Goal: Task Accomplishment & Management: Manage account settings

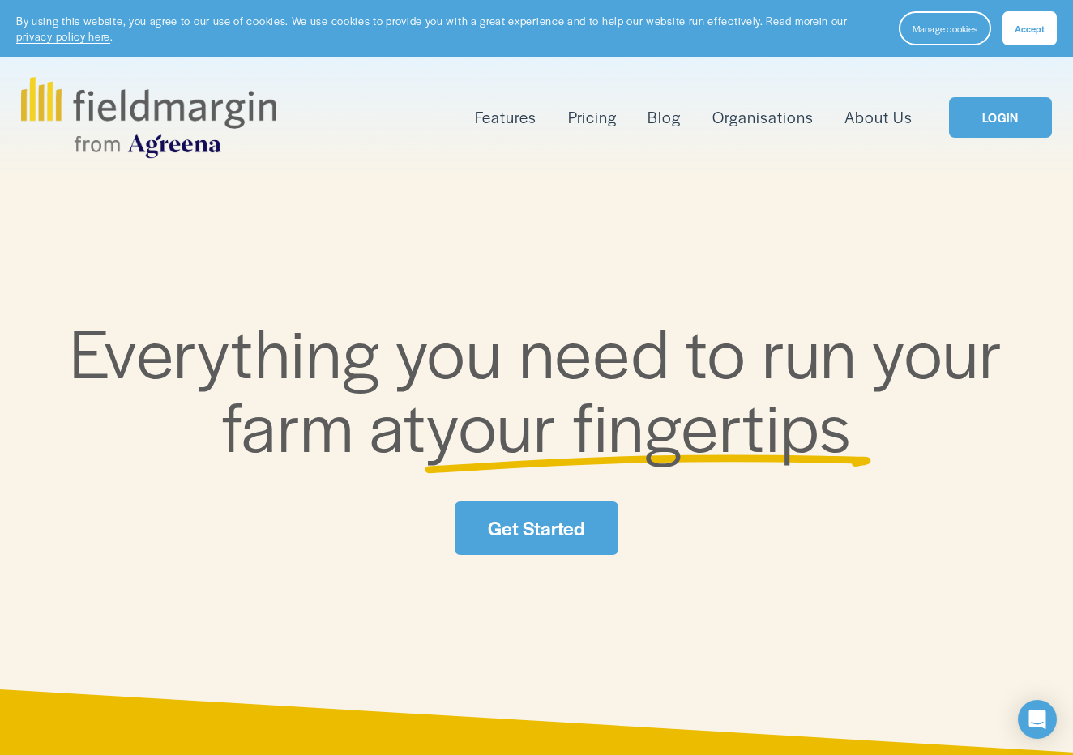
click at [981, 107] on link "LOGIN" at bounding box center [1000, 117] width 102 height 41
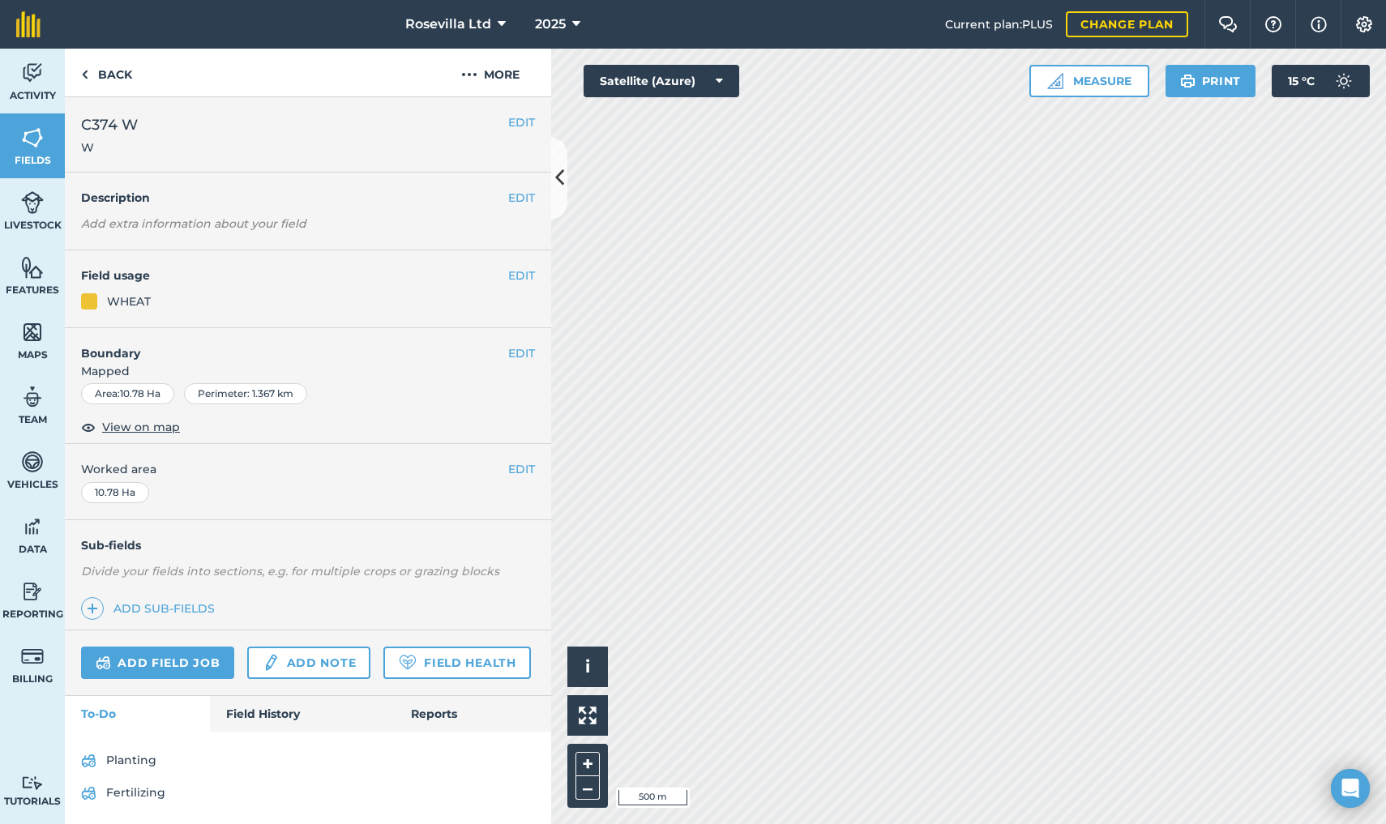
click at [172, 654] on link "Add field job" at bounding box center [157, 663] width 153 height 32
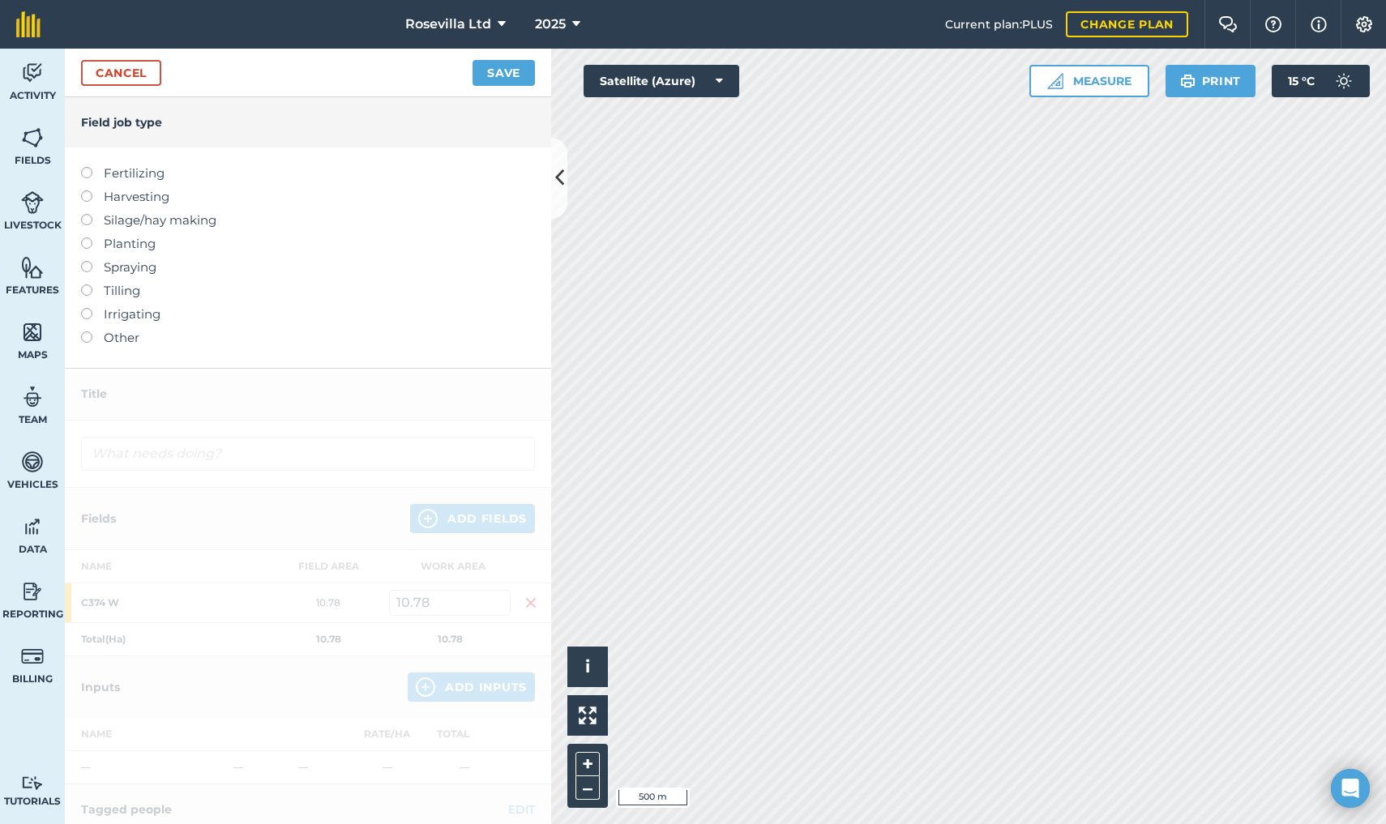
click at [86, 237] on label at bounding box center [92, 237] width 23 height 0
type input "Planting"
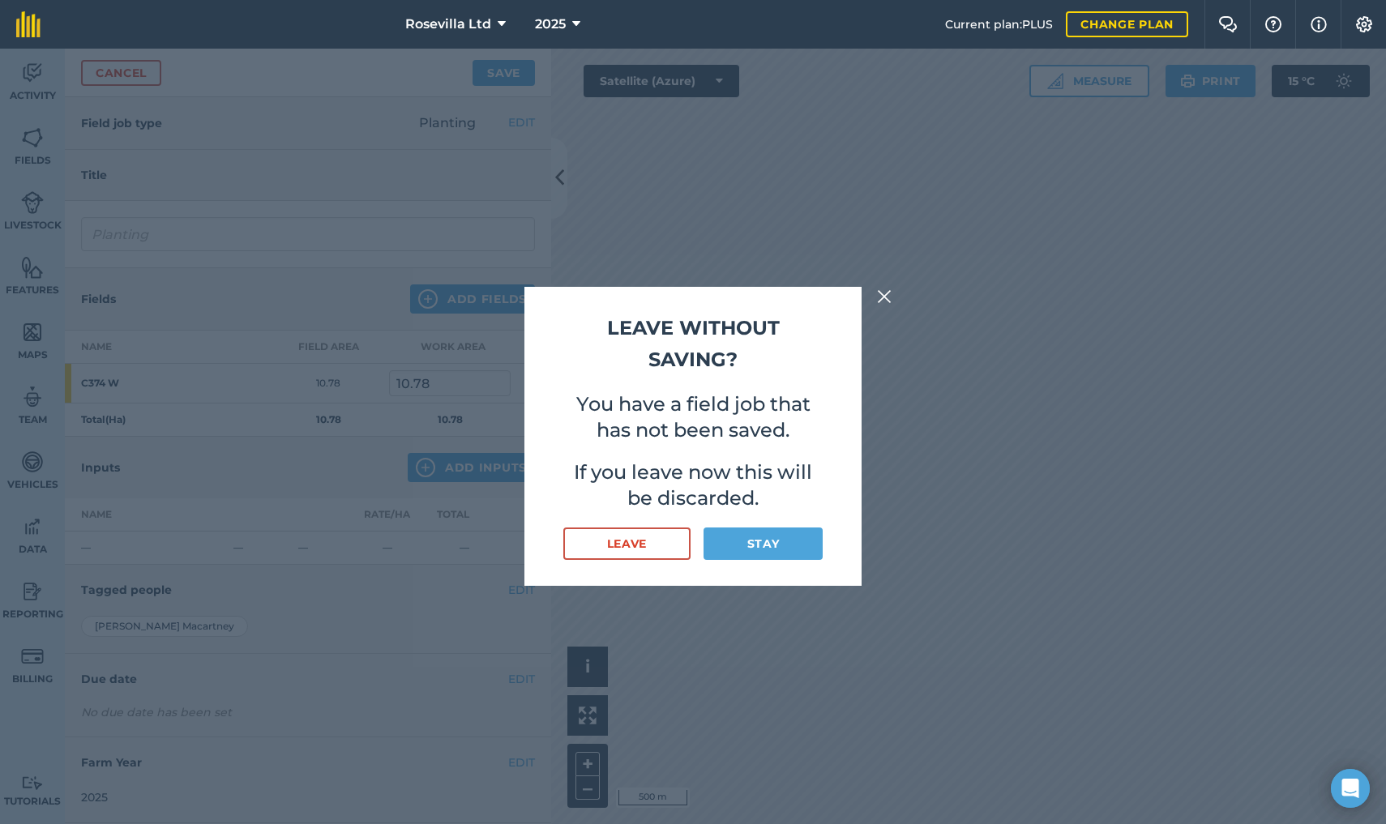
click at [757, 536] on button "Stay" at bounding box center [762, 544] width 119 height 32
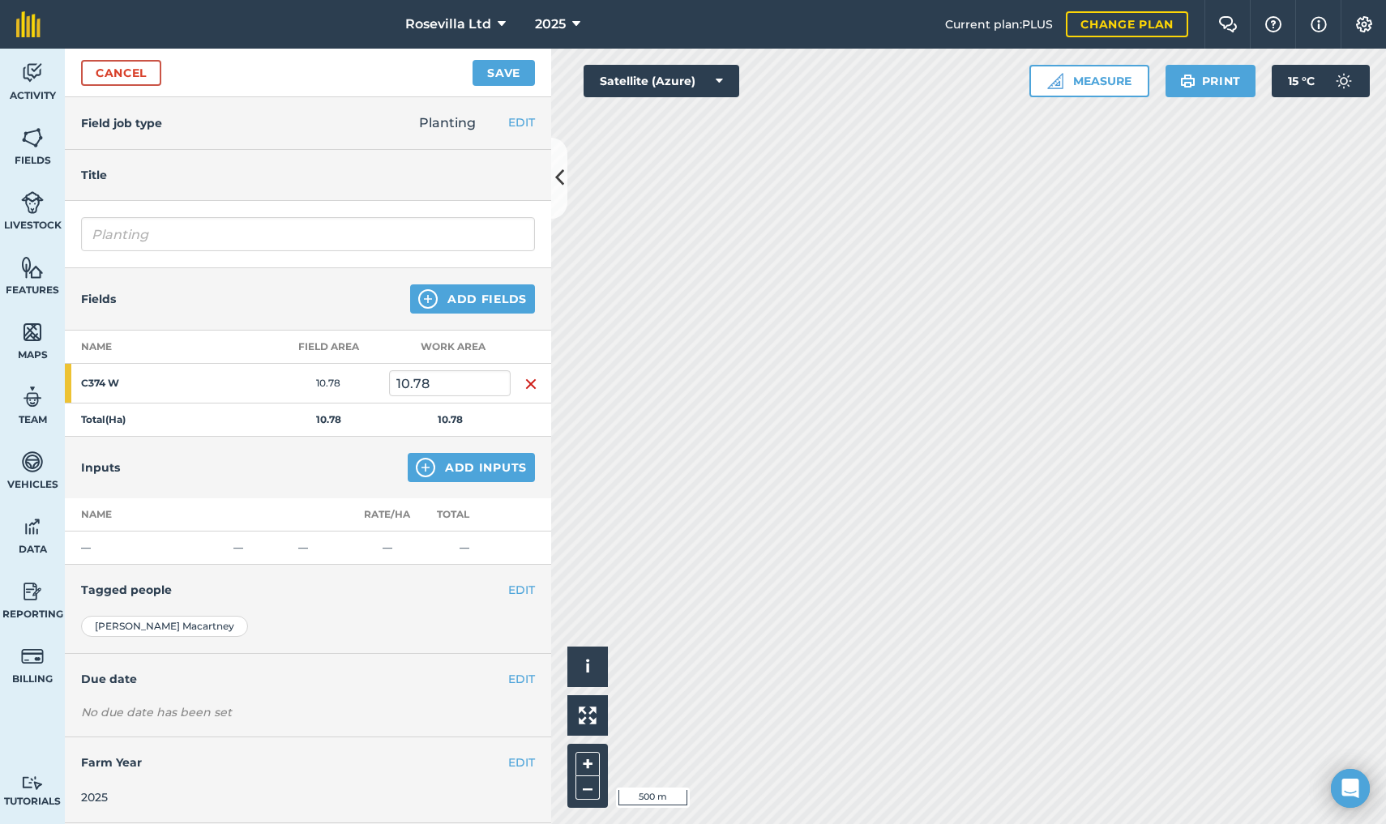
click at [136, 74] on link "Cancel" at bounding box center [121, 73] width 80 height 26
click at [118, 68] on link "Cancel" at bounding box center [121, 73] width 80 height 26
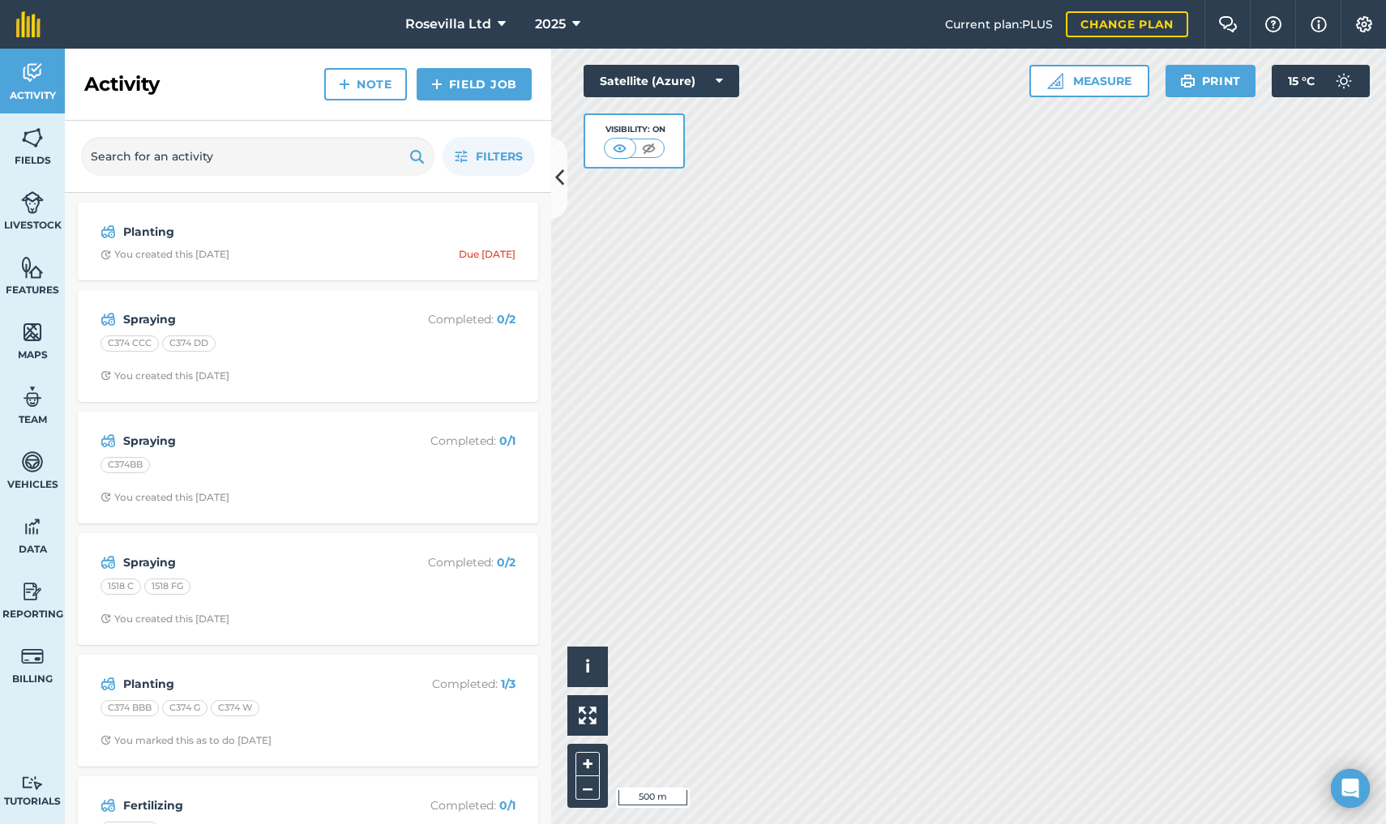
click at [293, 19] on nav "Rosevilla Ltd 2025" at bounding box center [501, 24] width 888 height 49
click at [36, 73] on img at bounding box center [32, 73] width 23 height 24
click at [23, 127] on img at bounding box center [32, 138] width 23 height 24
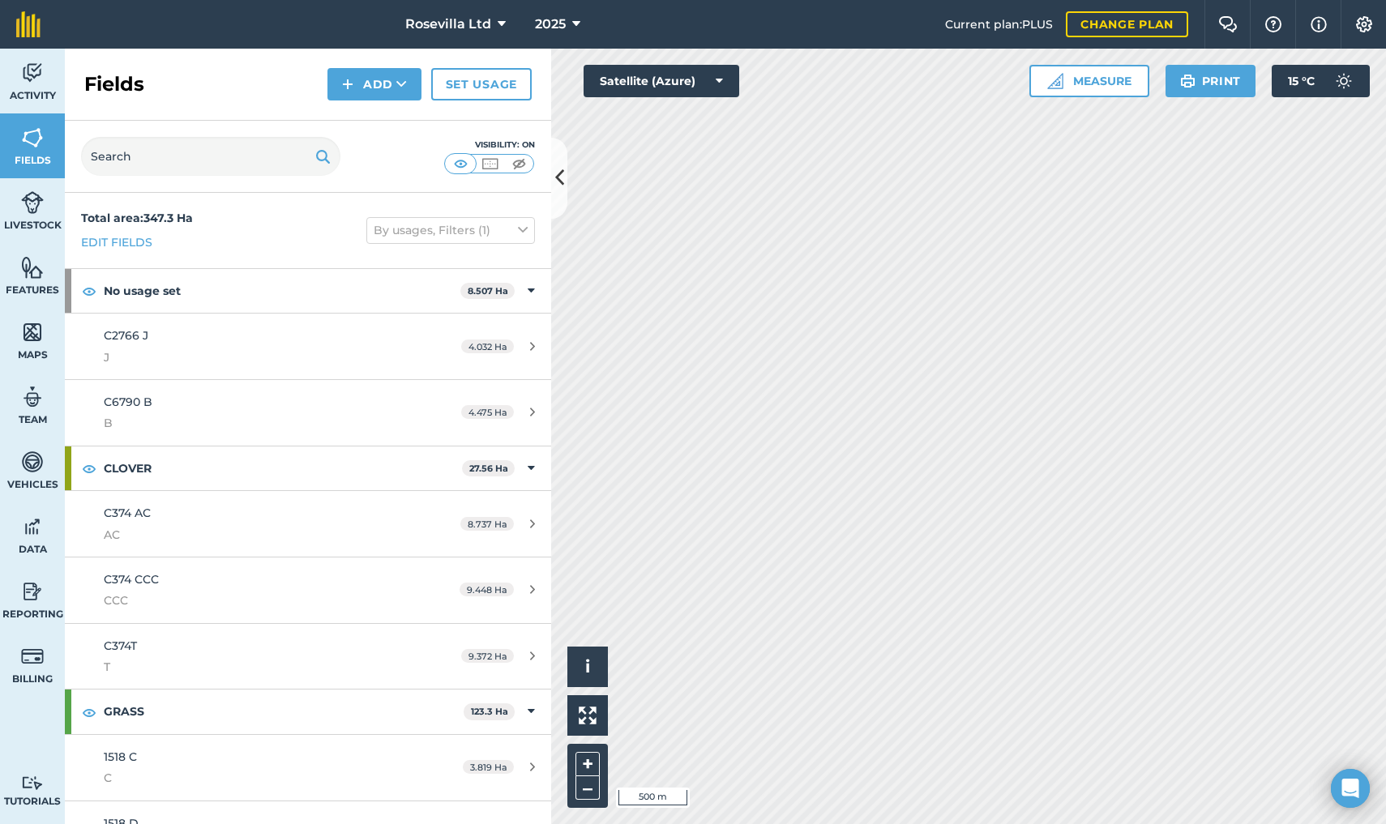
click at [24, 84] on img at bounding box center [32, 73] width 23 height 24
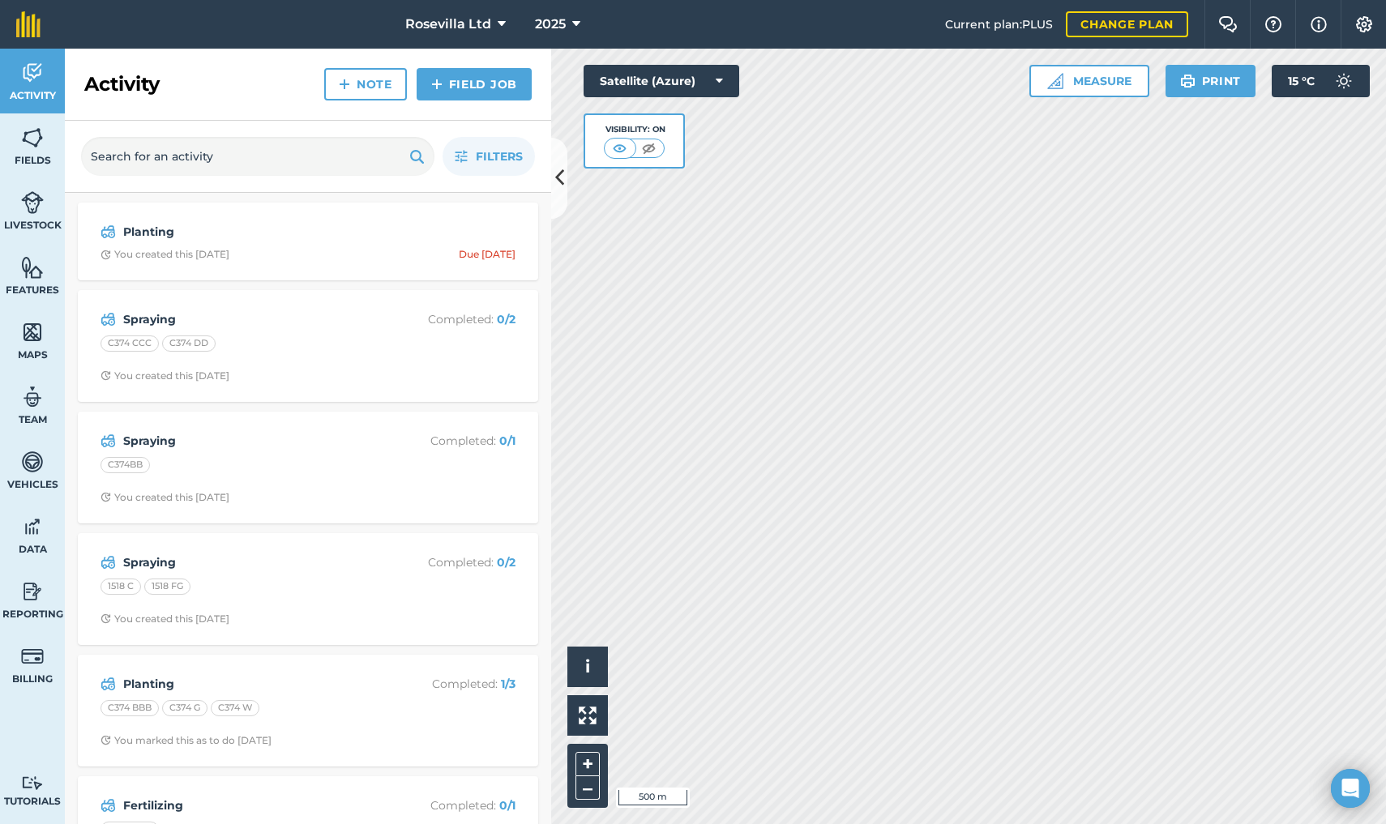
click at [152, 240] on strong "Planting" at bounding box center [251, 232] width 257 height 18
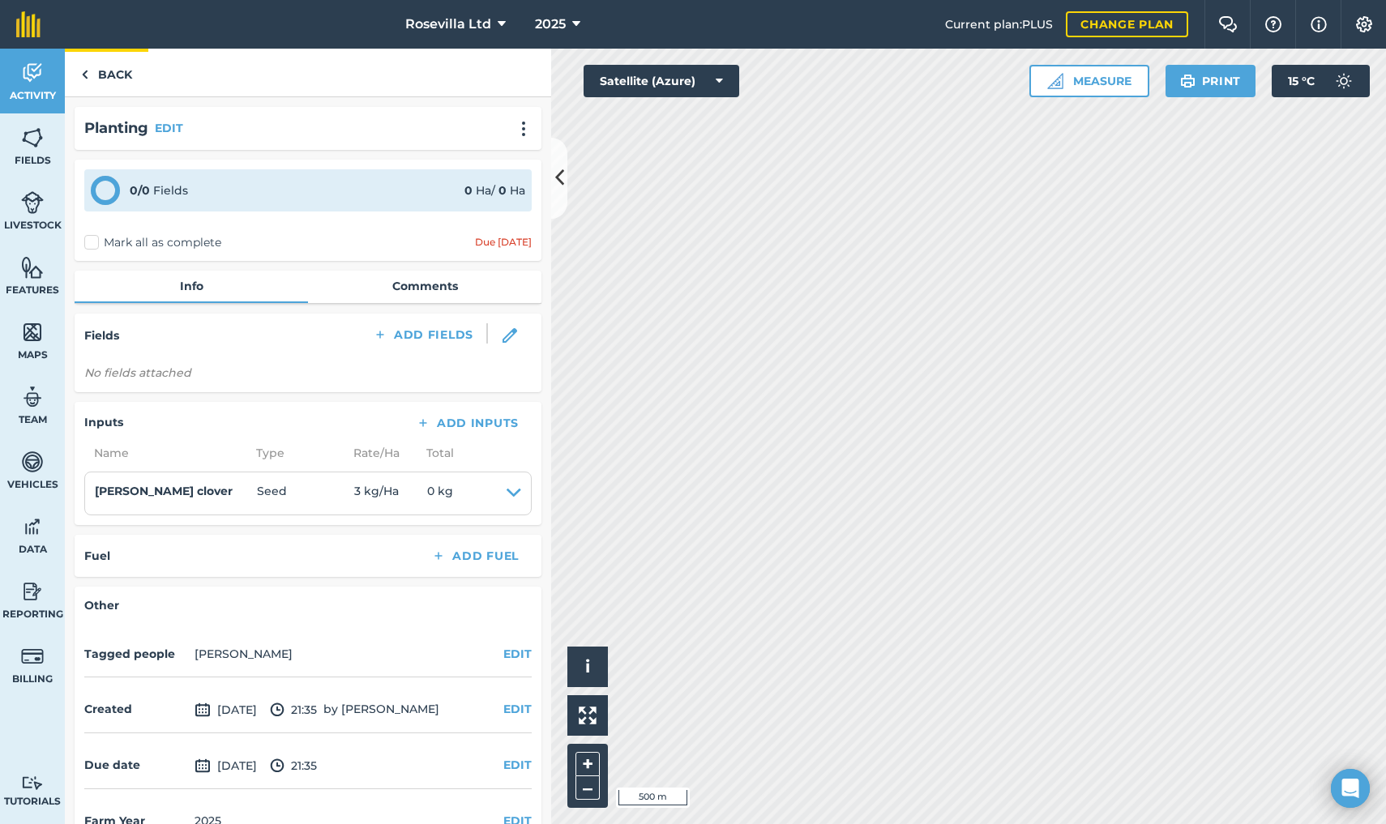
click at [111, 77] on link "Back" at bounding box center [106, 73] width 83 height 48
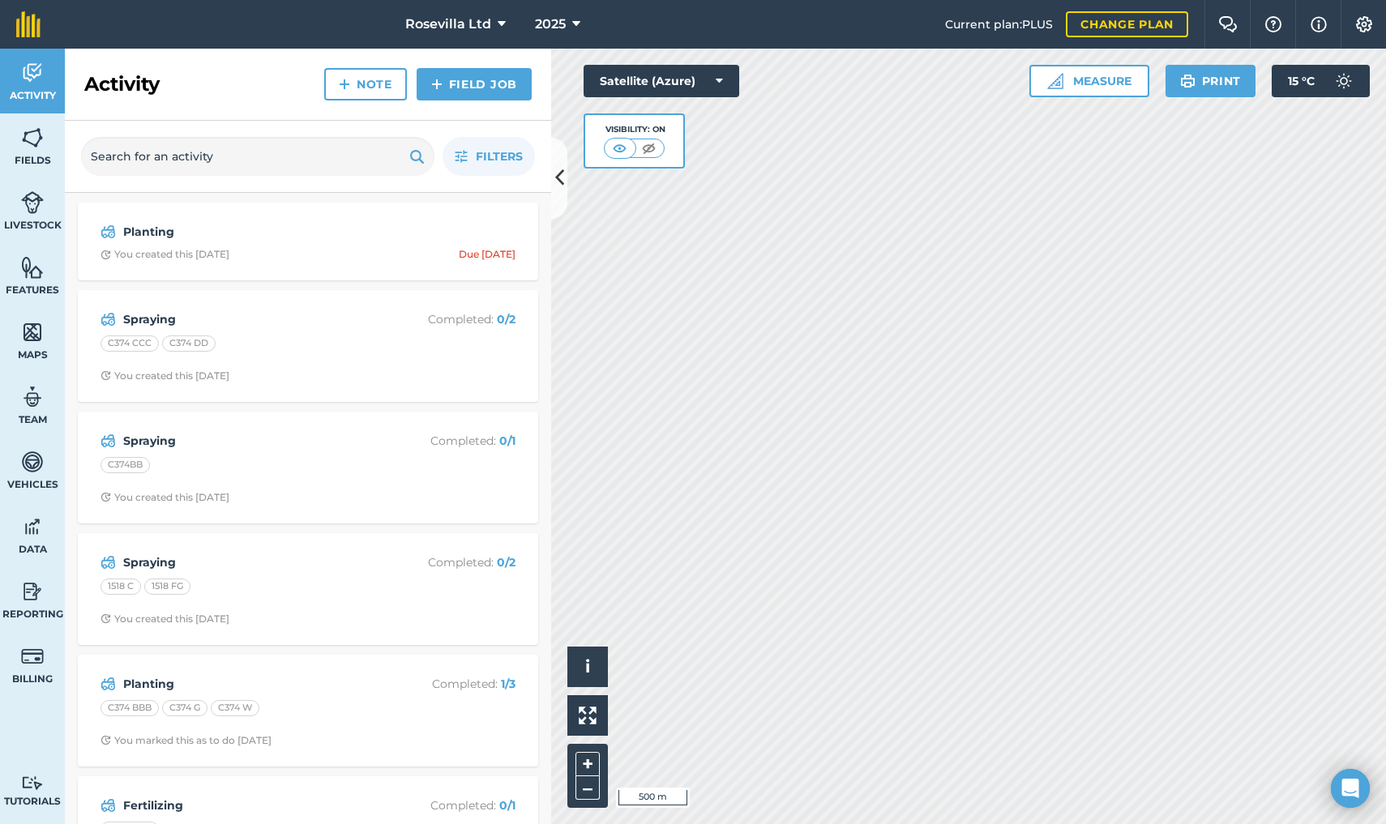
click at [31, 340] on img at bounding box center [32, 332] width 23 height 24
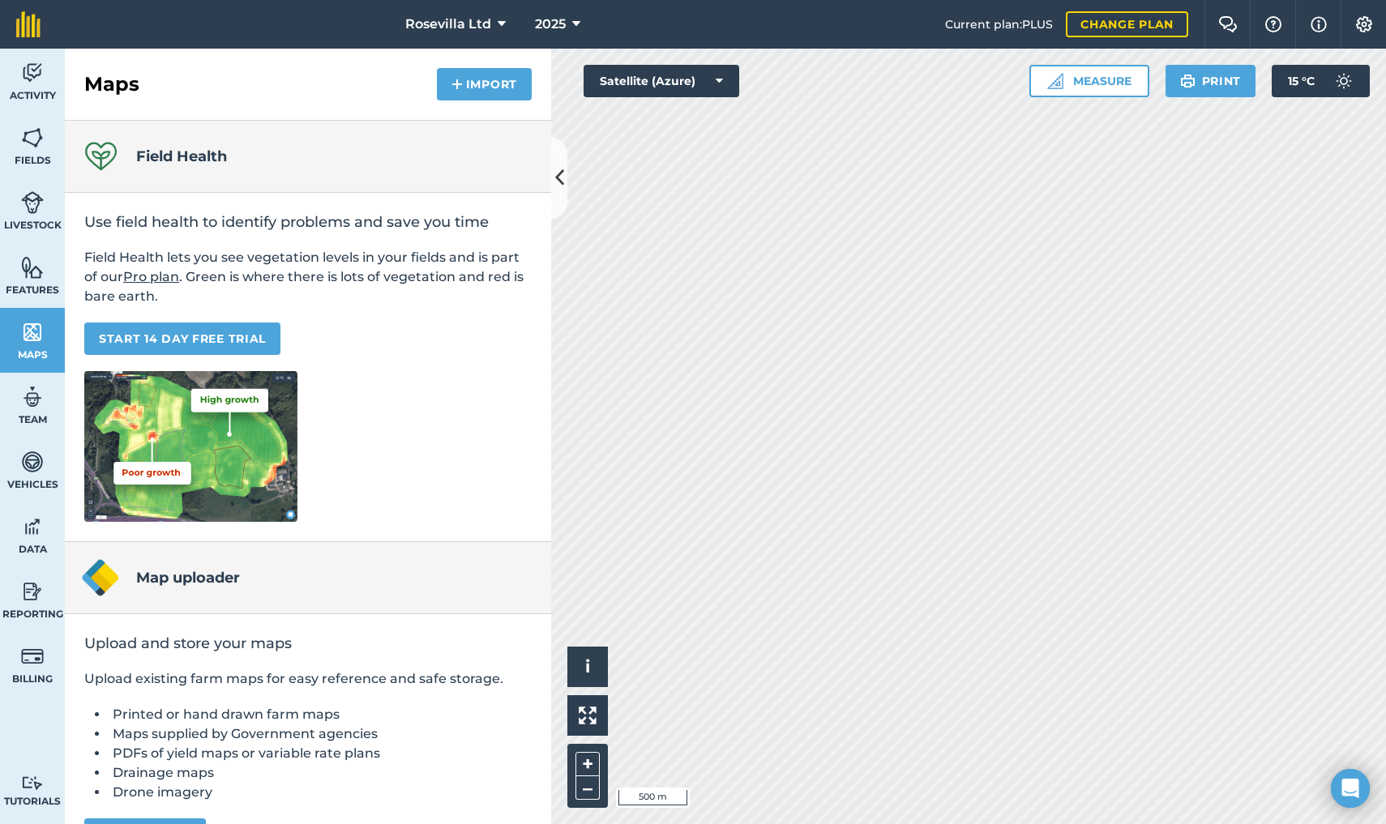
click at [32, 280] on link "Features" at bounding box center [32, 275] width 65 height 65
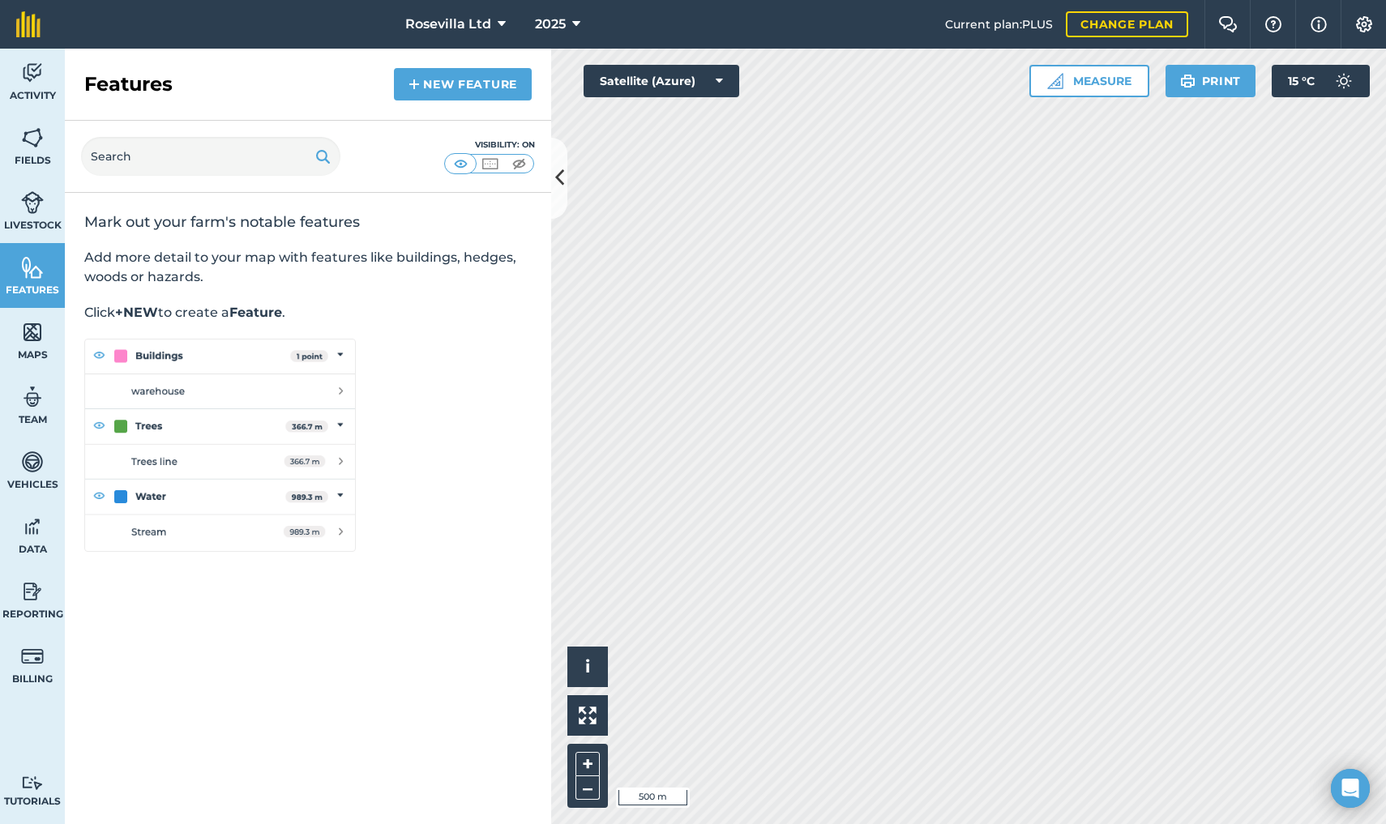
click at [37, 220] on span "Livestock" at bounding box center [32, 225] width 65 height 13
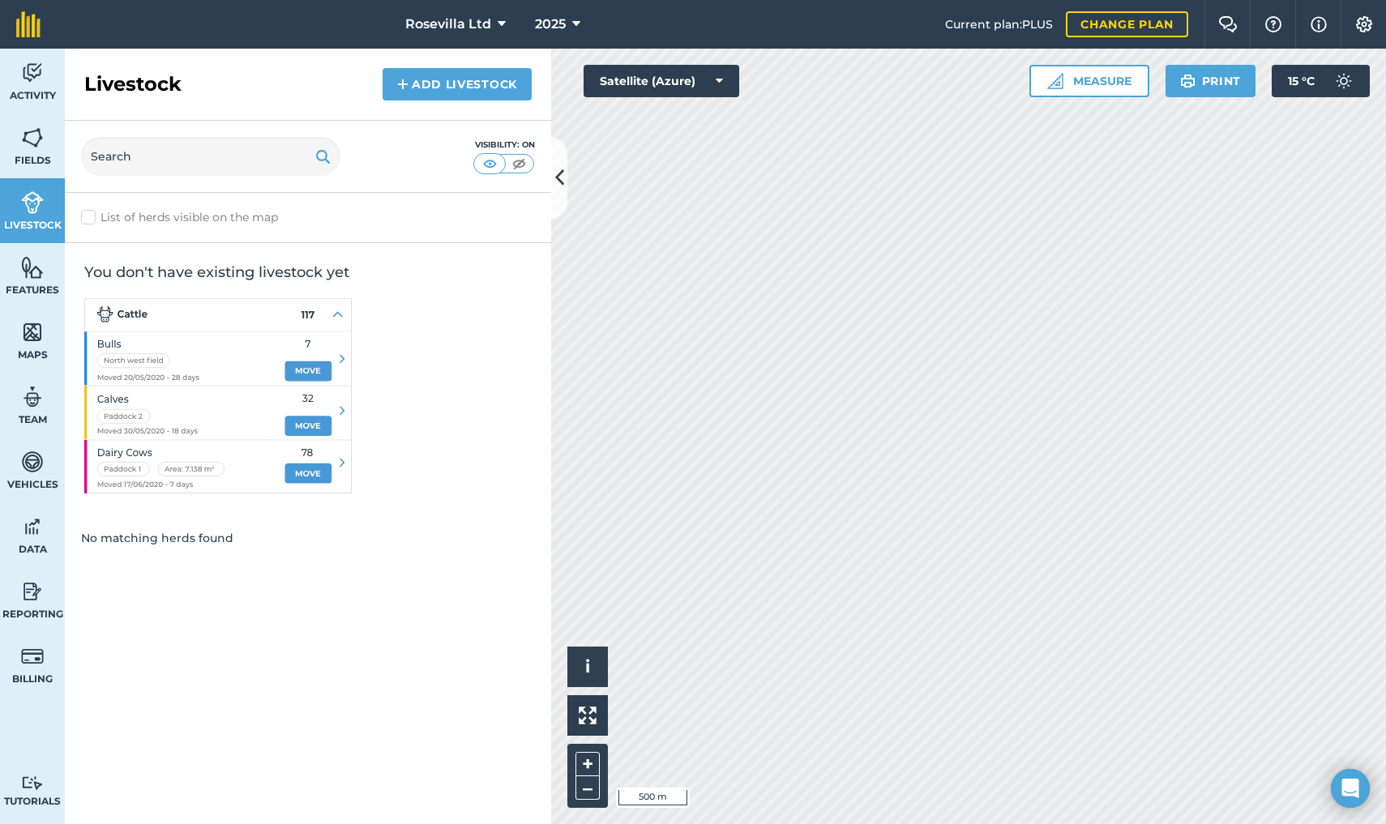
click at [39, 137] on img at bounding box center [32, 138] width 23 height 24
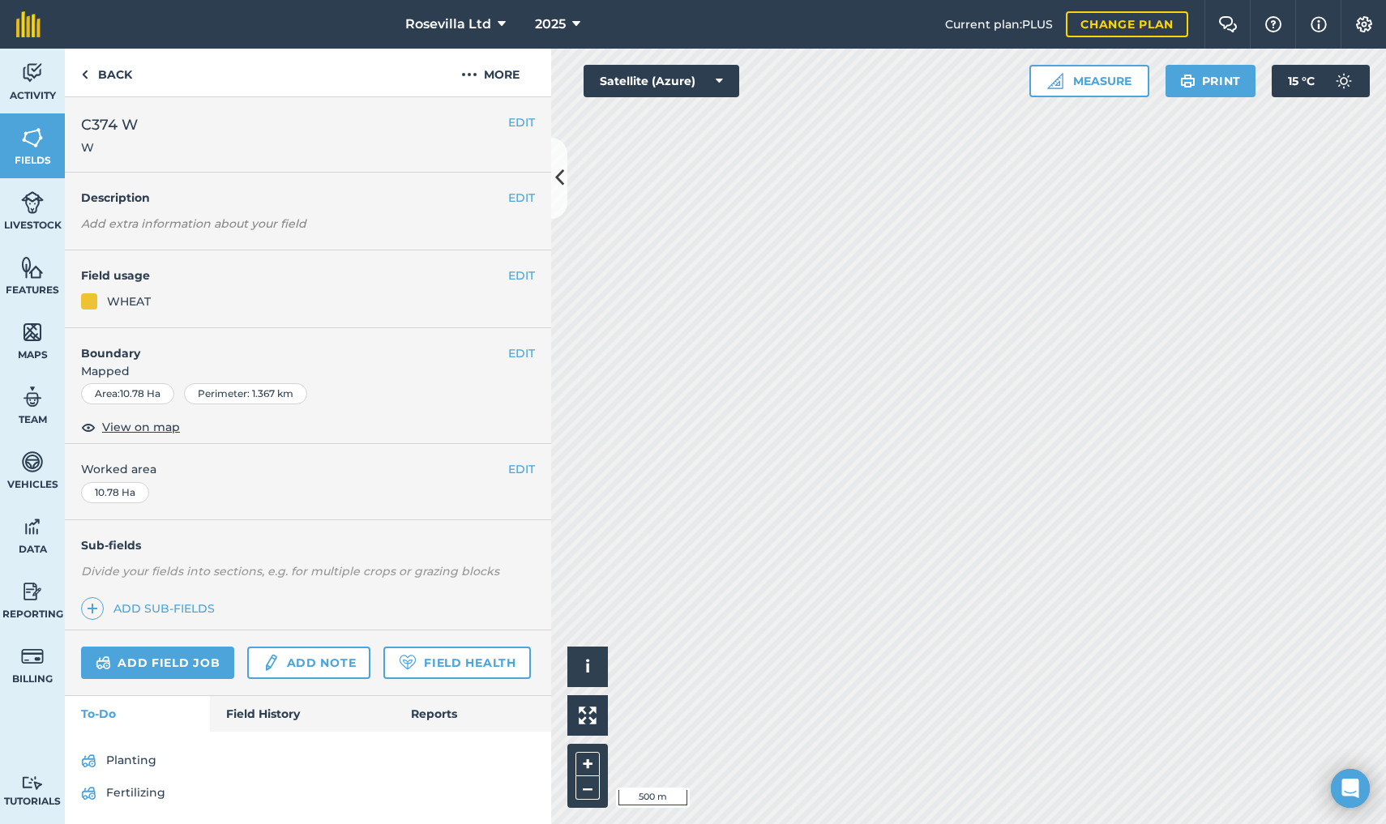
click at [135, 758] on link "Planting" at bounding box center [308, 761] width 454 height 26
click at [130, 761] on link "Planting" at bounding box center [308, 761] width 454 height 26
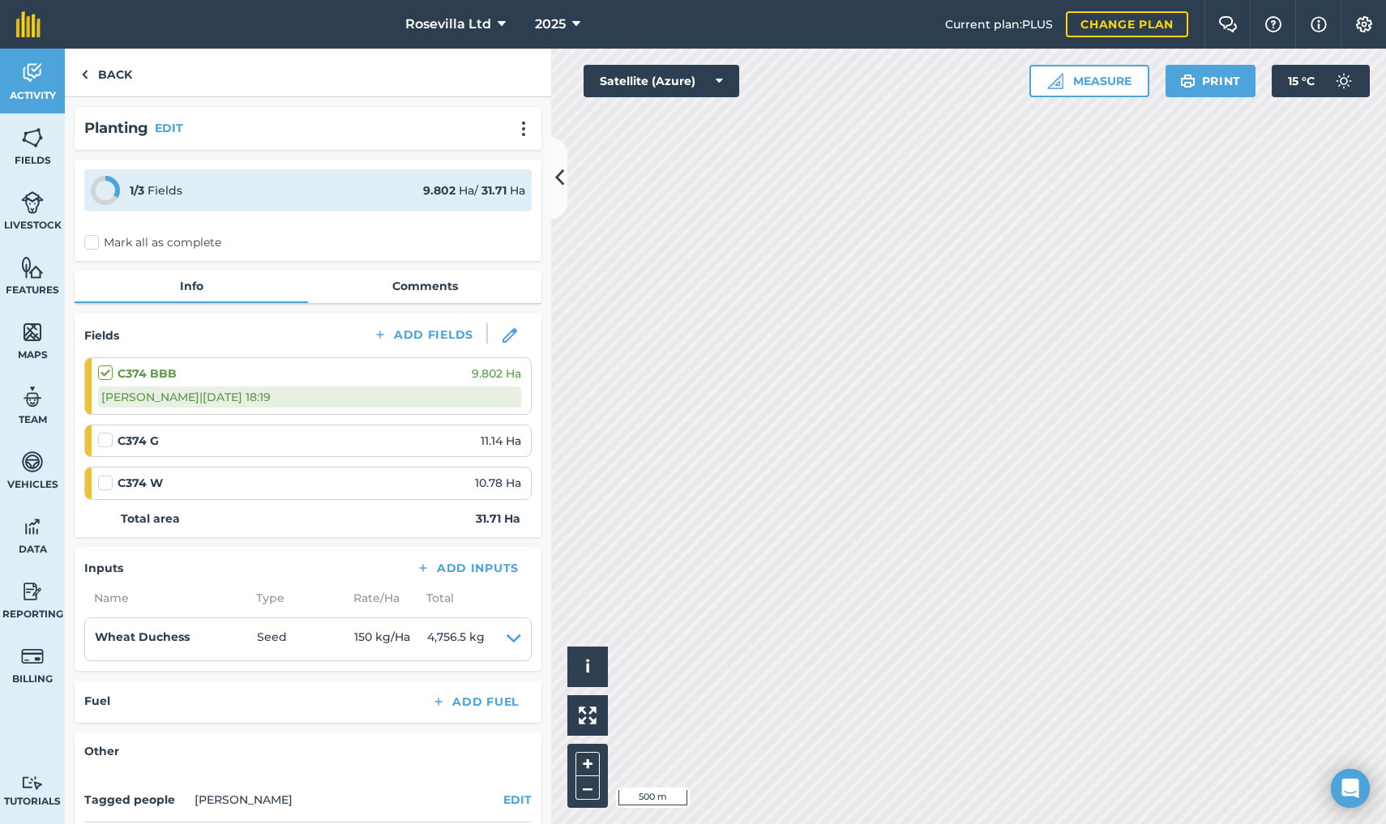
click at [108, 475] on label at bounding box center [107, 475] width 19 height 0
click at [108, 477] on input "checkbox" at bounding box center [103, 480] width 11 height 11
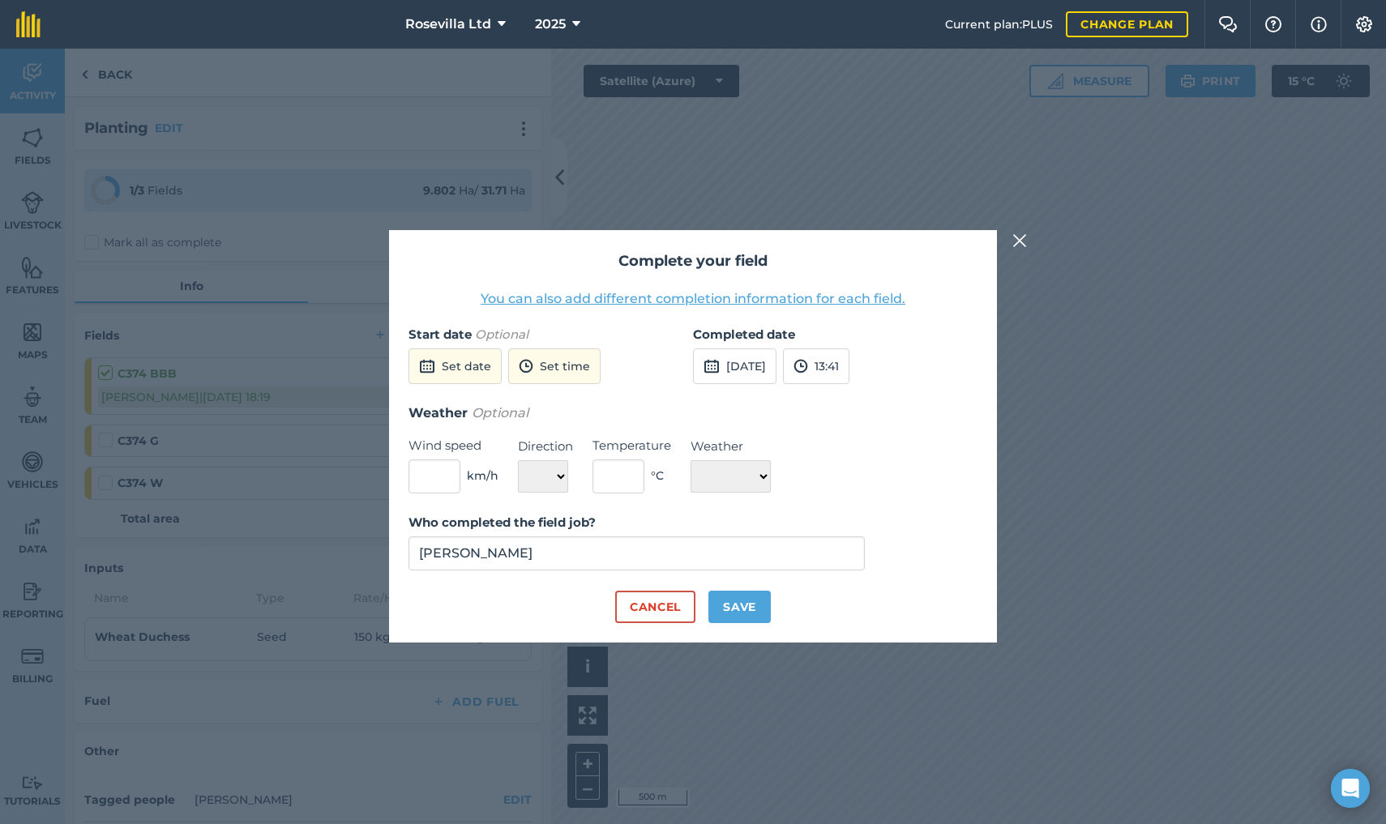
click at [455, 365] on button "Set date" at bounding box center [454, 366] width 93 height 36
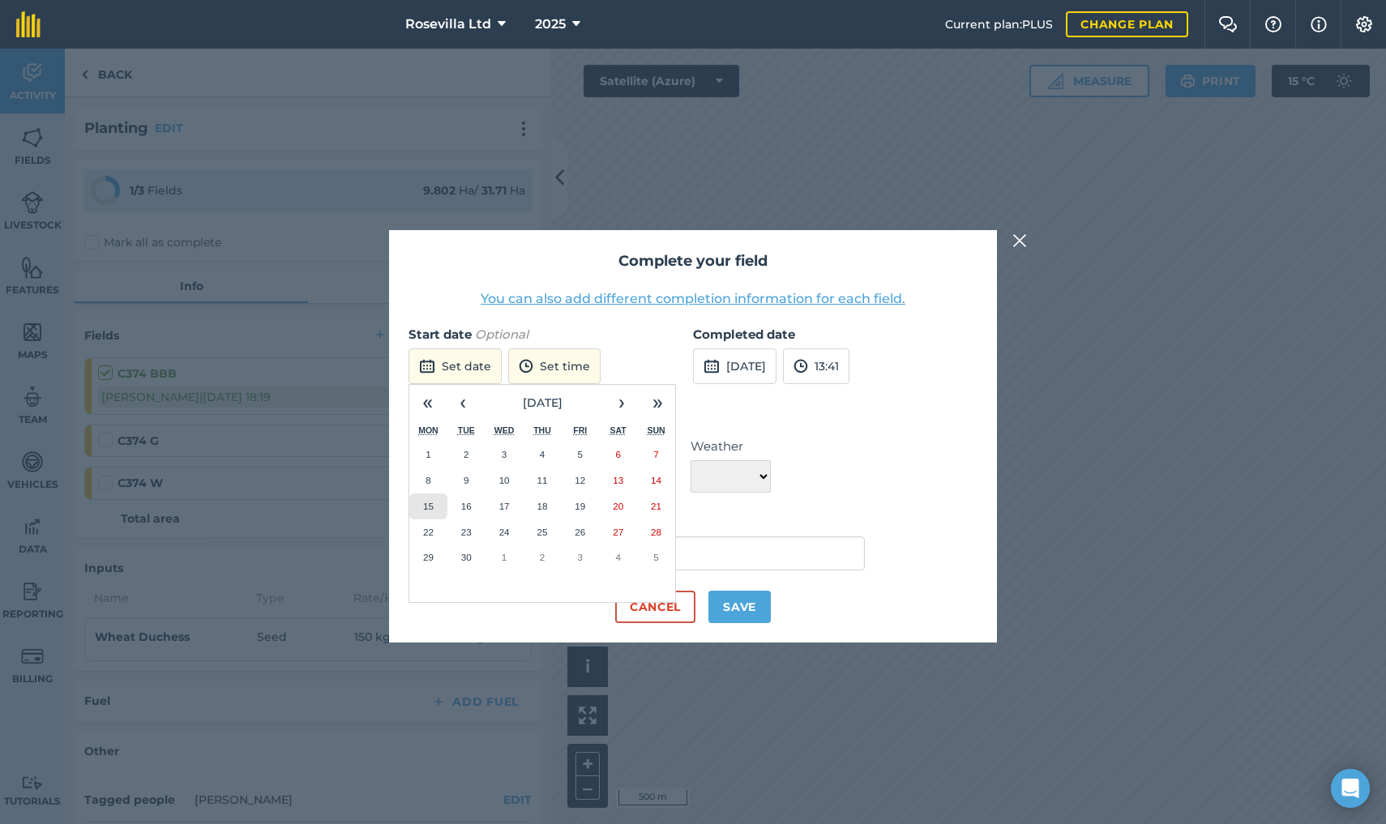
click at [427, 501] on abbr "15" at bounding box center [428, 506] width 11 height 11
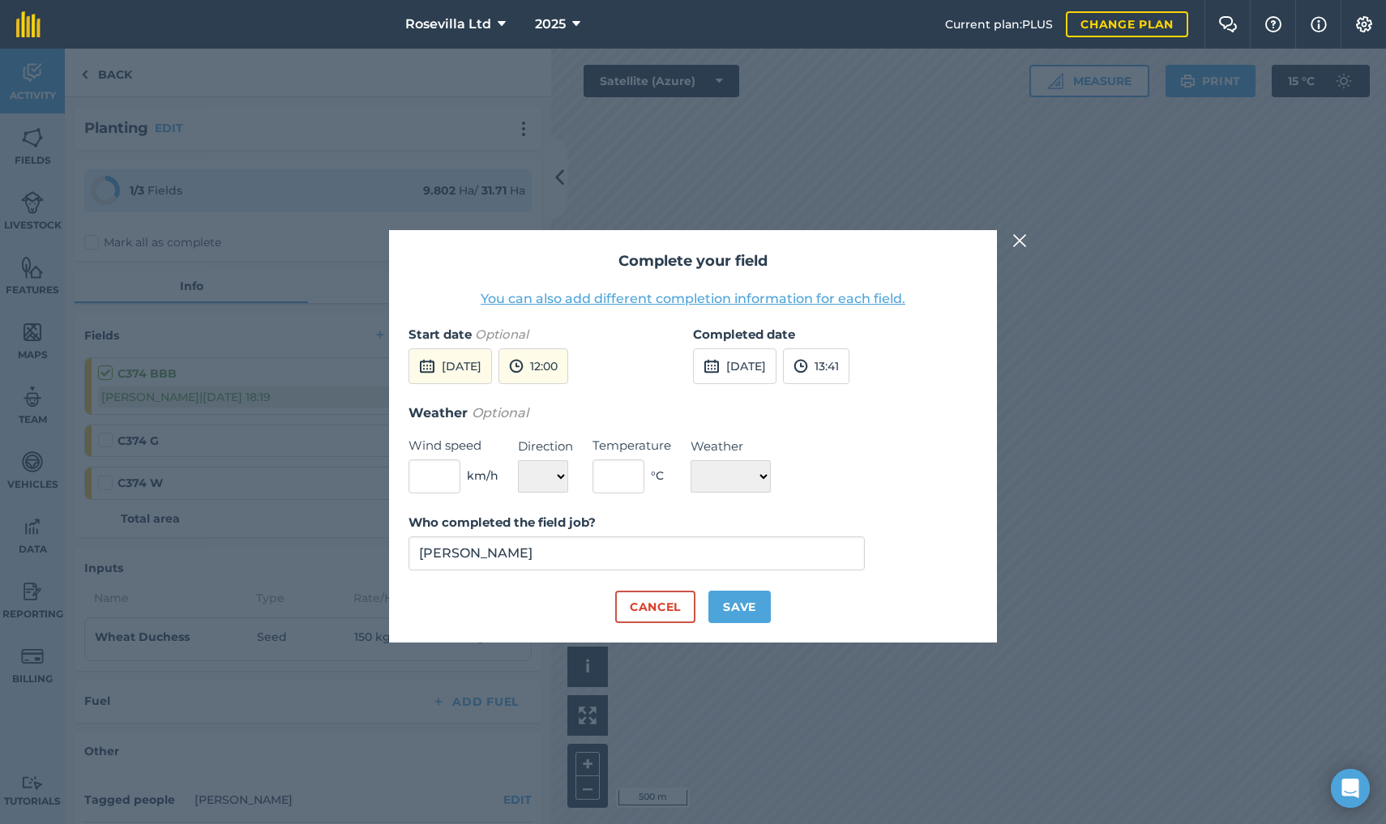
click at [739, 607] on button "Save" at bounding box center [739, 607] width 62 height 32
checkbox input "true"
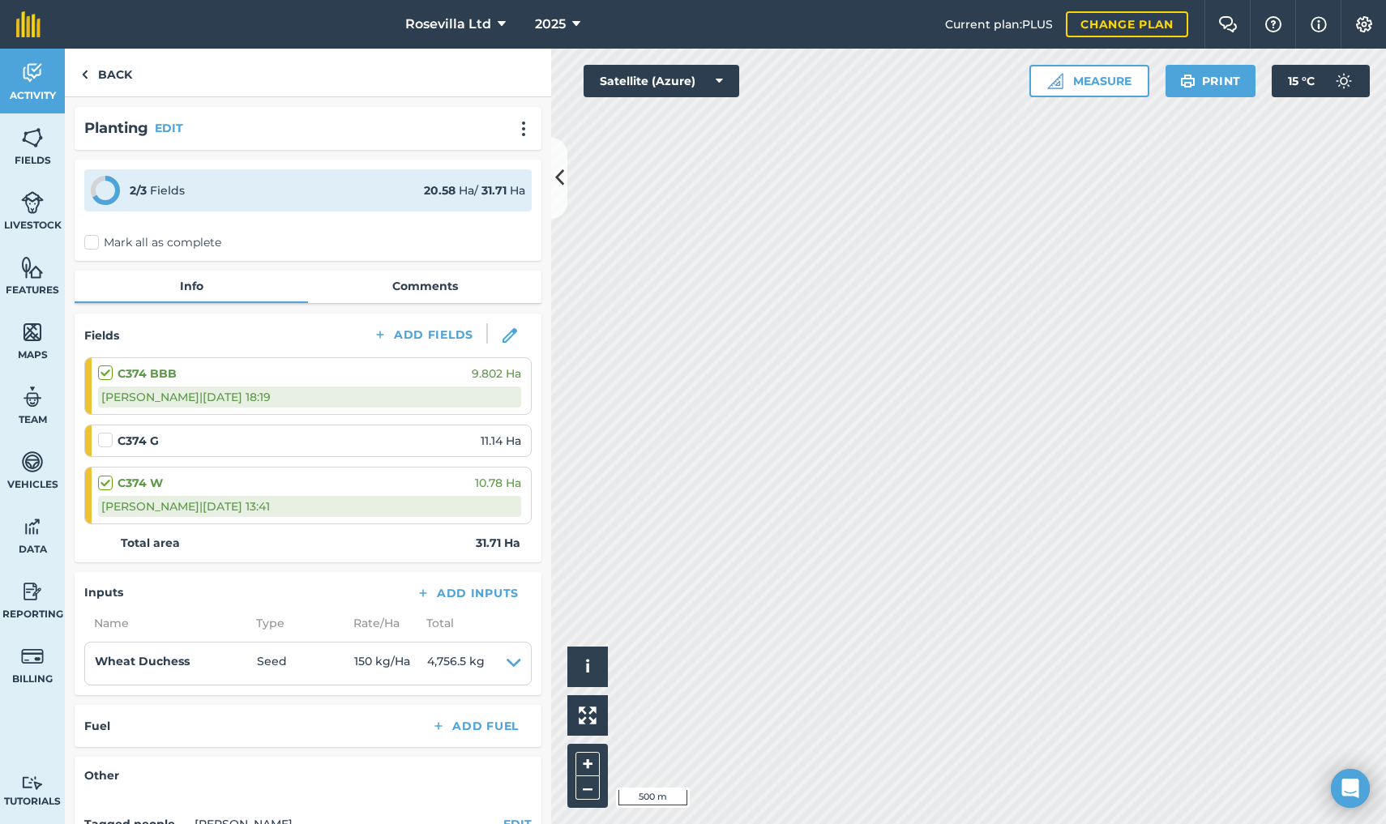
click at [109, 432] on label at bounding box center [107, 432] width 19 height 0
click at [109, 434] on input "checkbox" at bounding box center [103, 437] width 11 height 11
checkbox input "false"
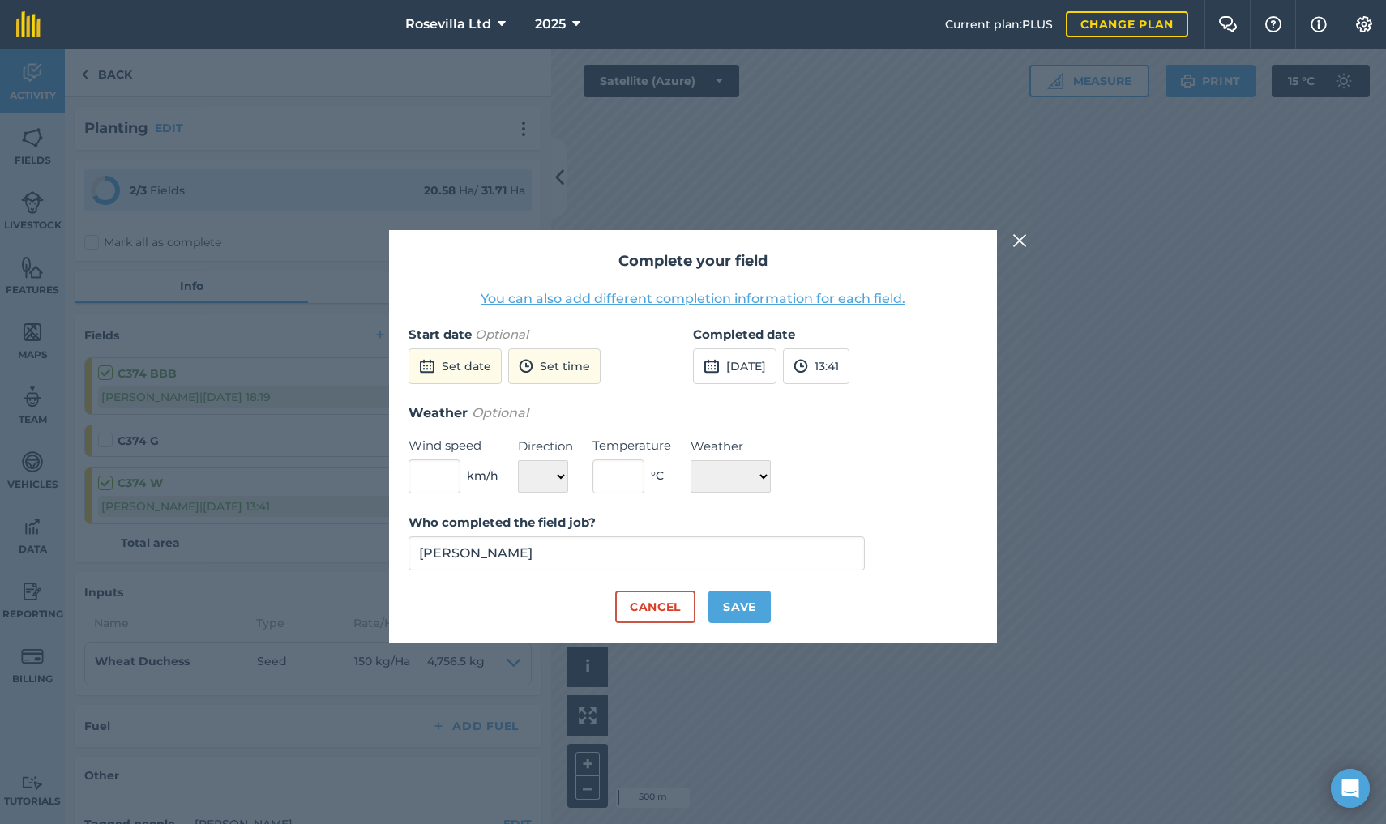
click at [1024, 238] on img at bounding box center [1019, 240] width 15 height 19
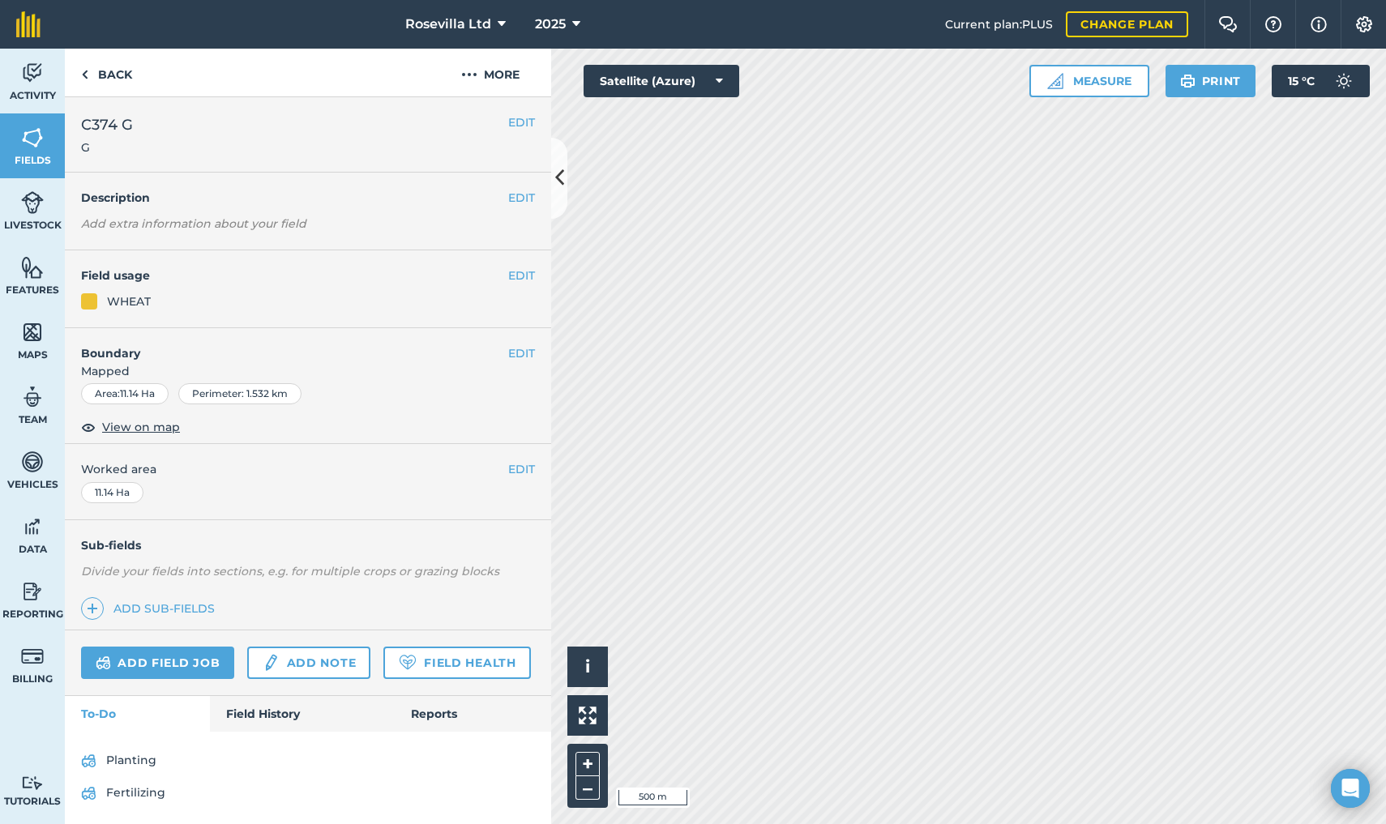
click at [123, 753] on link "Planting" at bounding box center [308, 761] width 454 height 26
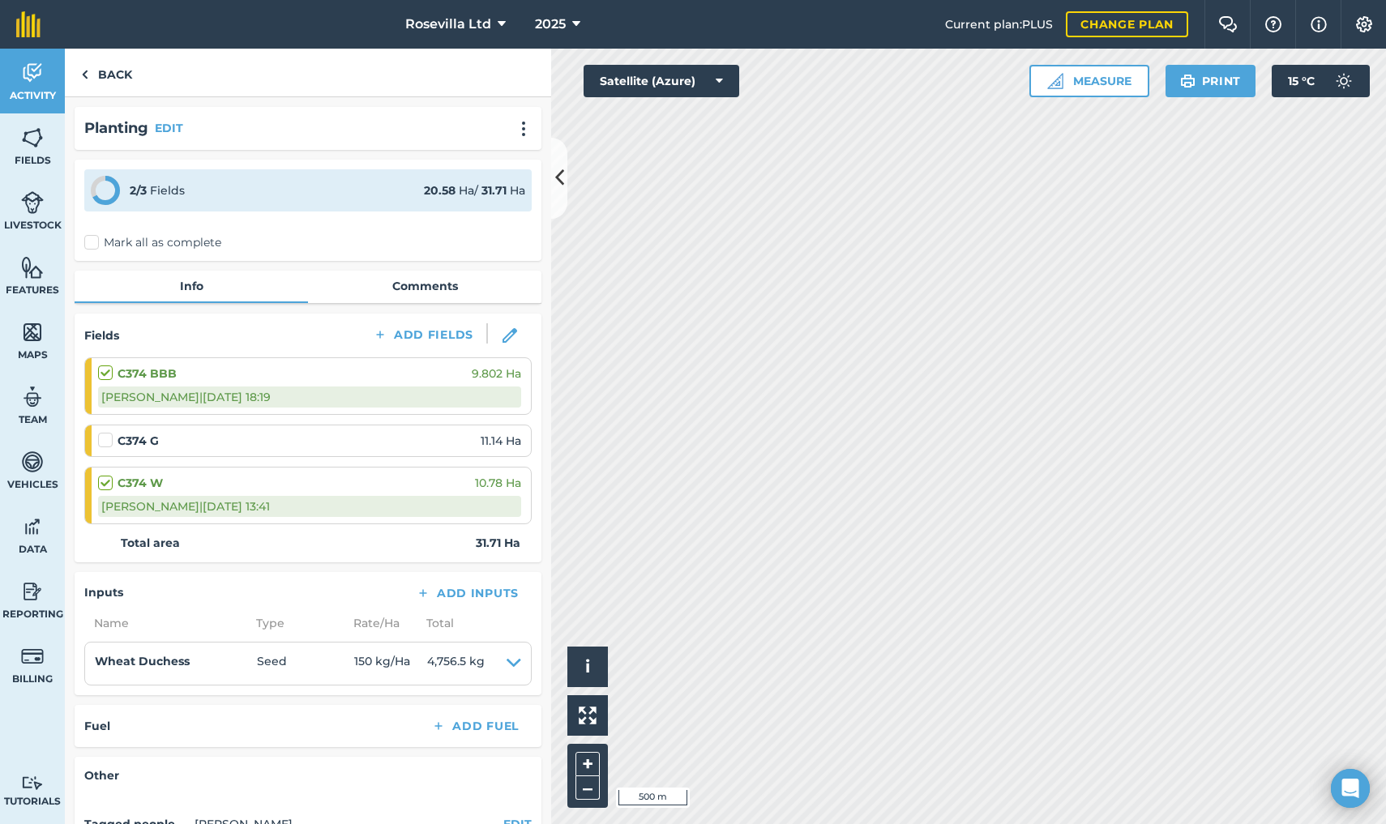
click at [107, 432] on label at bounding box center [107, 432] width 19 height 0
click at [107, 442] on input "checkbox" at bounding box center [103, 437] width 11 height 11
checkbox input "false"
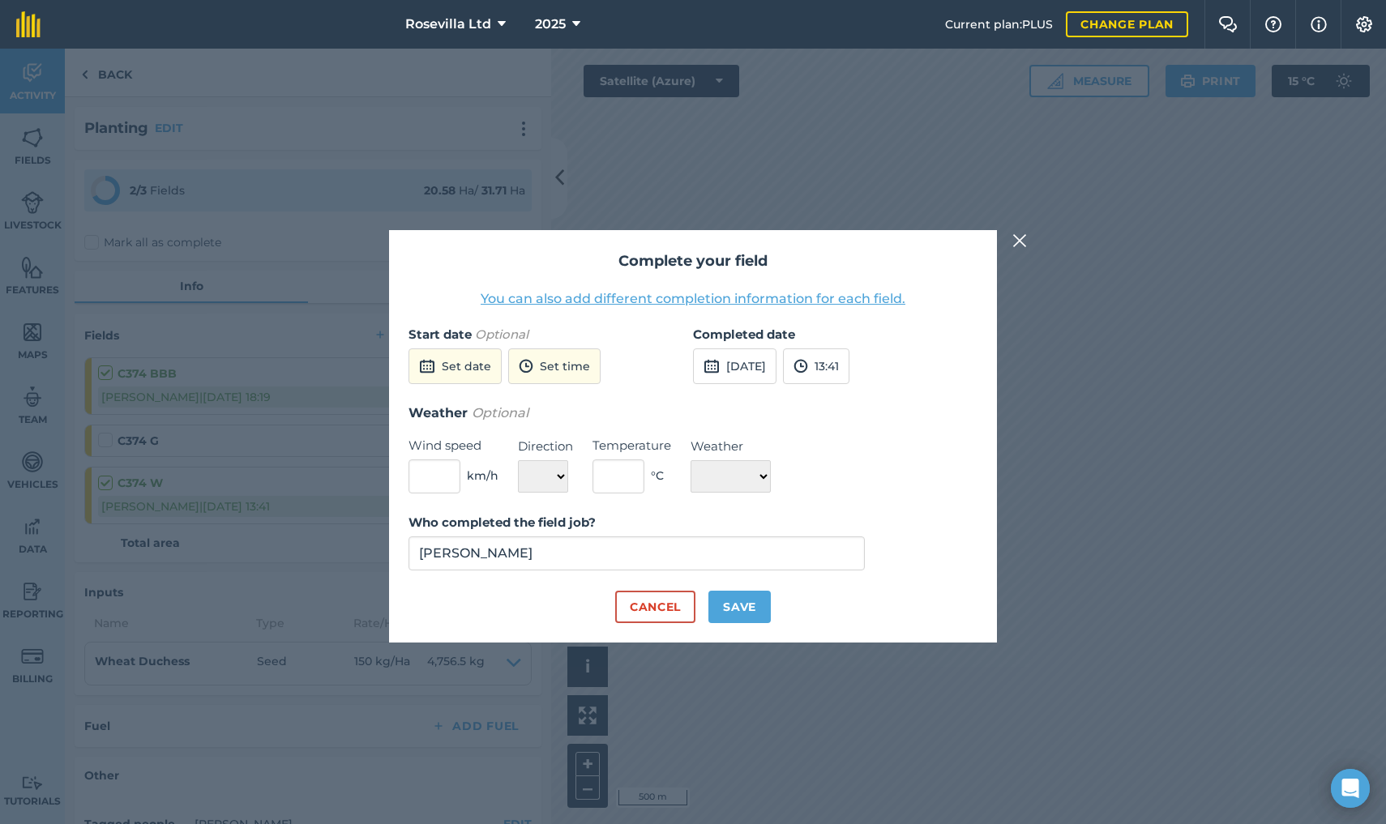
click at [446, 361] on button "Set date" at bounding box center [454, 366] width 93 height 36
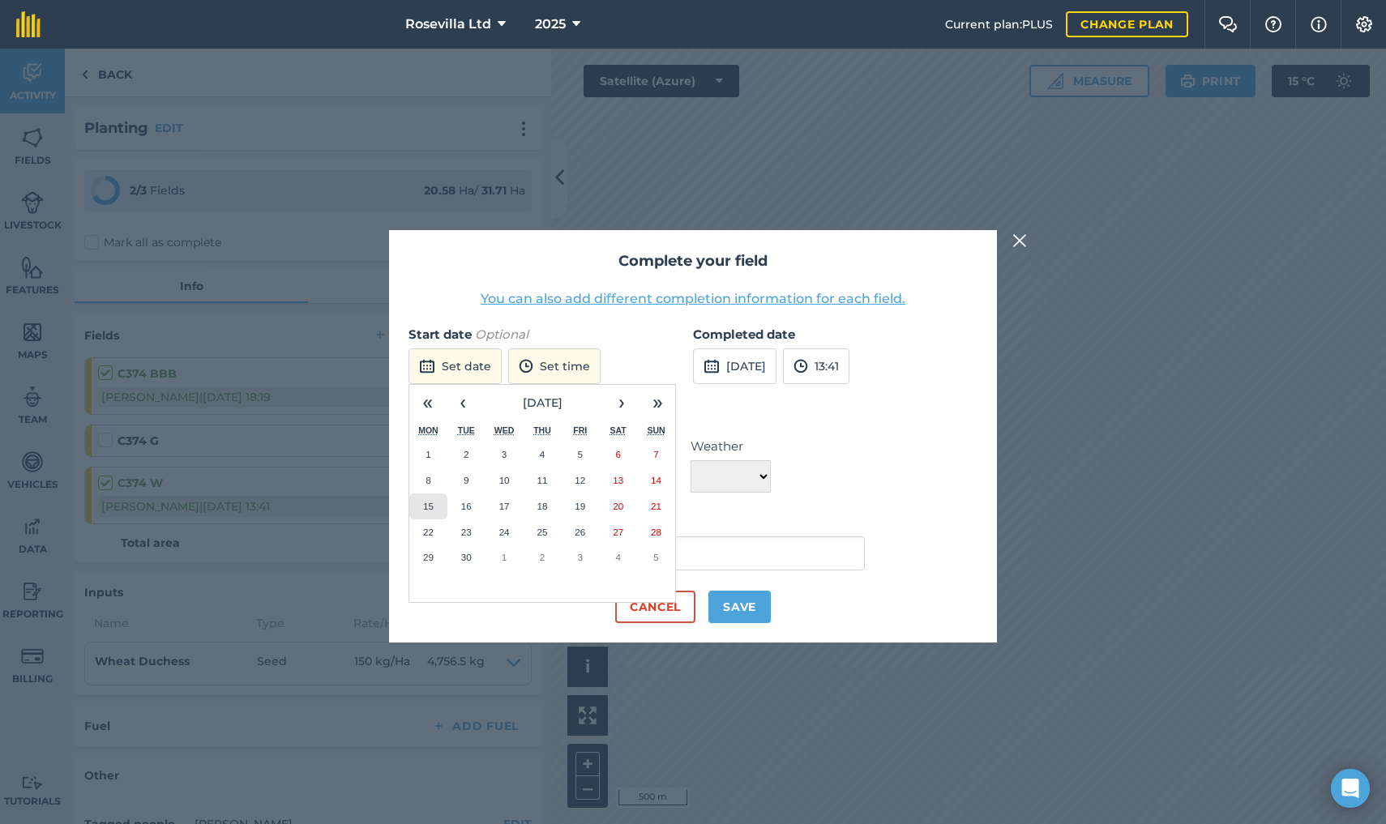
click at [434, 494] on button "15" at bounding box center [428, 507] width 38 height 26
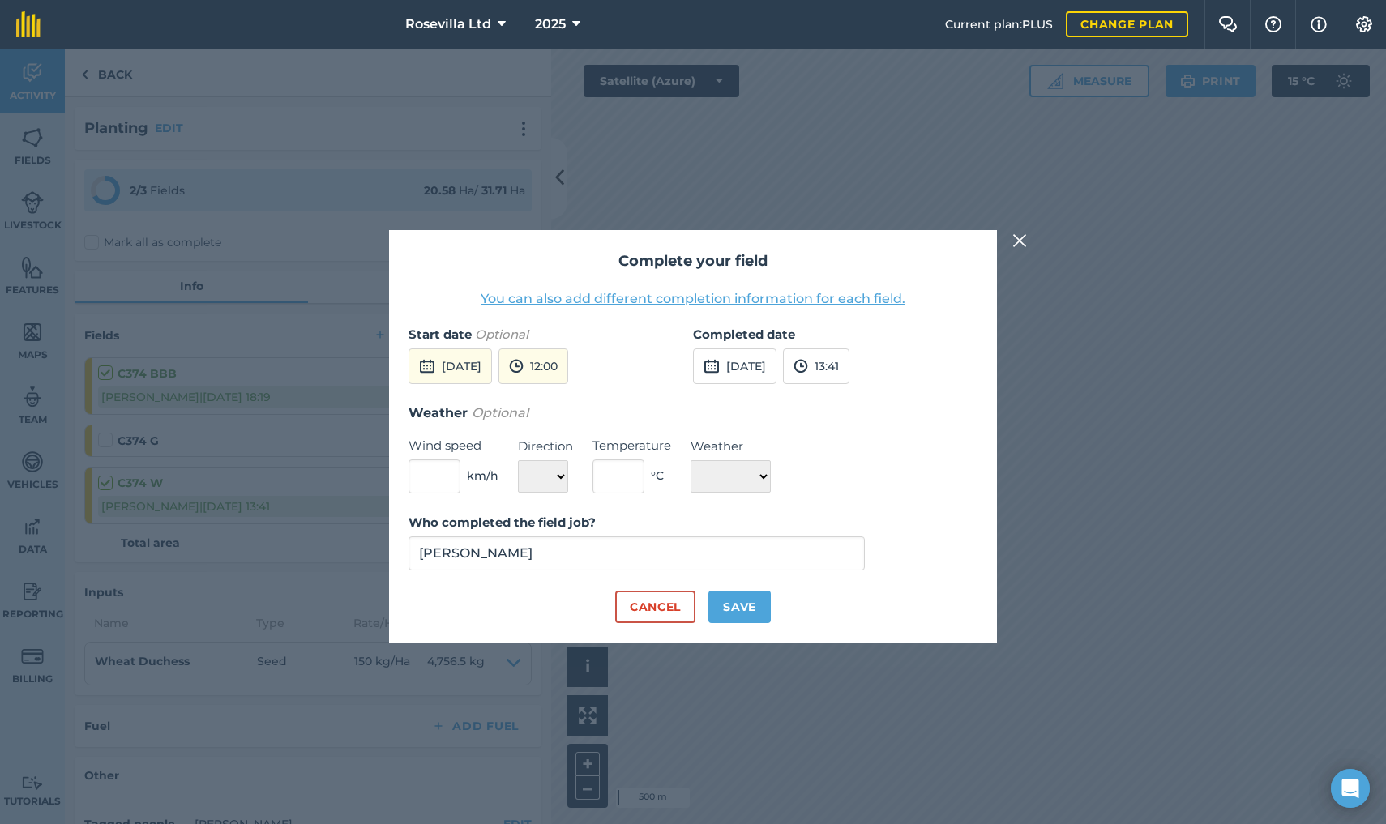
click at [749, 604] on button "Save" at bounding box center [739, 607] width 62 height 32
checkbox input "true"
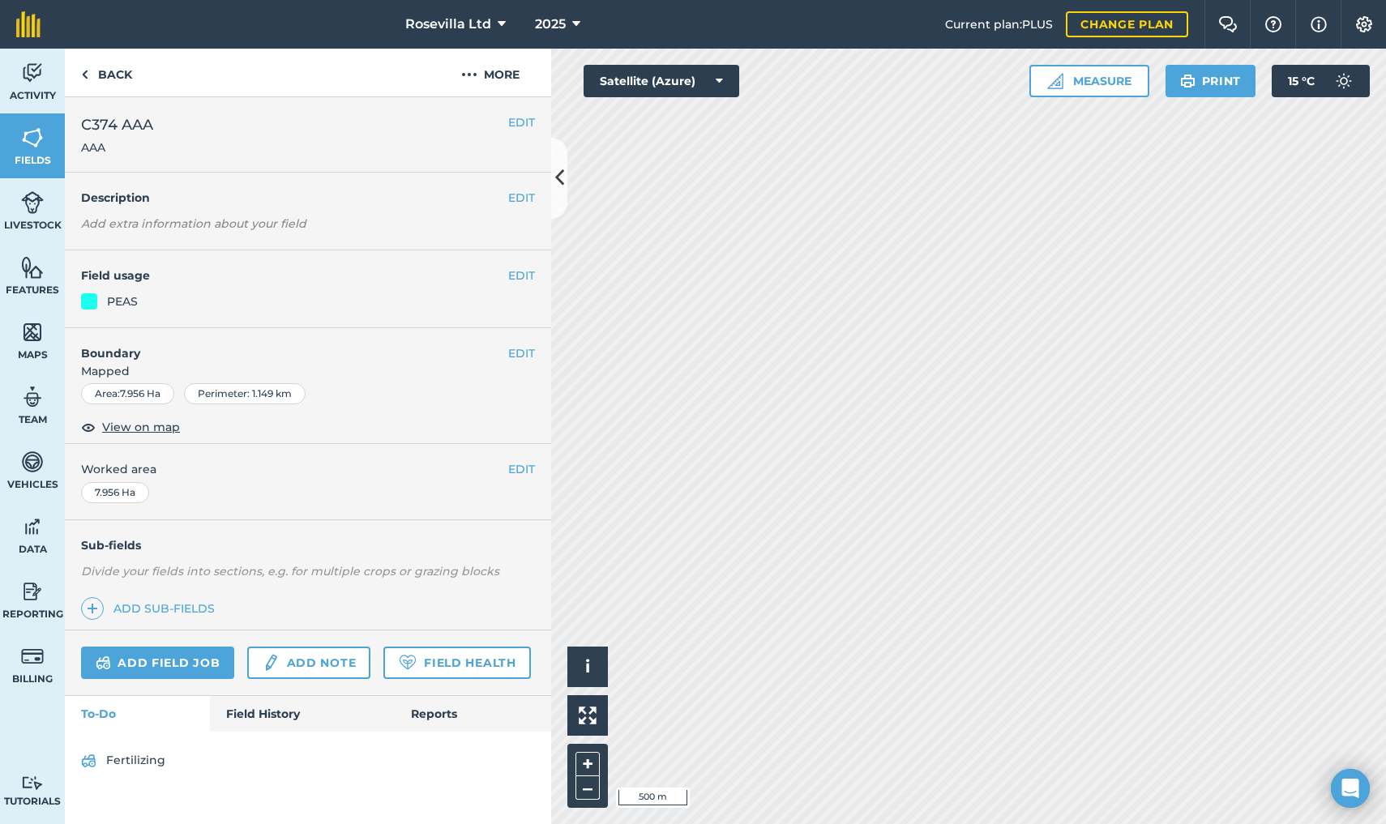
click at [21, 86] on link "Activity" at bounding box center [32, 81] width 65 height 65
click at [44, 76] on link "Activity" at bounding box center [32, 81] width 65 height 65
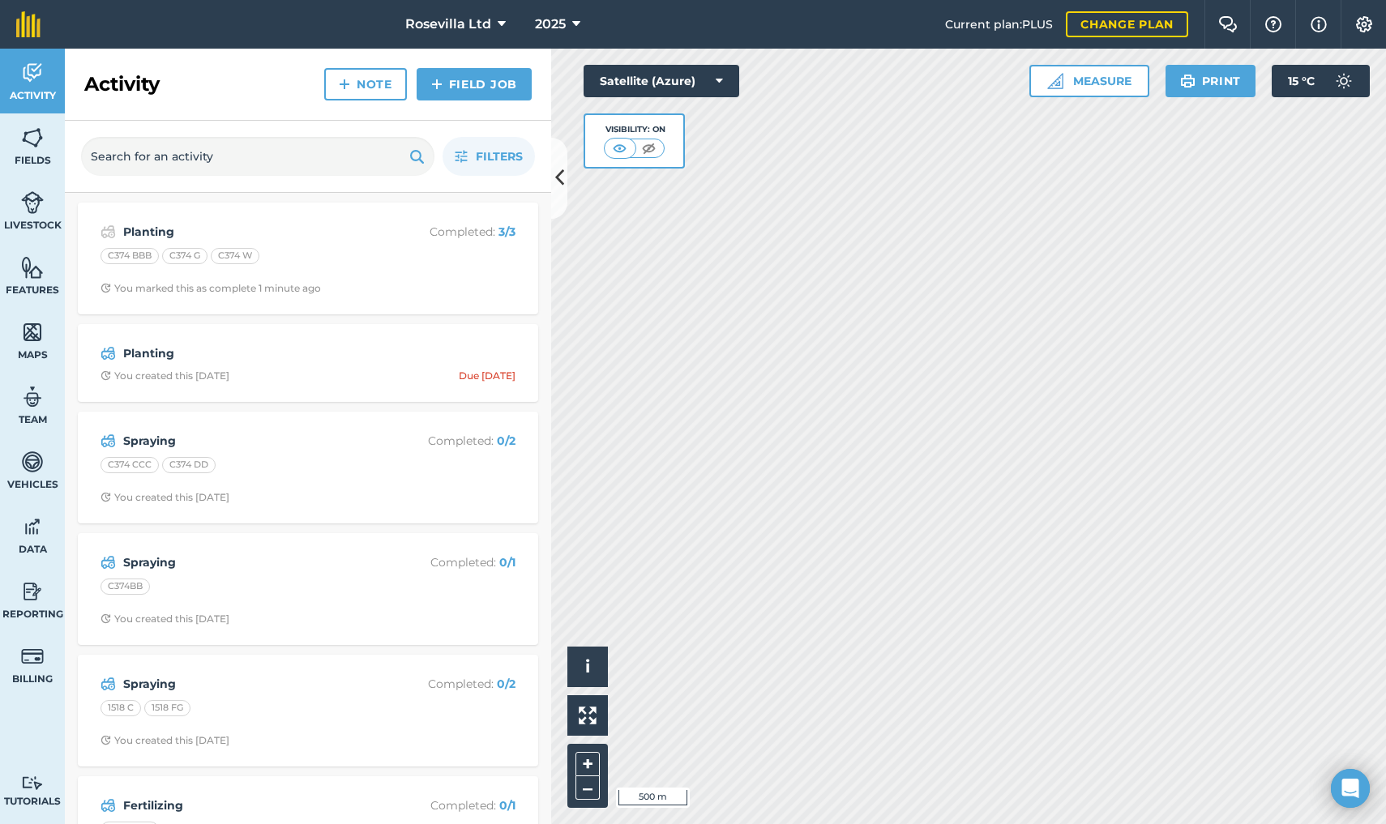
click at [448, 85] on link "Field Job" at bounding box center [474, 84] width 115 height 32
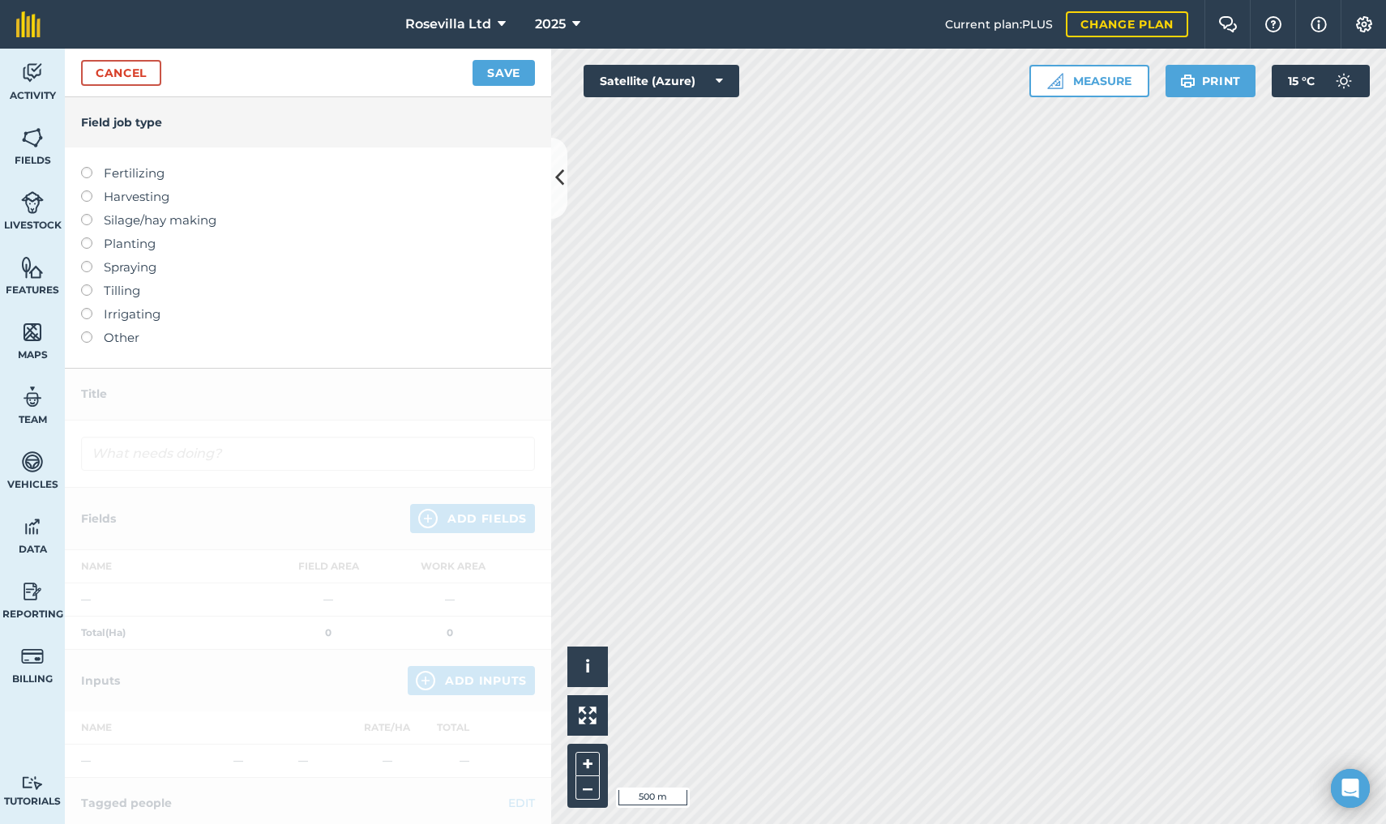
click at [112, 71] on link "Cancel" at bounding box center [121, 73] width 80 height 26
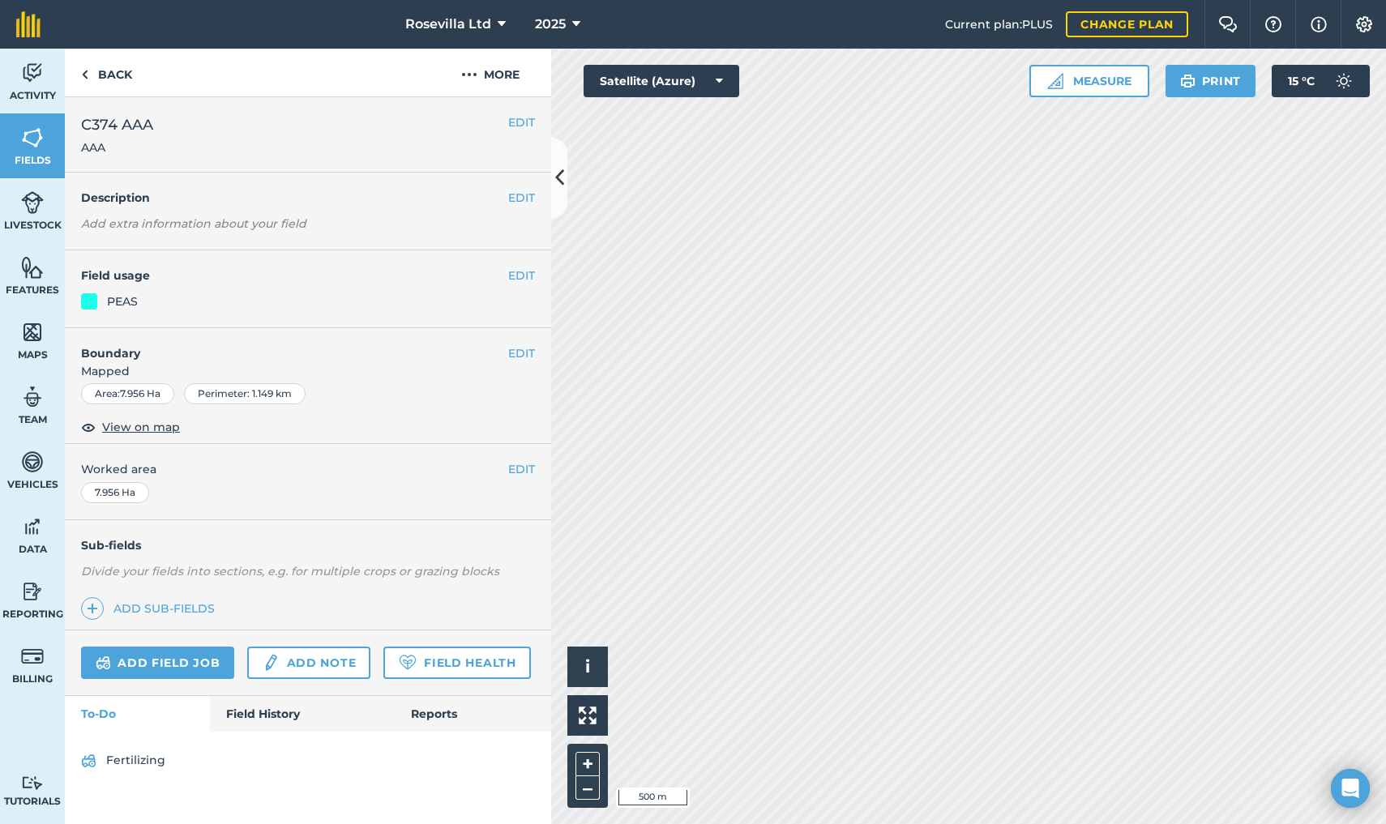
click at [154, 655] on link "Add field job" at bounding box center [157, 663] width 153 height 32
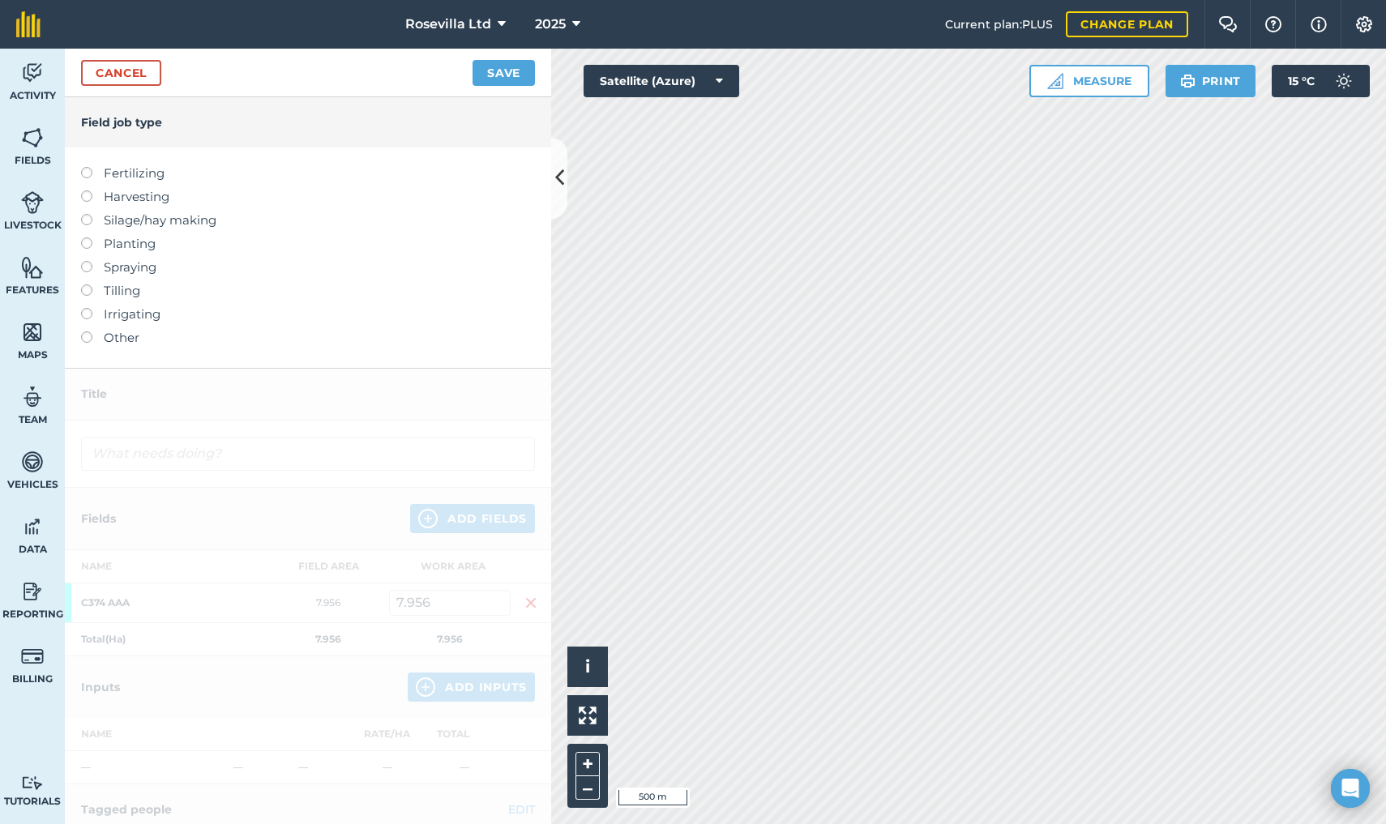
click at [88, 237] on label at bounding box center [92, 237] width 23 height 0
type input "Planting"
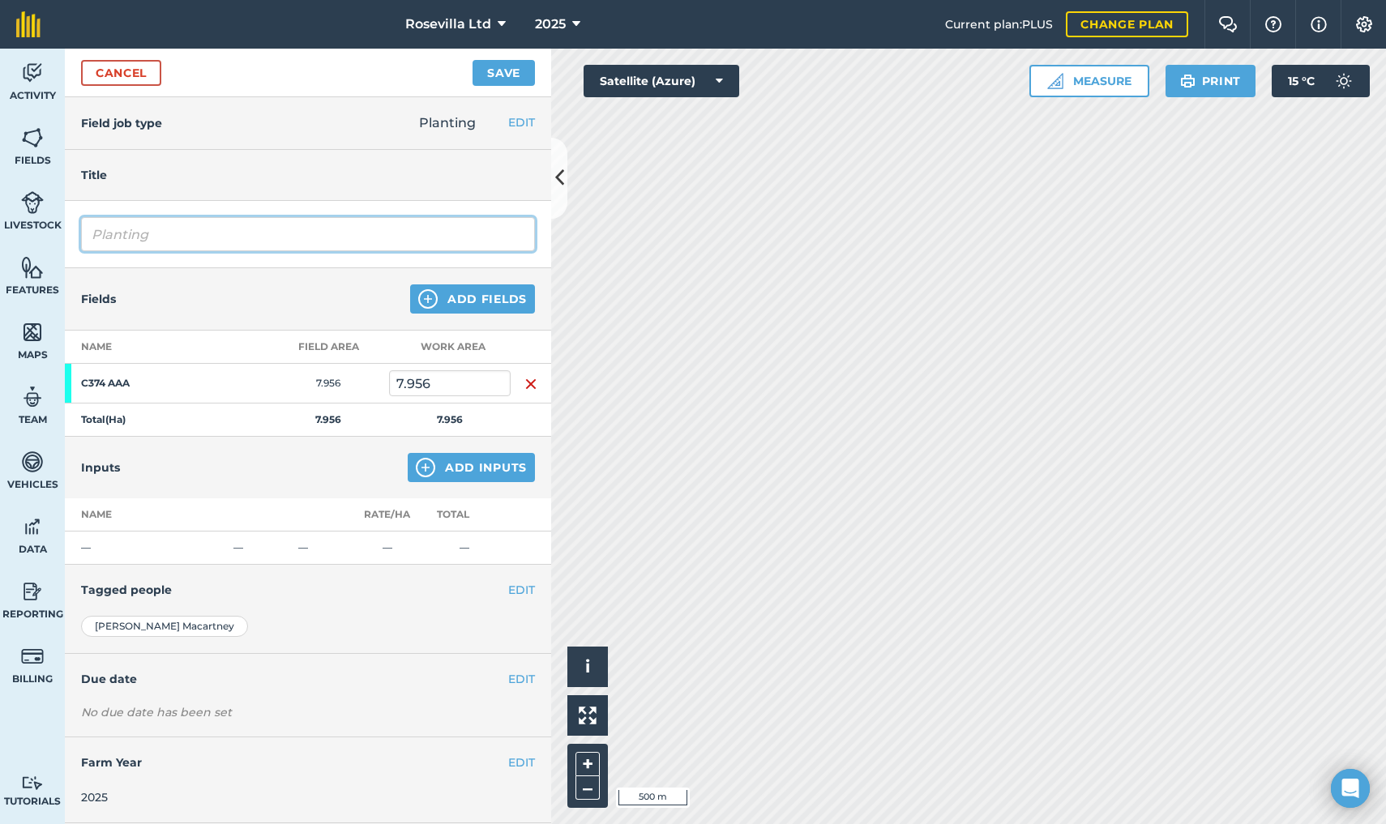
click at [176, 240] on input "Planting" at bounding box center [308, 234] width 454 height 34
click at [301, 246] on input "Planting" at bounding box center [308, 234] width 454 height 34
click at [461, 464] on button "Add Inputs" at bounding box center [471, 467] width 127 height 29
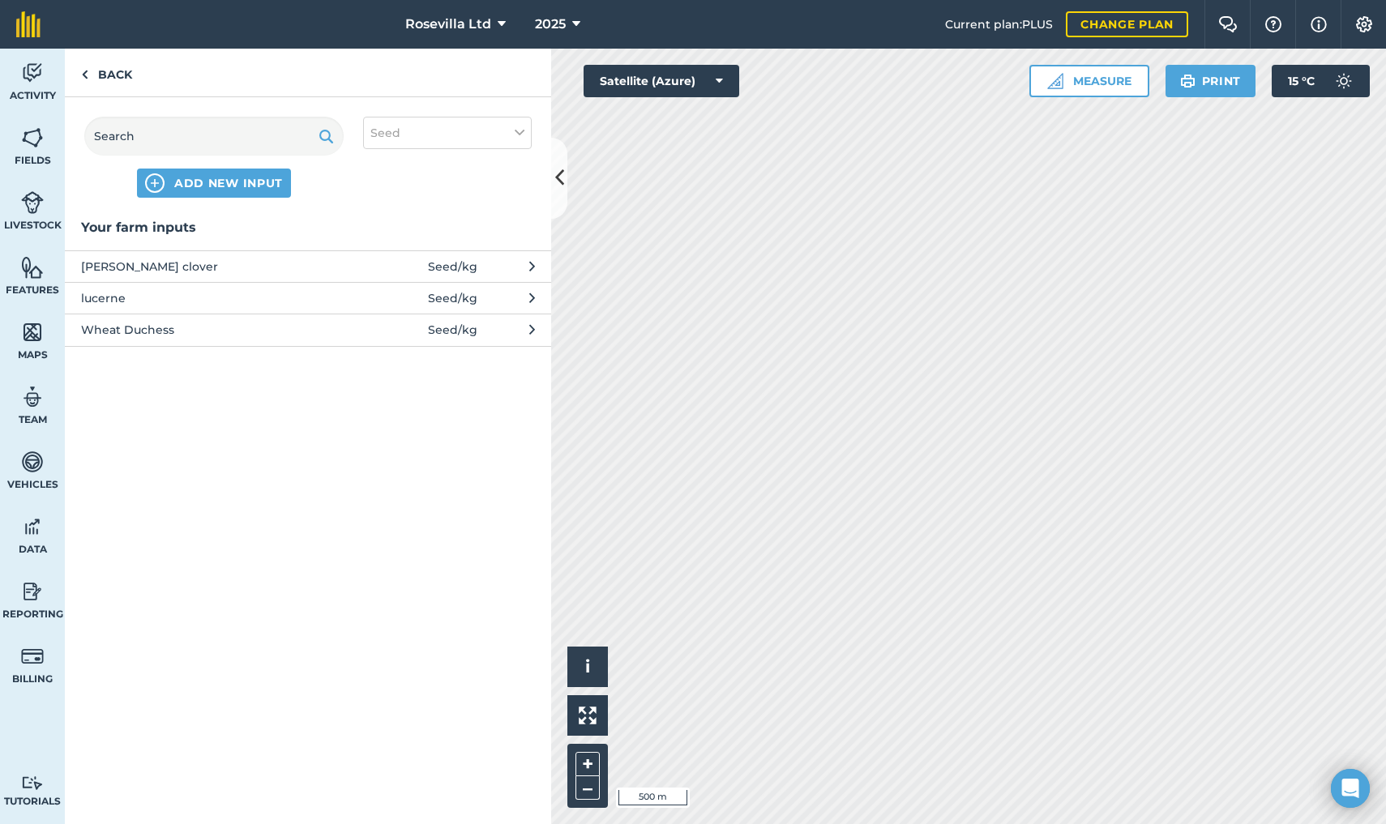
click at [239, 182] on span "ADD NEW INPUT" at bounding box center [228, 183] width 109 height 16
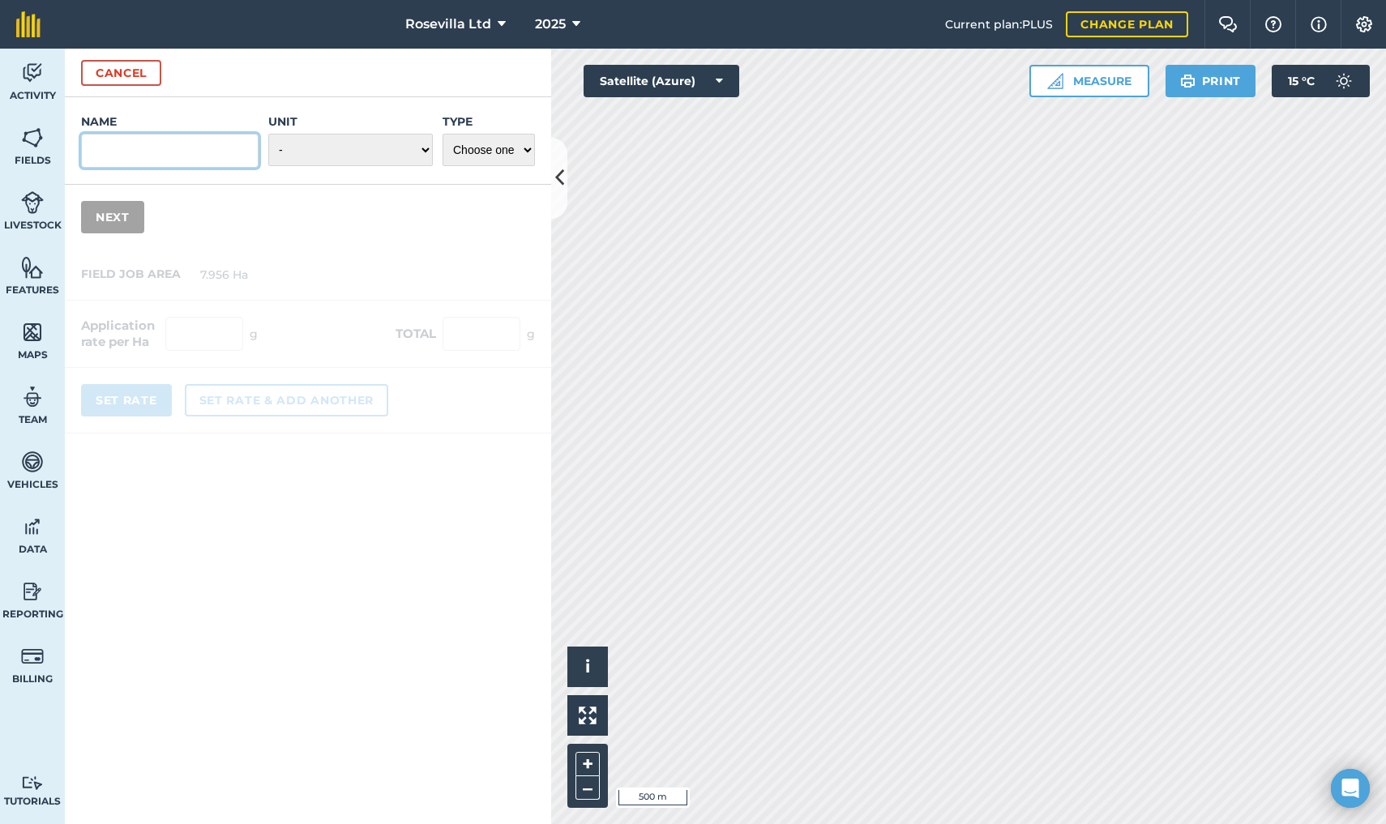
click at [173, 157] on input "Name" at bounding box center [169, 151] width 177 height 34
type input "w"
type input "Wheat Duchess"
select select "KILOGRAMS"
select select "SEED"
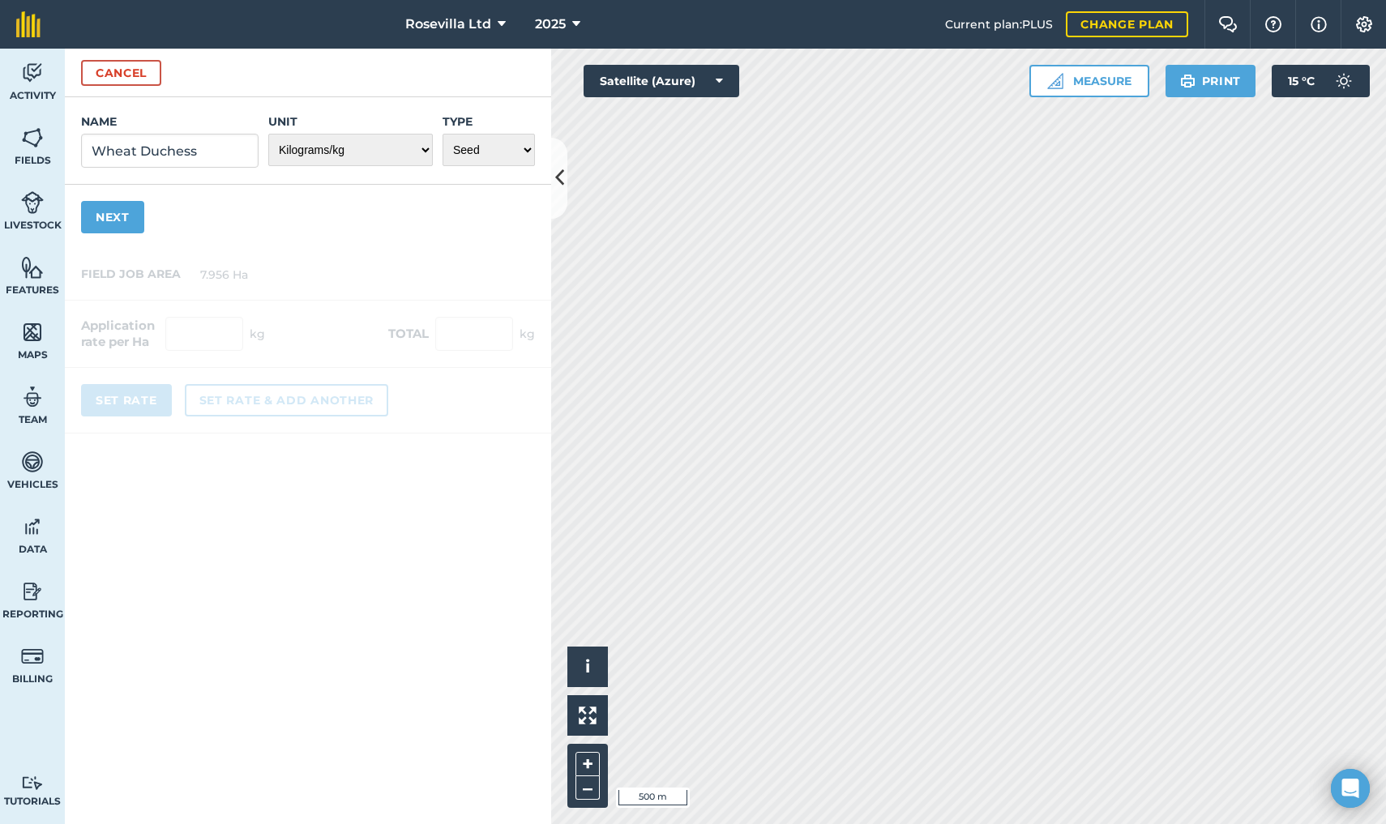
click at [114, 217] on button "Next" at bounding box center [112, 217] width 63 height 32
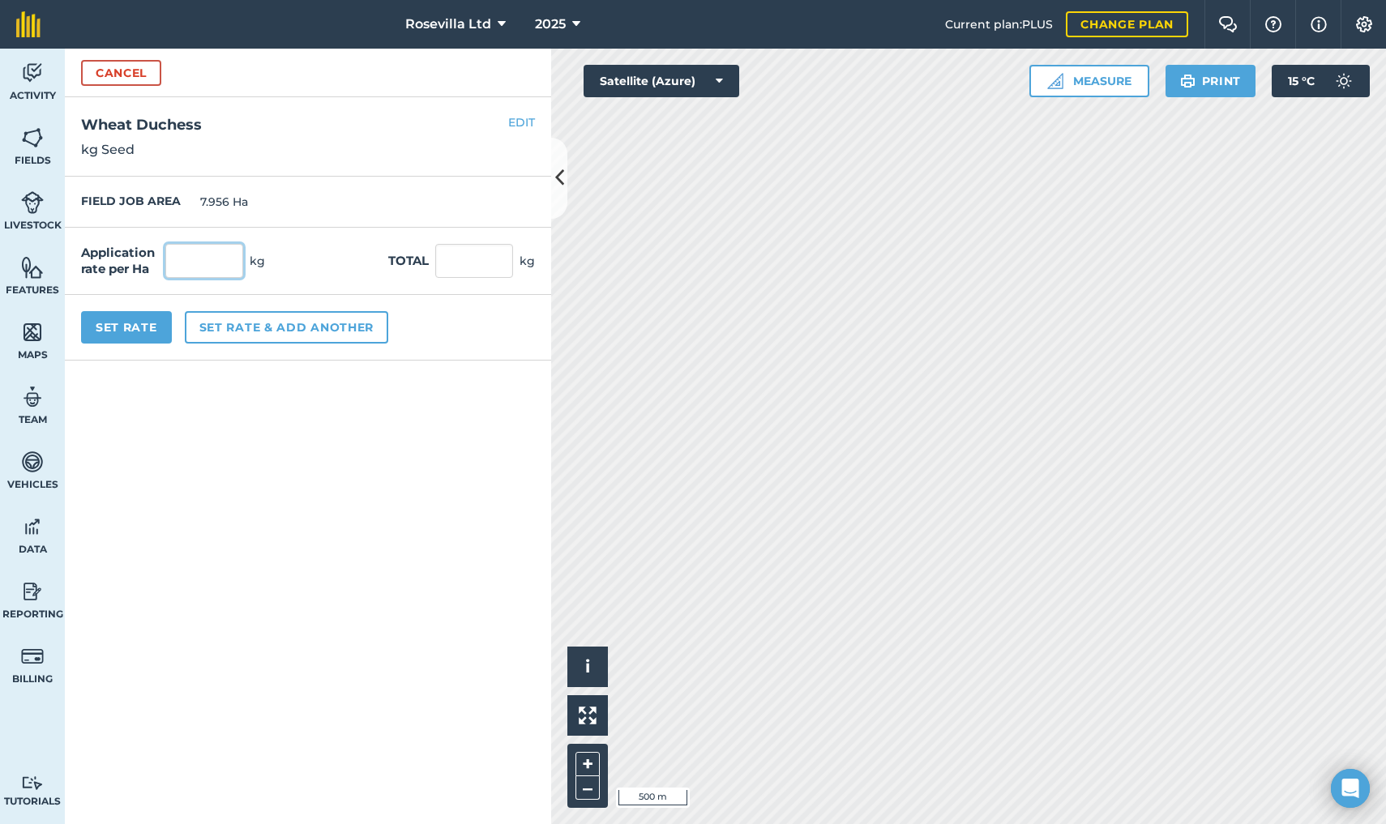
click at [195, 263] on input "text" at bounding box center [204, 261] width 78 height 34
type input "150"
type input "1,193.4"
click at [322, 271] on div "Application rate per Ha 150 kg Total 1,193.4 kg" at bounding box center [308, 261] width 486 height 67
click at [126, 326] on button "Set Rate" at bounding box center [126, 327] width 91 height 32
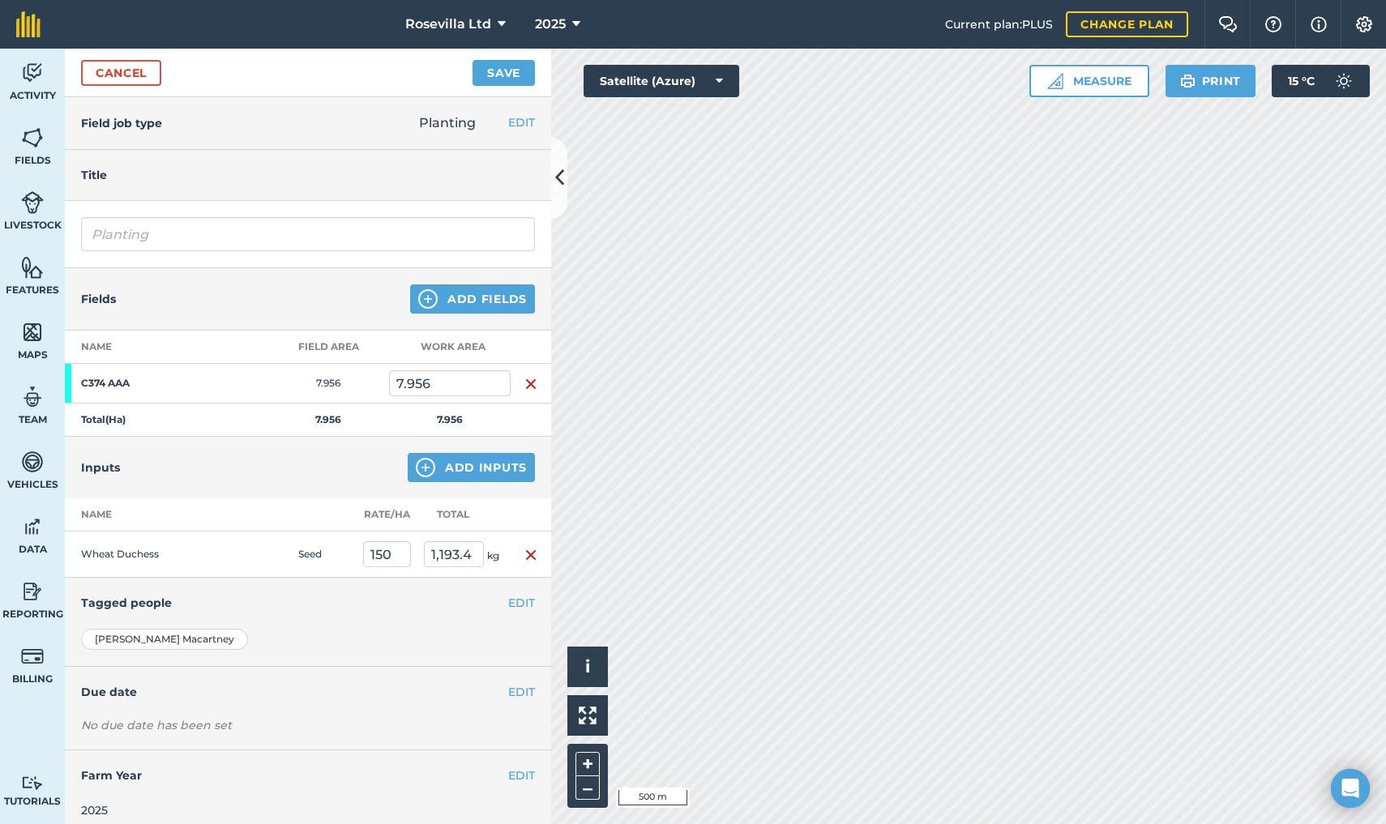
click at [518, 686] on button "EDIT" at bounding box center [521, 692] width 27 height 18
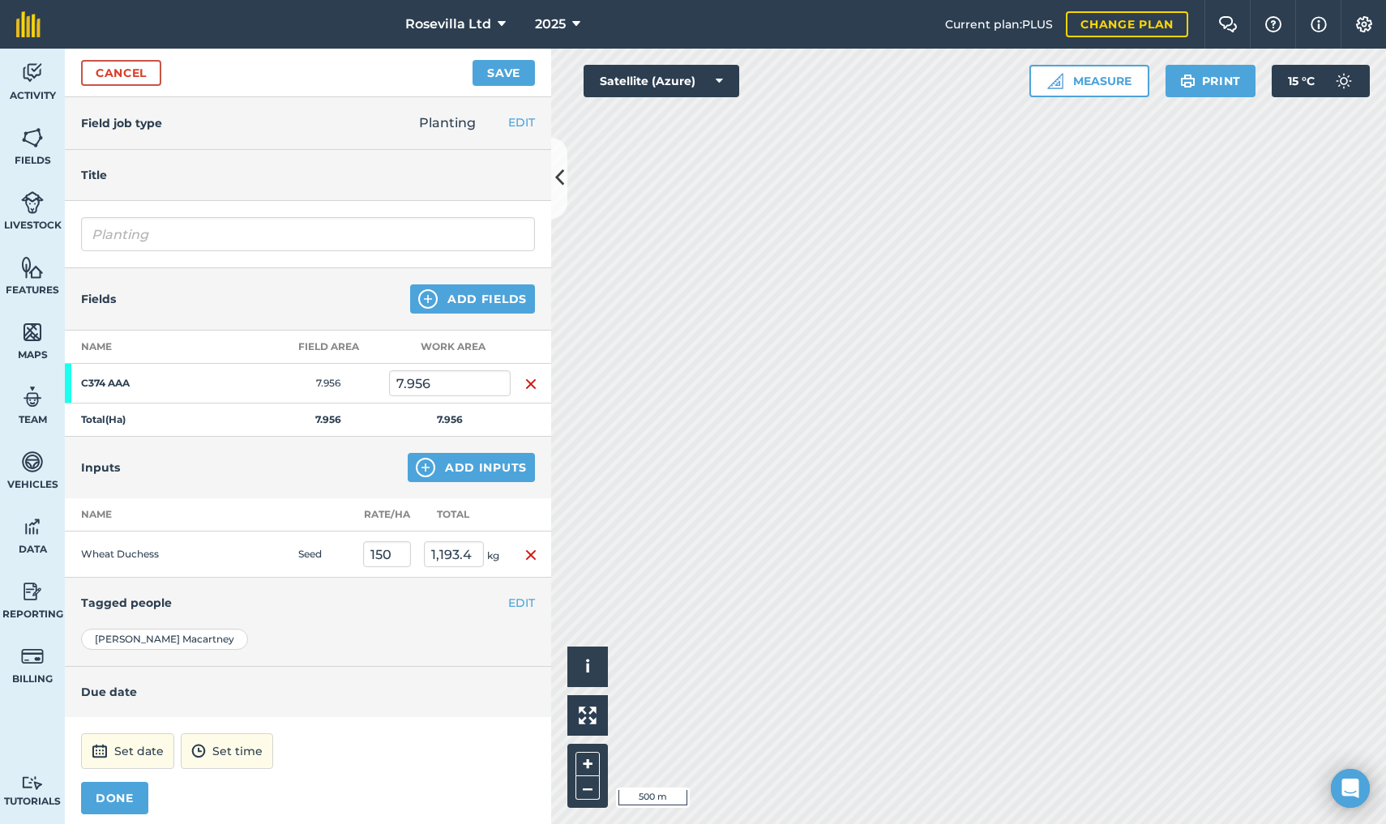
click at [146, 748] on button "Set date" at bounding box center [127, 751] width 93 height 36
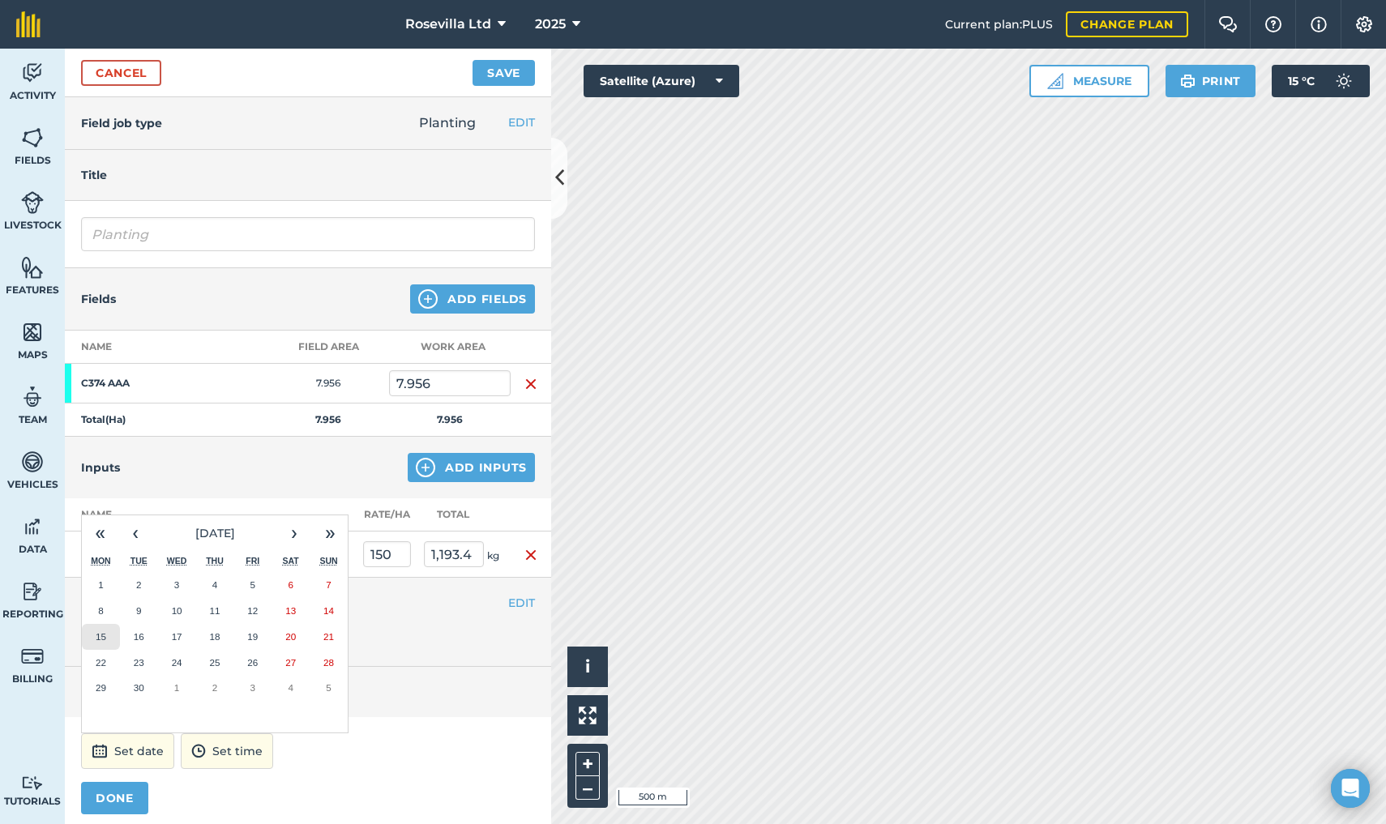
click at [99, 632] on abbr "15" at bounding box center [101, 636] width 11 height 11
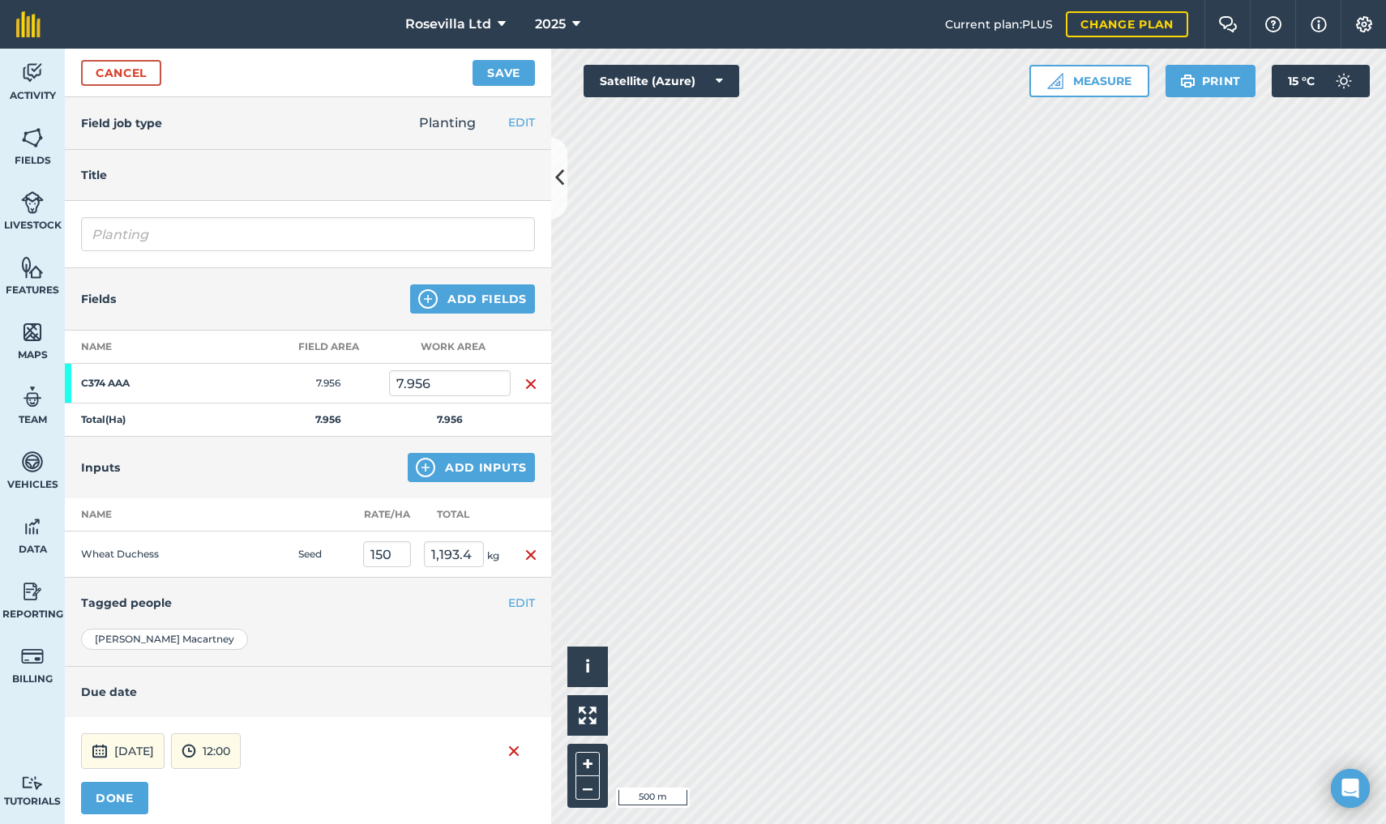
click at [110, 799] on button "DONE" at bounding box center [114, 798] width 67 height 32
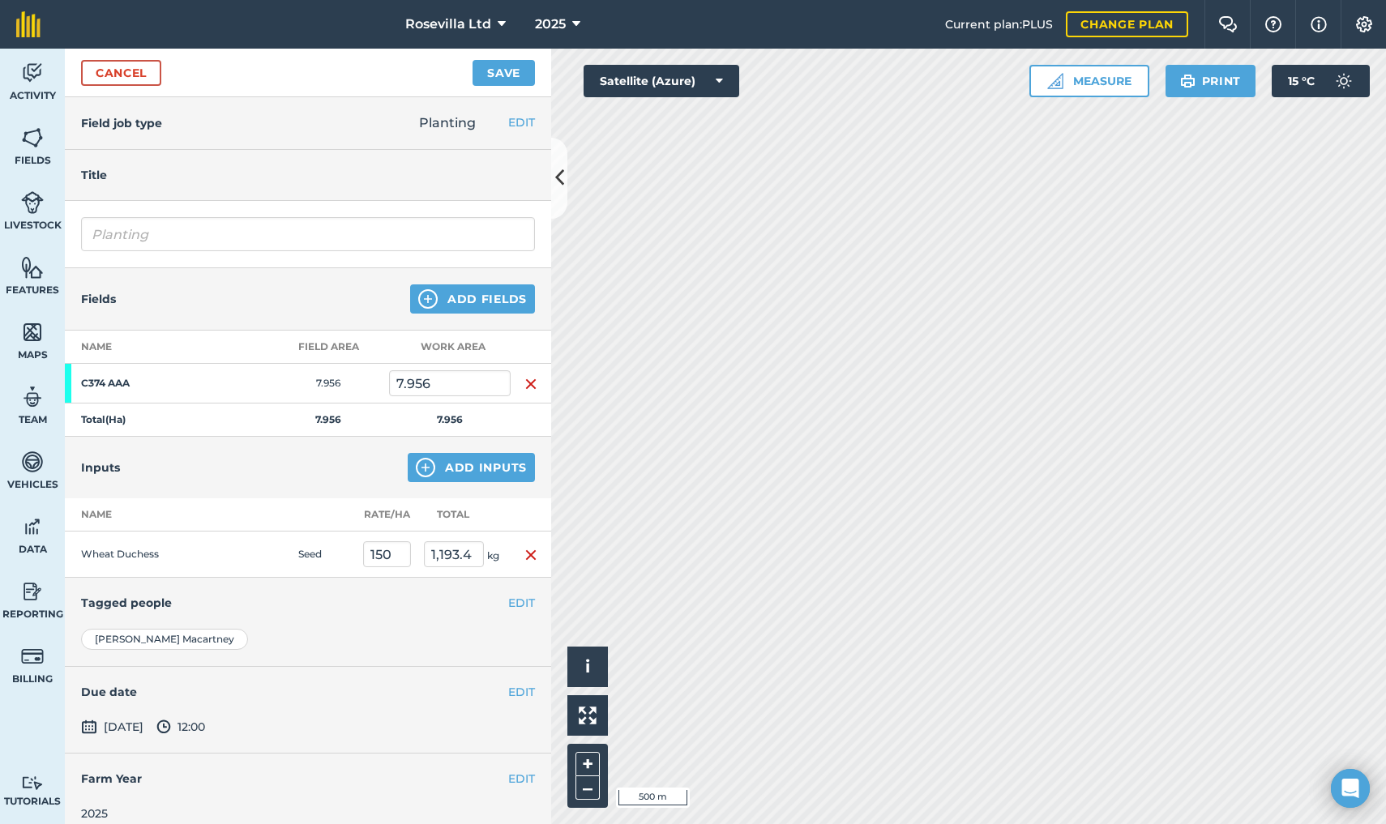
click at [492, 67] on button "Save" at bounding box center [503, 73] width 62 height 26
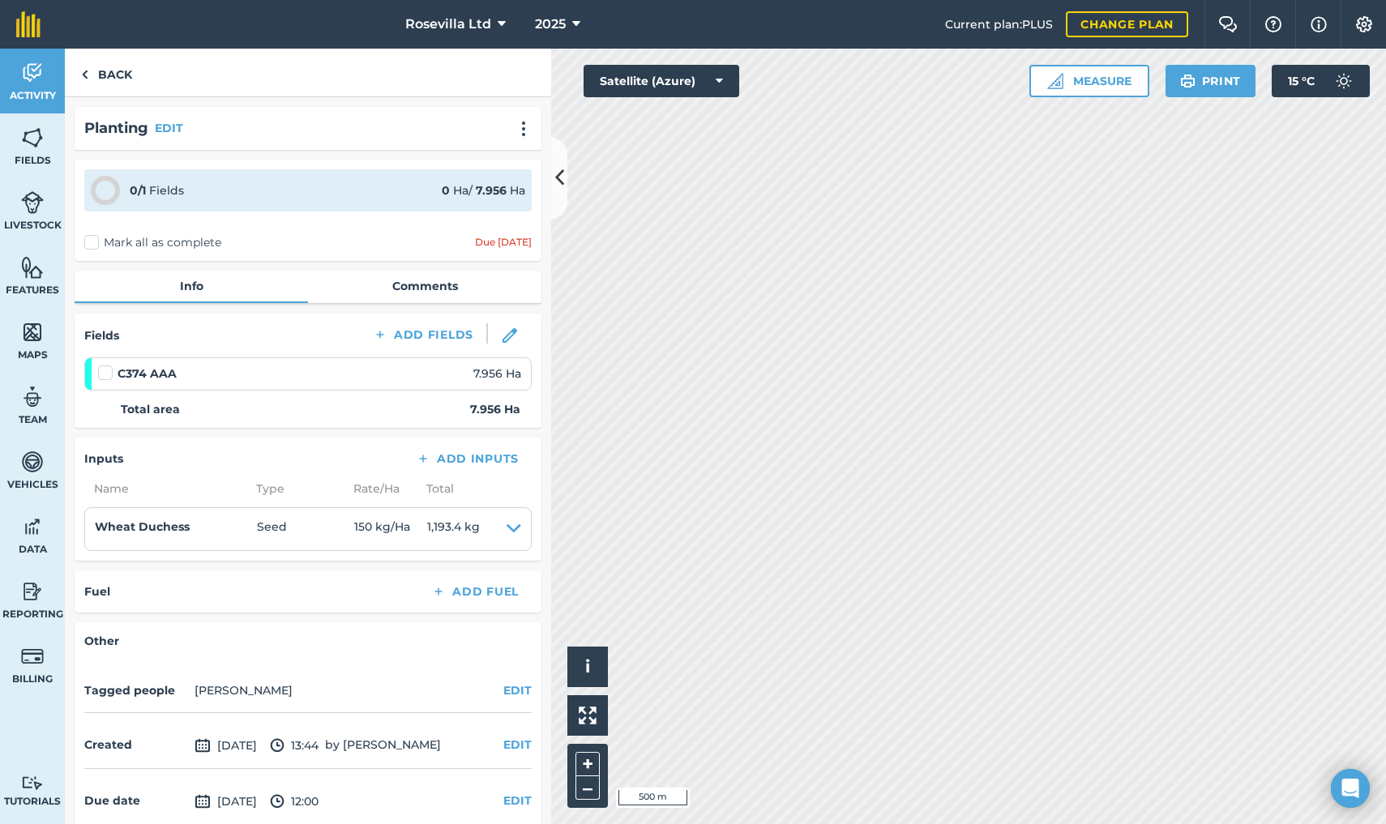
click at [108, 365] on label at bounding box center [107, 365] width 19 height 0
click at [108, 372] on input "checkbox" at bounding box center [103, 370] width 11 height 11
checkbox input "false"
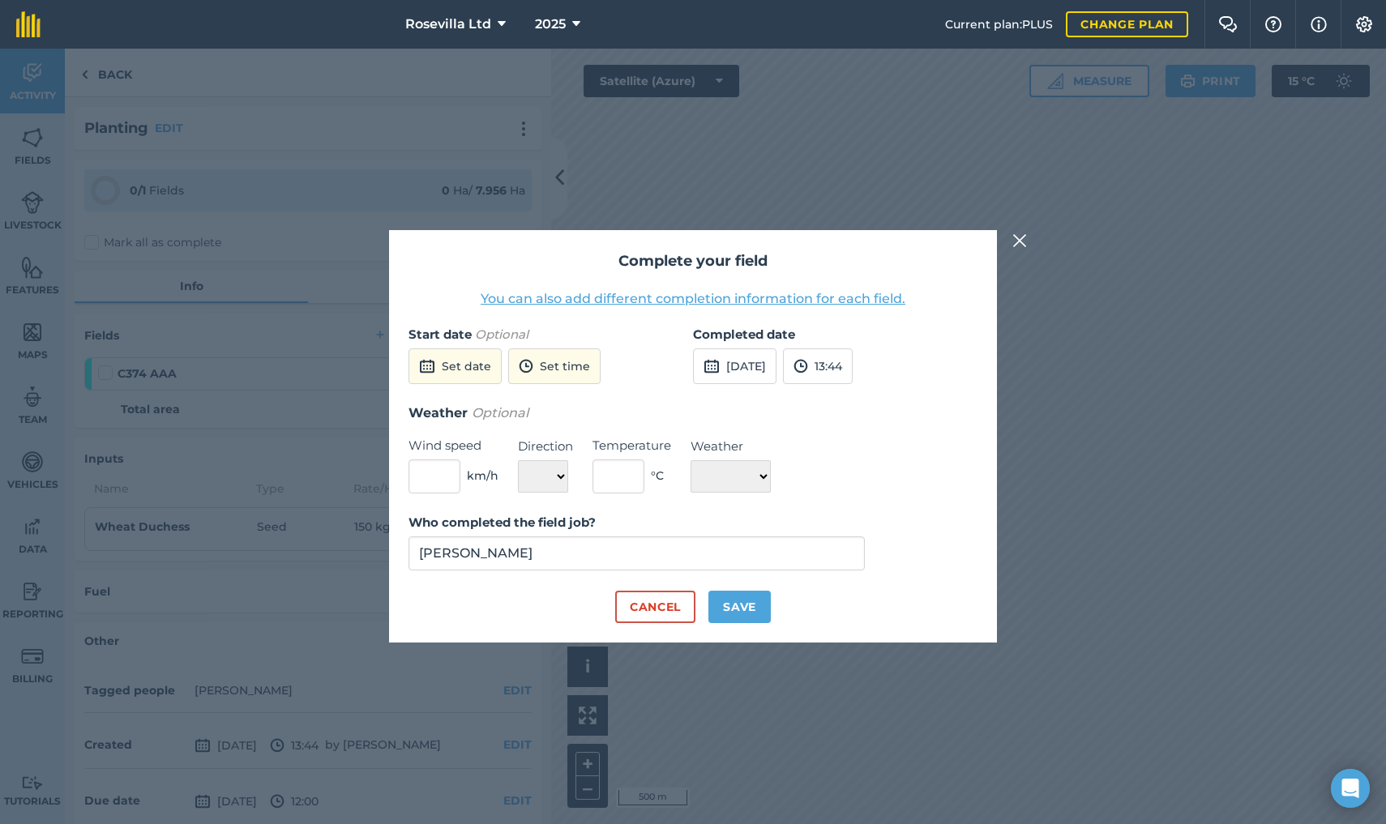
click at [456, 367] on button "Set date" at bounding box center [454, 366] width 93 height 36
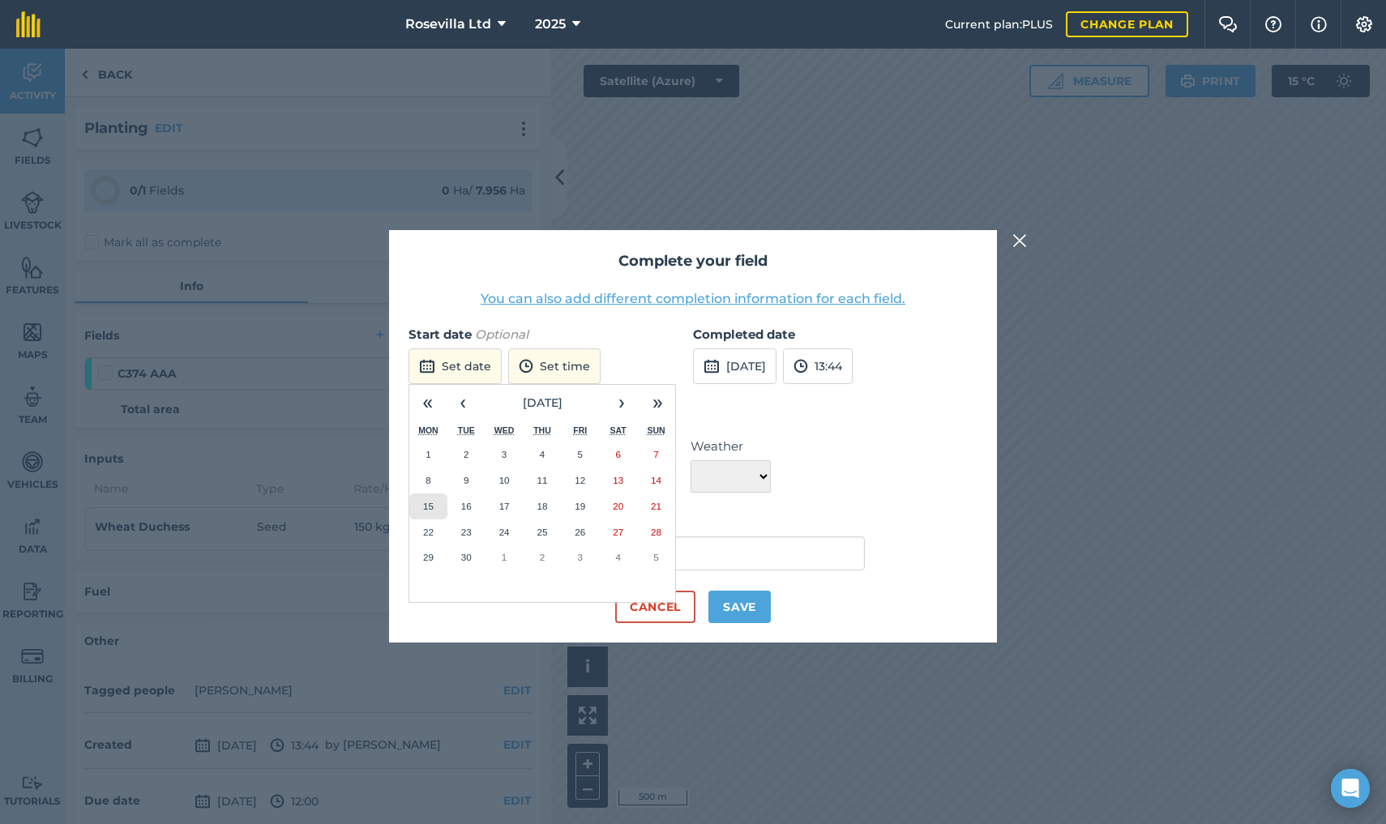
click at [428, 497] on button "15" at bounding box center [428, 507] width 38 height 26
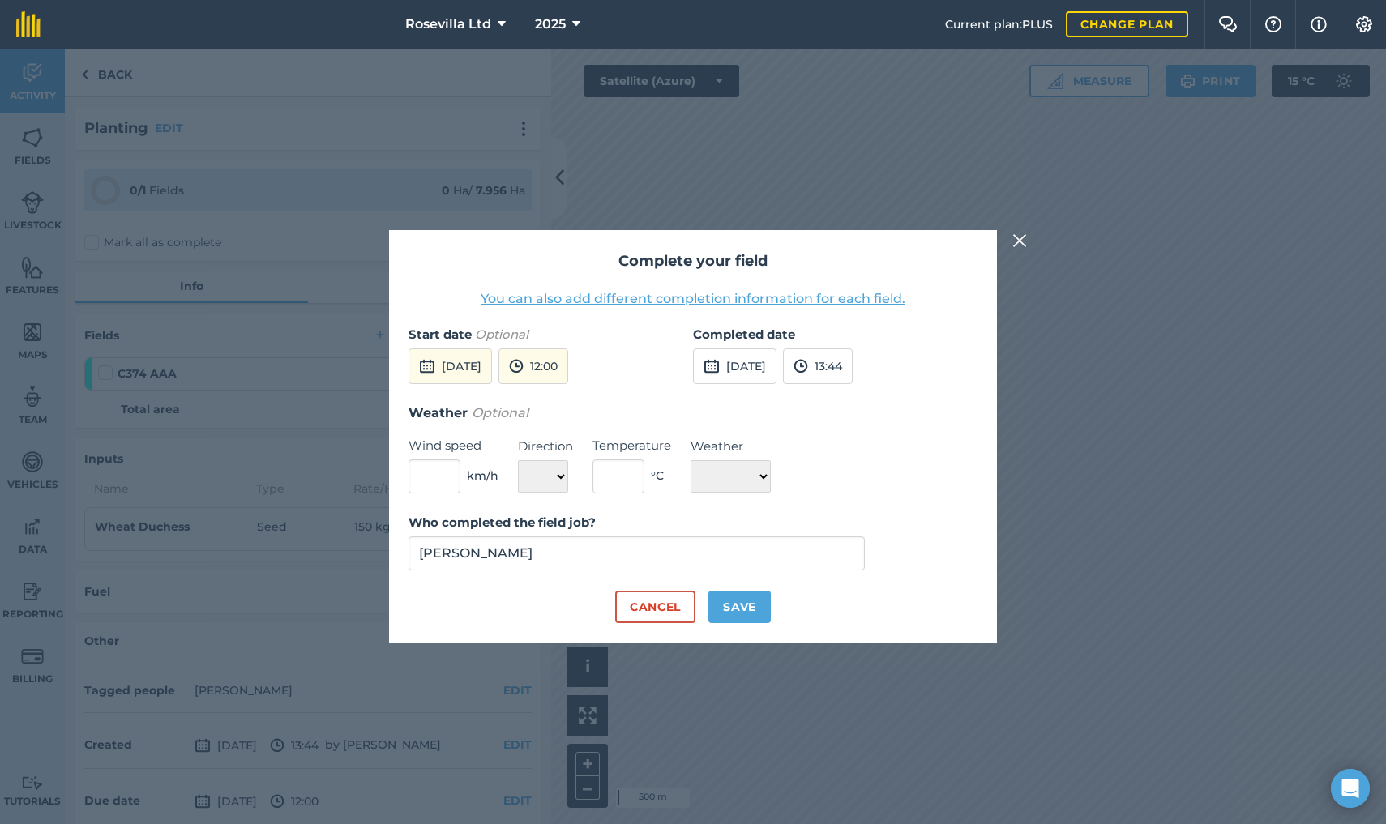
click at [768, 362] on button "26th Sep 2025" at bounding box center [734, 366] width 83 height 36
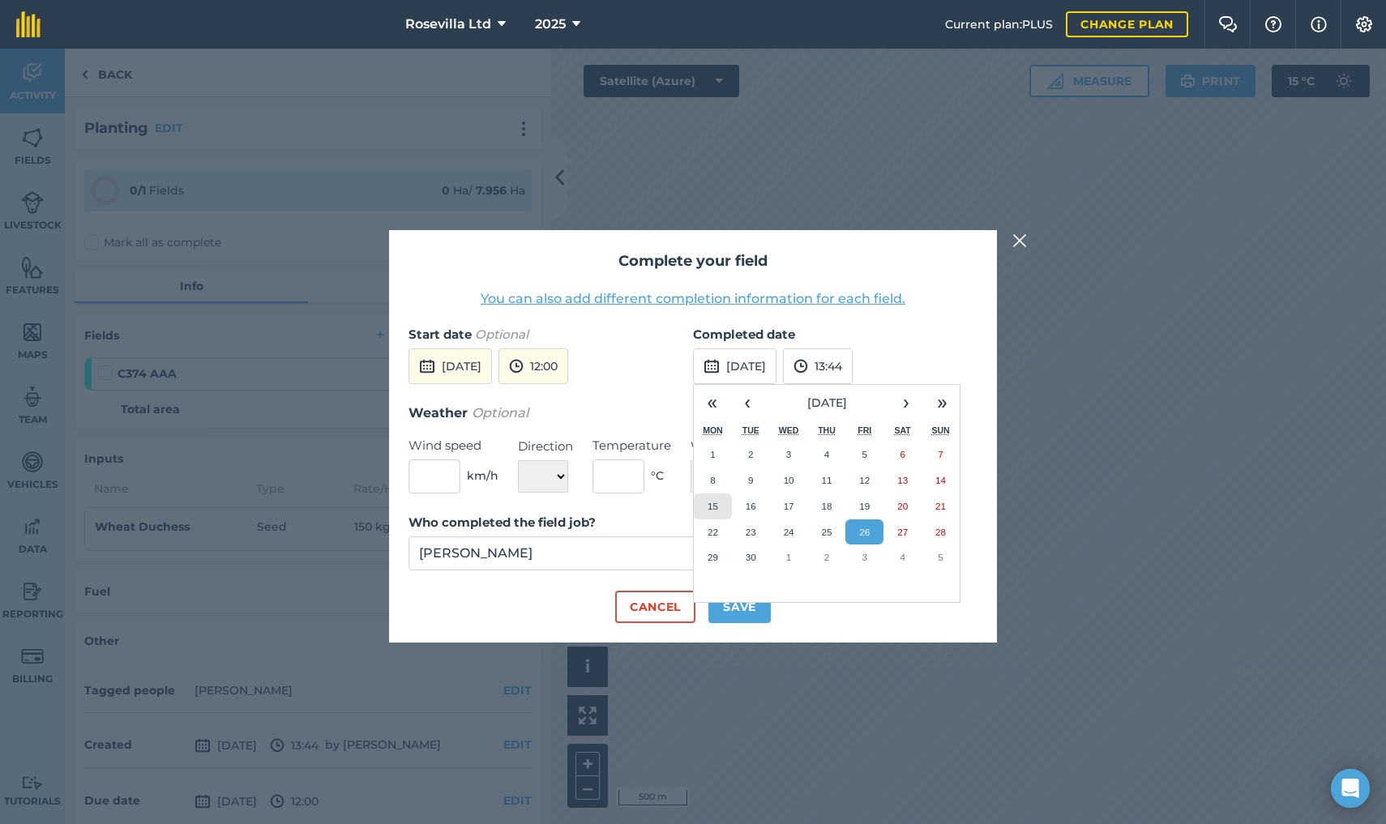
click at [710, 501] on abbr "15" at bounding box center [712, 506] width 11 height 11
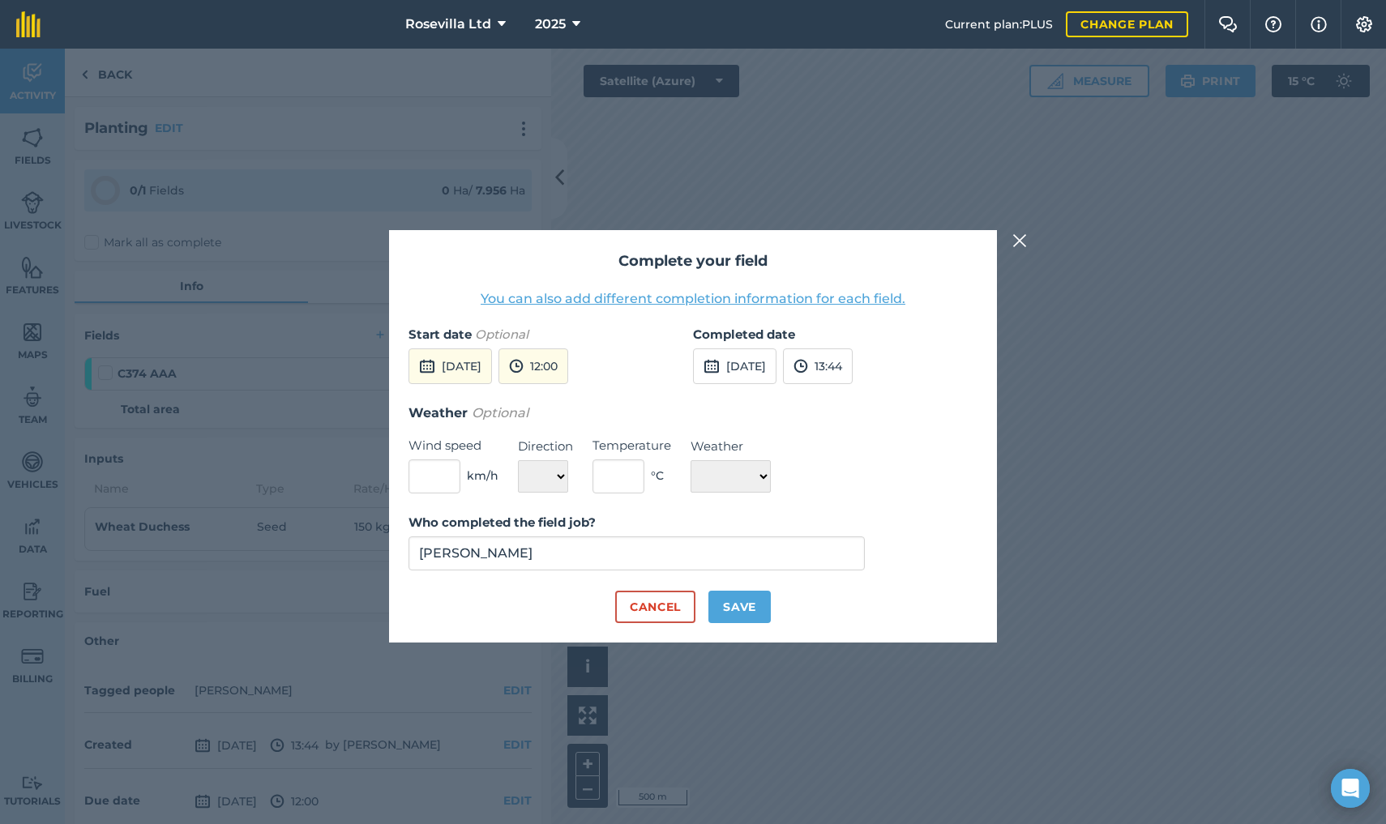
click at [737, 600] on button "Save" at bounding box center [739, 607] width 62 height 32
checkbox input "true"
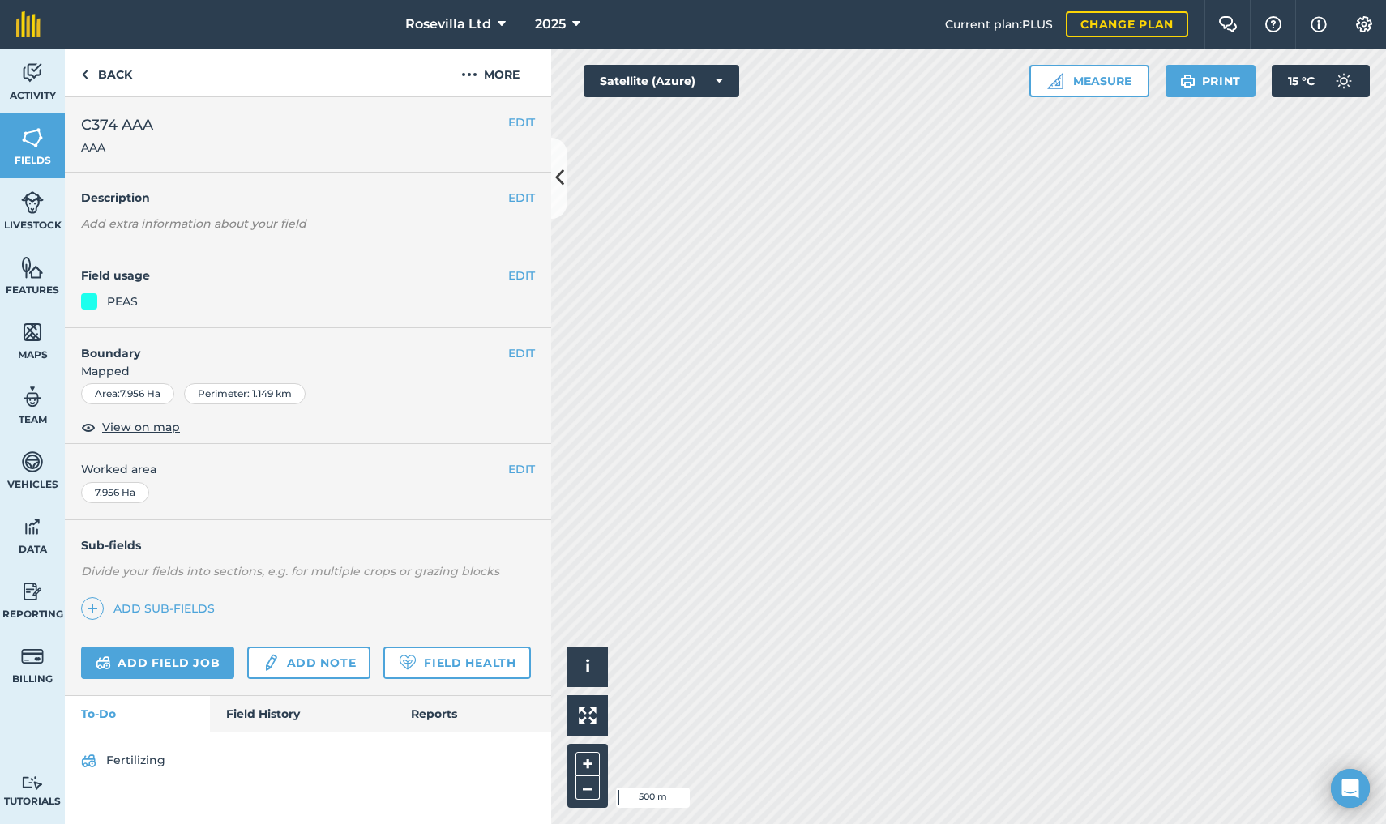
click at [517, 270] on button "EDIT" at bounding box center [521, 276] width 27 height 18
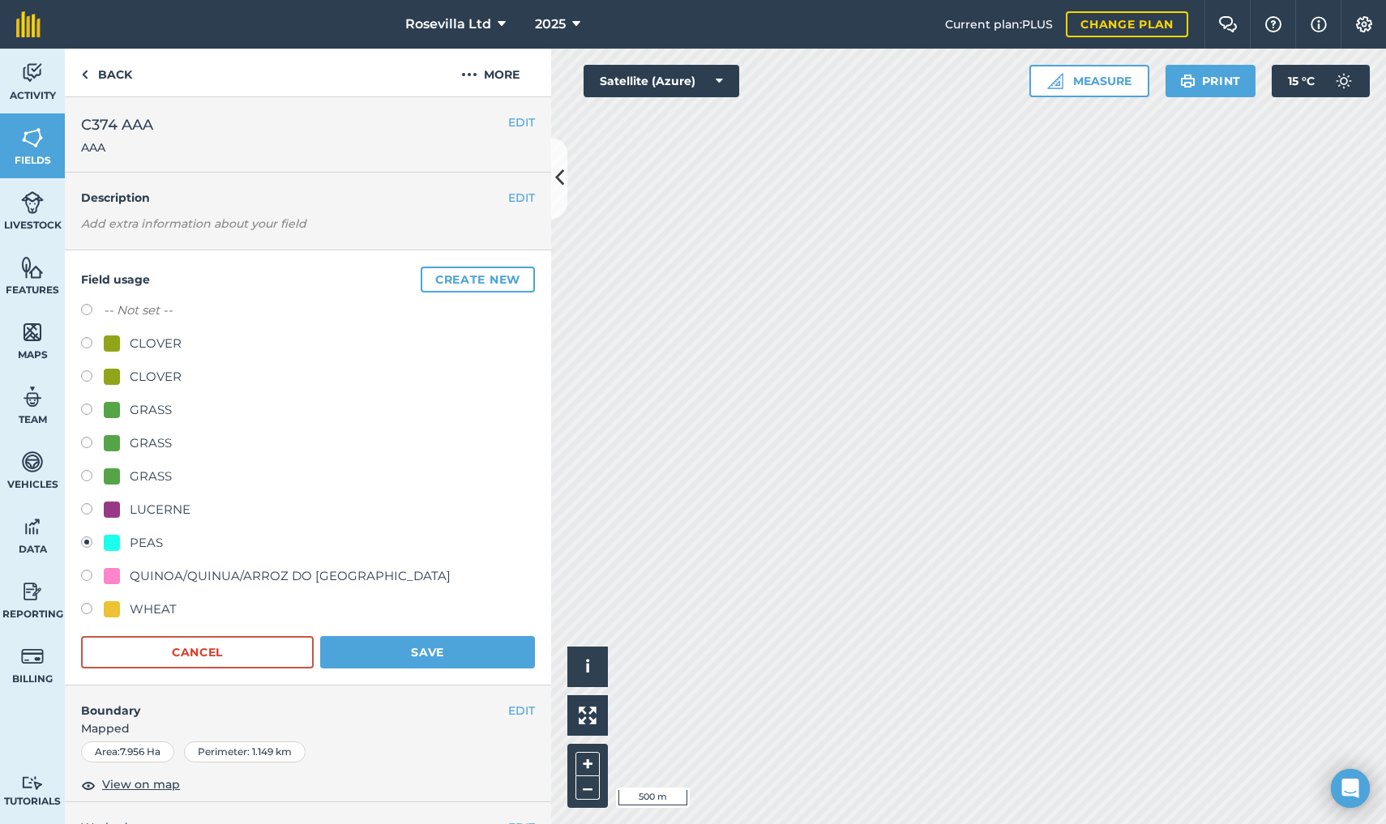
click at [83, 607] on label at bounding box center [92, 611] width 23 height 16
radio input "true"
radio input "false"
click at [361, 655] on button "Save" at bounding box center [427, 652] width 215 height 32
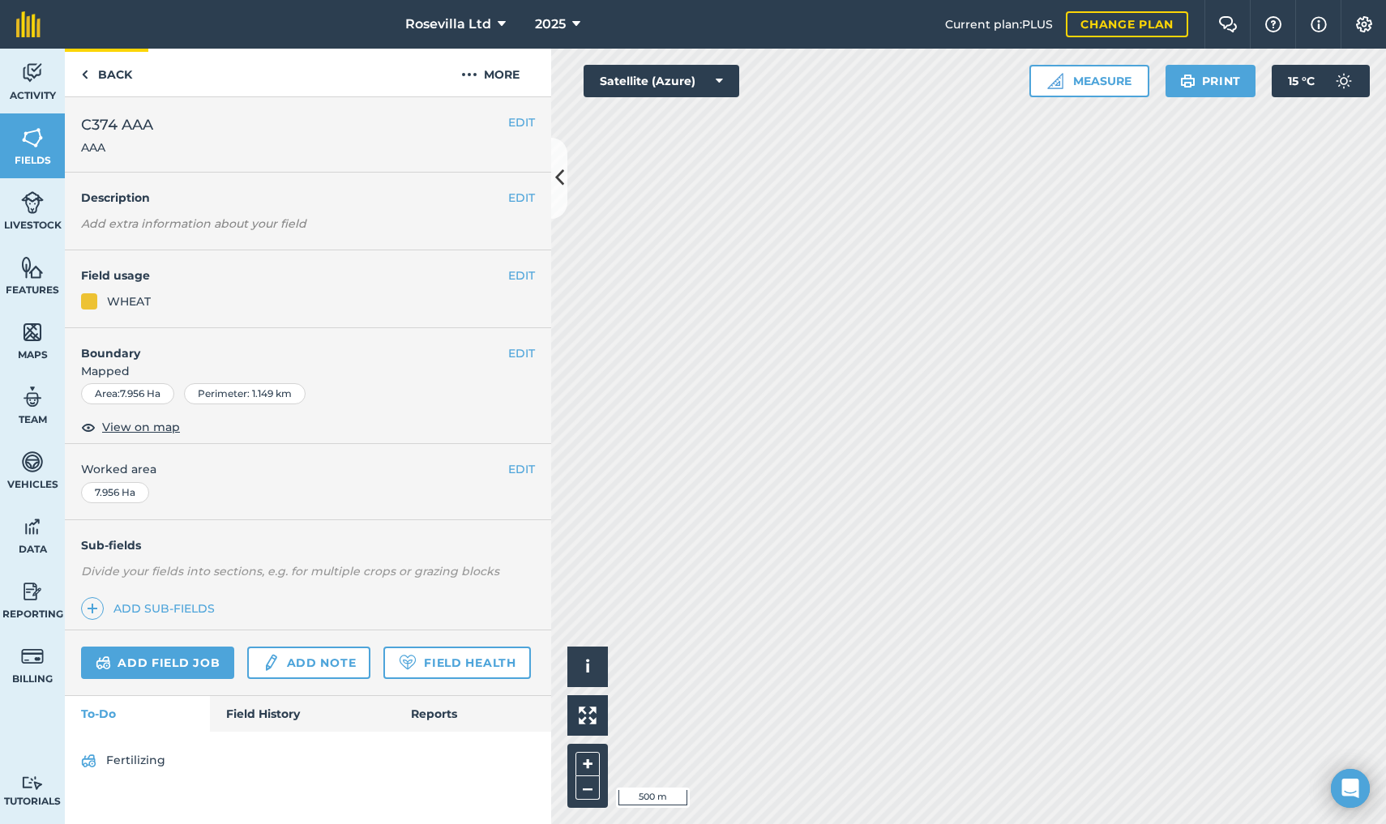
click at [105, 73] on link "Back" at bounding box center [106, 73] width 83 height 48
click at [43, 79] on img at bounding box center [32, 73] width 23 height 24
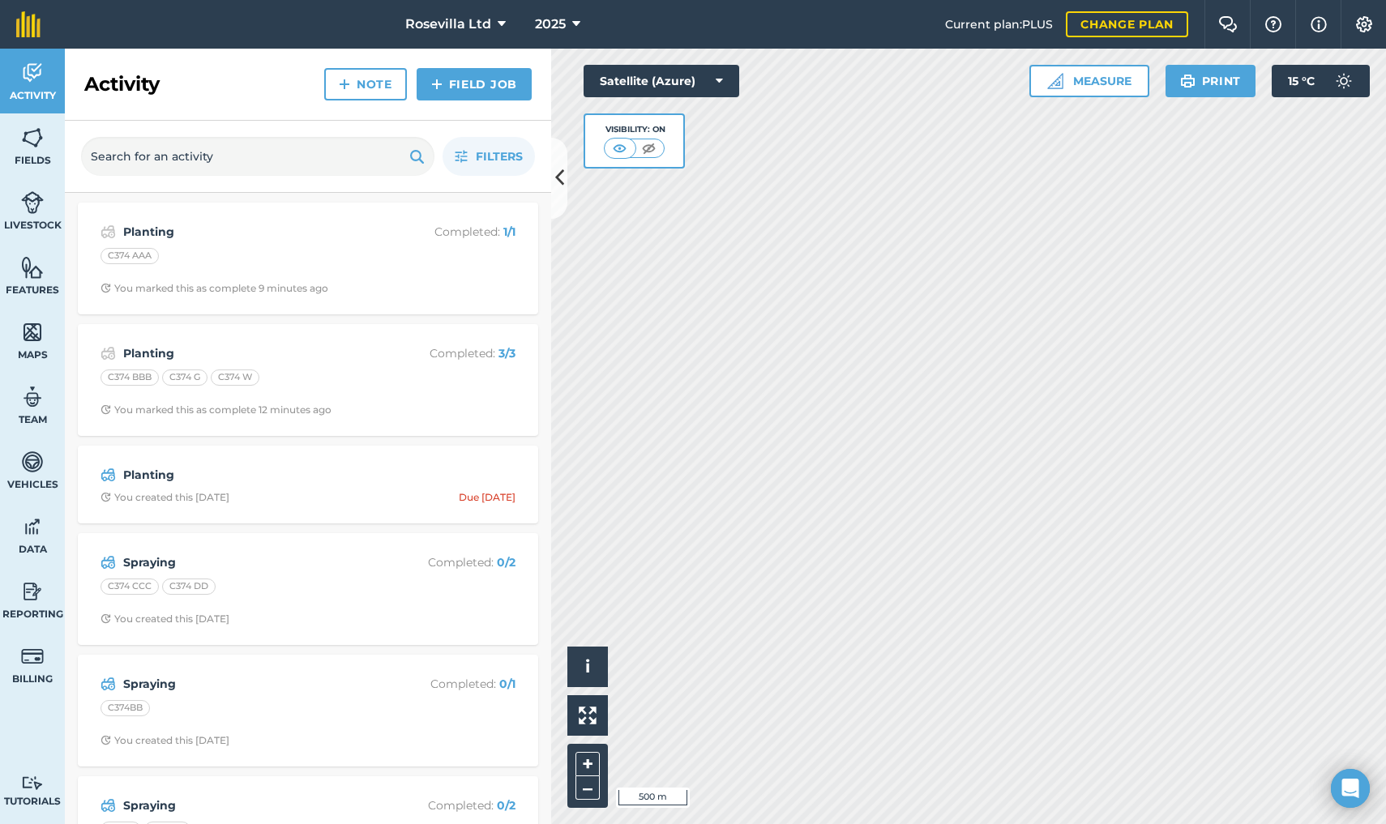
click at [150, 232] on strong "Planting" at bounding box center [251, 232] width 257 height 18
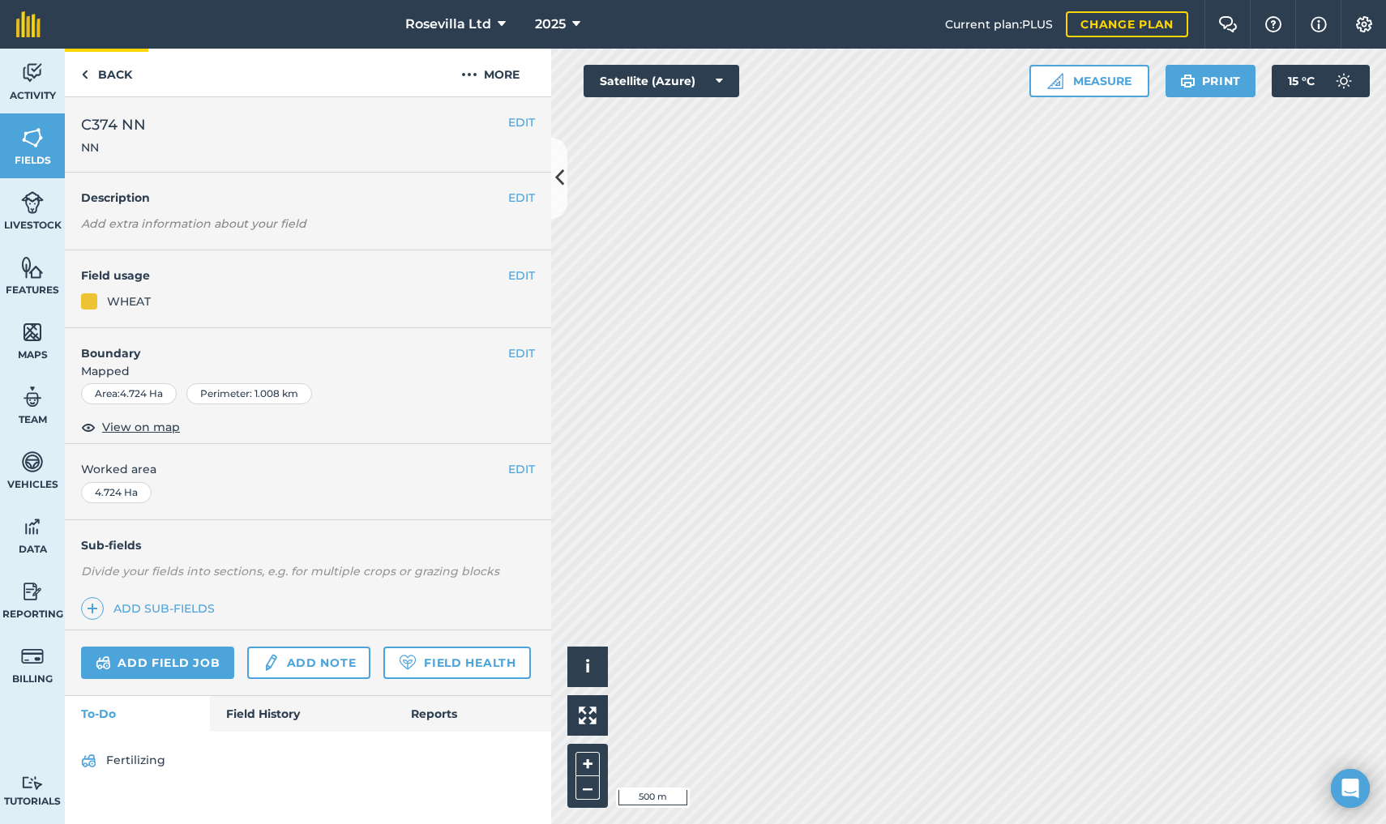
click at [103, 75] on link "Back" at bounding box center [106, 73] width 83 height 48
click at [131, 427] on span "View on map" at bounding box center [141, 427] width 78 height 18
click at [95, 64] on link "Back" at bounding box center [106, 73] width 83 height 48
click at [113, 68] on link "Back" at bounding box center [106, 73] width 83 height 48
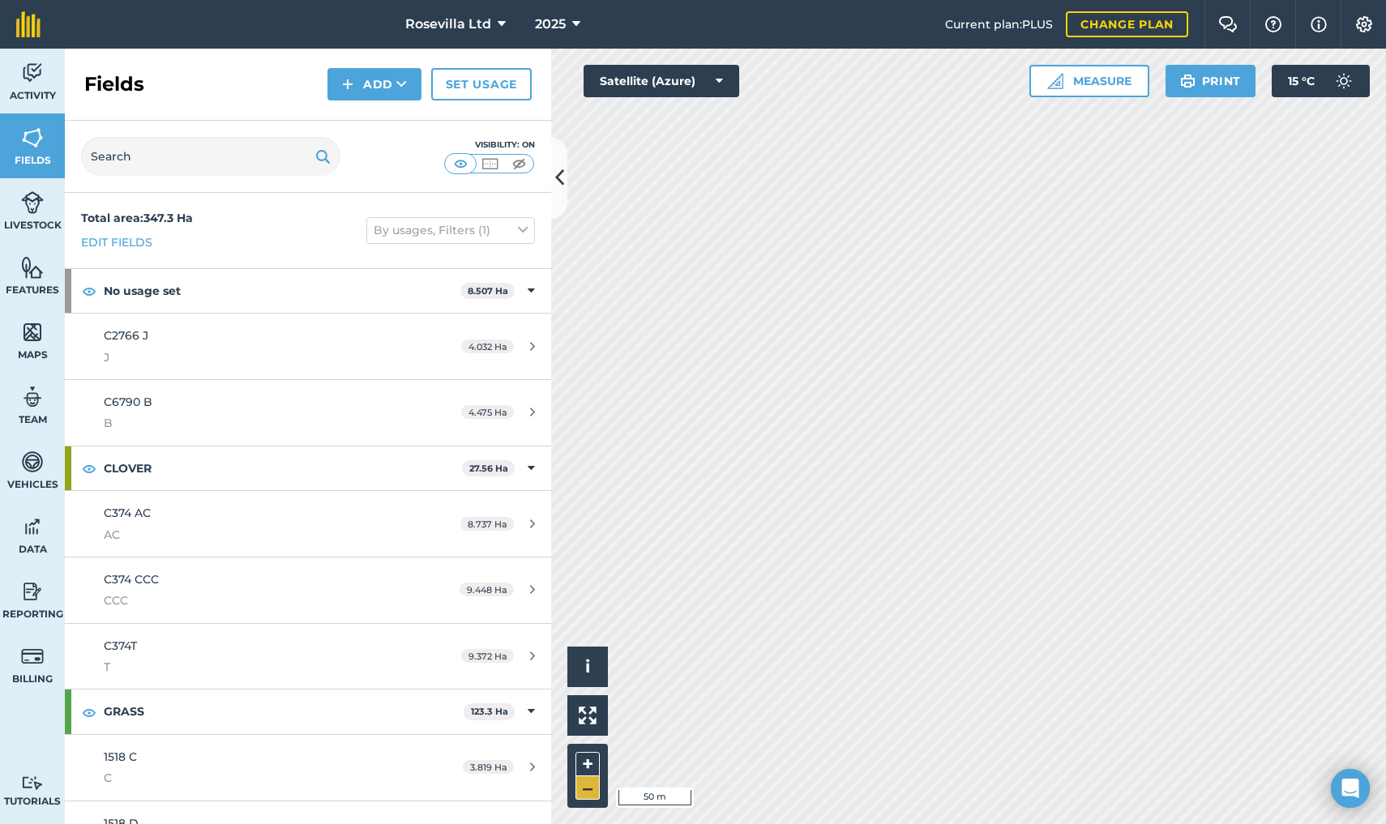
click at [593, 786] on button "–" at bounding box center [587, 788] width 24 height 24
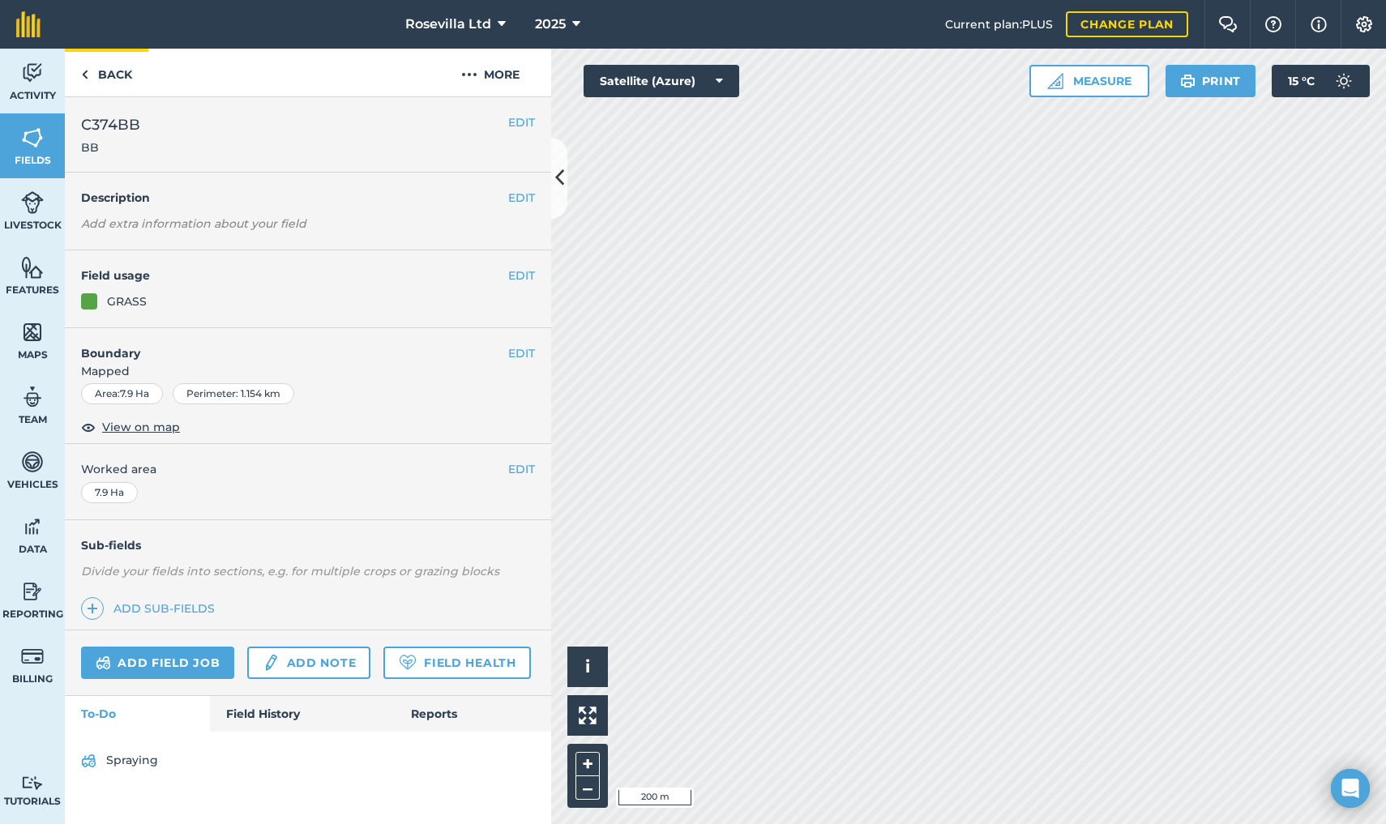
click at [110, 76] on link "Back" at bounding box center [106, 73] width 83 height 48
click at [113, 71] on link "Back" at bounding box center [106, 73] width 83 height 48
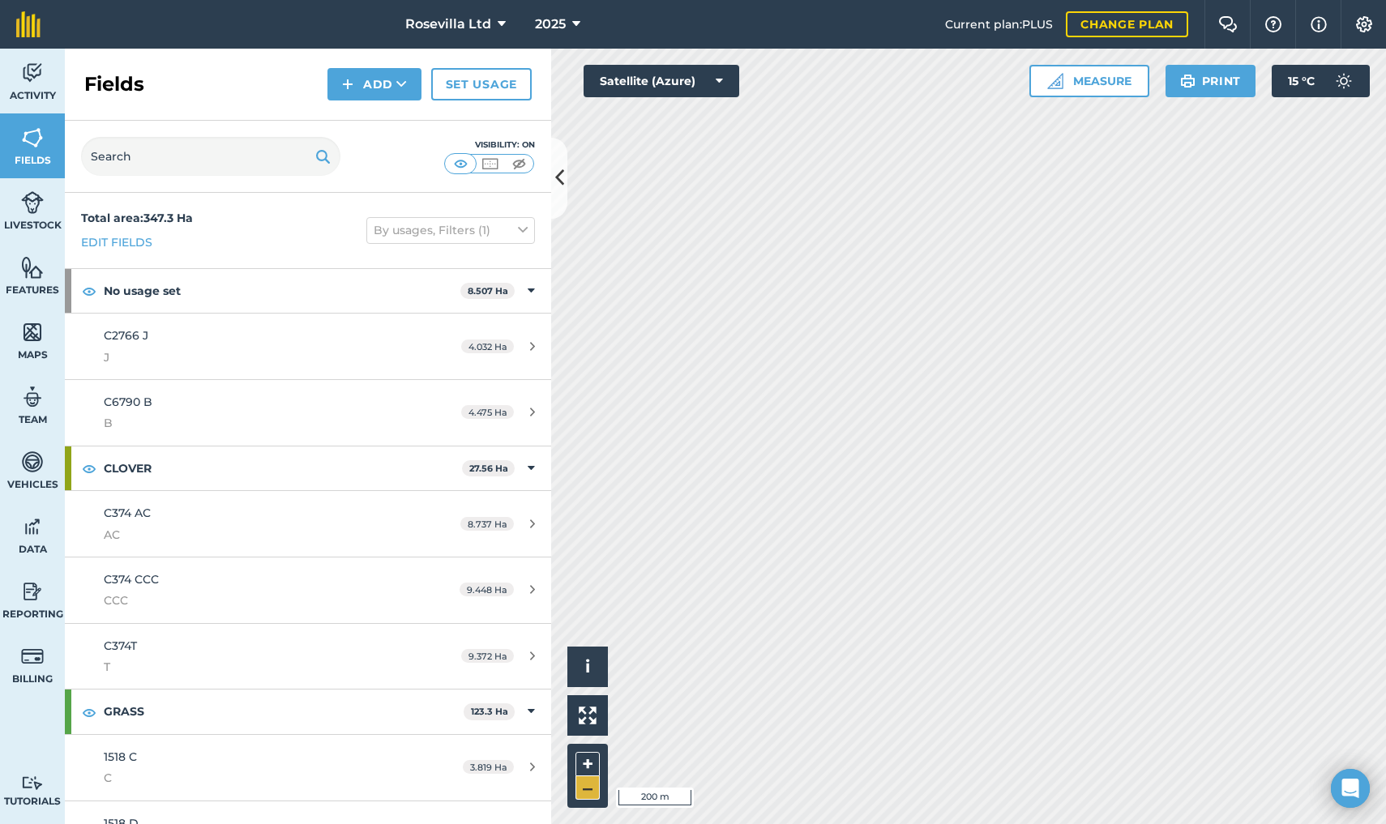
click at [597, 786] on button "–" at bounding box center [587, 788] width 24 height 24
click at [562, 182] on icon at bounding box center [559, 178] width 9 height 28
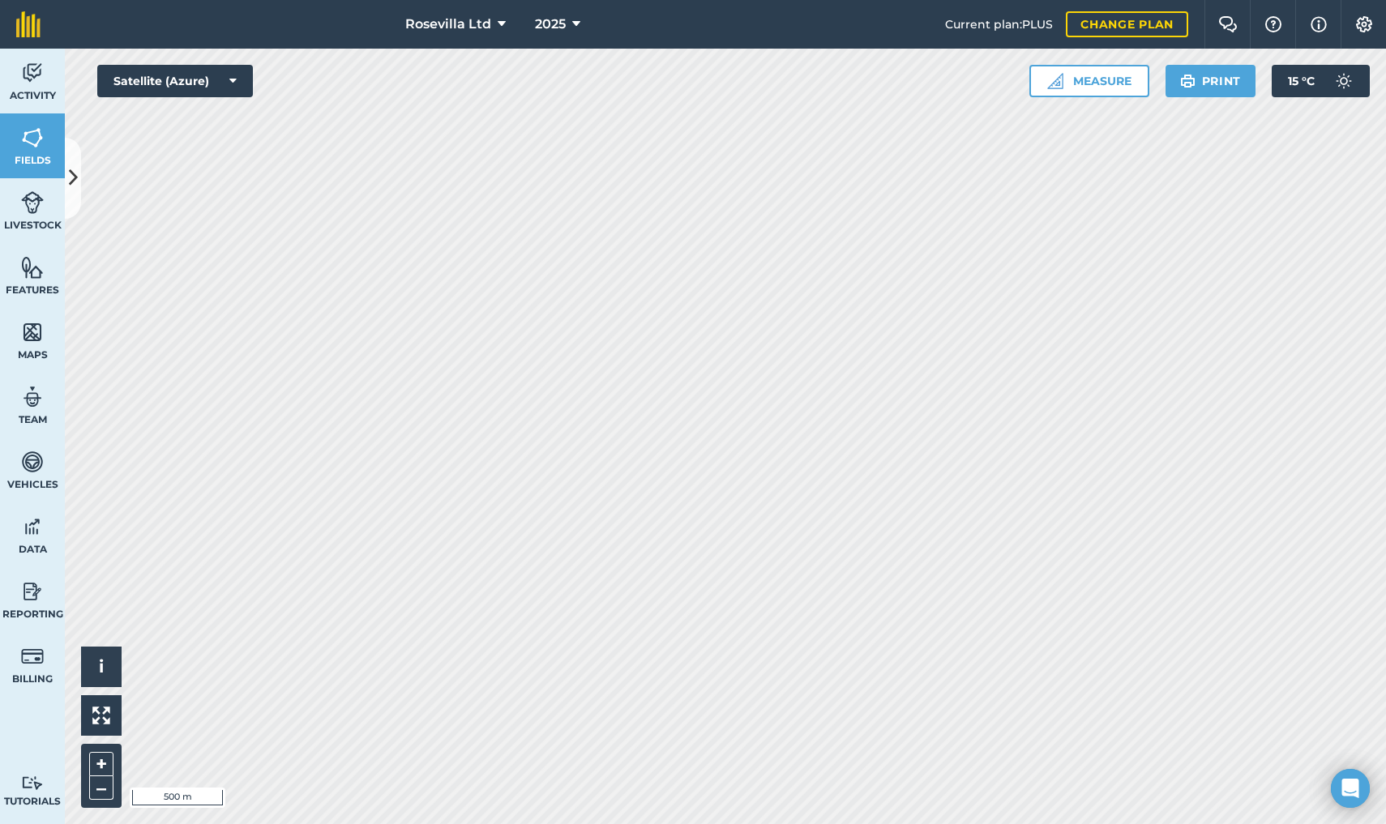
click at [45, 73] on link "Activity" at bounding box center [32, 81] width 65 height 65
click at [35, 62] on img at bounding box center [32, 73] width 23 height 24
click at [38, 77] on img at bounding box center [32, 73] width 23 height 24
click at [20, 71] on link "Activity" at bounding box center [32, 81] width 65 height 65
click at [36, 81] on img at bounding box center [32, 73] width 23 height 24
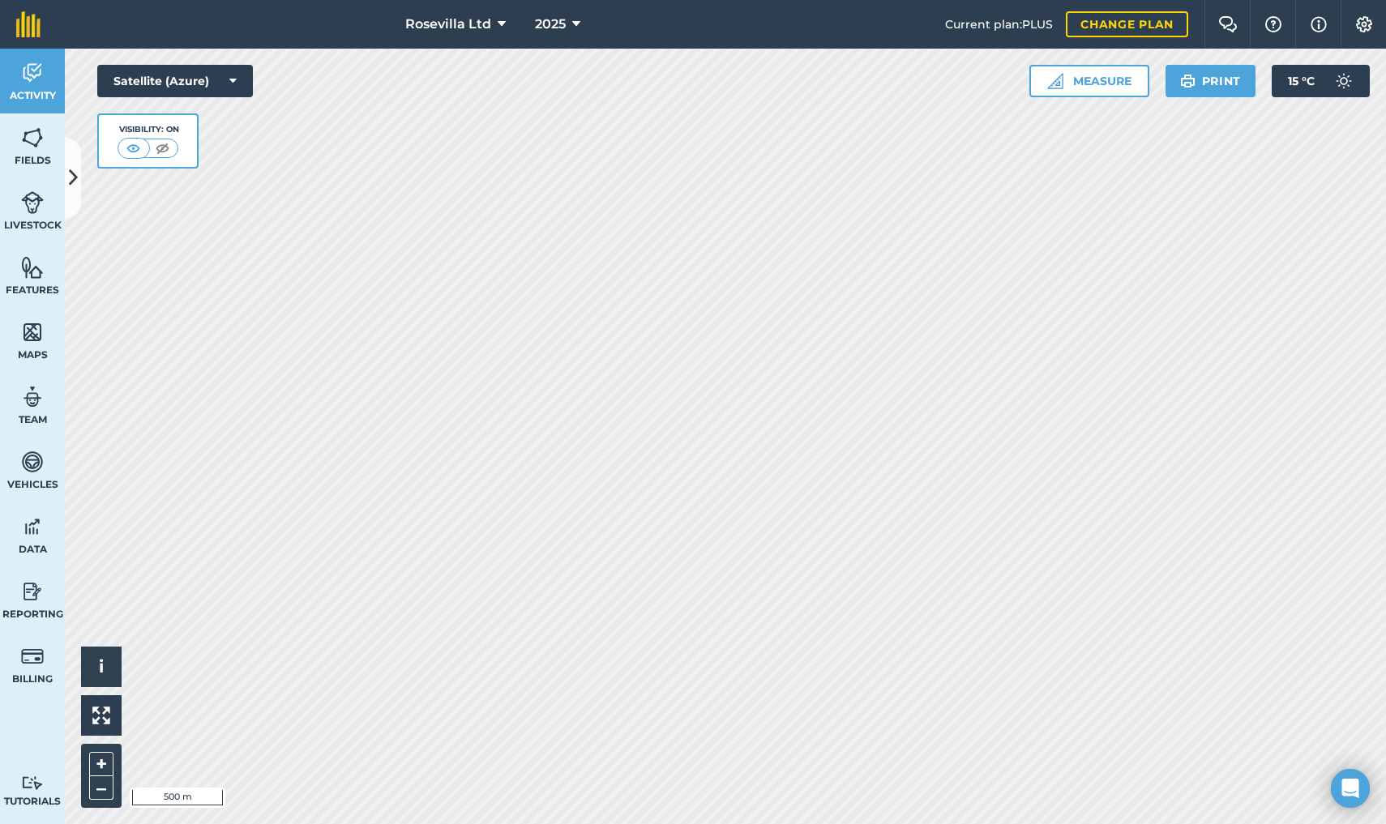
click at [36, 81] on img at bounding box center [32, 73] width 23 height 24
click at [79, 183] on button at bounding box center [73, 178] width 16 height 81
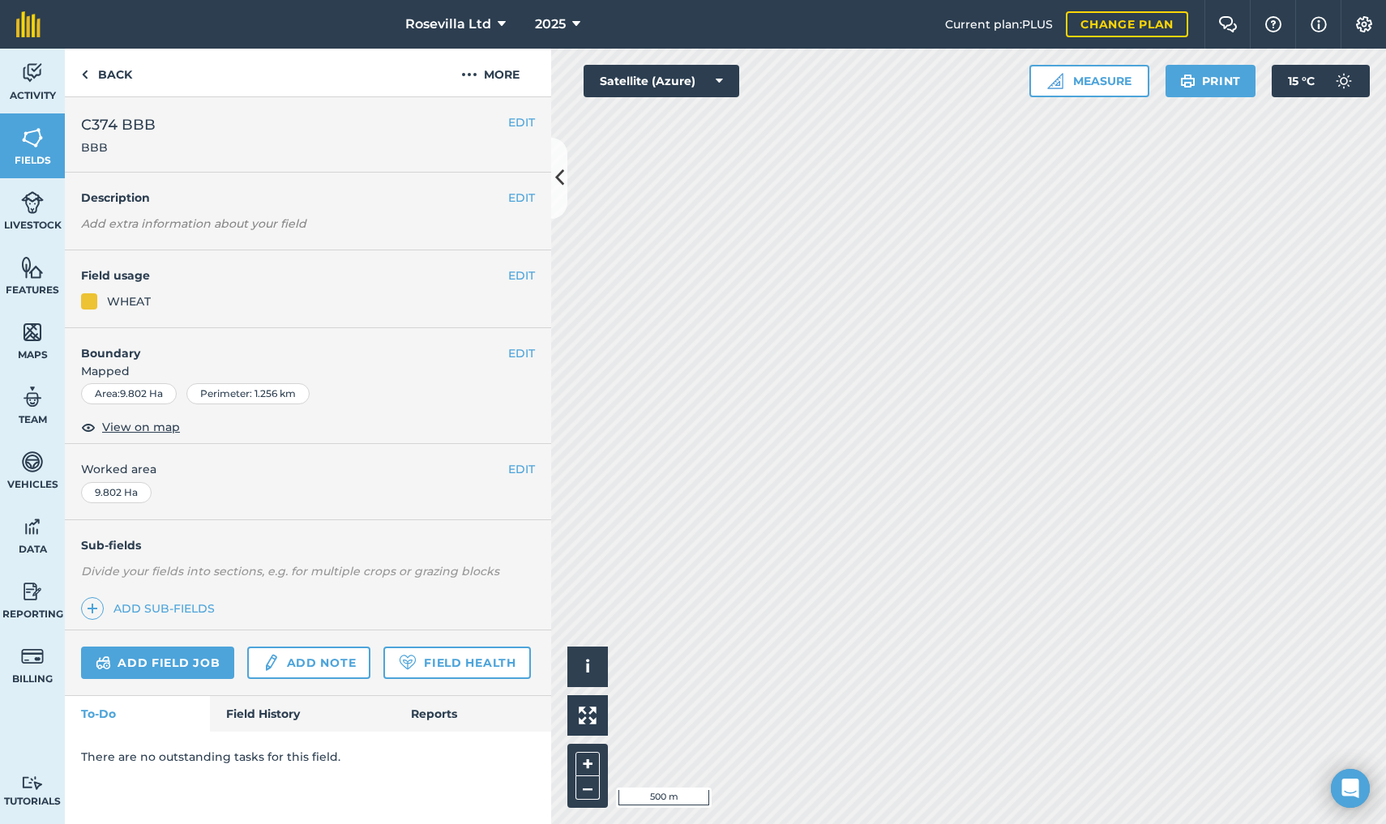
click at [194, 656] on link "Add field job" at bounding box center [157, 663] width 153 height 32
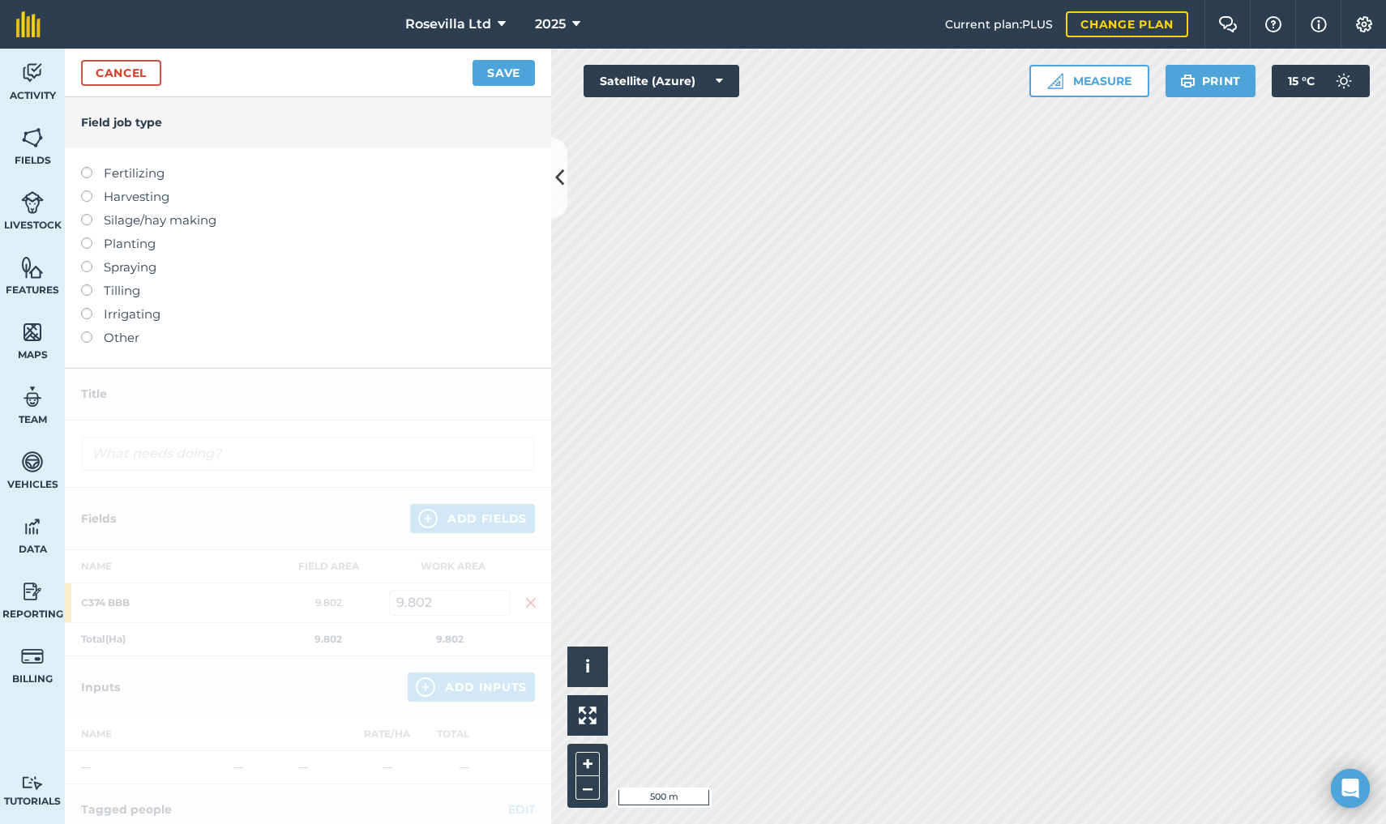
click at [92, 167] on label at bounding box center [92, 167] width 23 height 0
type input "Fertilizing"
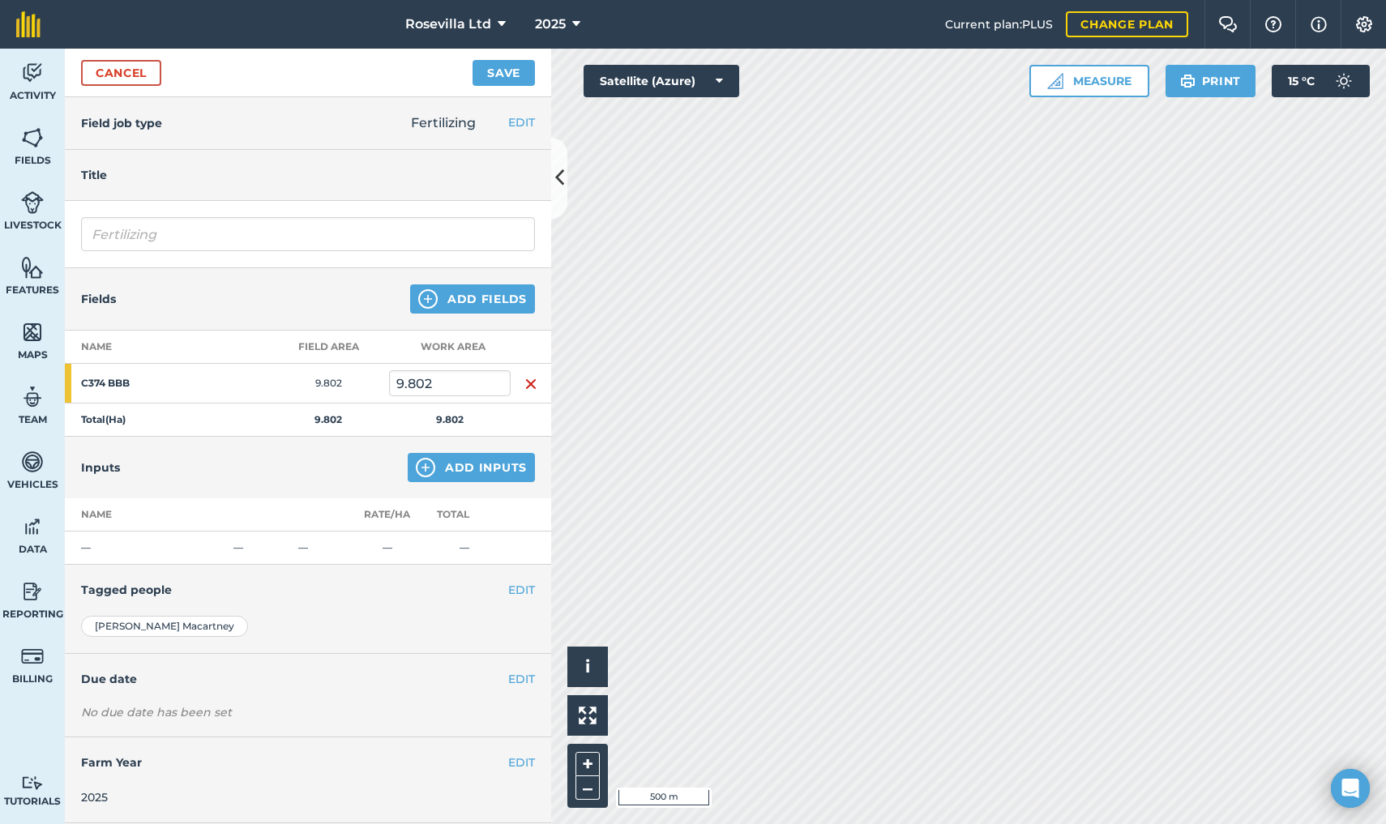
click at [467, 296] on button "Add Fields" at bounding box center [472, 298] width 125 height 29
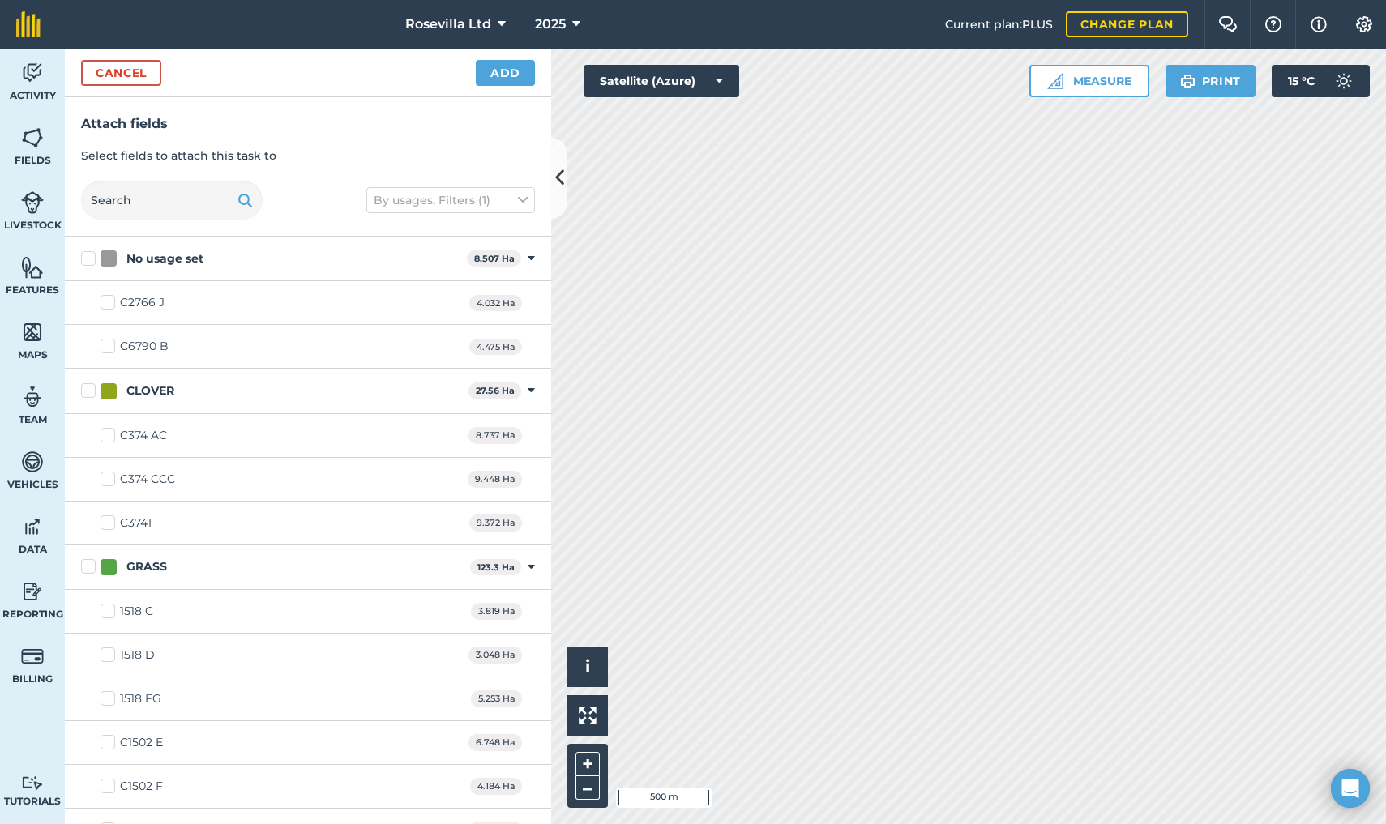
checkbox input "true"
checkbox input "false"
click at [498, 67] on button "Add" at bounding box center [505, 73] width 59 height 26
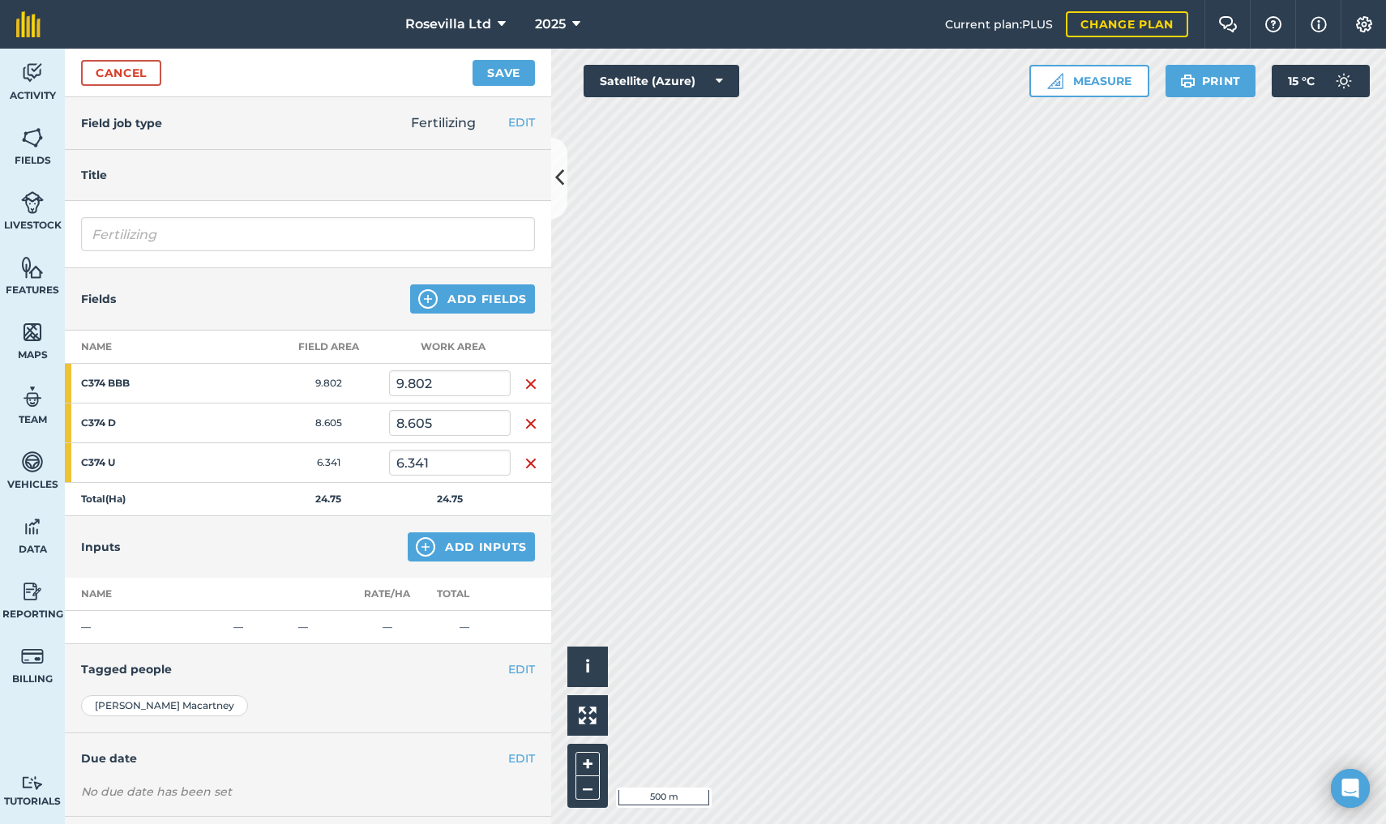
click at [481, 545] on button "Add Inputs" at bounding box center [471, 546] width 127 height 29
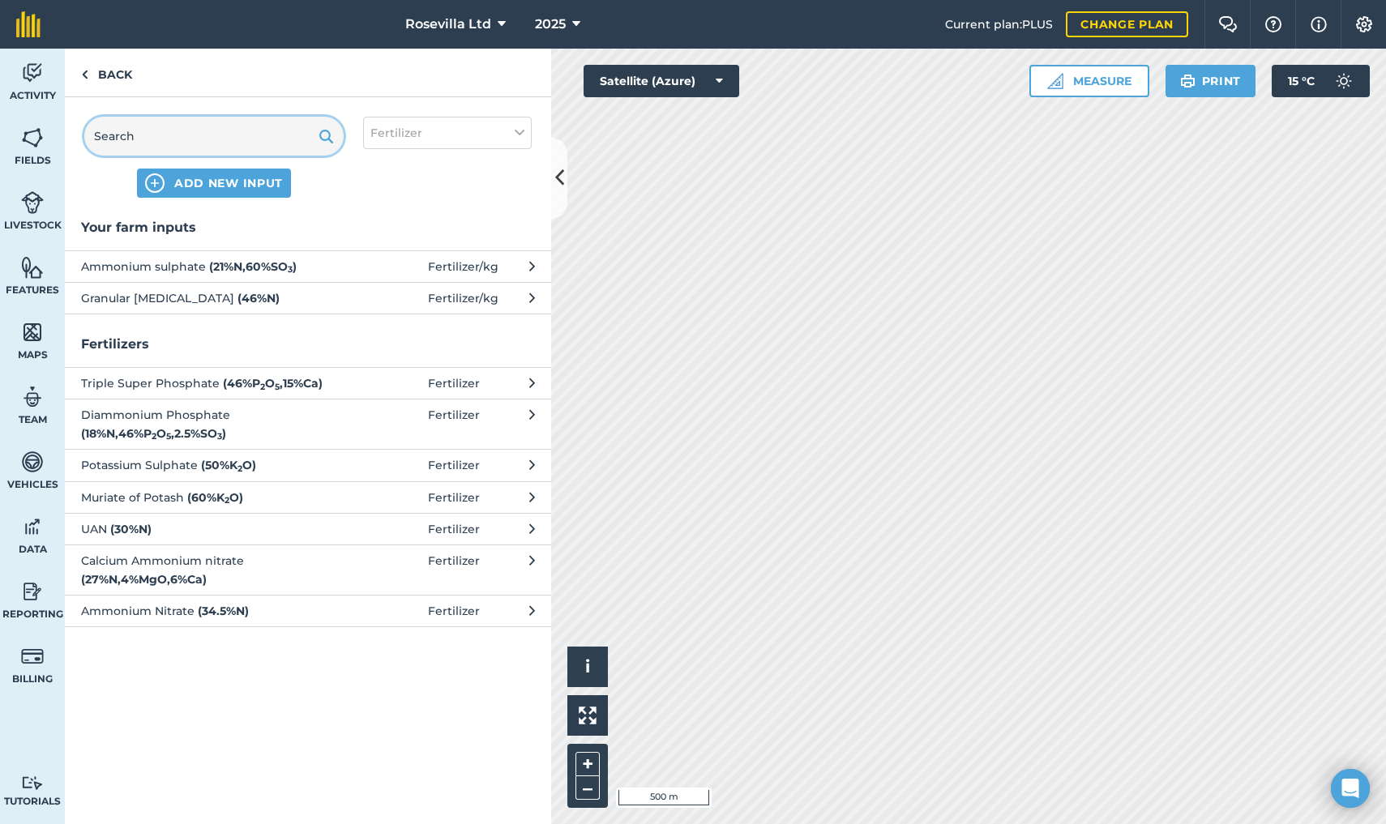
click at [166, 139] on input "text" at bounding box center [213, 136] width 259 height 39
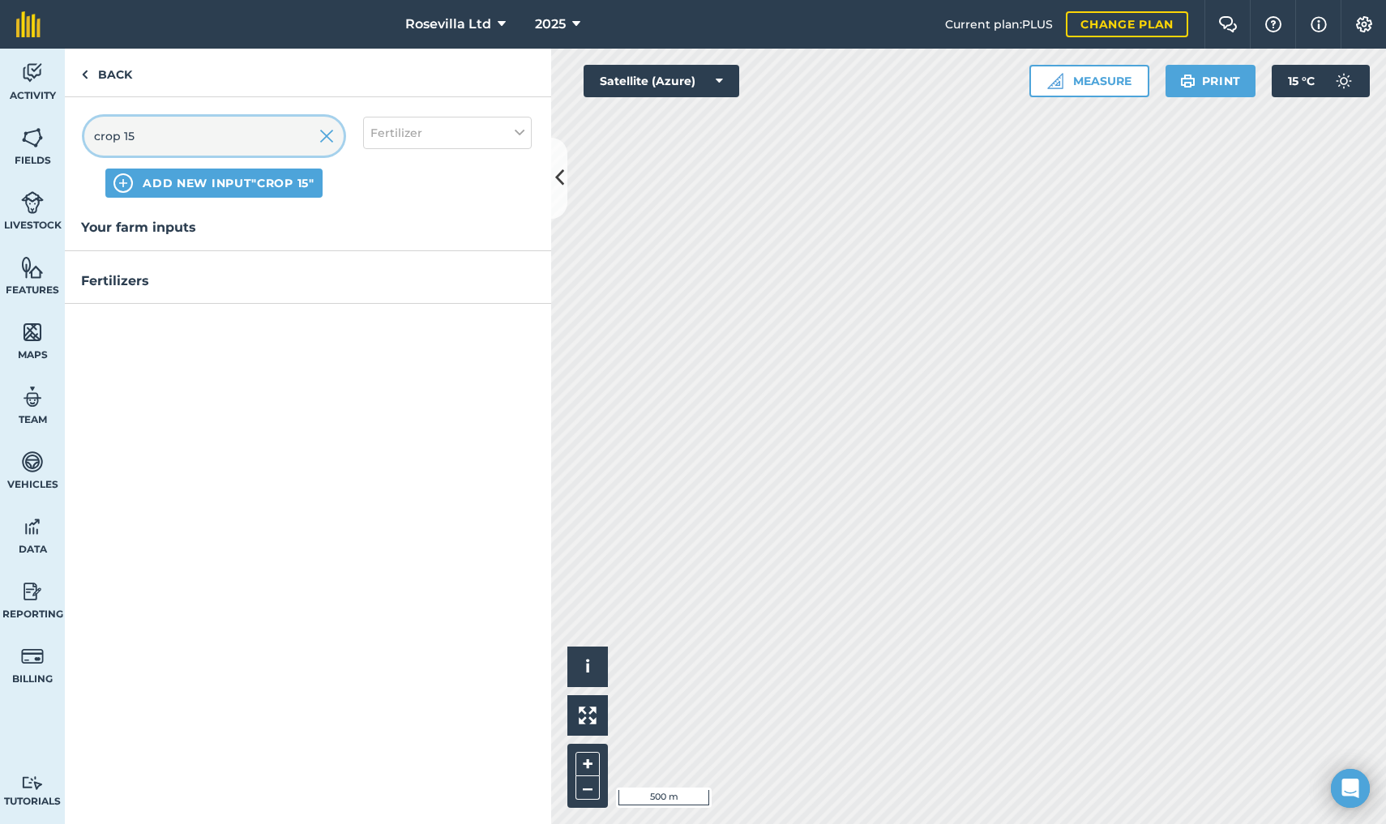
type input "crop 15"
click at [247, 182] on span "ADD NEW INPUT "crop 15"" at bounding box center [228, 183] width 171 height 16
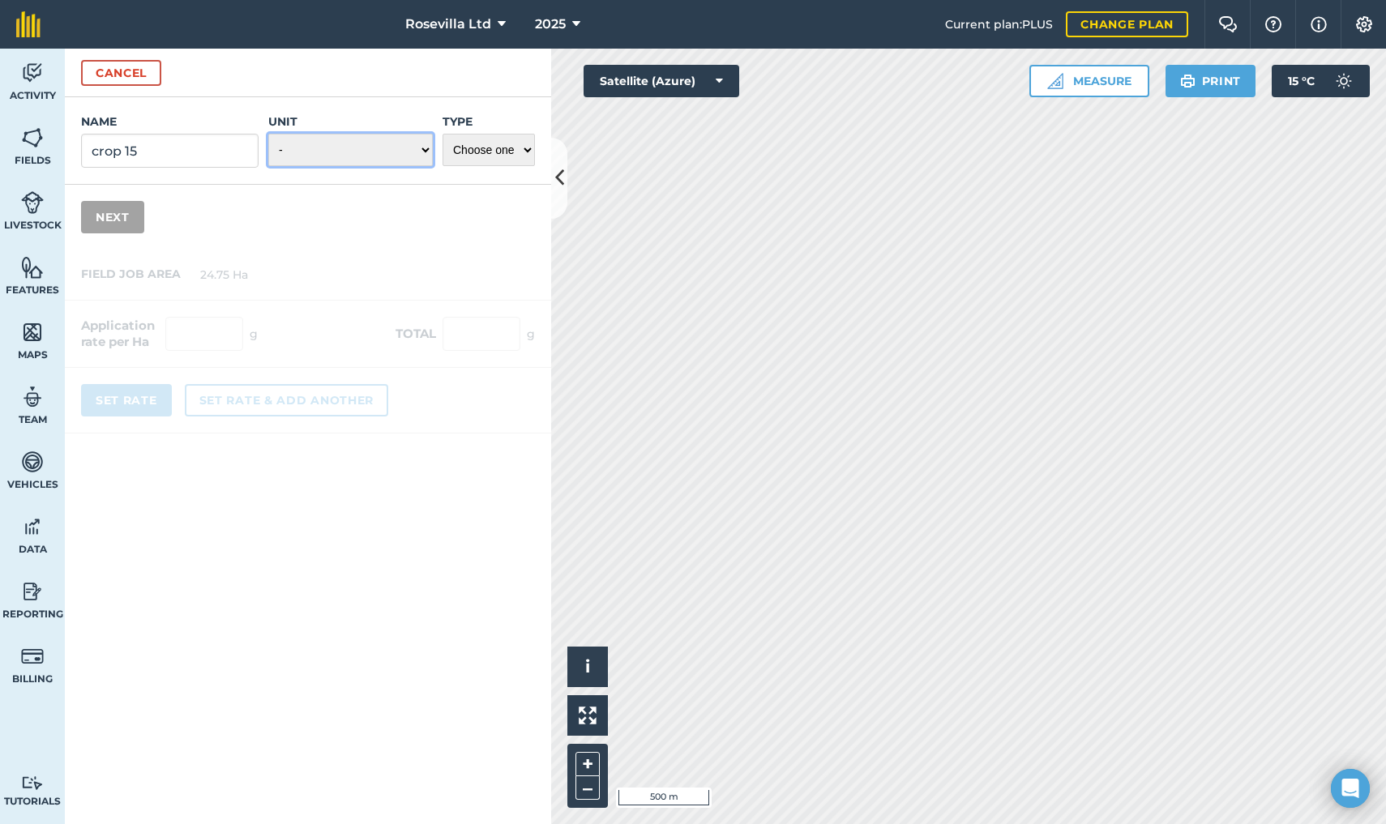
select select "KILOGRAMS"
select select "FERTILIZER"
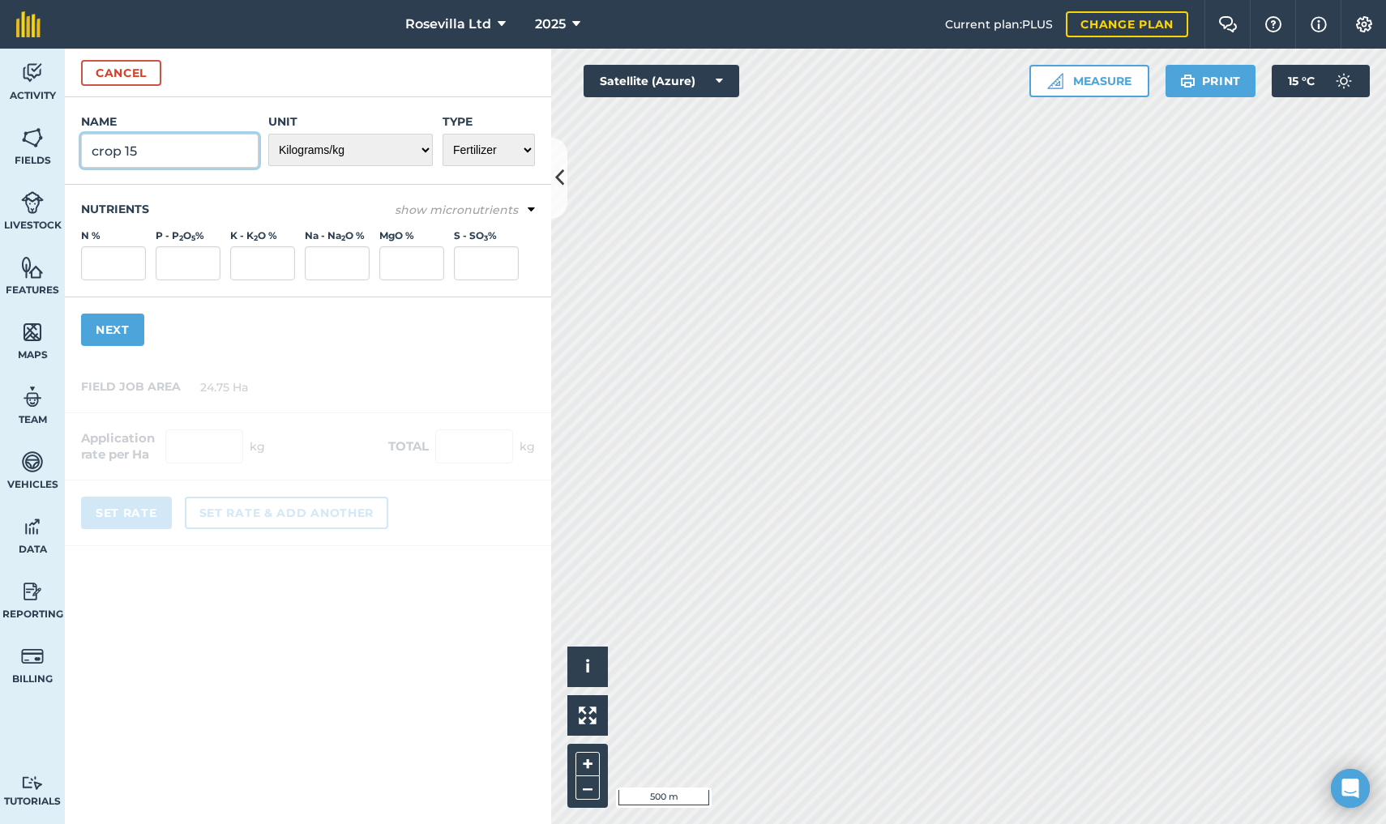
click at [118, 150] on input "crop 15" at bounding box center [169, 151] width 177 height 34
type input "cropmaster 15"
click at [109, 264] on input "N %" at bounding box center [113, 263] width 65 height 34
type input "14.8"
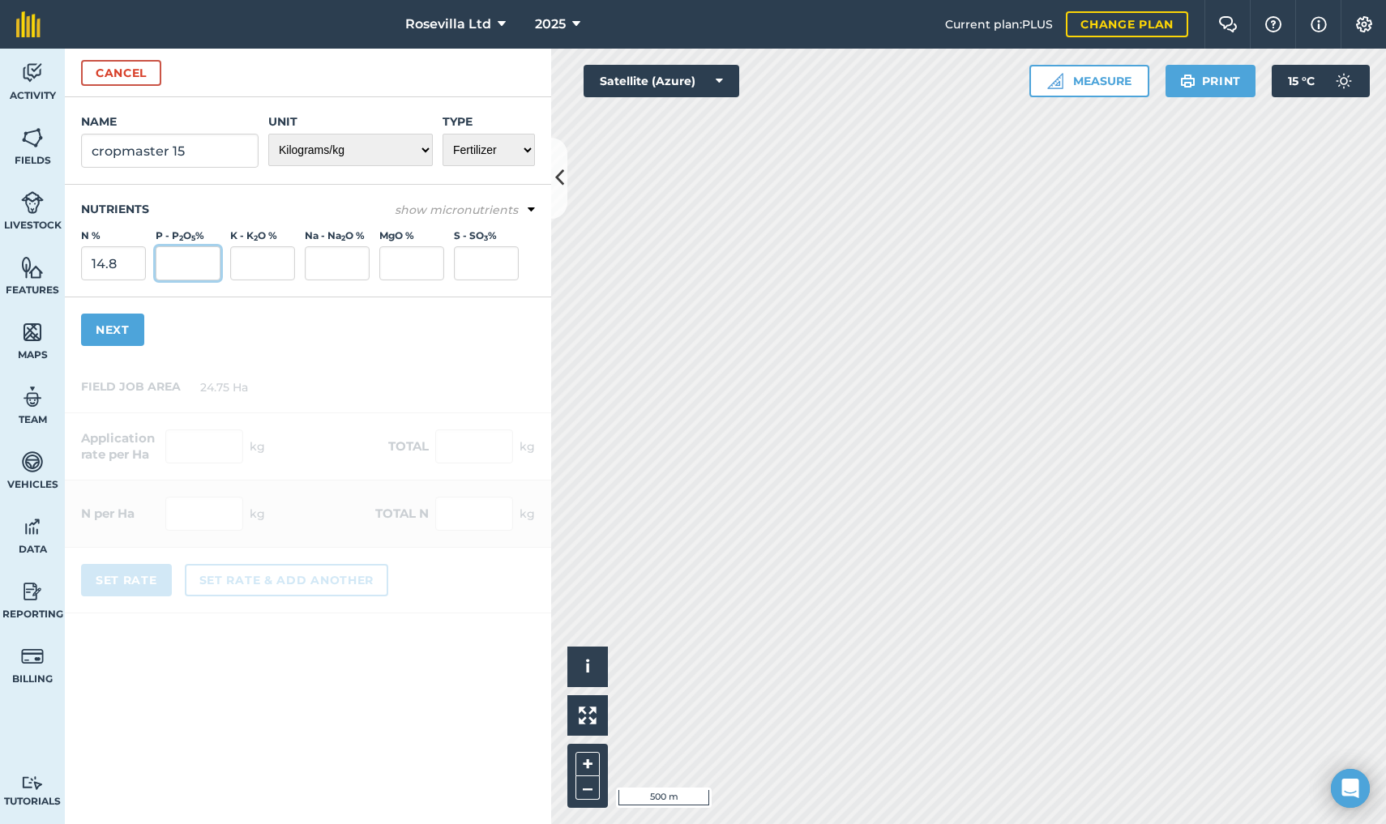
click at [169, 265] on input "P - P 2 O 5 %" at bounding box center [188, 263] width 65 height 34
type input "10"
click at [257, 266] on input "K - K 2 O %" at bounding box center [262, 263] width 65 height 34
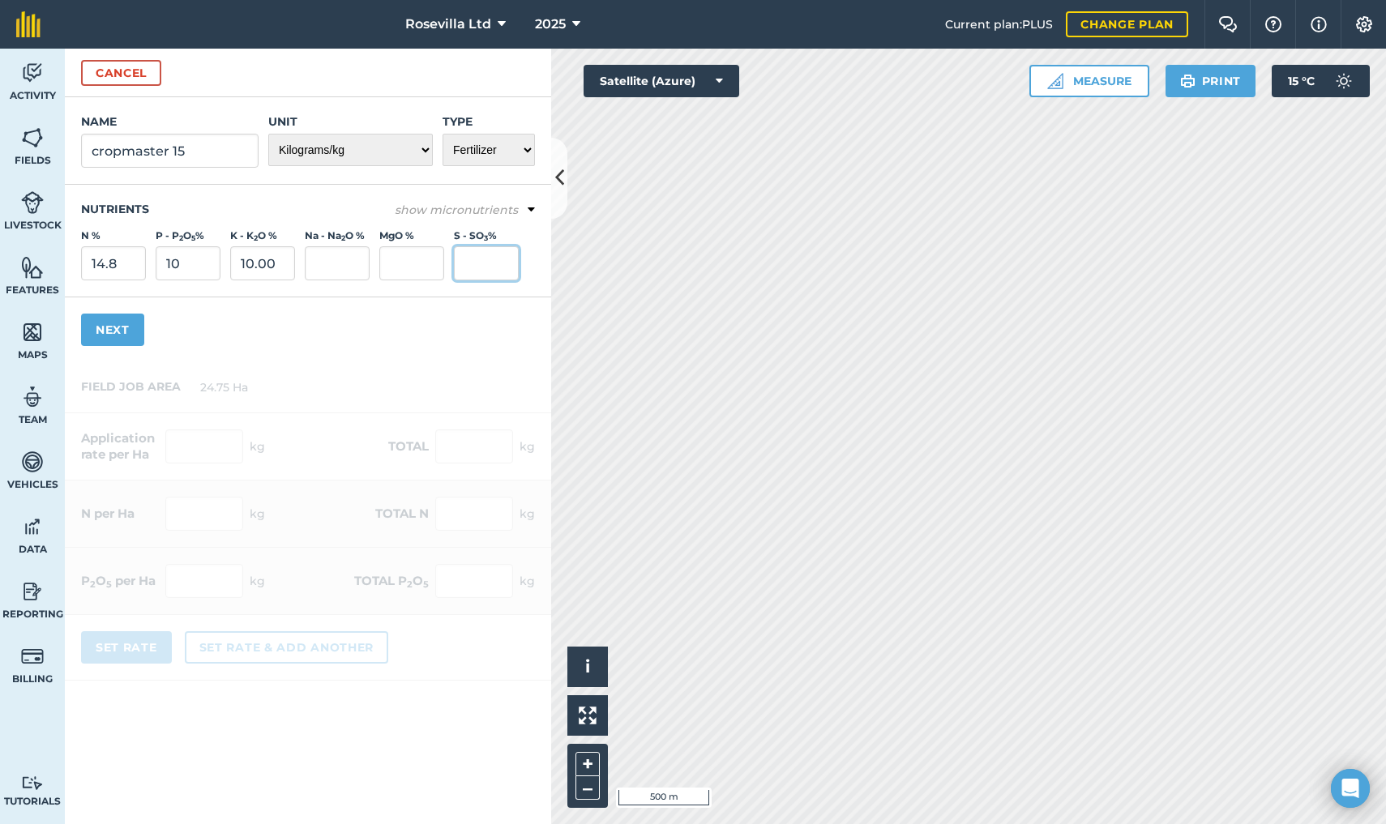
type input "10"
click at [481, 267] on input "S - SO 3 %" at bounding box center [486, 263] width 65 height 34
type input "7.4"
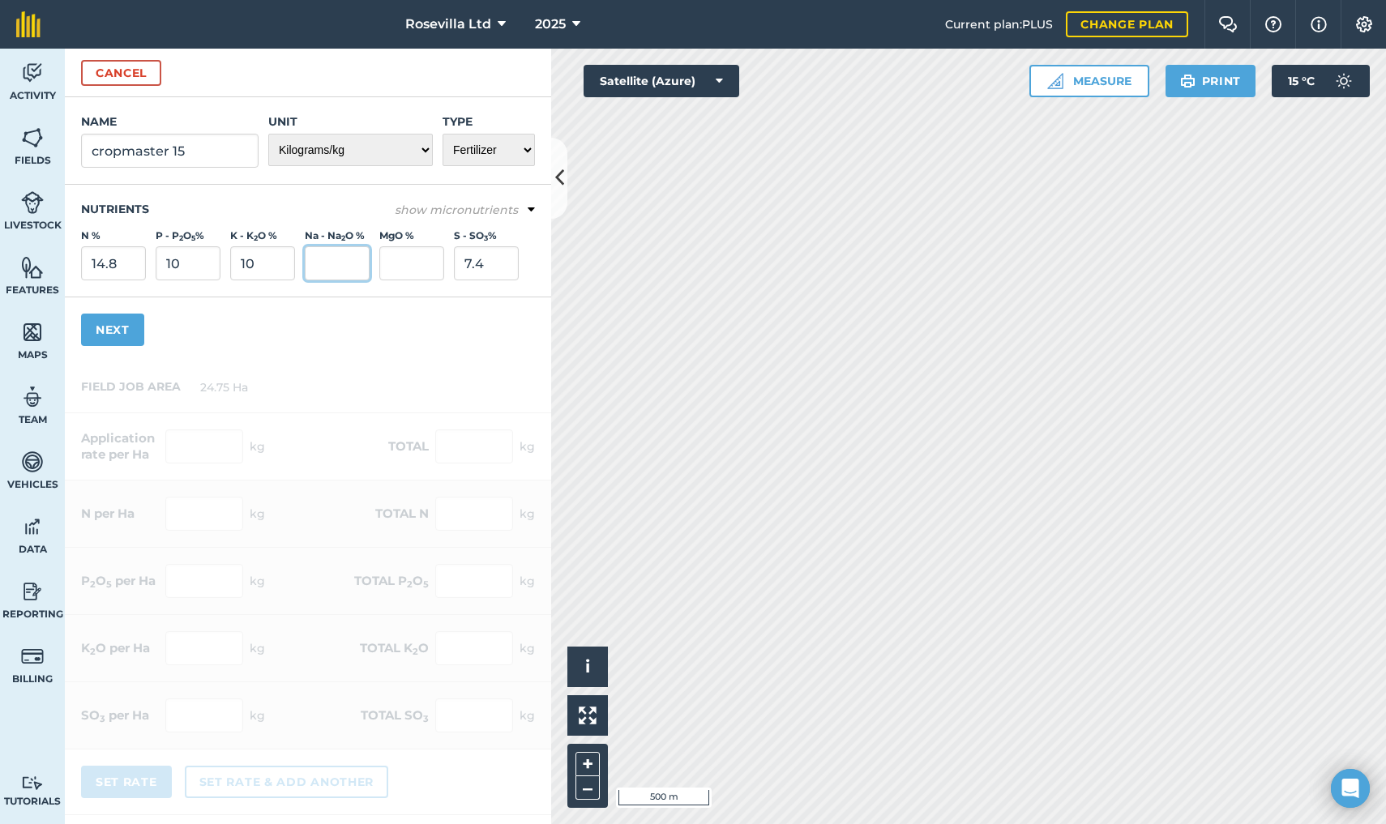
click at [340, 263] on input "Na - Na 2 O %" at bounding box center [337, 263] width 65 height 34
type input "0"
click at [387, 259] on input "MgO %" at bounding box center [411, 263] width 65 height 34
type input "0"
click at [105, 332] on button "Next" at bounding box center [112, 330] width 63 height 32
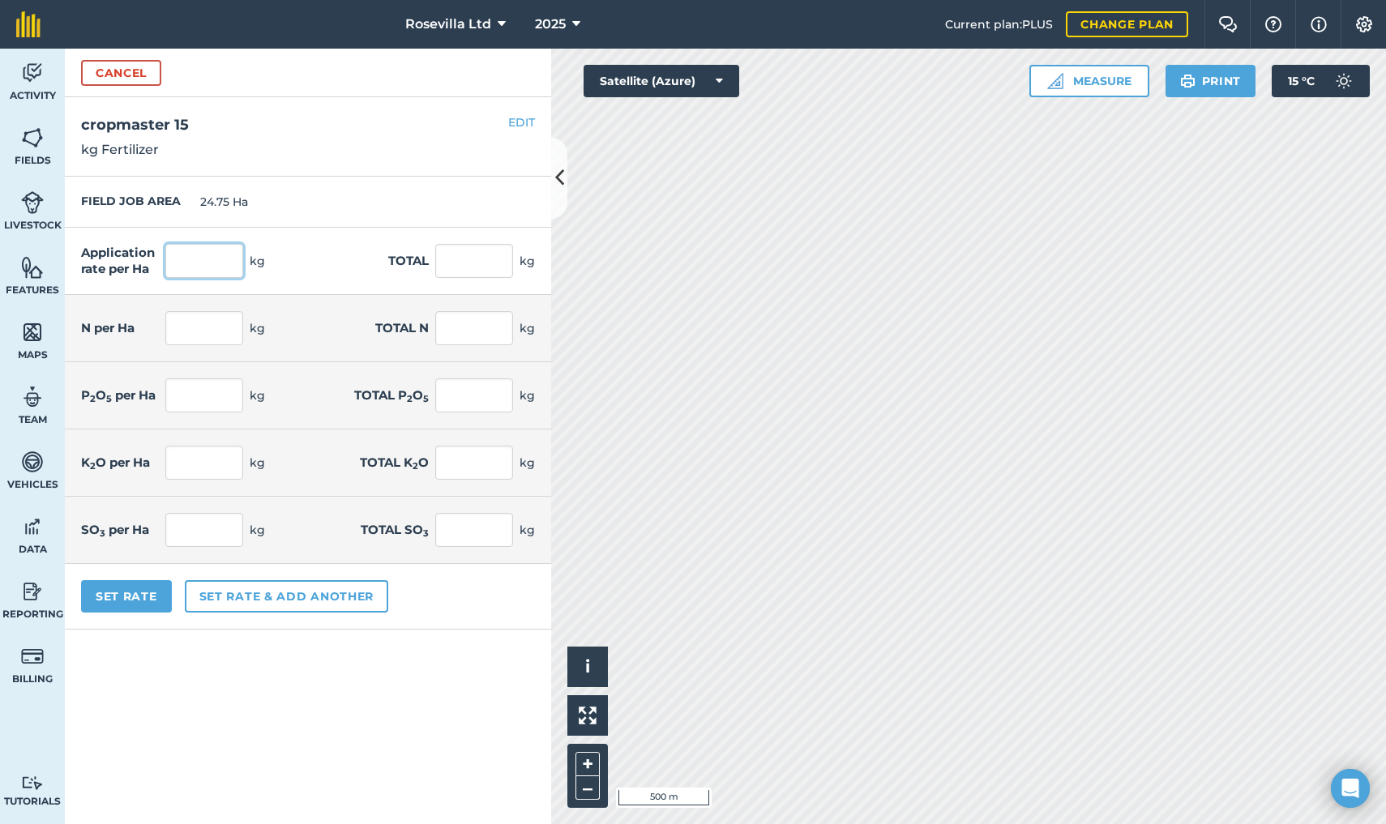
click at [195, 252] on input "text" at bounding box center [204, 261] width 78 height 34
type input "150"
type input "3,712.5"
type input "22.2"
type input "549.45"
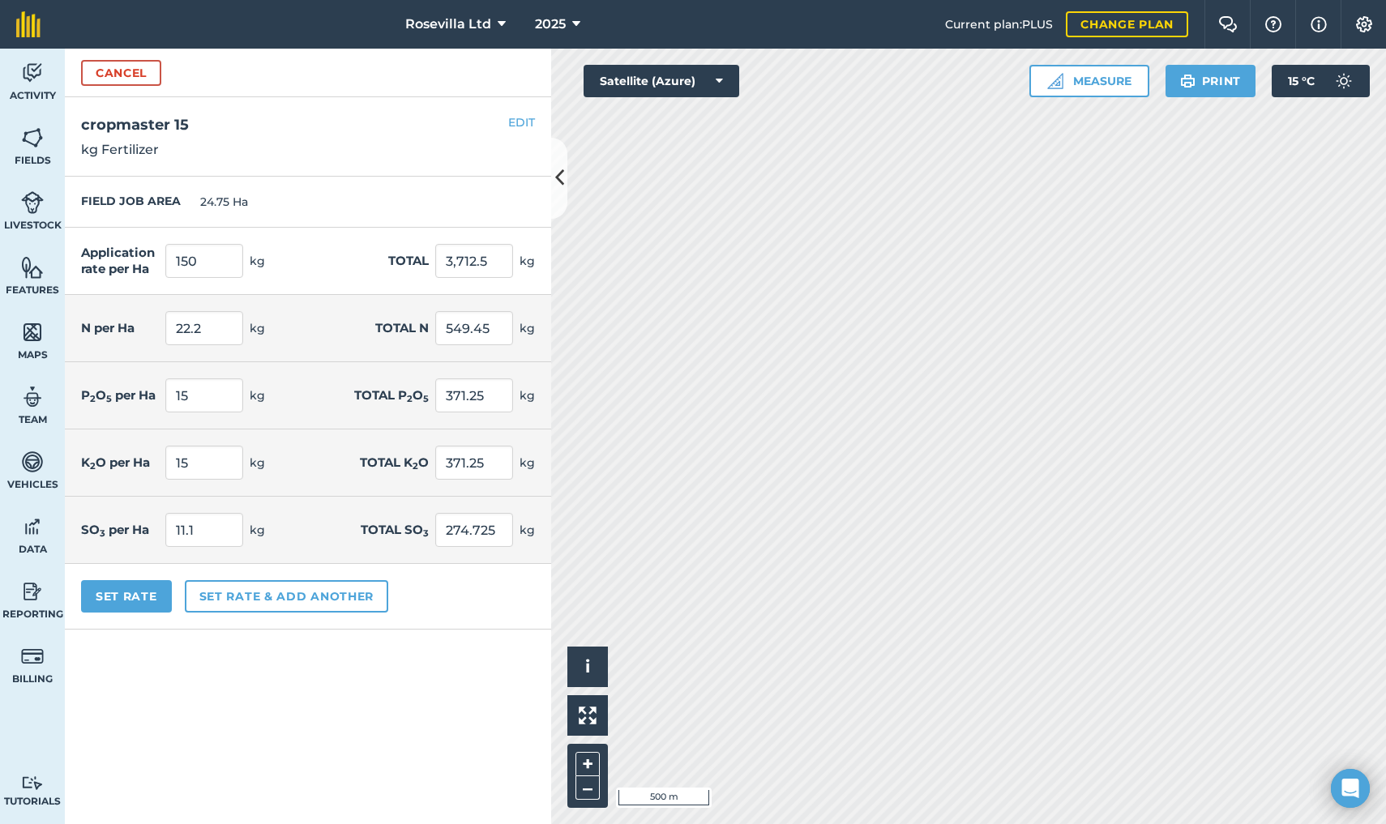
type input "15"
type input "371.25"
type input "15"
type input "371.25"
type input "11.1"
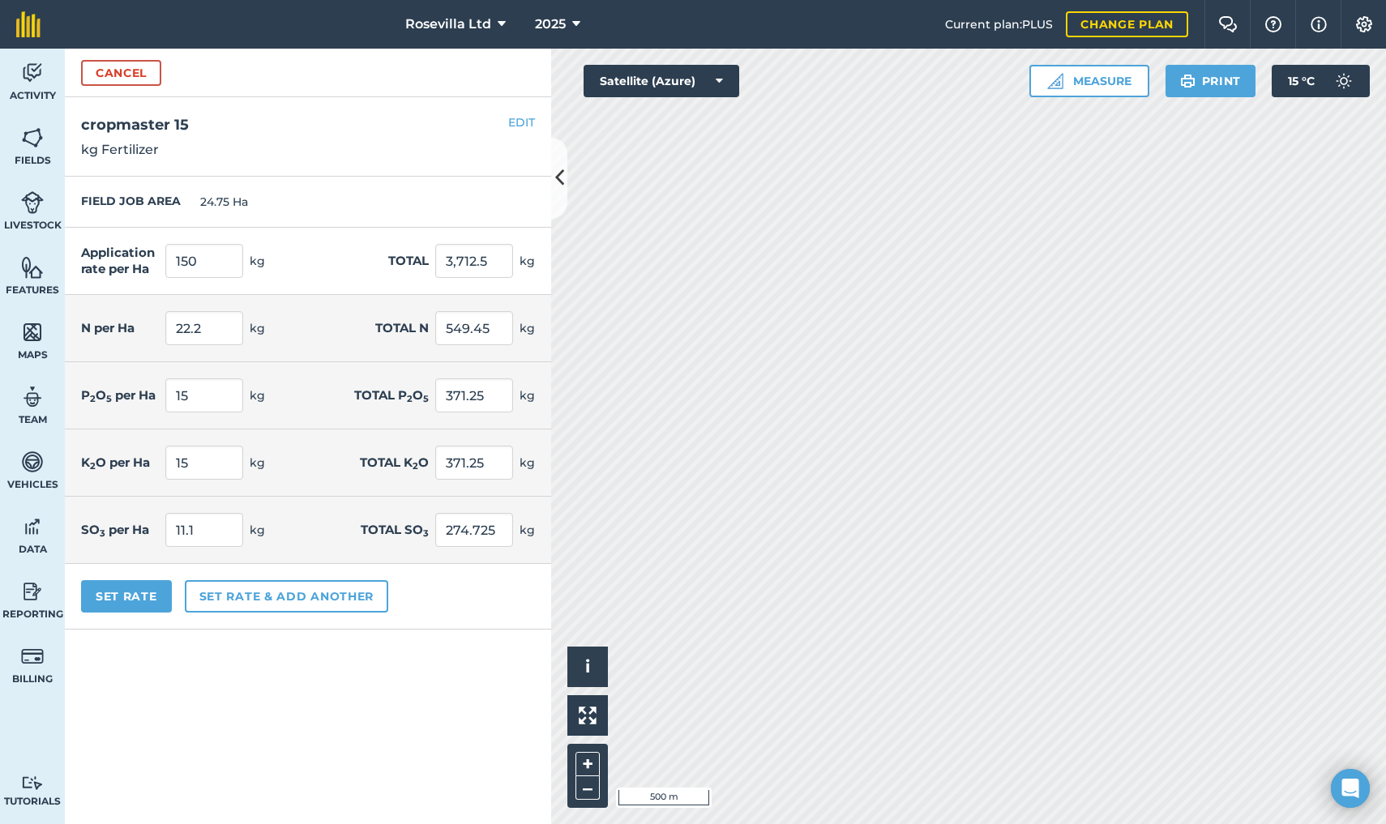
type input "274.725"
click at [135, 595] on button "Set Rate" at bounding box center [126, 596] width 91 height 32
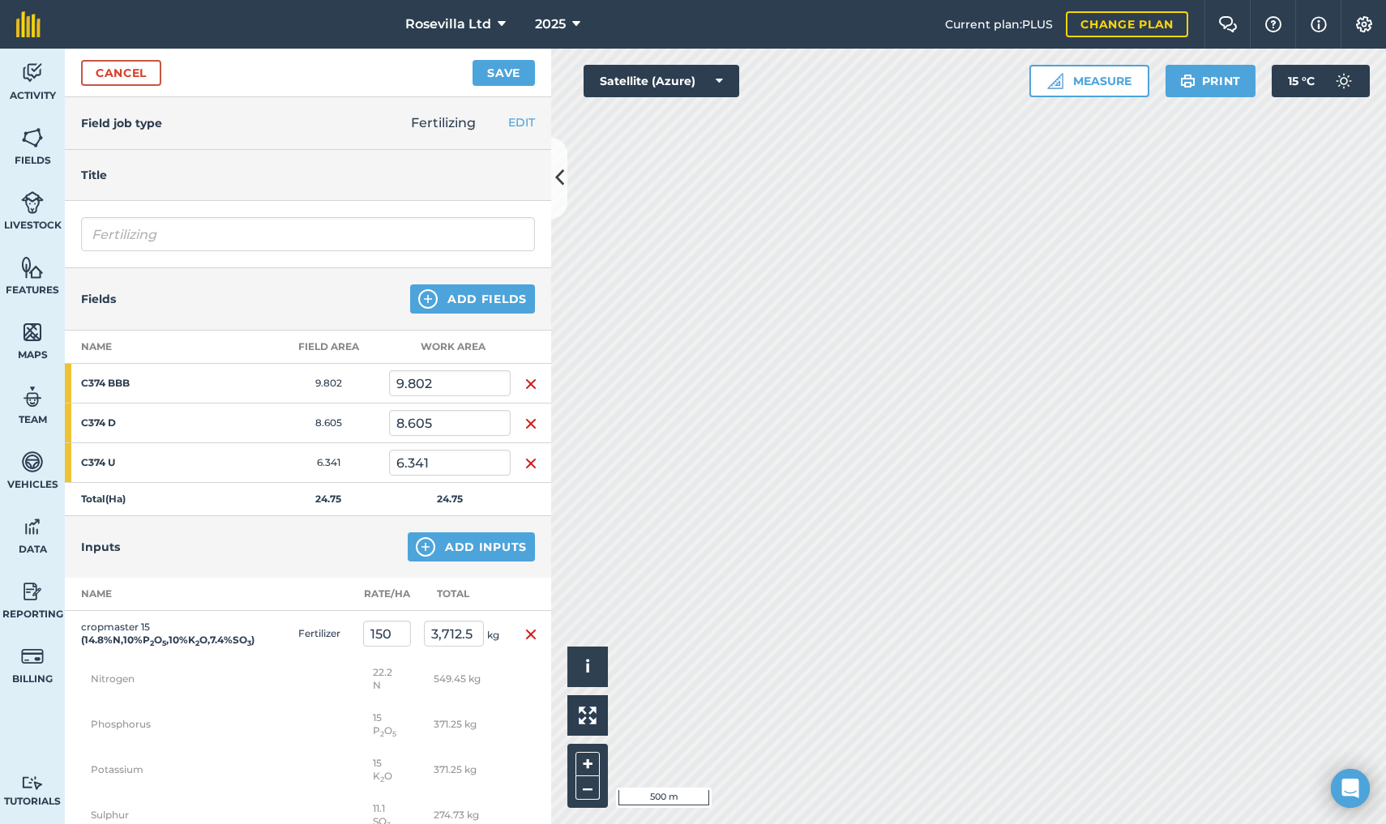
click at [288, 559] on div "Inputs Add Inputs" at bounding box center [308, 547] width 486 height 62
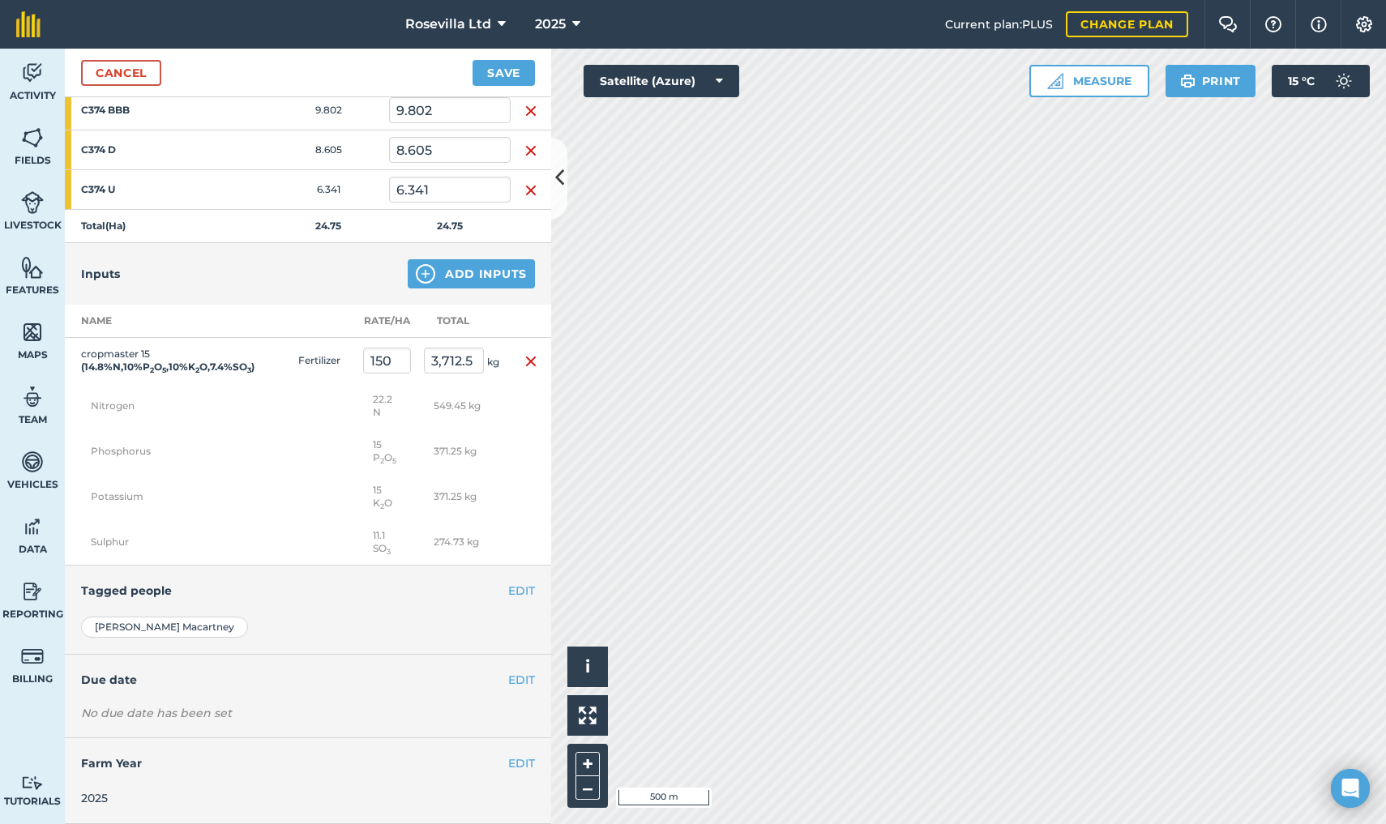
scroll to position [271, 0]
click at [517, 673] on button "EDIT" at bounding box center [521, 682] width 27 height 18
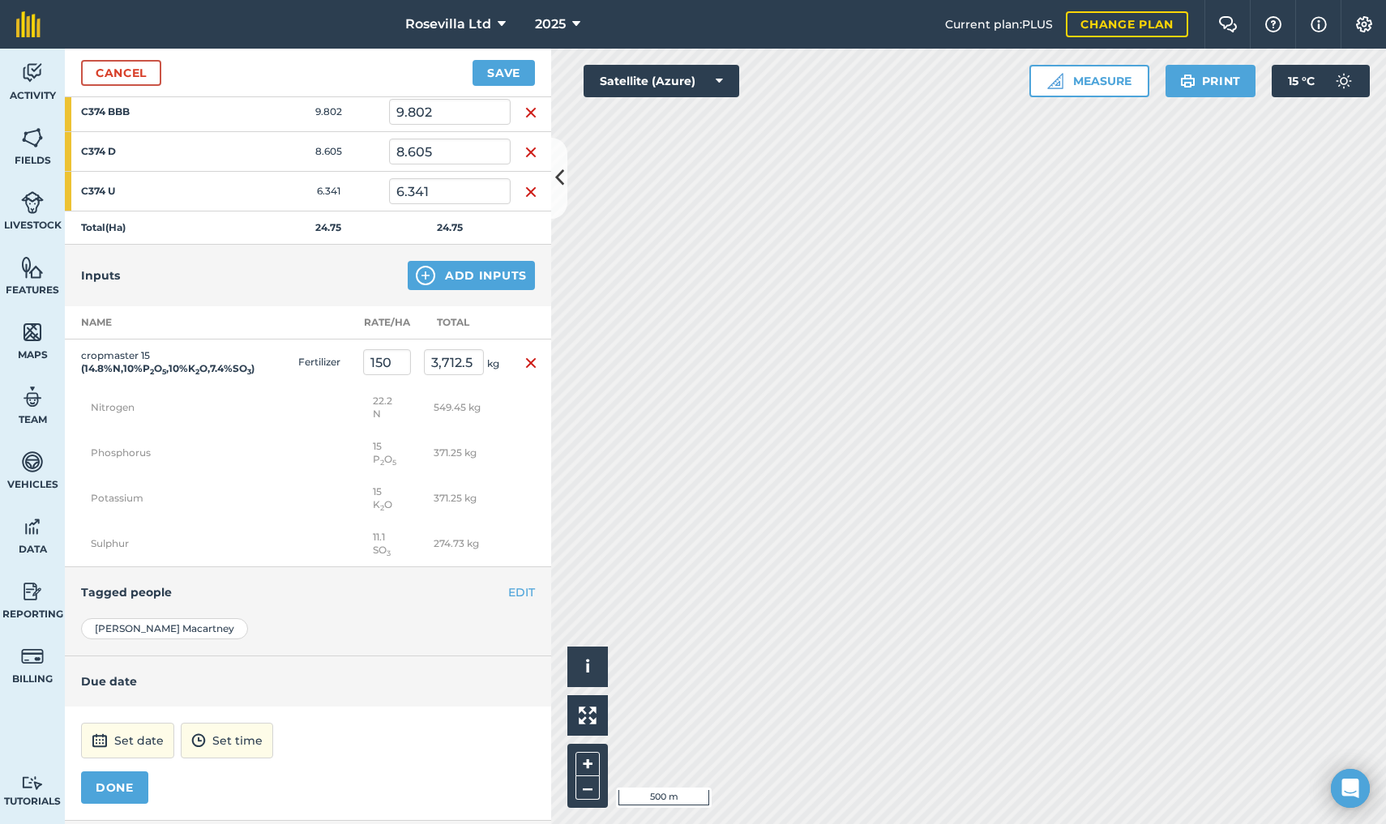
click at [105, 792] on button "DONE" at bounding box center [114, 787] width 67 height 32
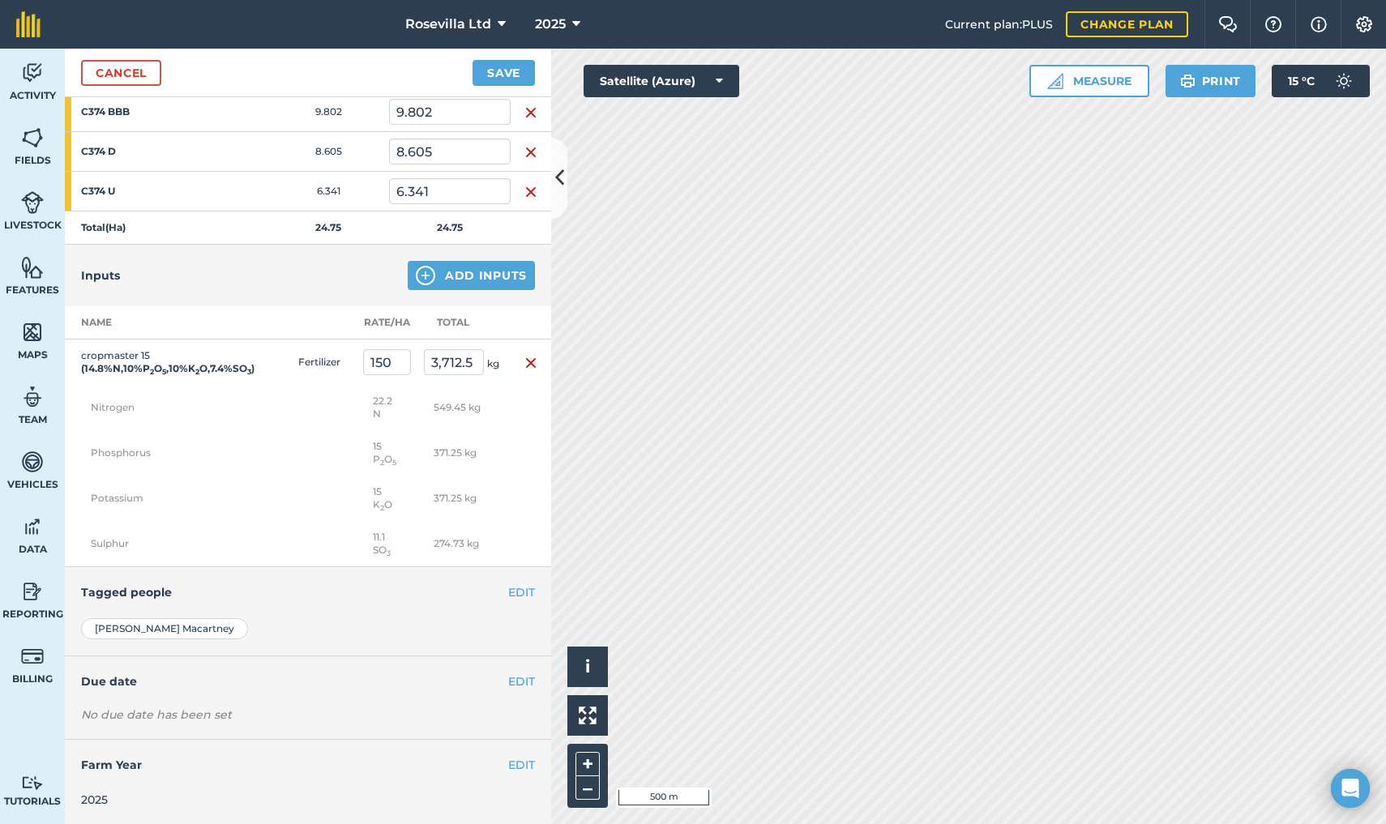
click at [506, 60] on button "Save" at bounding box center [503, 73] width 62 height 26
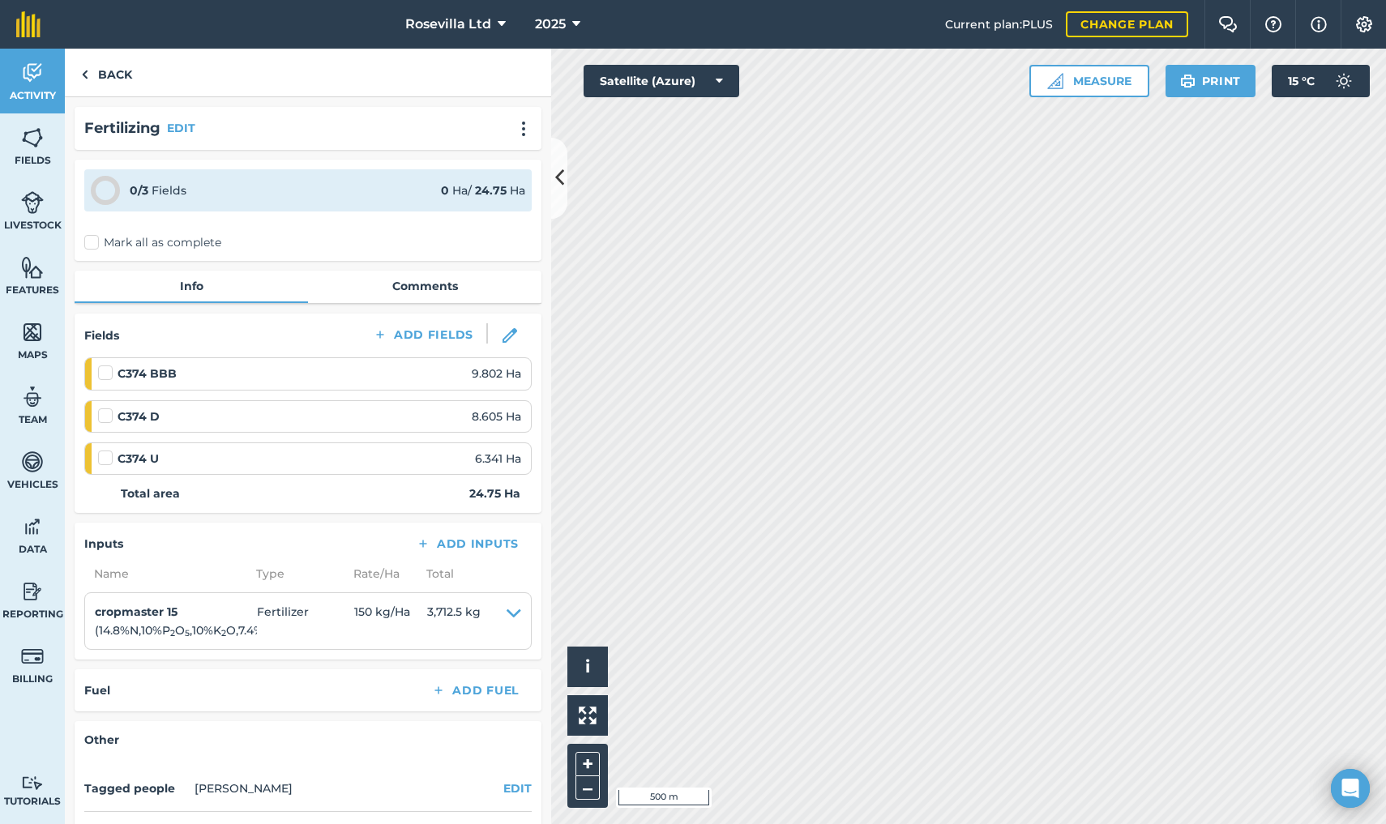
click at [96, 243] on label "Mark all as complete" at bounding box center [152, 242] width 137 height 17
click at [95, 243] on input "Mark all as complete" at bounding box center [89, 239] width 11 height 11
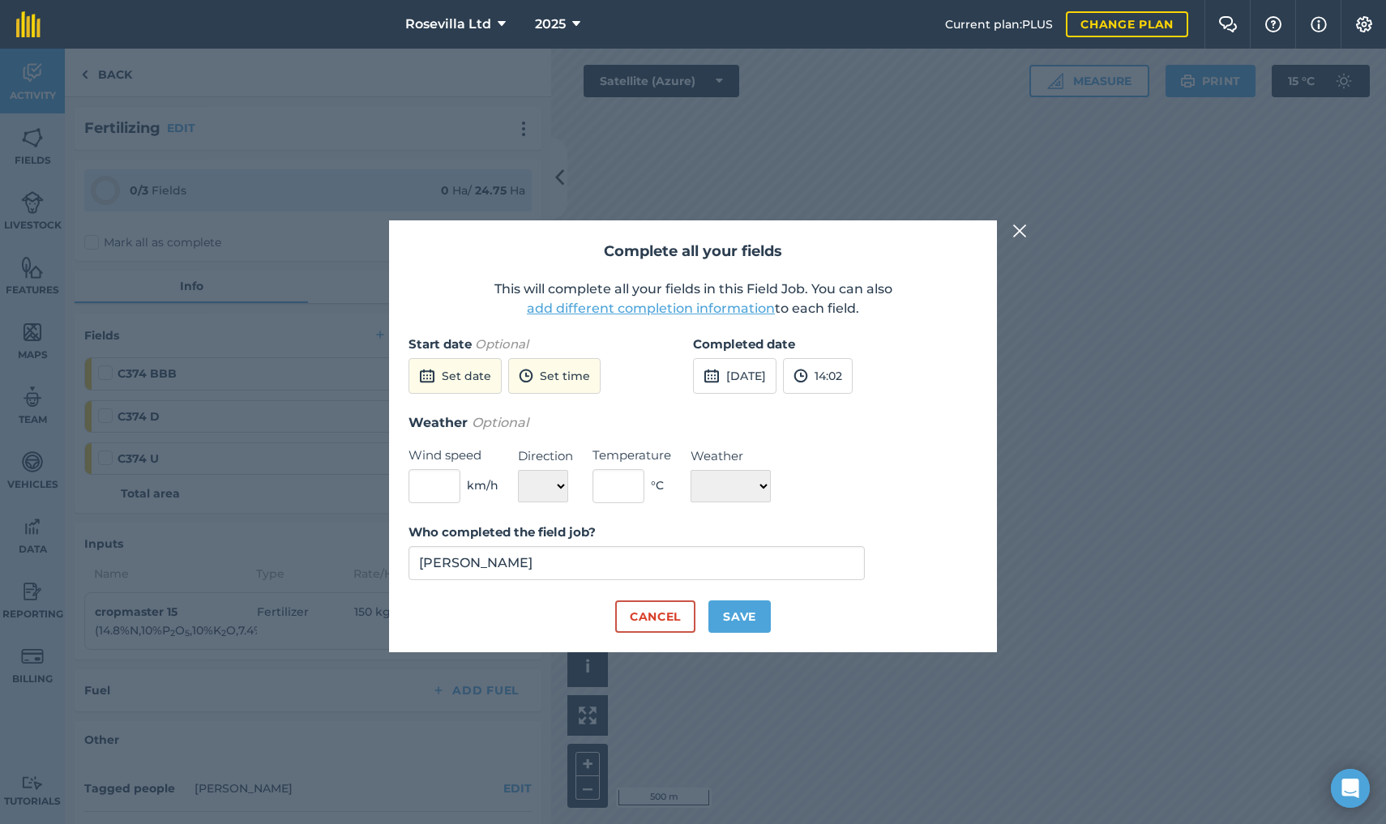
click at [464, 377] on button "Set date" at bounding box center [454, 376] width 93 height 36
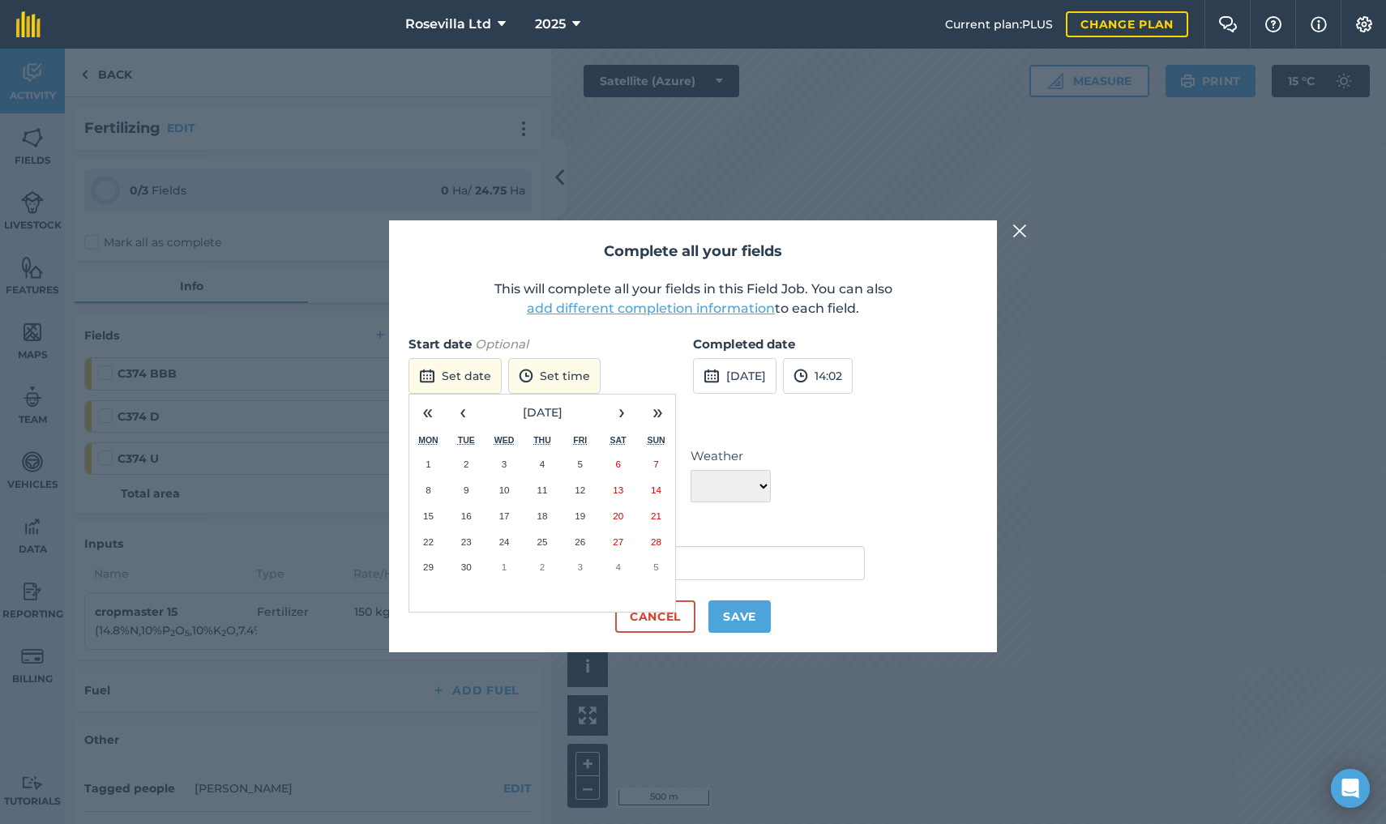
click at [583, 538] on abbr "26" at bounding box center [580, 541] width 11 height 11
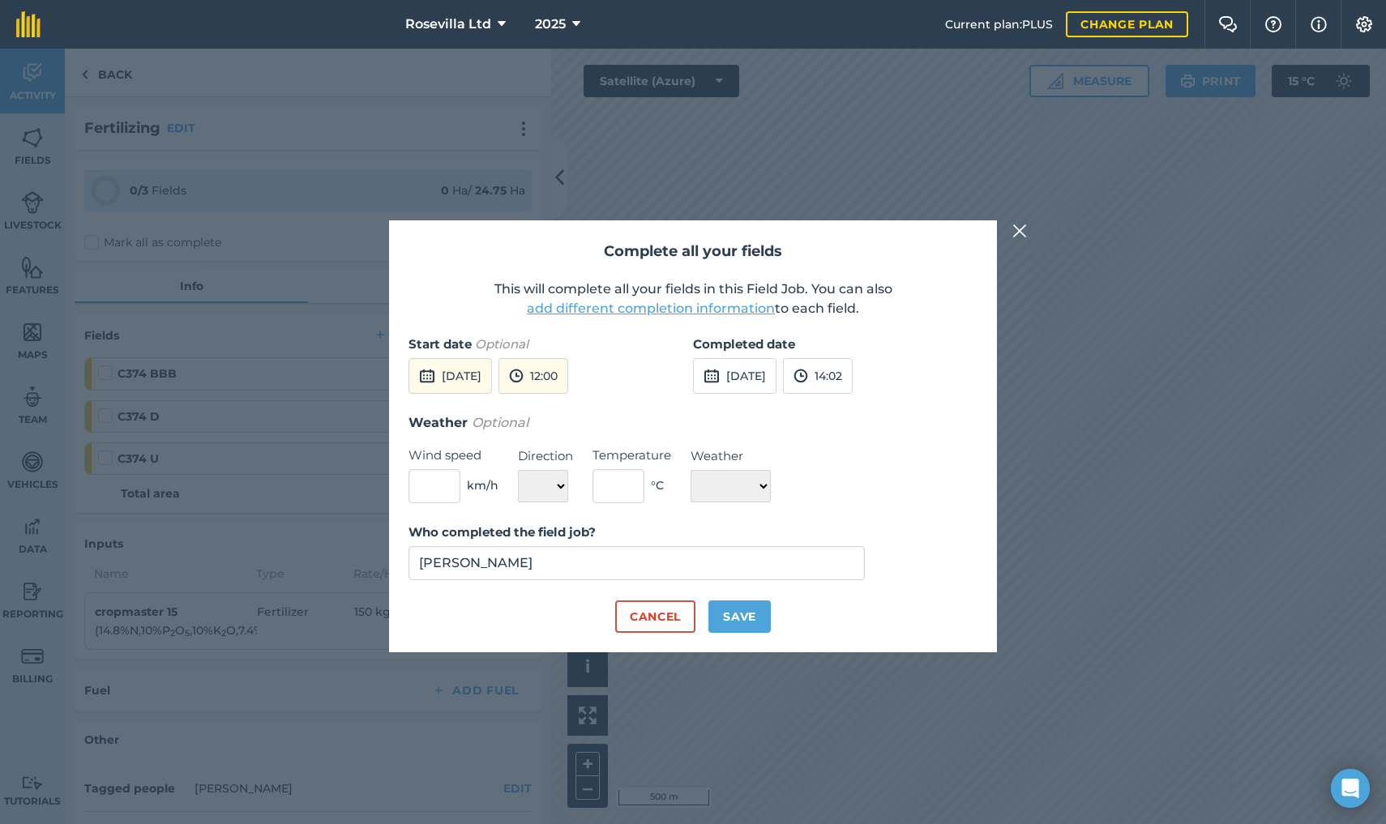
click at [733, 613] on button "Save" at bounding box center [739, 616] width 62 height 32
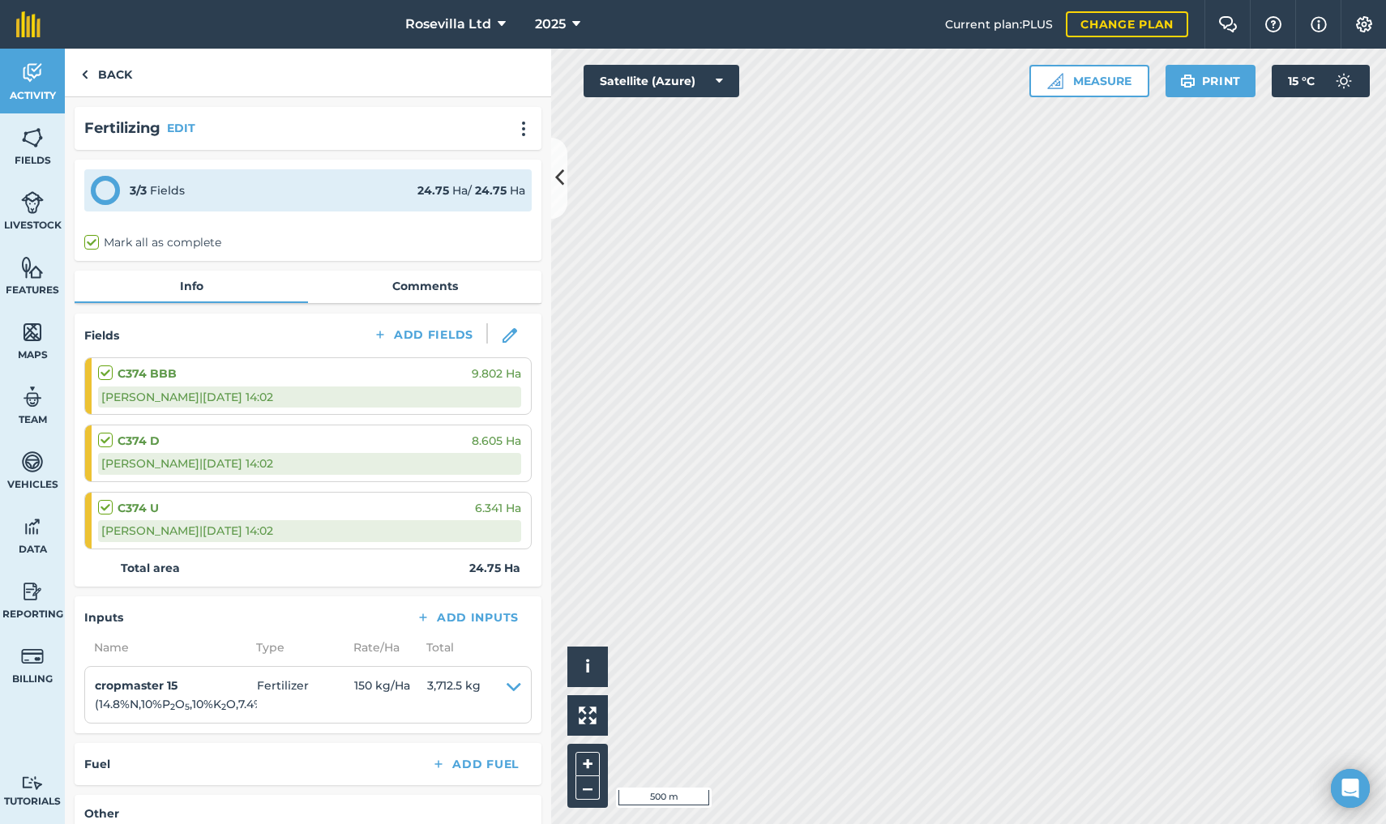
checkbox input "true"
click at [107, 71] on link "Back" at bounding box center [106, 73] width 83 height 48
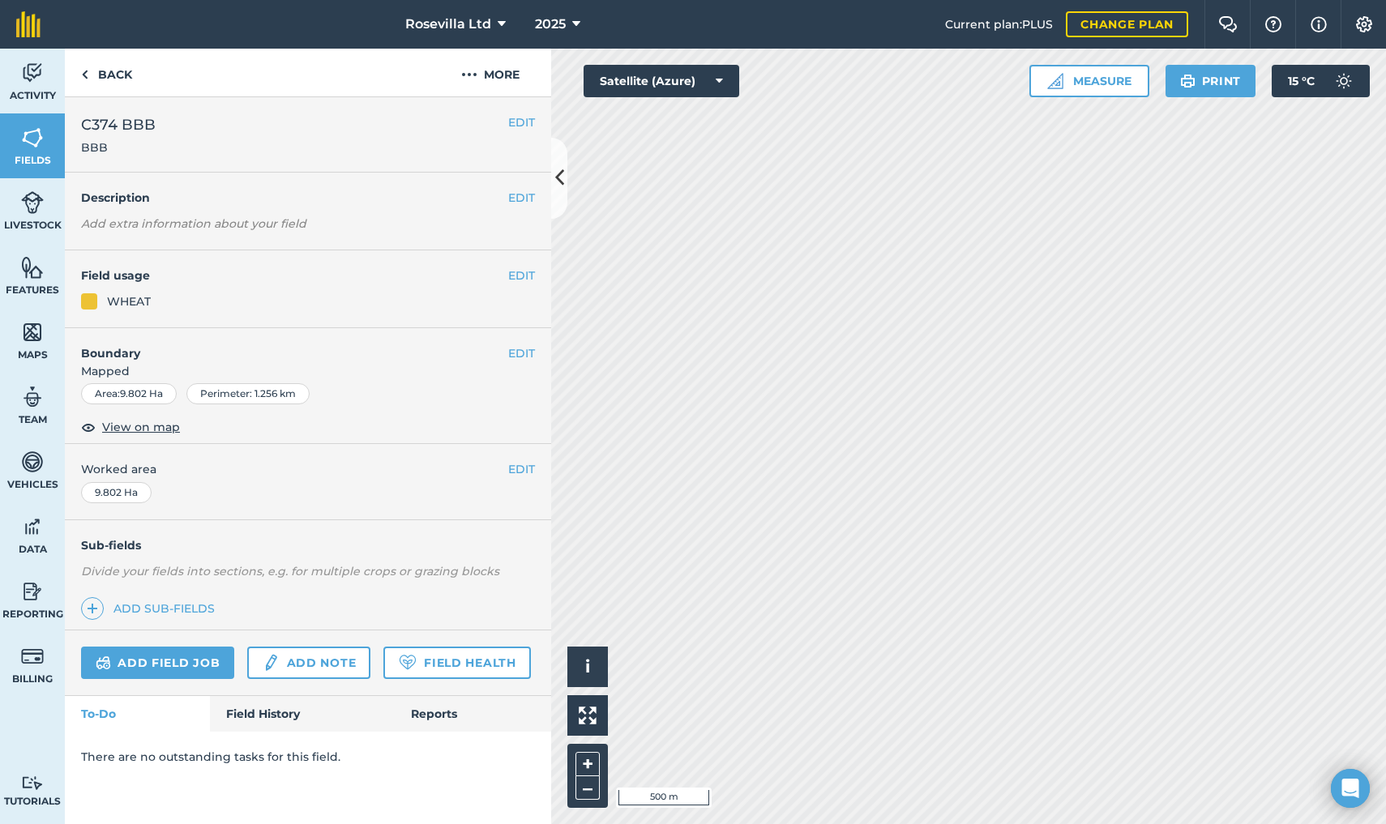
click at [107, 71] on link "Back" at bounding box center [106, 73] width 83 height 48
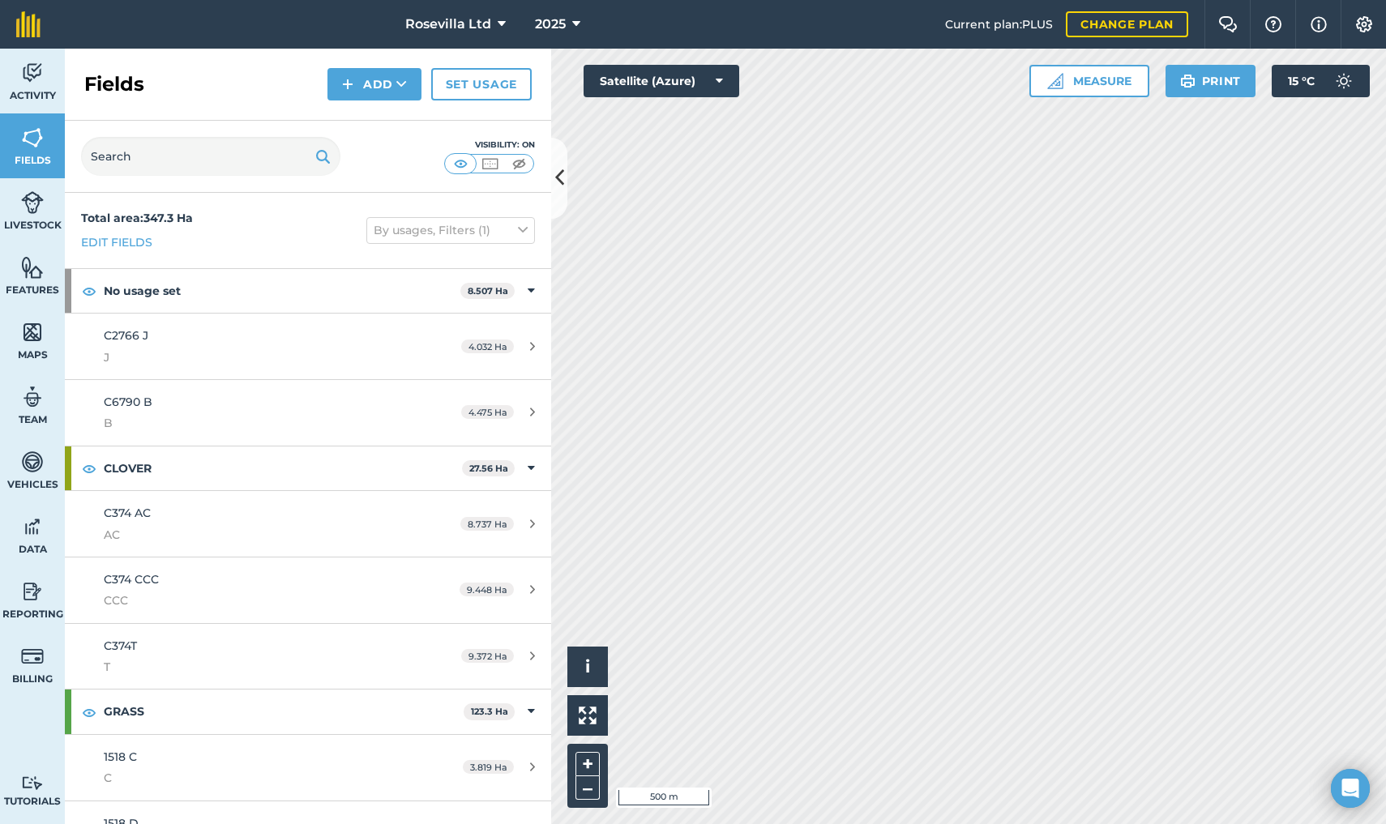
click at [43, 67] on img at bounding box center [32, 73] width 23 height 24
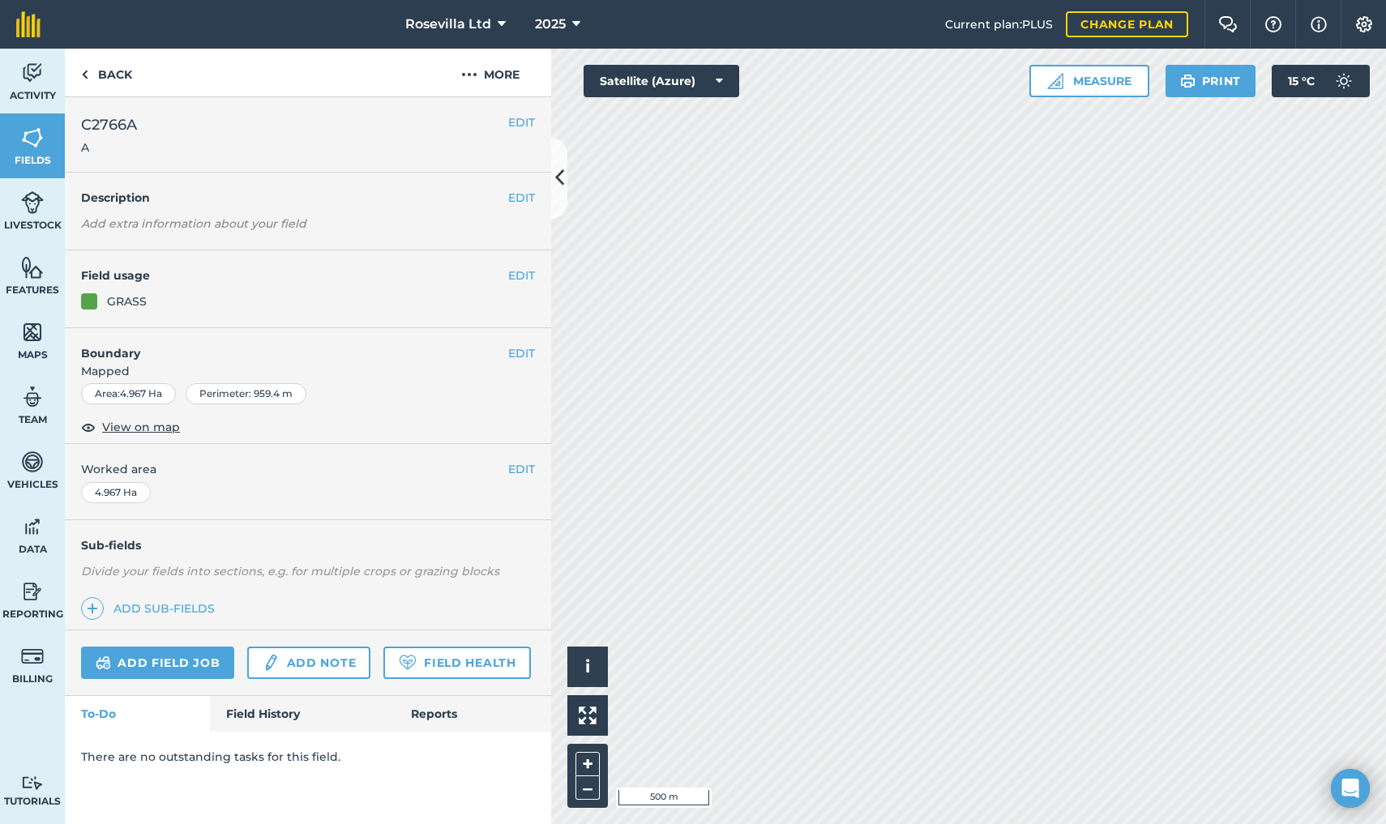
click at [149, 658] on link "Add field job" at bounding box center [157, 663] width 153 height 32
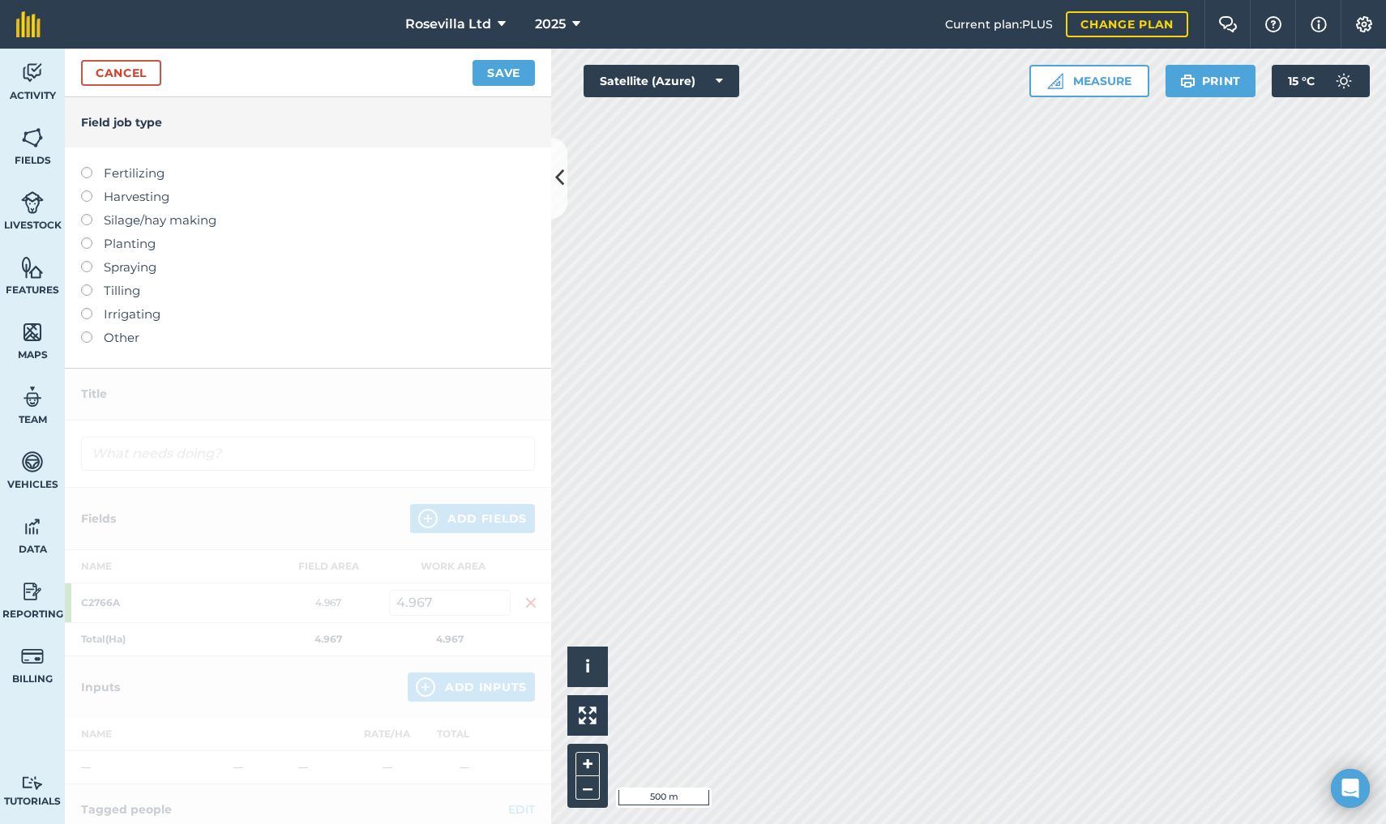
click at [88, 167] on label at bounding box center [92, 167] width 23 height 0
type input "Fertilizing"
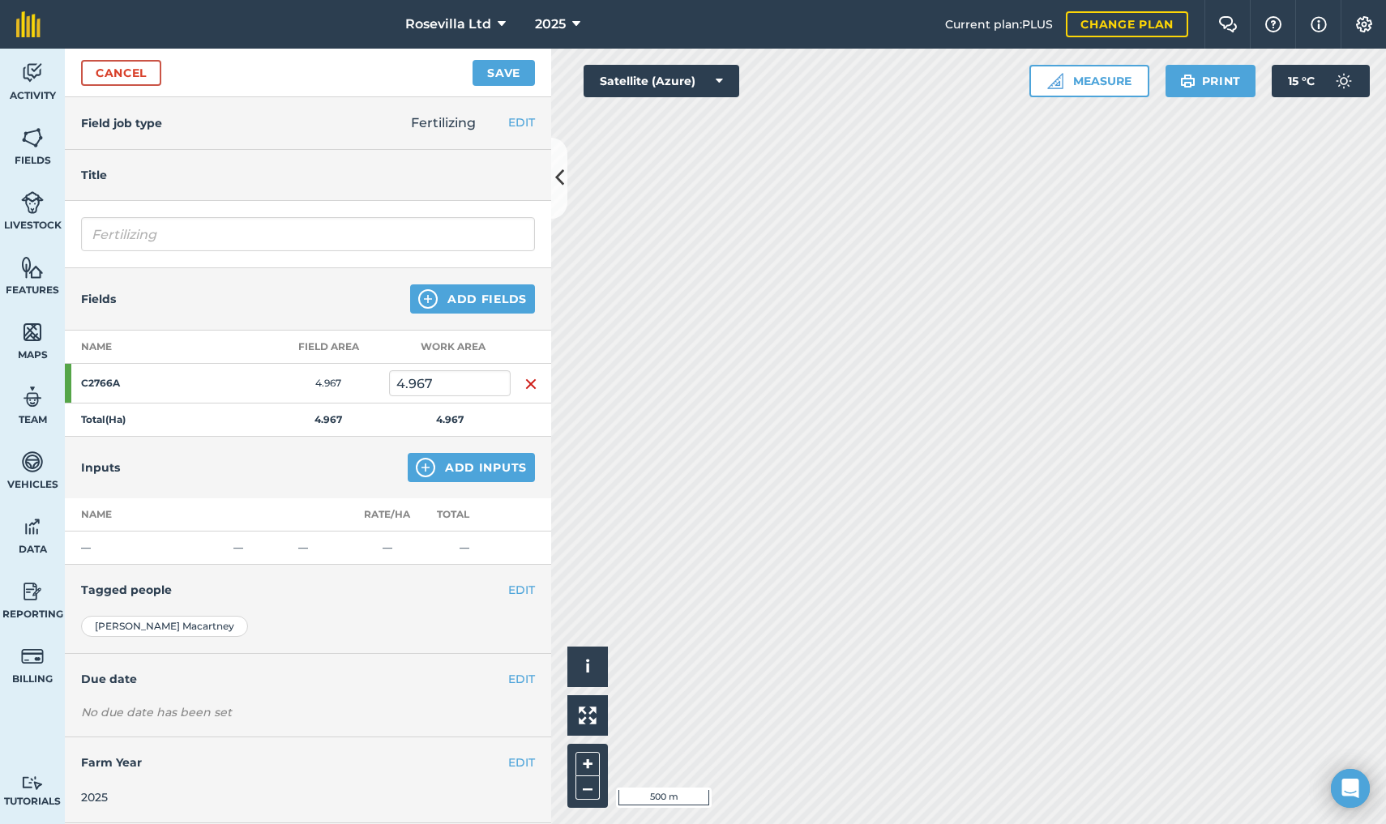
click at [452, 460] on button "Add Inputs" at bounding box center [471, 467] width 127 height 29
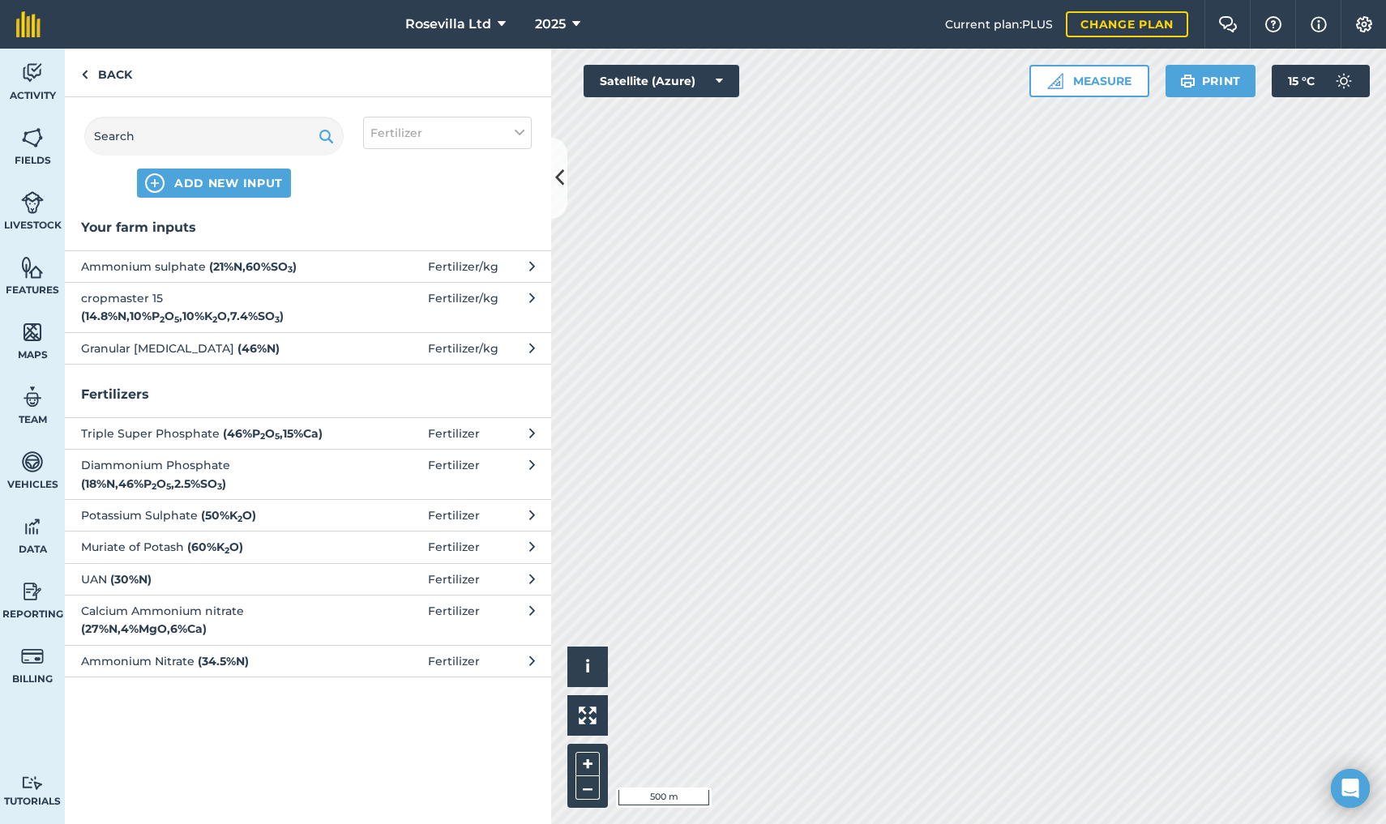
click at [174, 309] on strong "( 14.8 % N , 10 % P 2 O 5 , 10 % K 2 O , 7.4 % SO 3 )" at bounding box center [182, 316] width 203 height 15
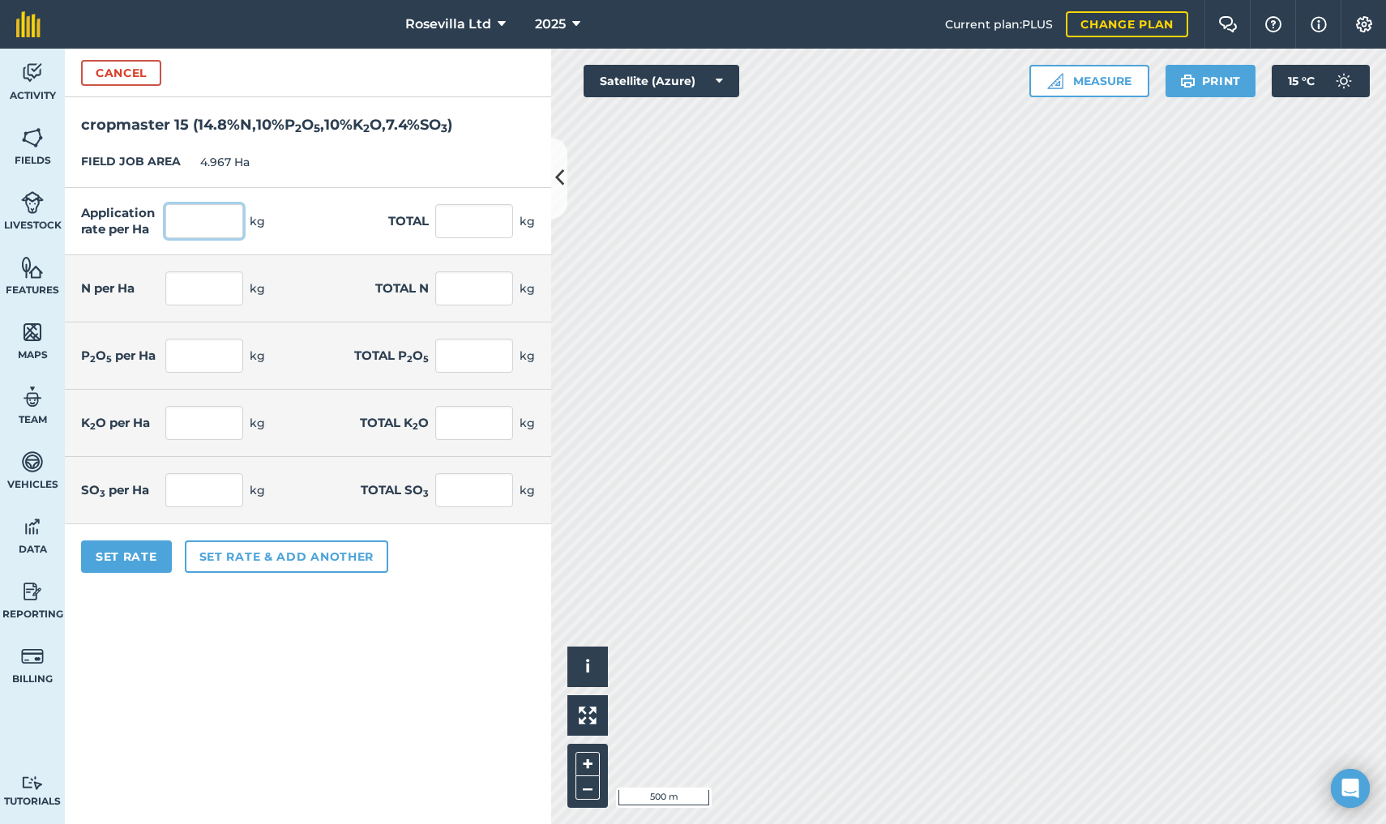
click at [179, 226] on input "text" at bounding box center [204, 221] width 78 height 34
type input "100"
type input "496.7"
type input "14.8"
type input "73.512"
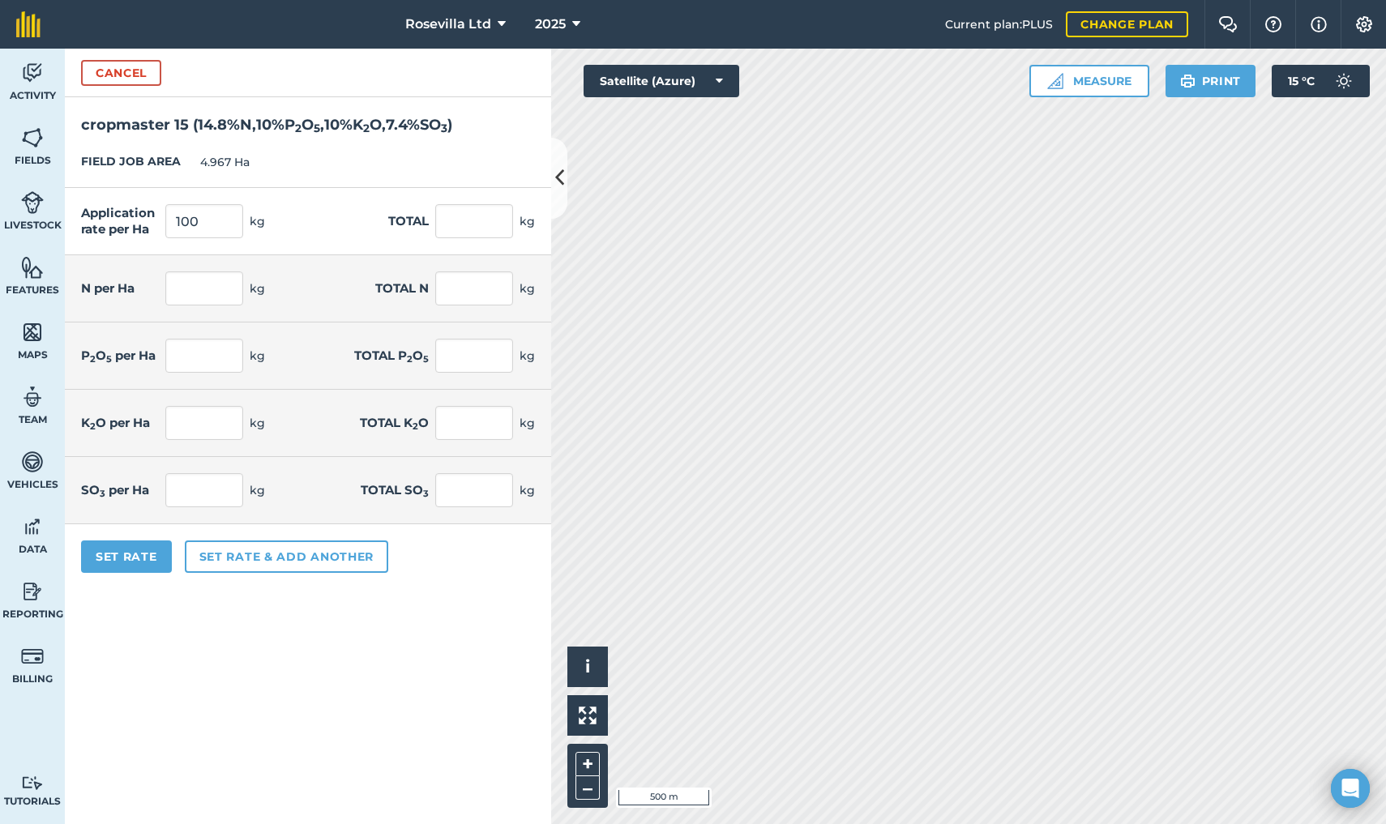
type input "10"
type input "49.67"
type input "10"
type input "49.67"
type input "7.4"
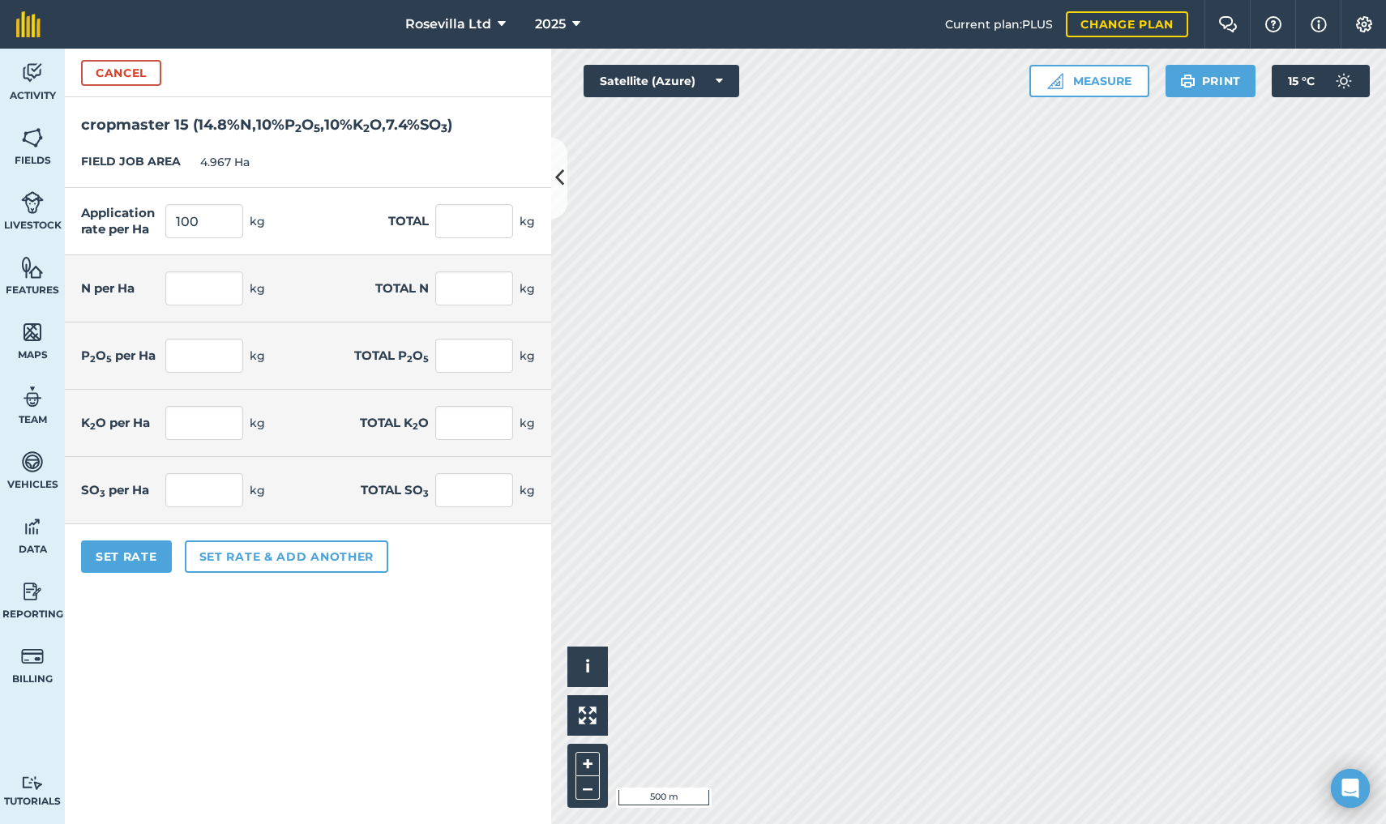
type input "36.756"
click at [143, 550] on button "Set Rate" at bounding box center [126, 557] width 91 height 32
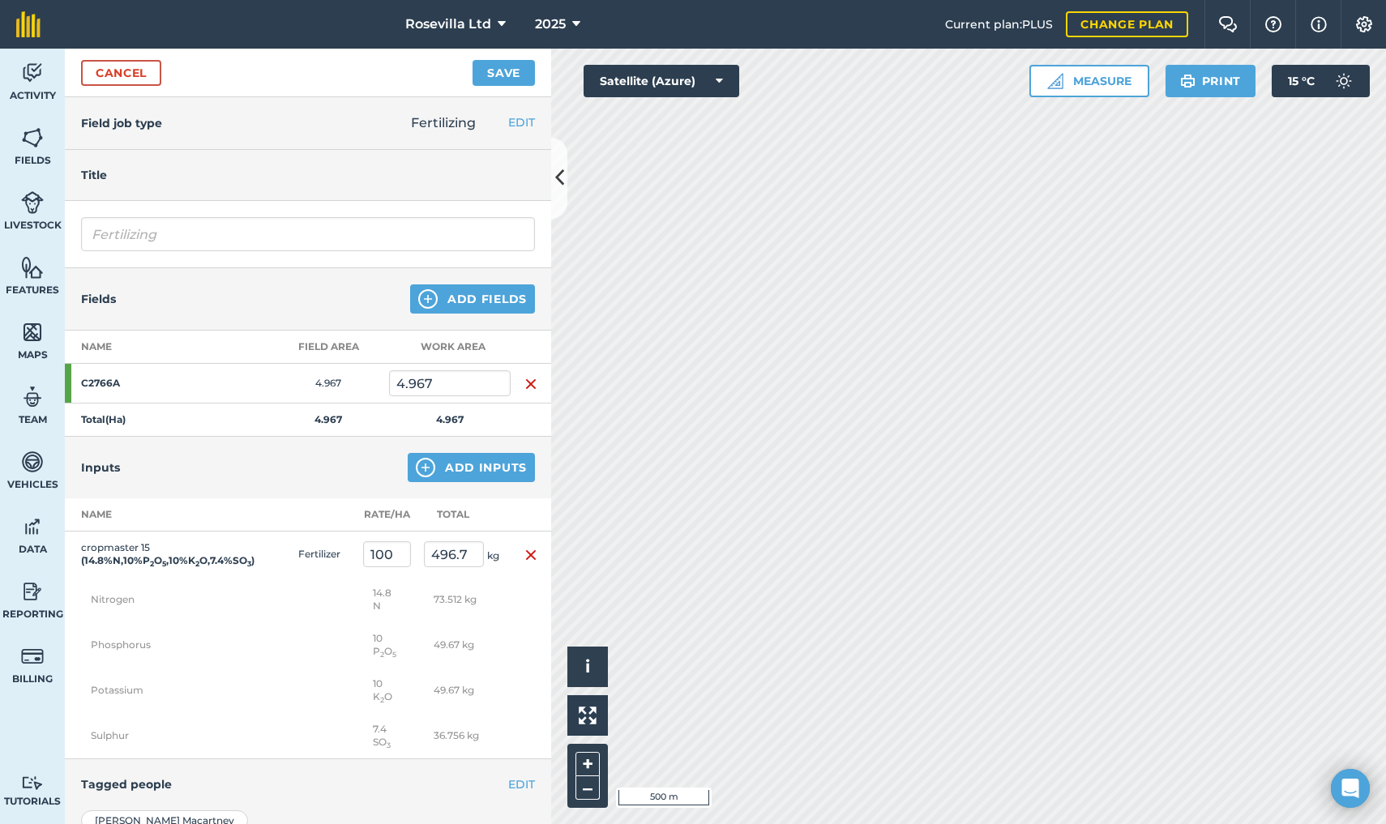
click at [512, 67] on button "Save" at bounding box center [503, 73] width 62 height 26
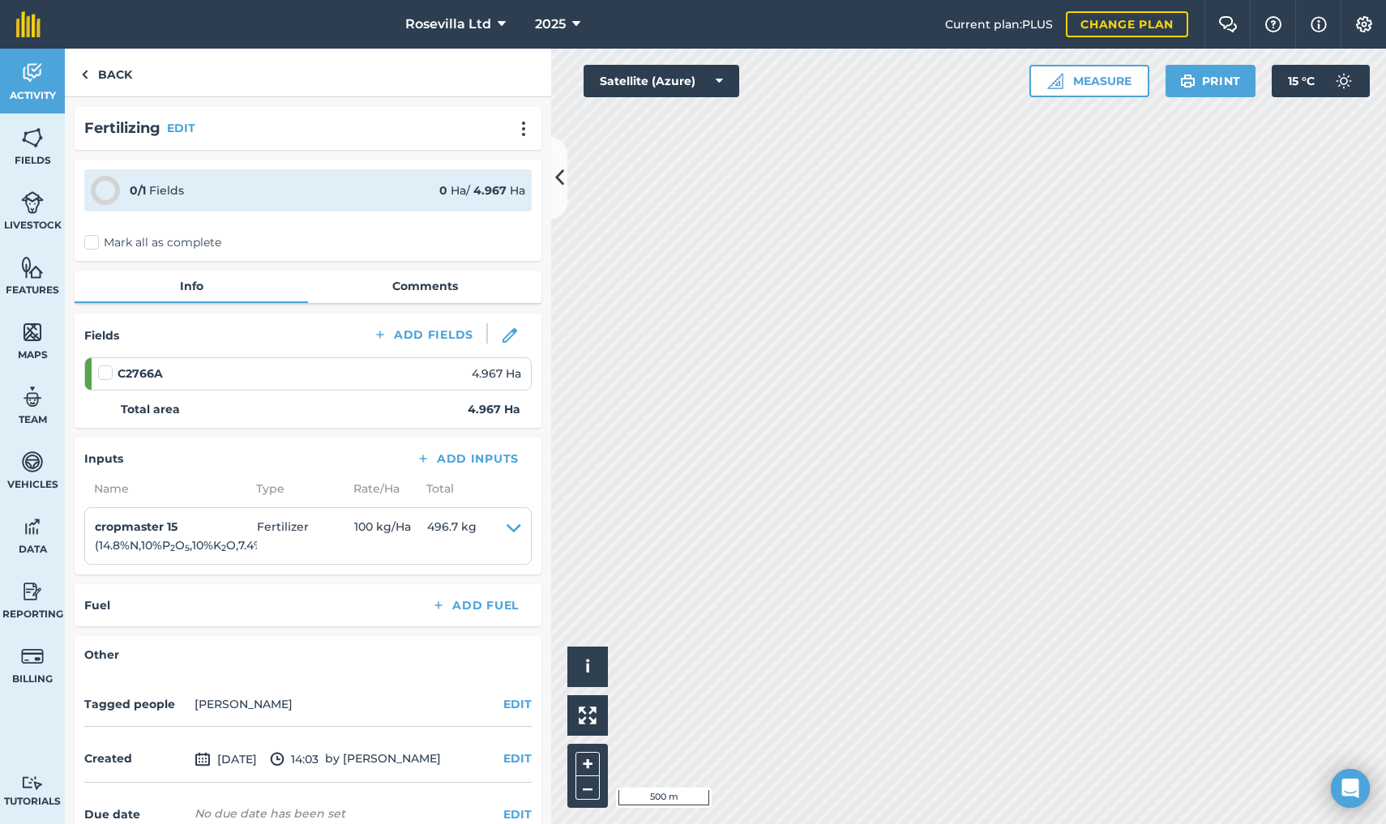
click at [92, 241] on label "Mark all as complete" at bounding box center [152, 242] width 137 height 17
click at [92, 241] on input "Mark all as complete" at bounding box center [89, 239] width 11 height 11
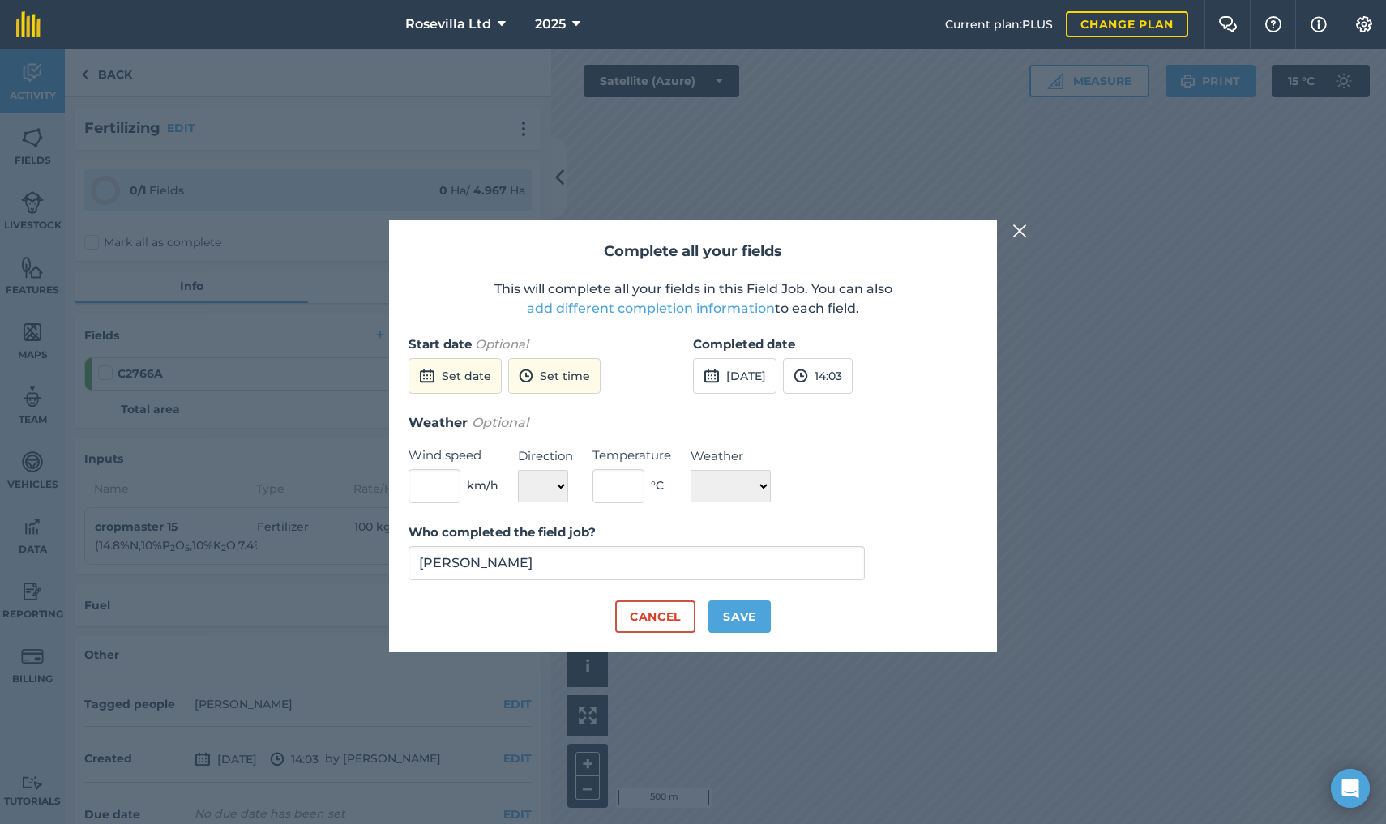
click at [753, 615] on button "Save" at bounding box center [739, 616] width 62 height 32
checkbox input "true"
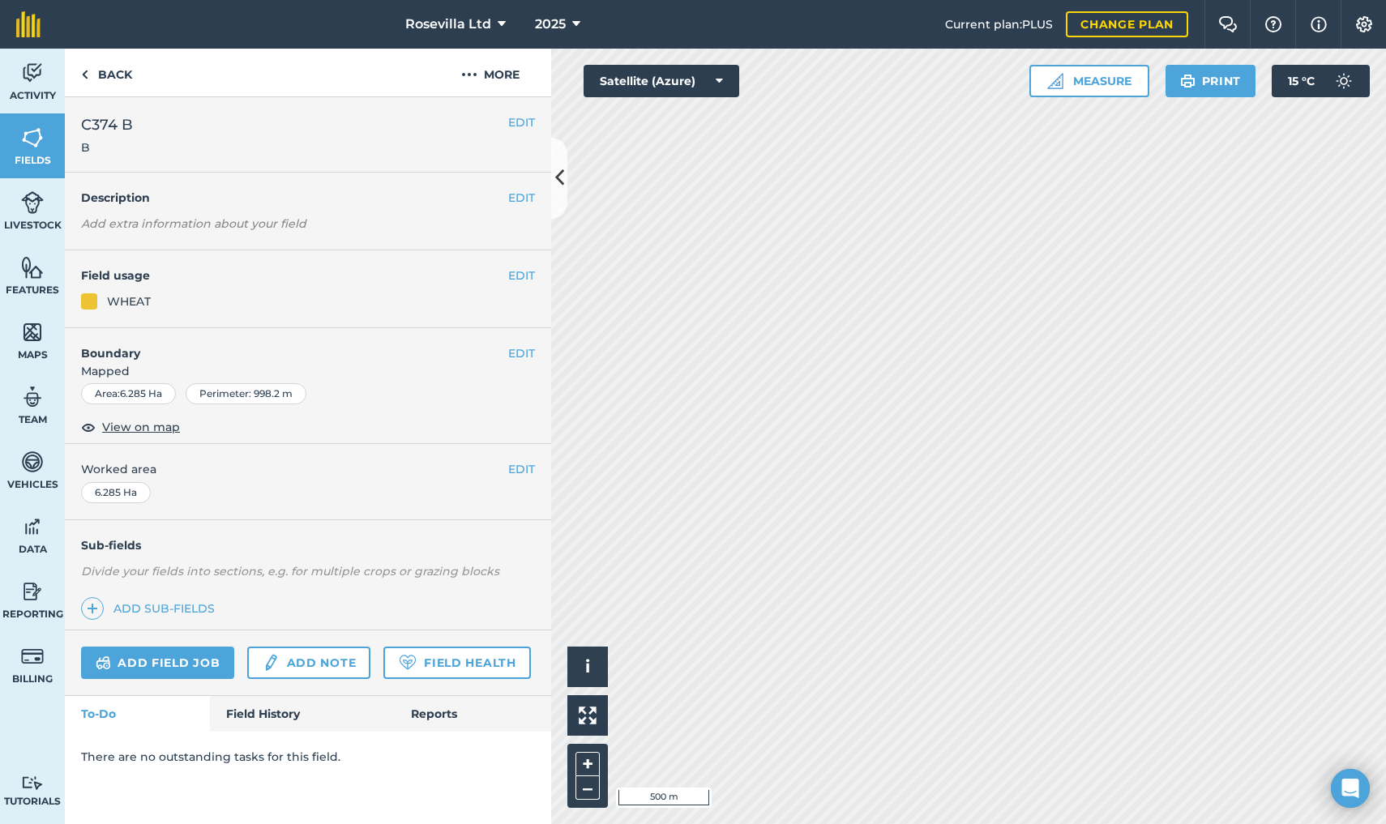
click at [266, 717] on link "Field History" at bounding box center [302, 714] width 184 height 36
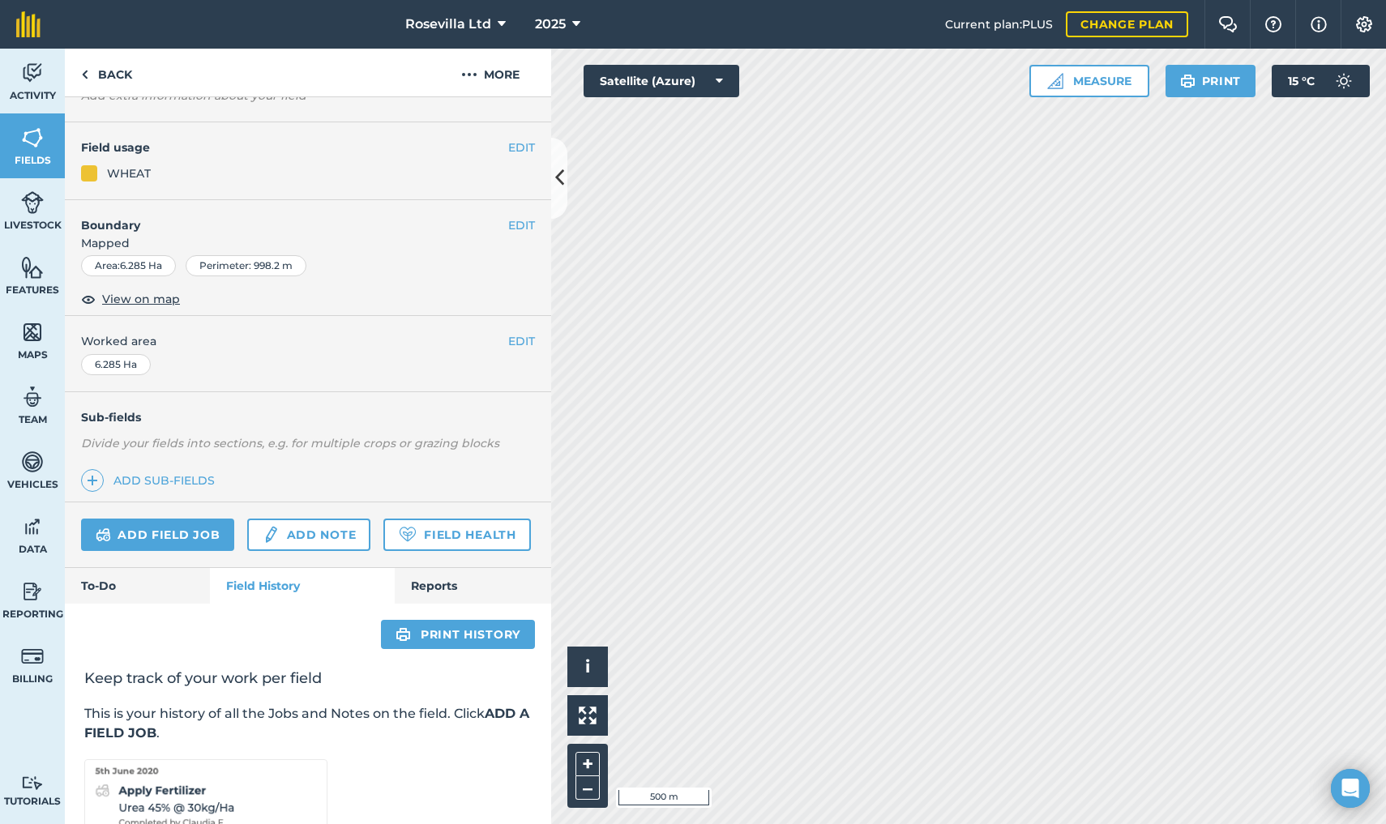
scroll to position [126, 0]
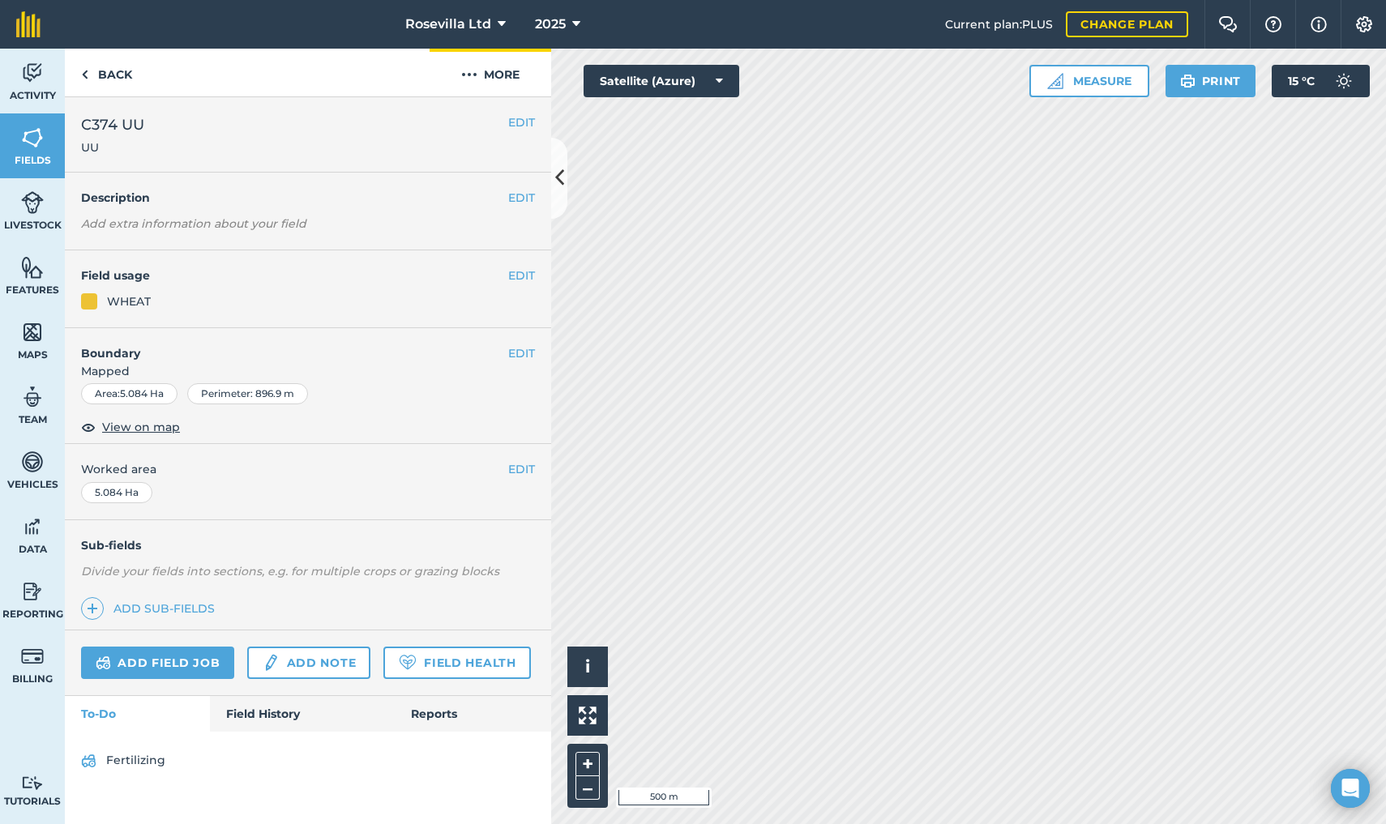
click at [498, 72] on button "More" at bounding box center [490, 73] width 122 height 48
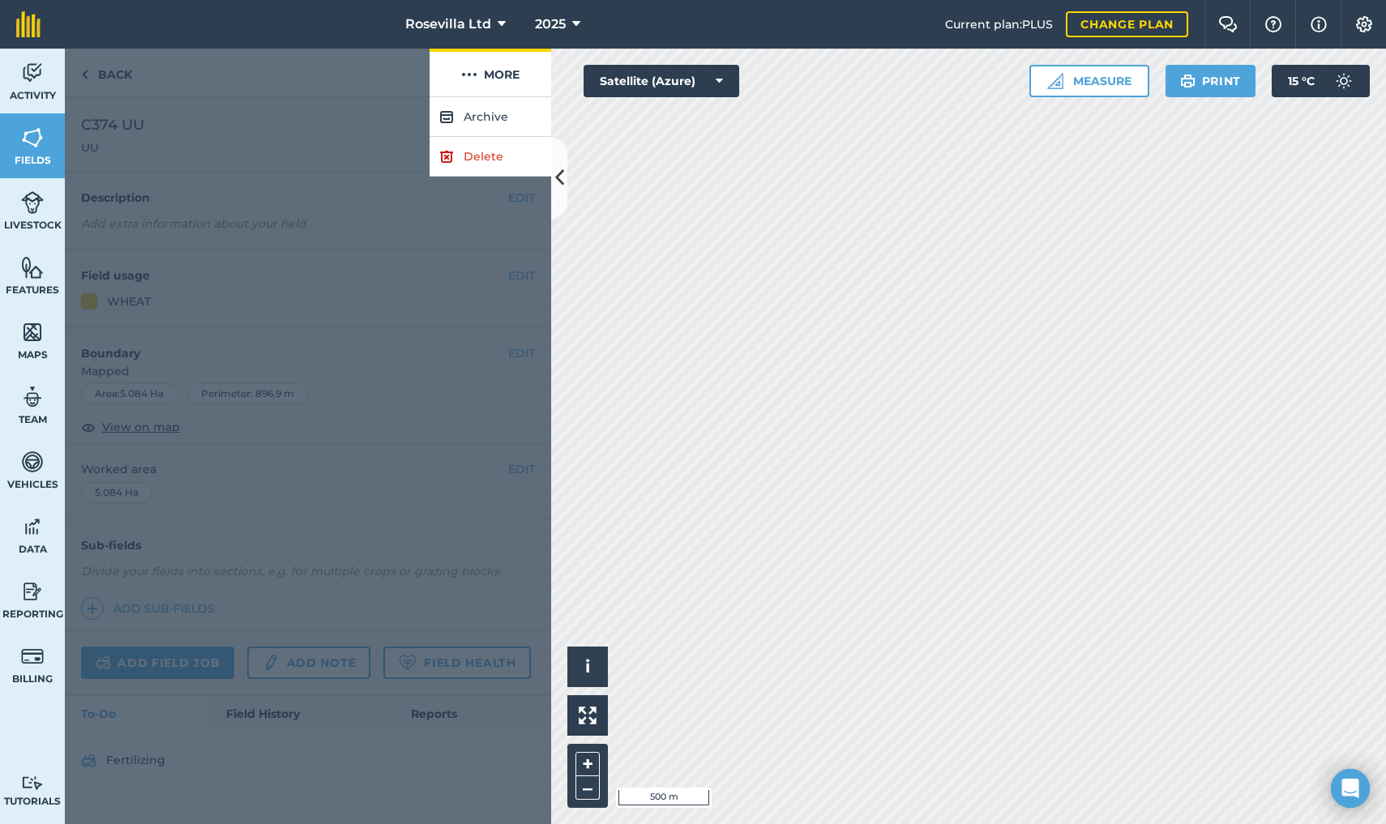
click at [498, 72] on button "More" at bounding box center [490, 73] width 122 height 48
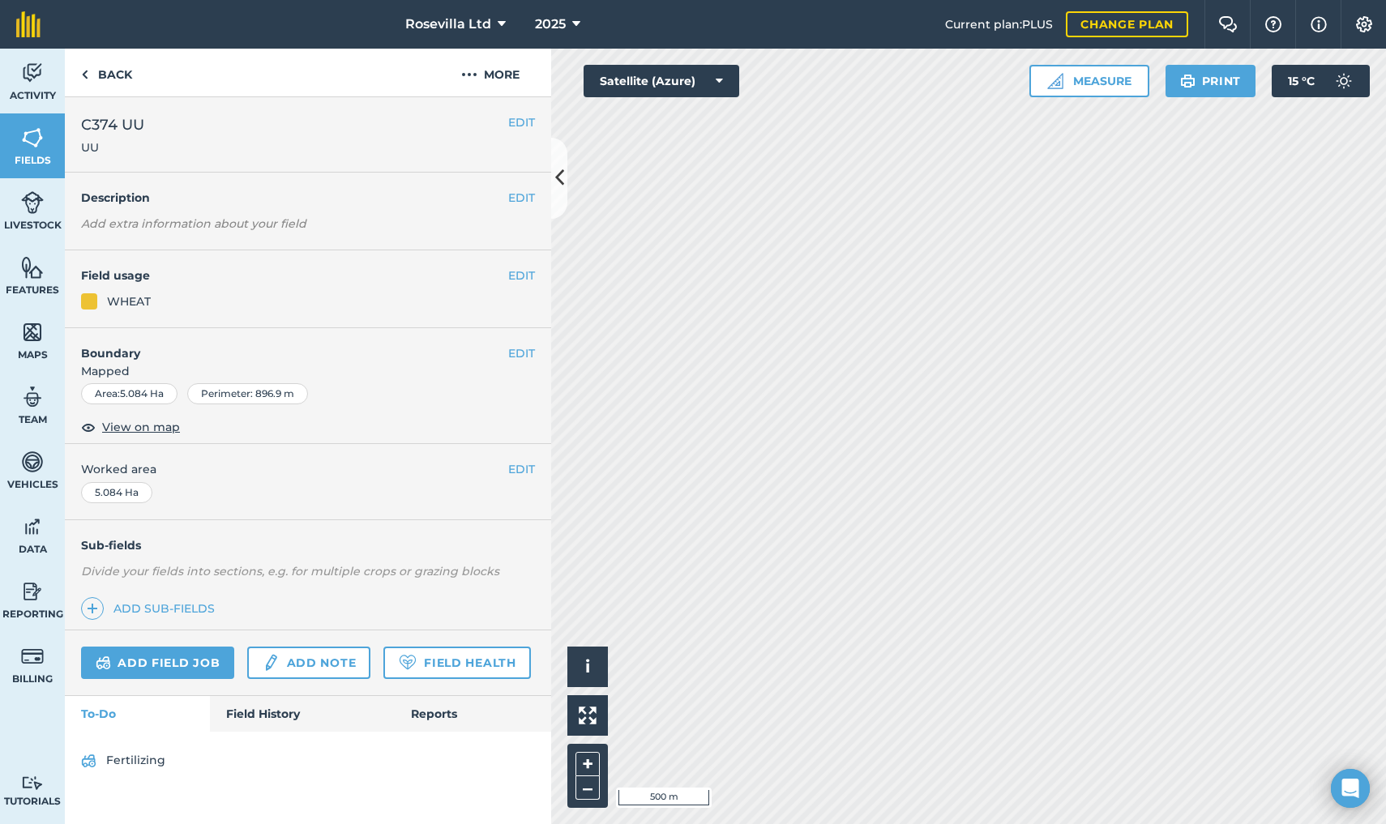
click at [301, 808] on div "EDIT C374 UU UU EDIT Description Add extra information about your field EDIT Fi…" at bounding box center [308, 460] width 486 height 727
click at [459, 700] on link "Reports" at bounding box center [473, 714] width 156 height 36
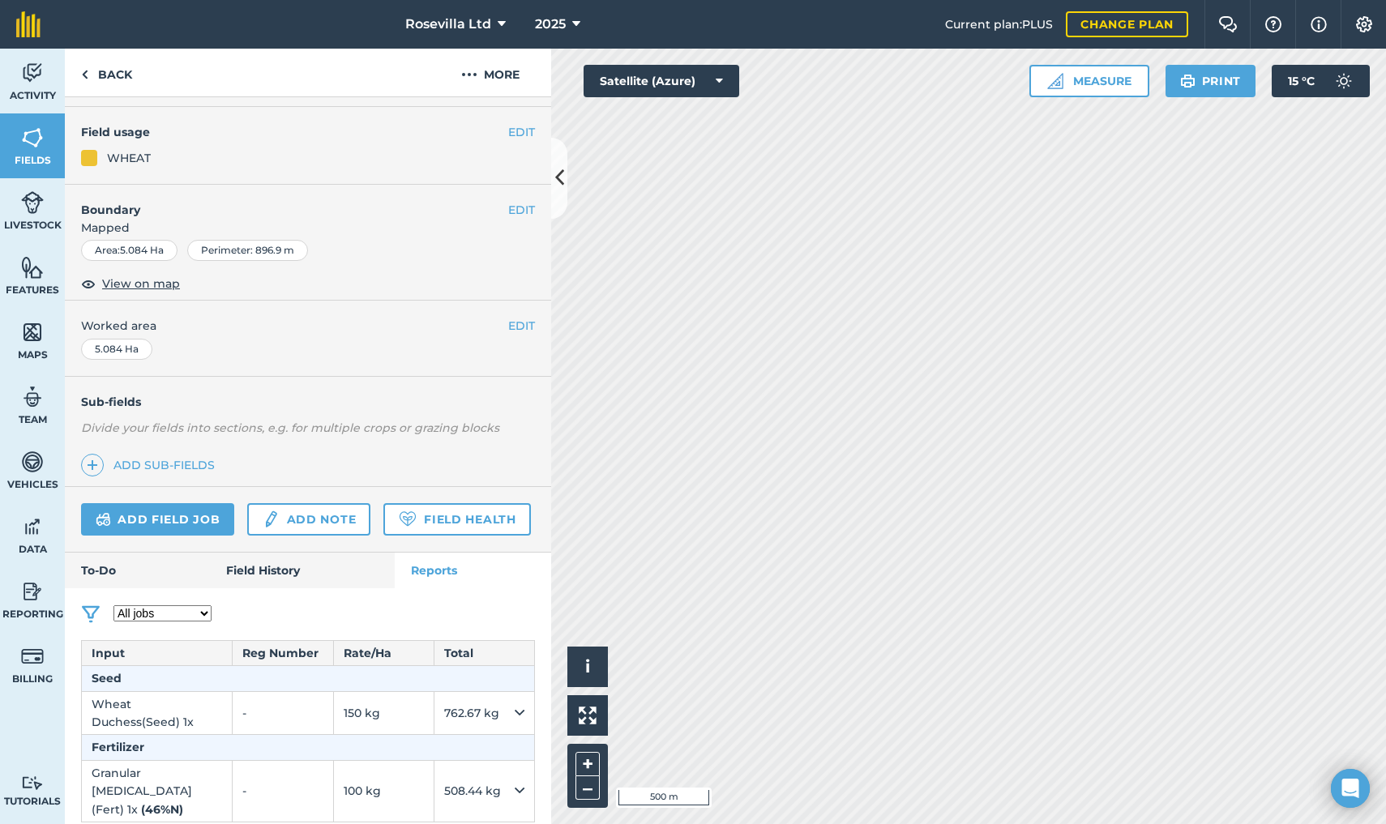
scroll to position [135, 0]
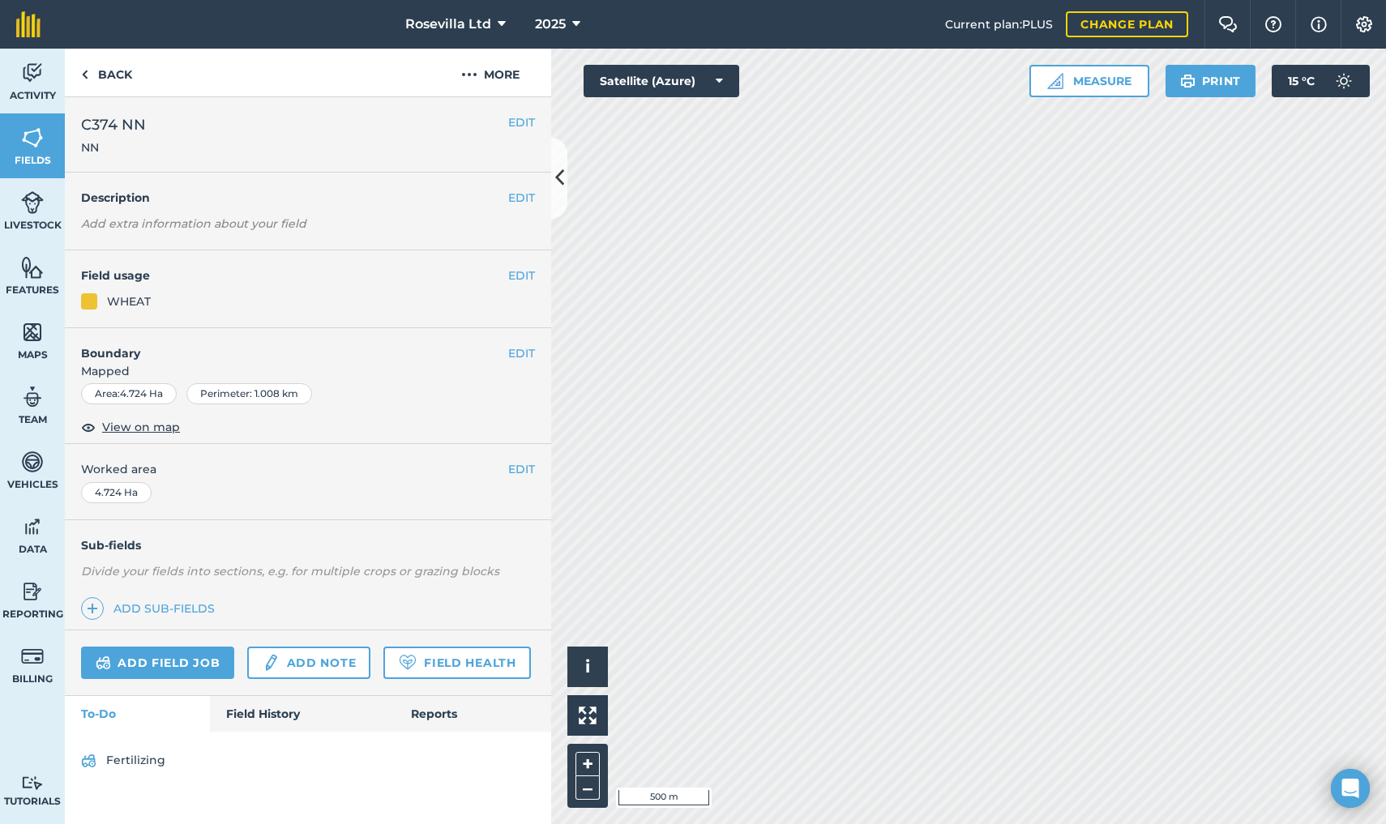
click at [445, 706] on link "Reports" at bounding box center [473, 714] width 156 height 36
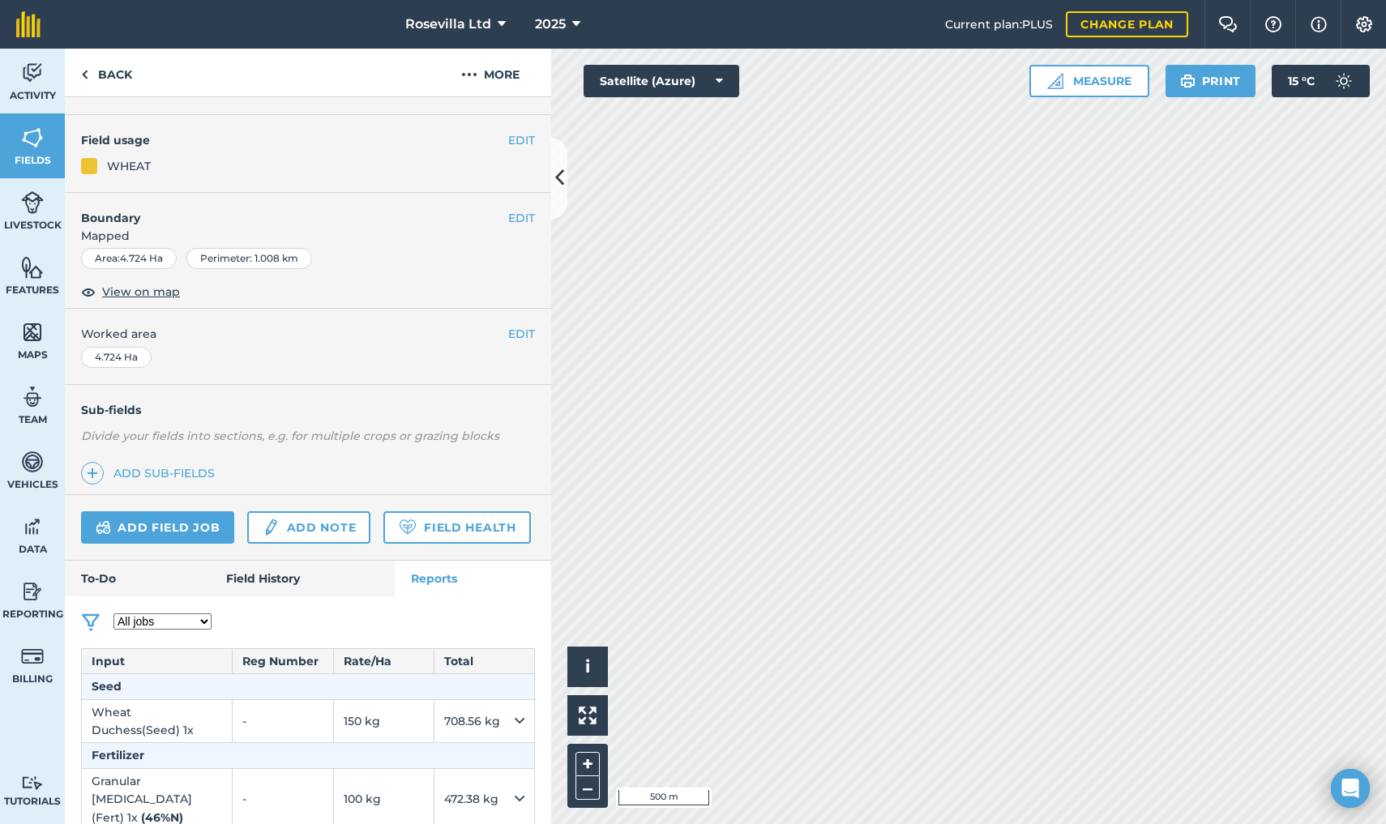
scroll to position [138, 0]
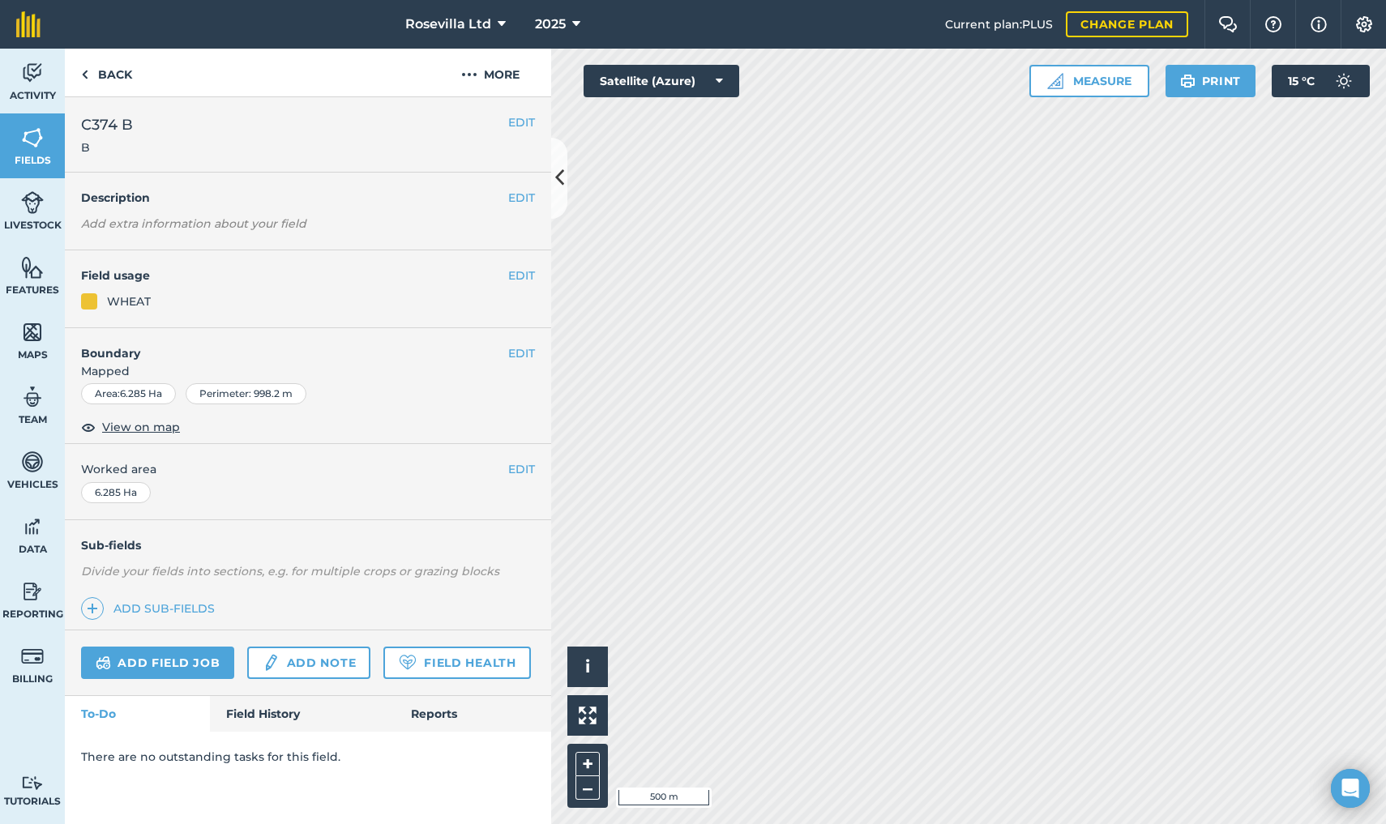
click at [445, 706] on link "Reports" at bounding box center [473, 714] width 156 height 36
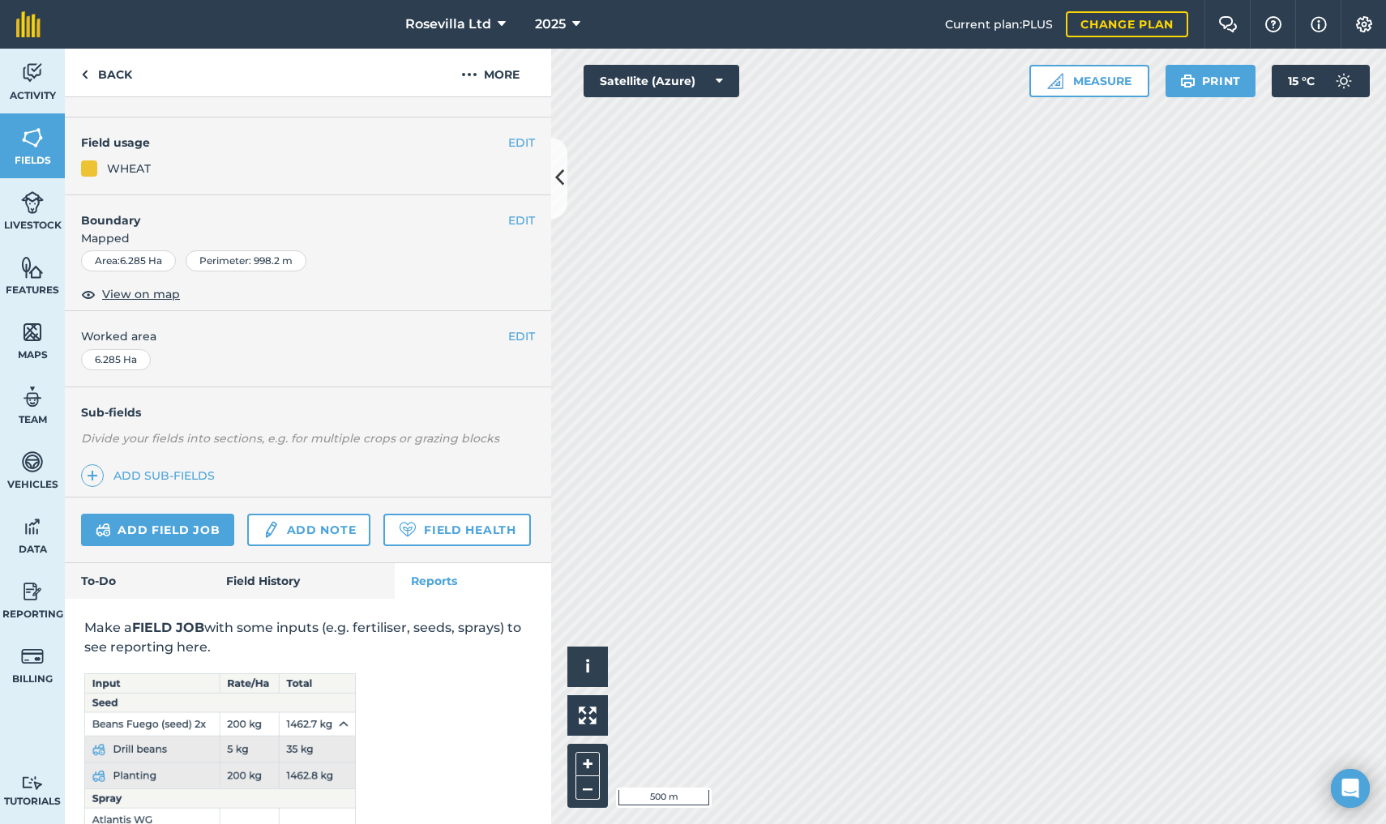
scroll to position [134, 0]
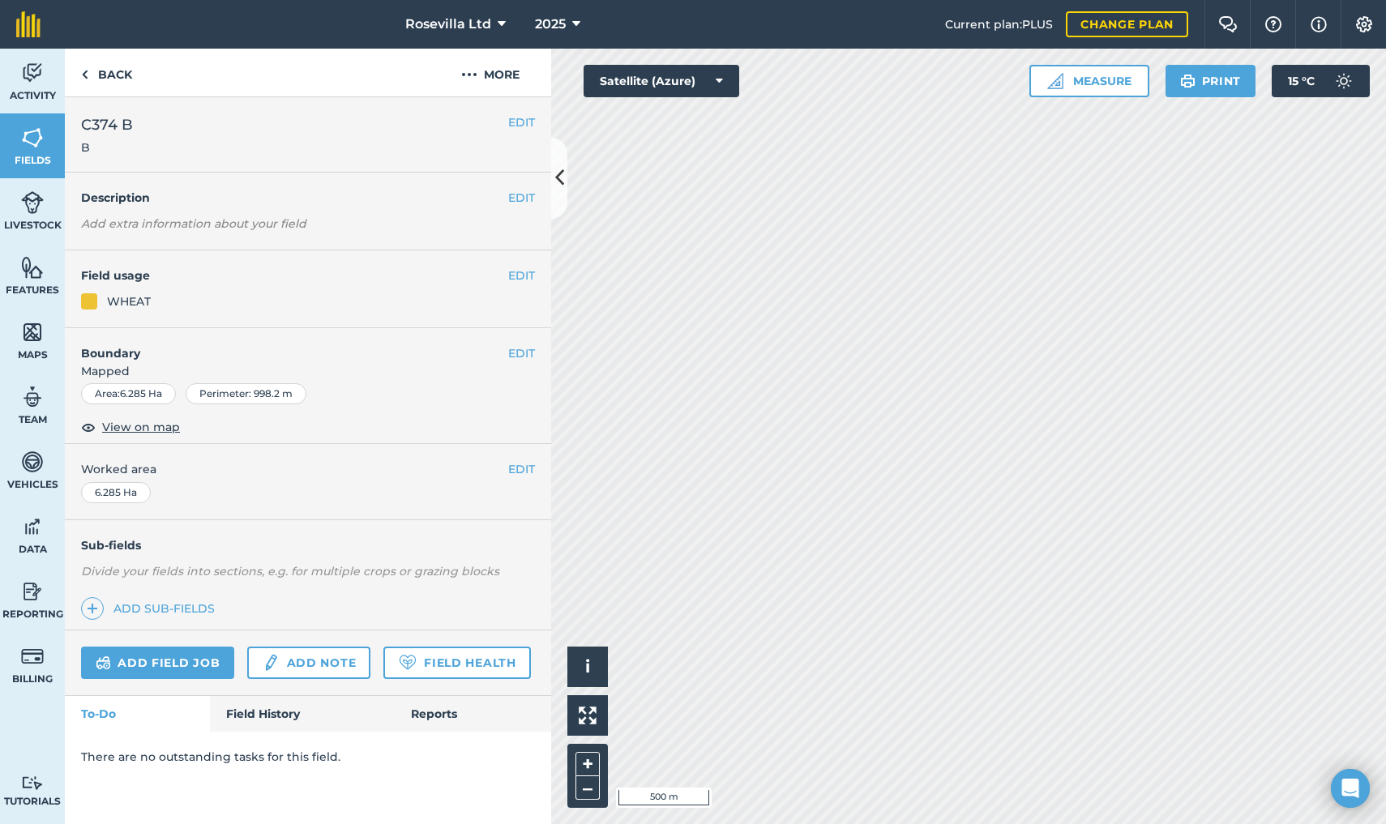
click at [201, 653] on link "Add field job" at bounding box center [157, 663] width 153 height 32
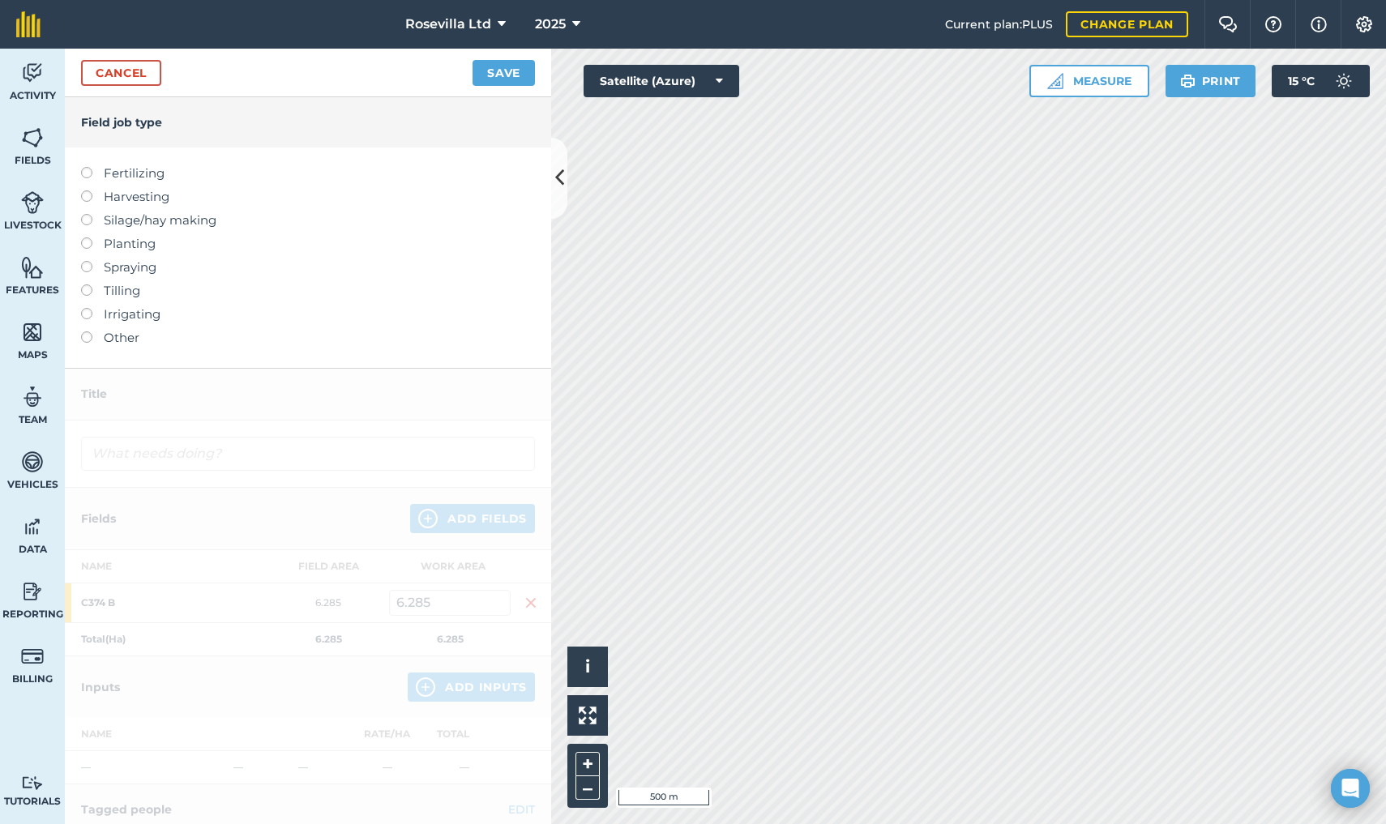
click at [94, 241] on label "Planting" at bounding box center [308, 243] width 454 height 19
type input "Planting"
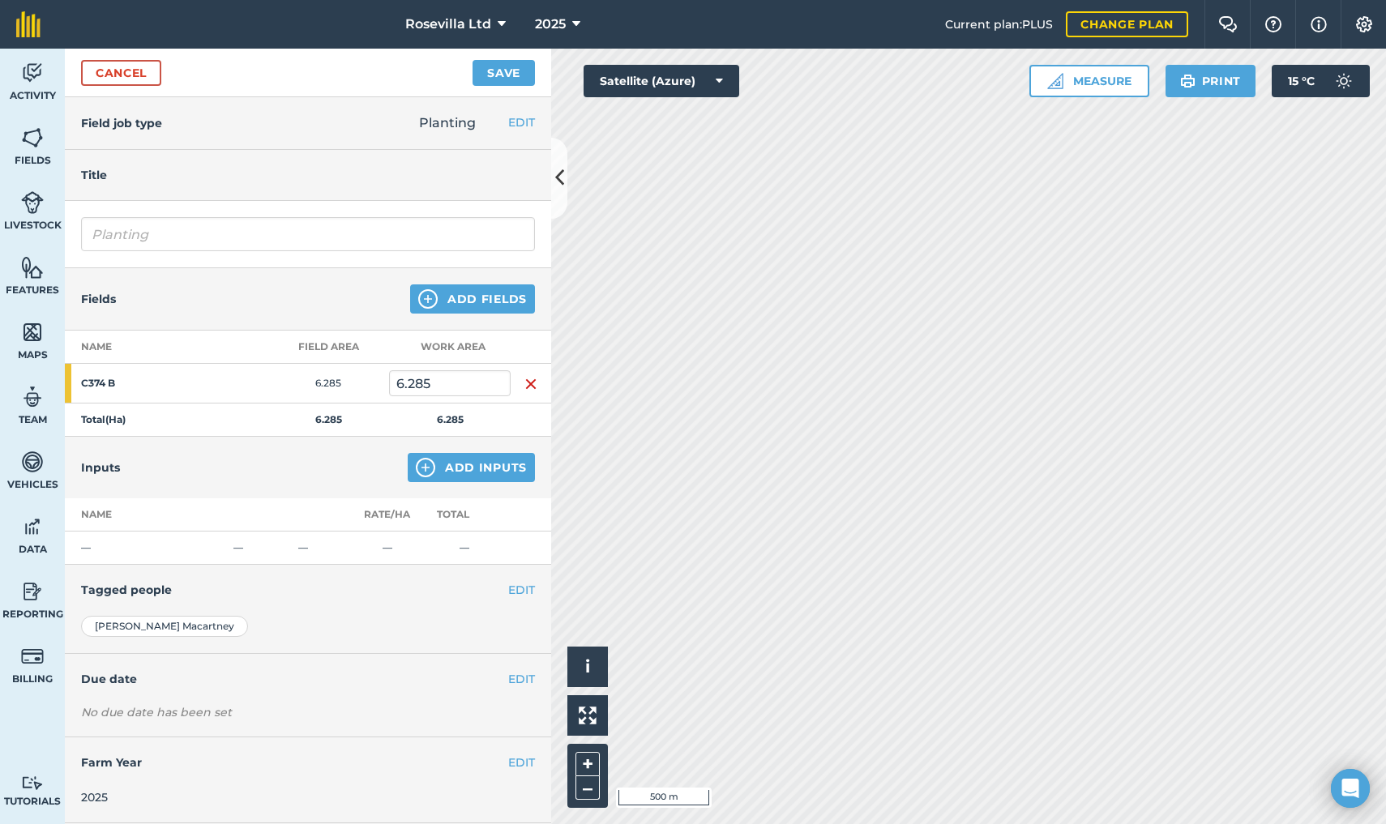
click at [458, 473] on button "Add Inputs" at bounding box center [471, 467] width 127 height 29
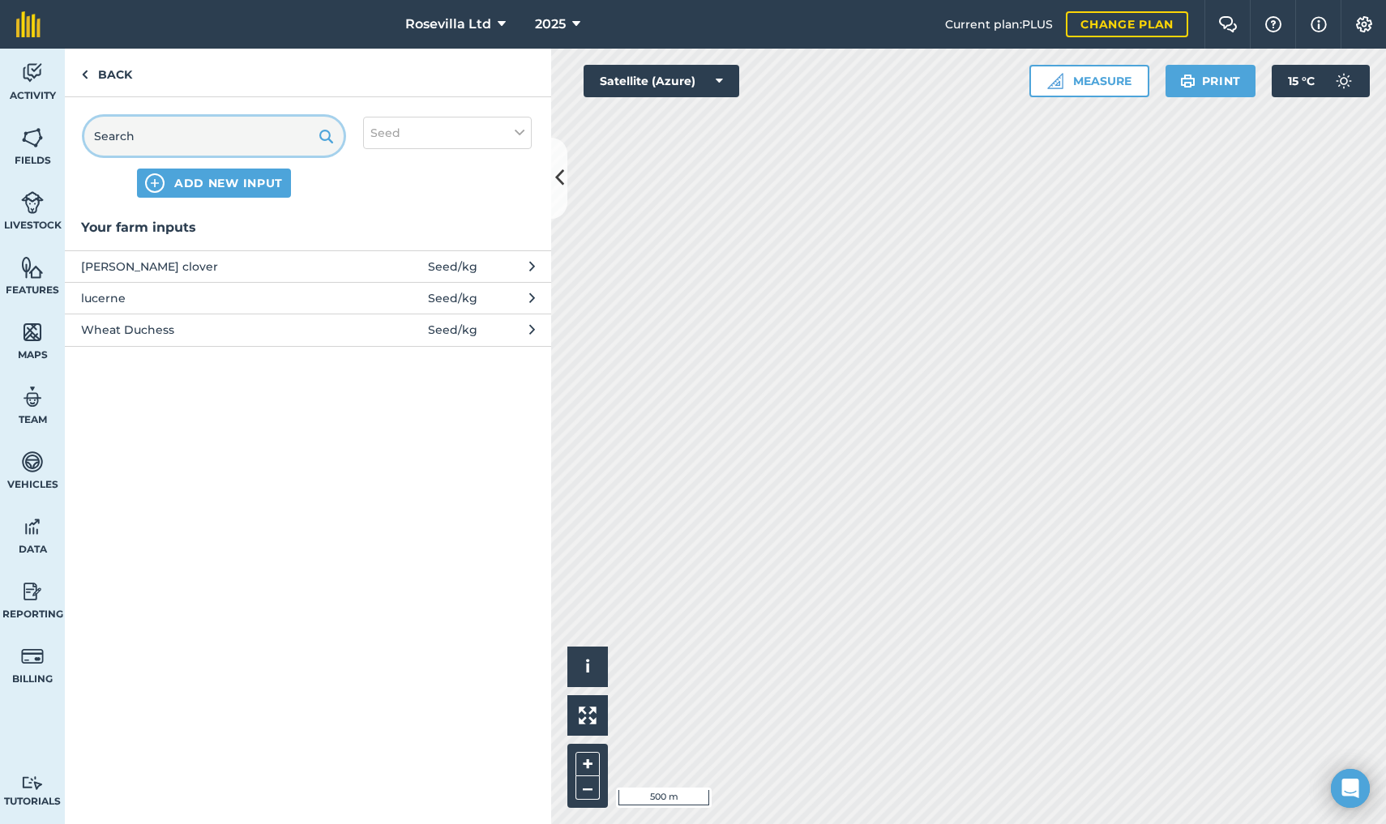
click at [126, 133] on input "text" at bounding box center [213, 136] width 259 height 39
type input "Wheat Conquest"
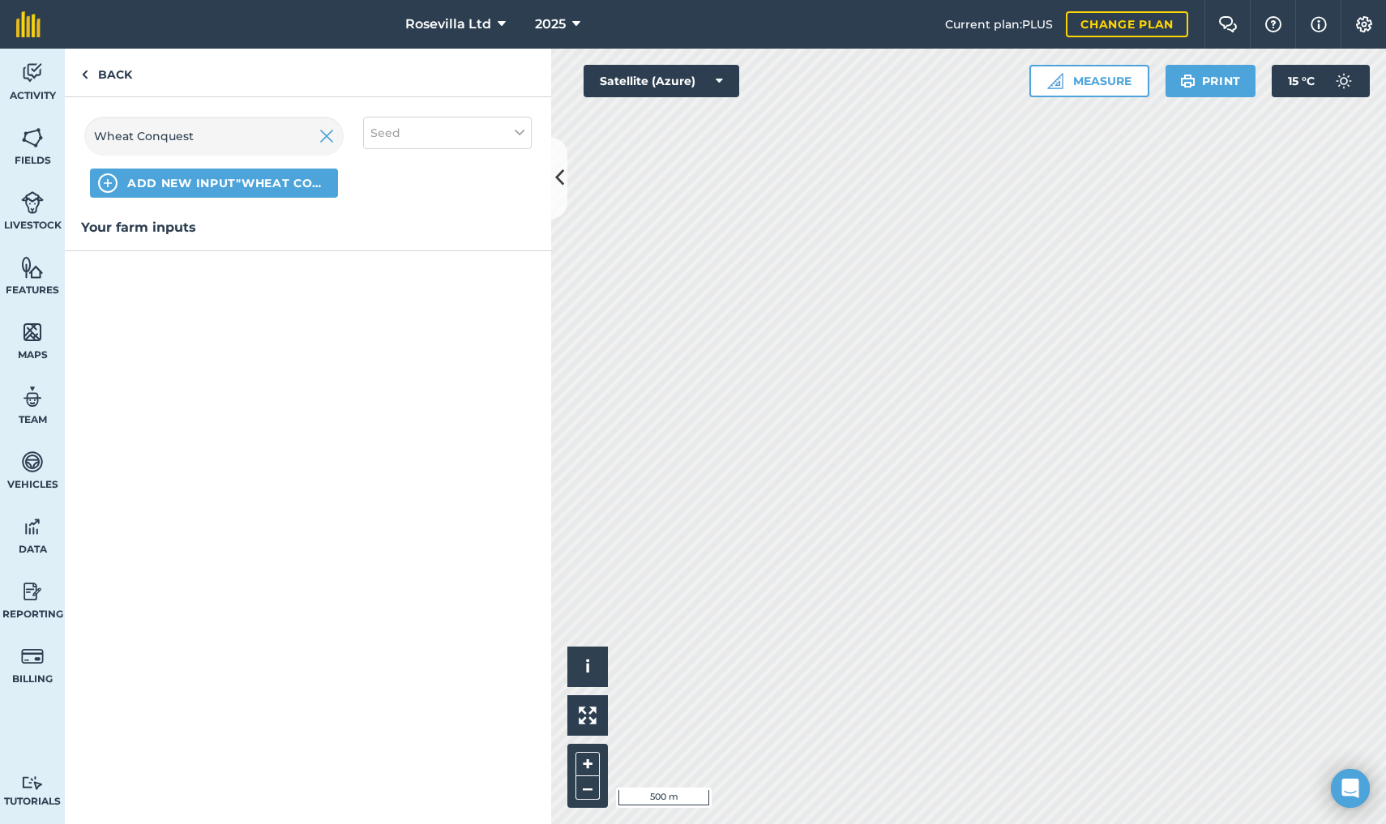
click at [214, 185] on span "ADD NEW INPUT "Wheat Conquest"" at bounding box center [228, 183] width 203 height 16
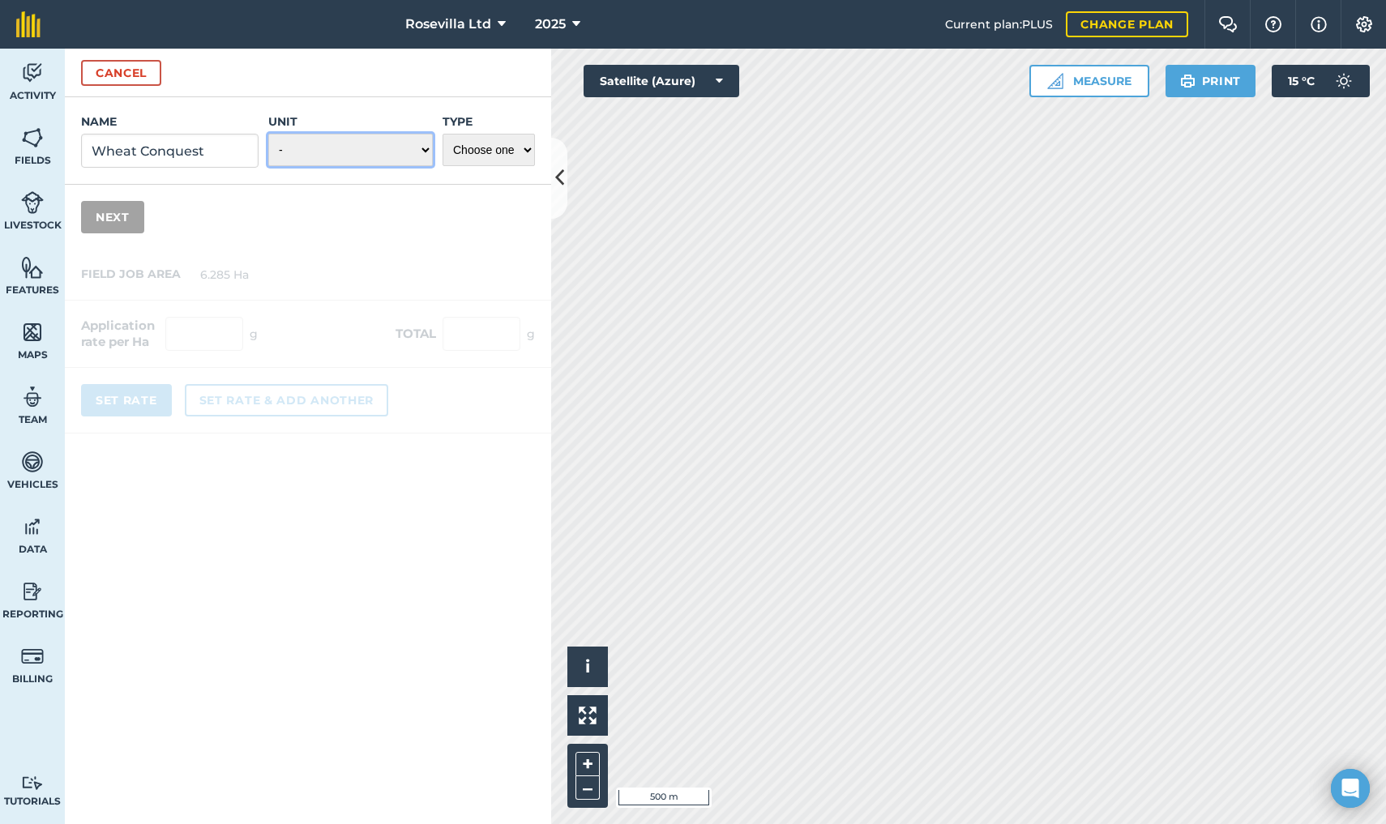
select select "KILOGRAMS"
select select "SEED"
click at [92, 225] on button "Next" at bounding box center [112, 217] width 63 height 32
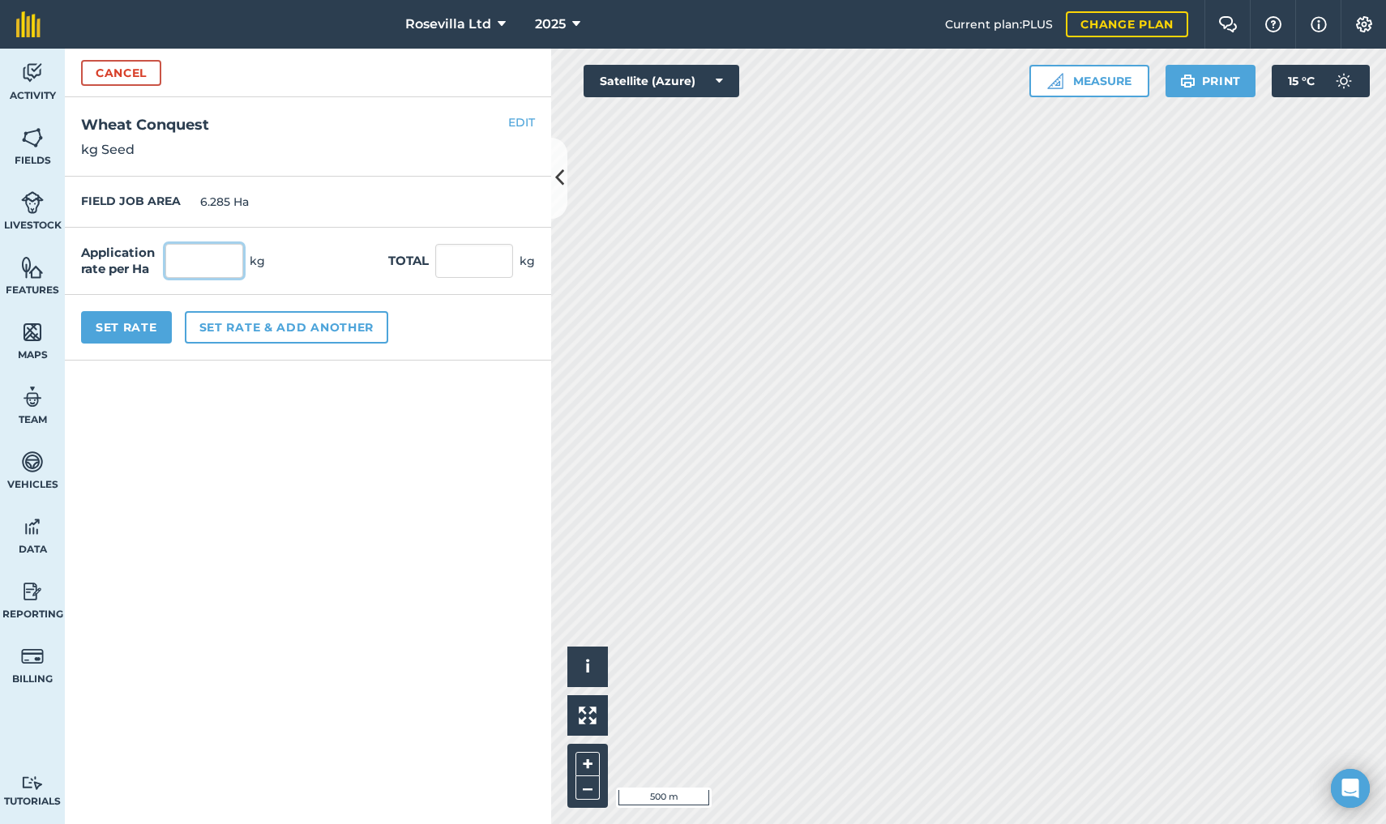
click at [191, 267] on input "text" at bounding box center [204, 261] width 78 height 34
type input "150"
type input "942.75"
click at [153, 323] on button "Set Rate" at bounding box center [126, 327] width 91 height 32
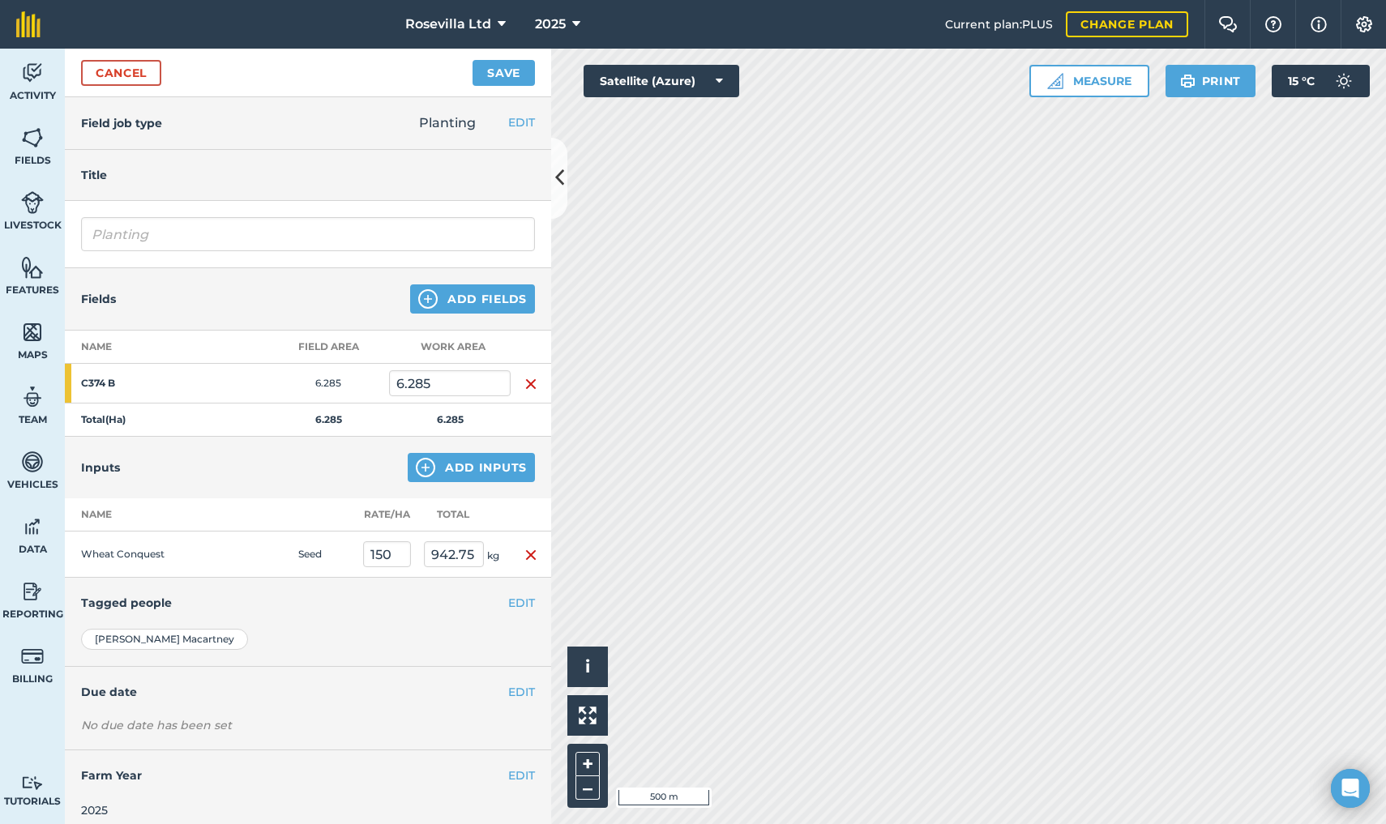
click at [503, 69] on button "Save" at bounding box center [503, 73] width 62 height 26
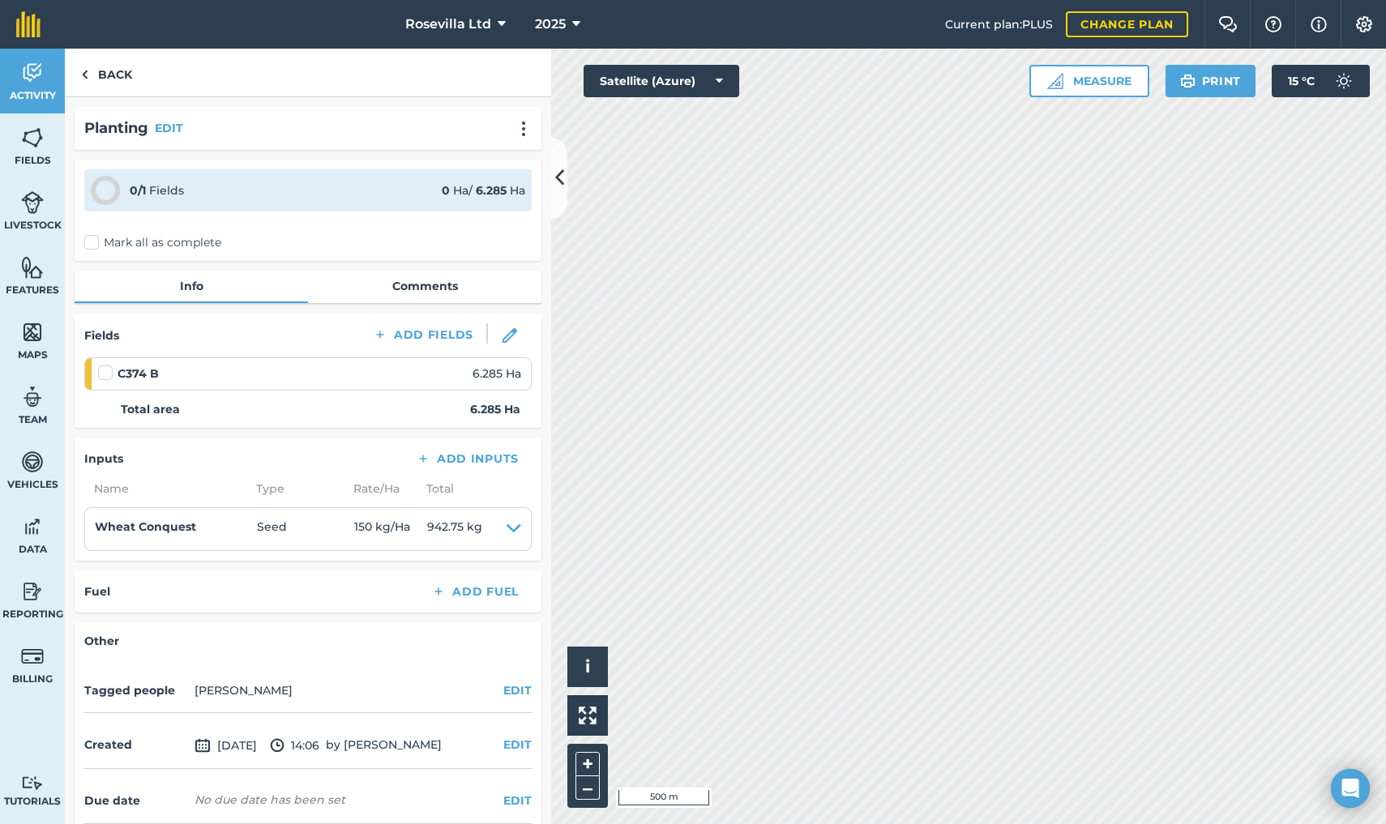
click at [93, 243] on label "Mark all as complete" at bounding box center [152, 242] width 137 height 17
click at [93, 243] on input "Mark all as complete" at bounding box center [89, 239] width 11 height 11
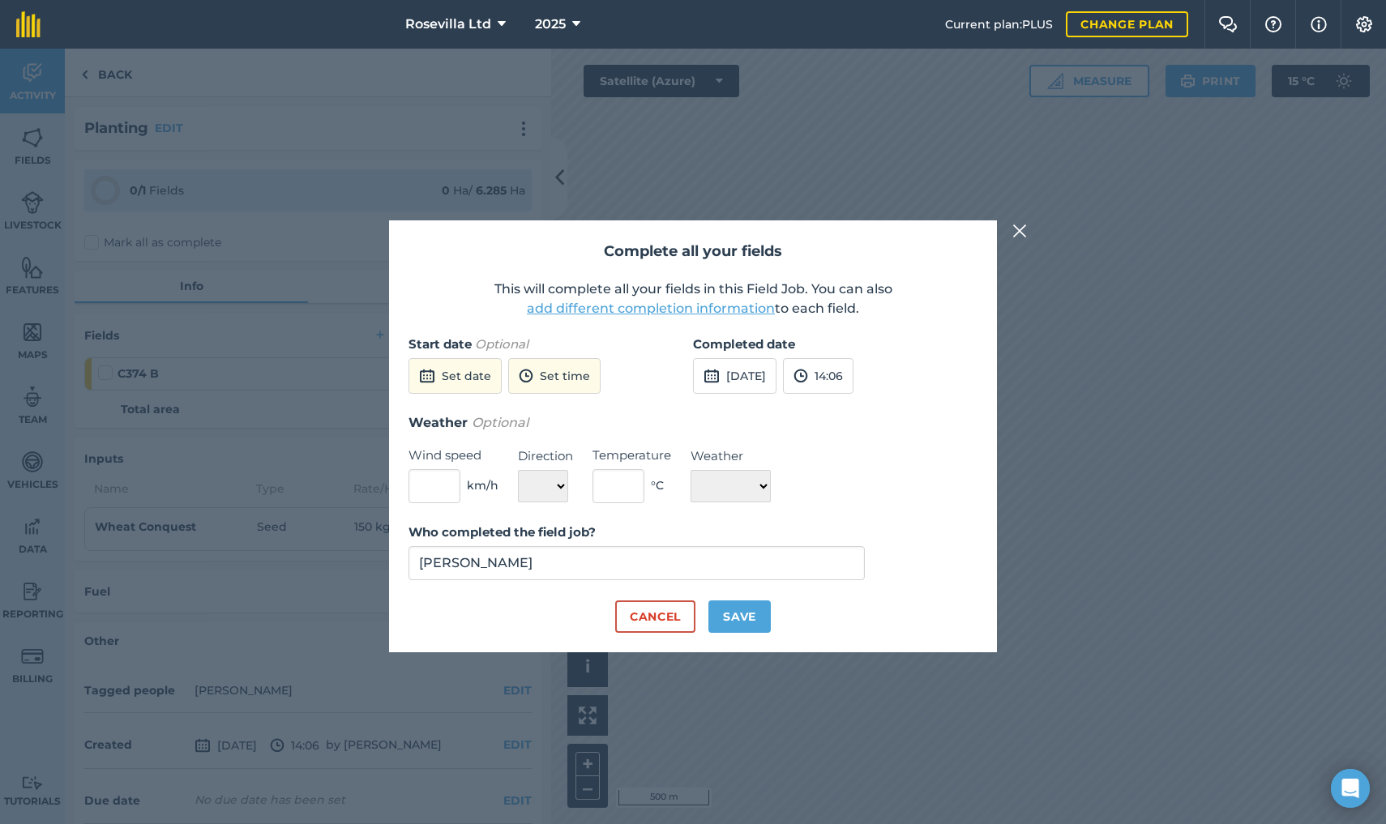
click at [738, 374] on button "26th Sep 2025" at bounding box center [734, 376] width 83 height 36
click at [718, 515] on abbr "15" at bounding box center [712, 516] width 11 height 11
click at [737, 612] on button "Save" at bounding box center [739, 616] width 62 height 32
checkbox input "true"
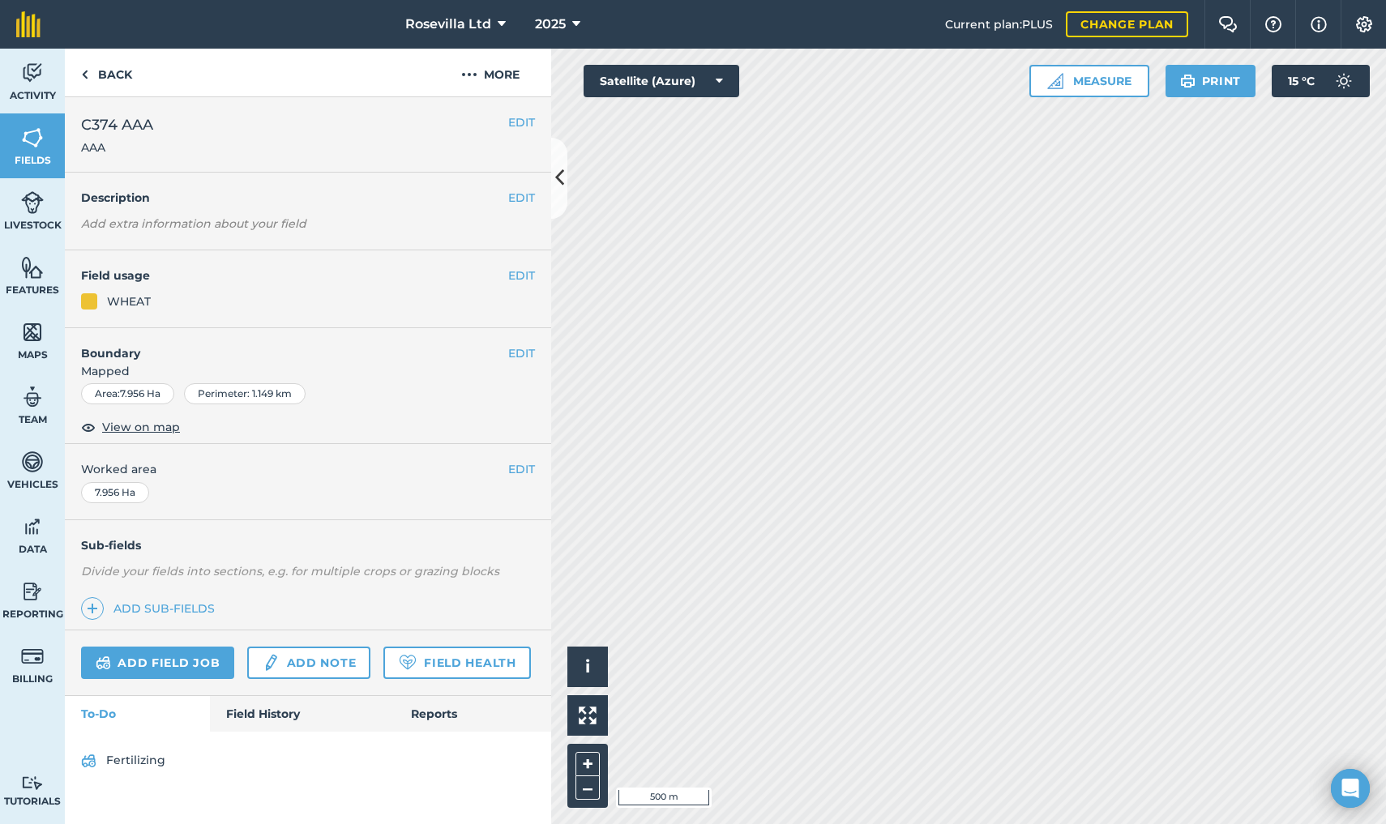
click at [451, 703] on link "Reports" at bounding box center [473, 714] width 156 height 36
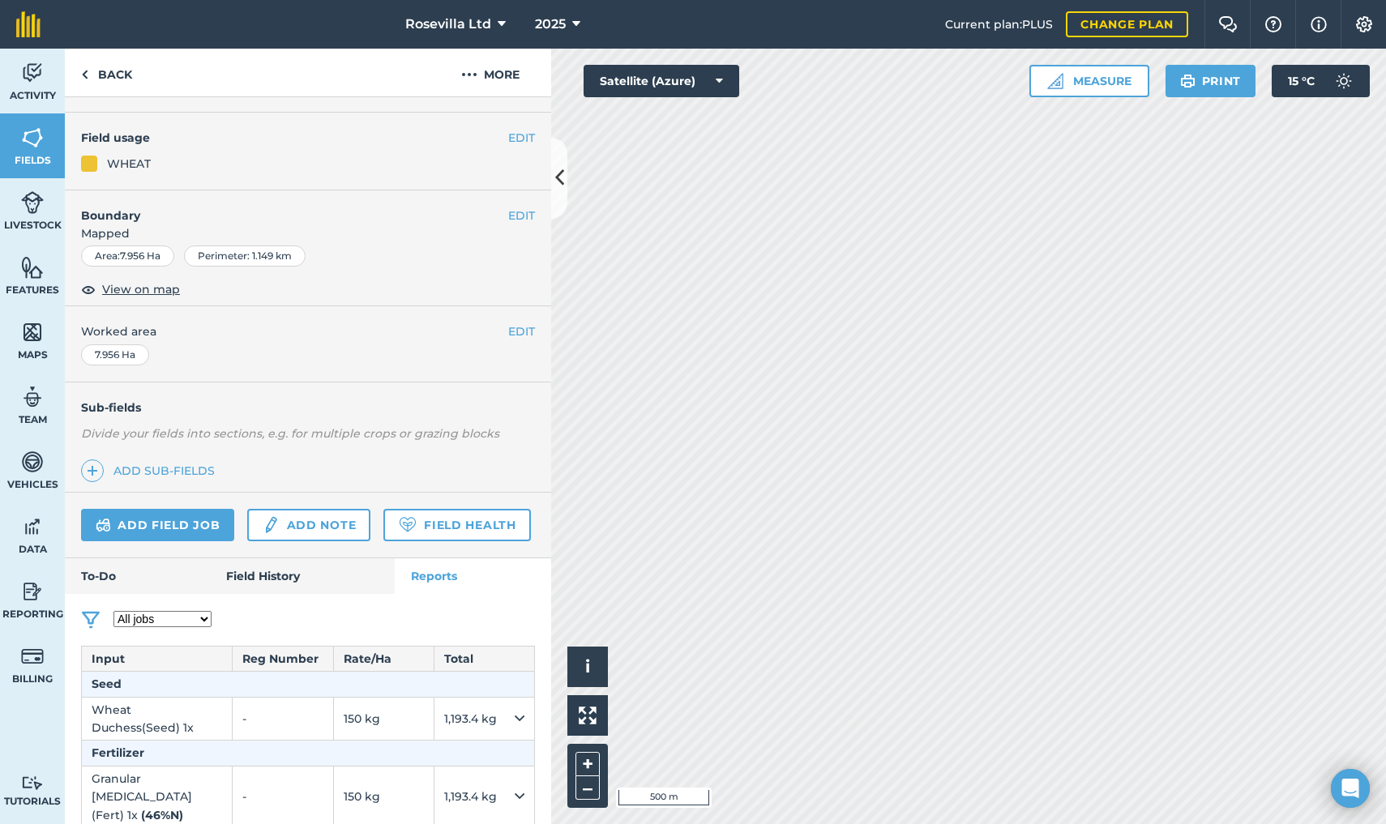
scroll to position [135, 0]
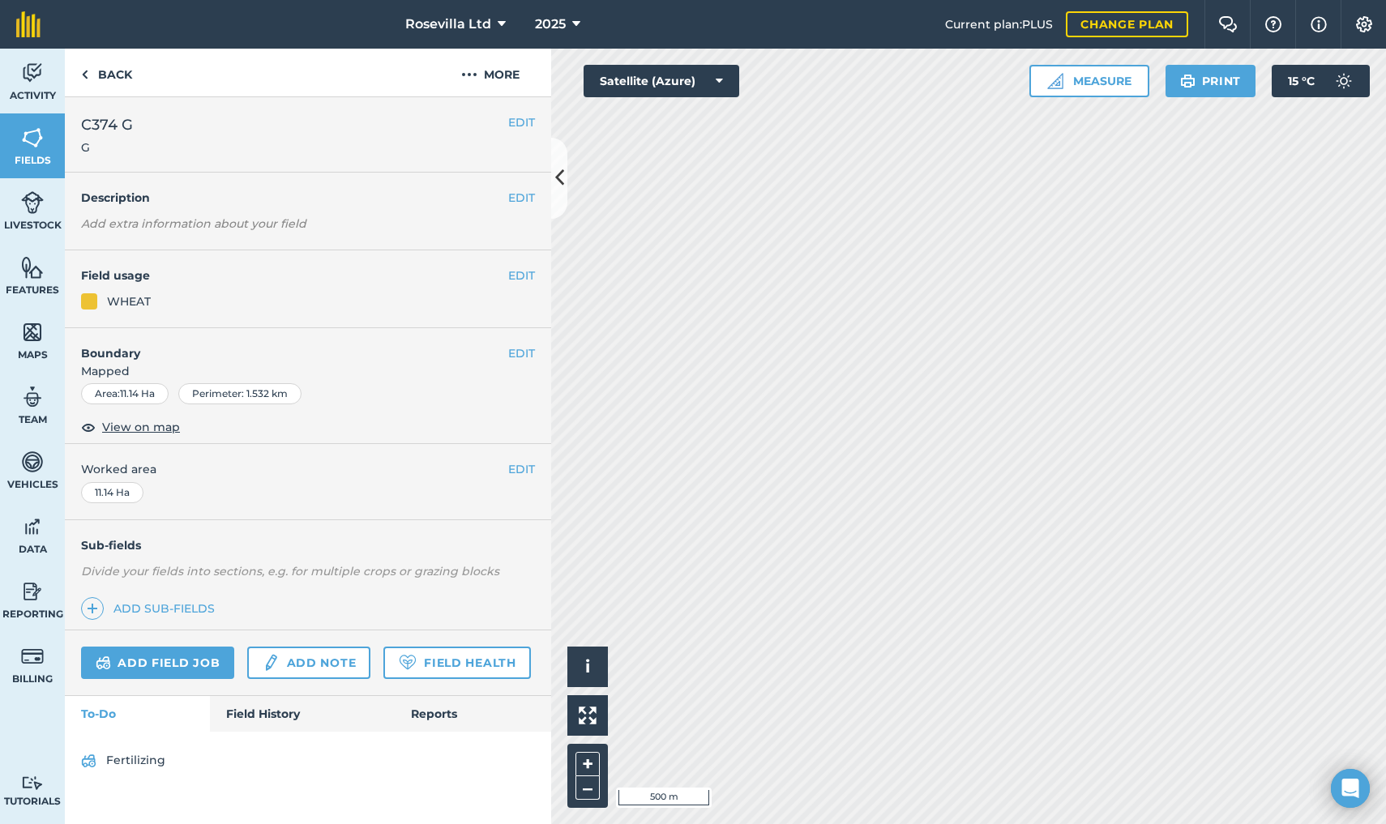
click at [442, 697] on link "Reports" at bounding box center [473, 714] width 156 height 36
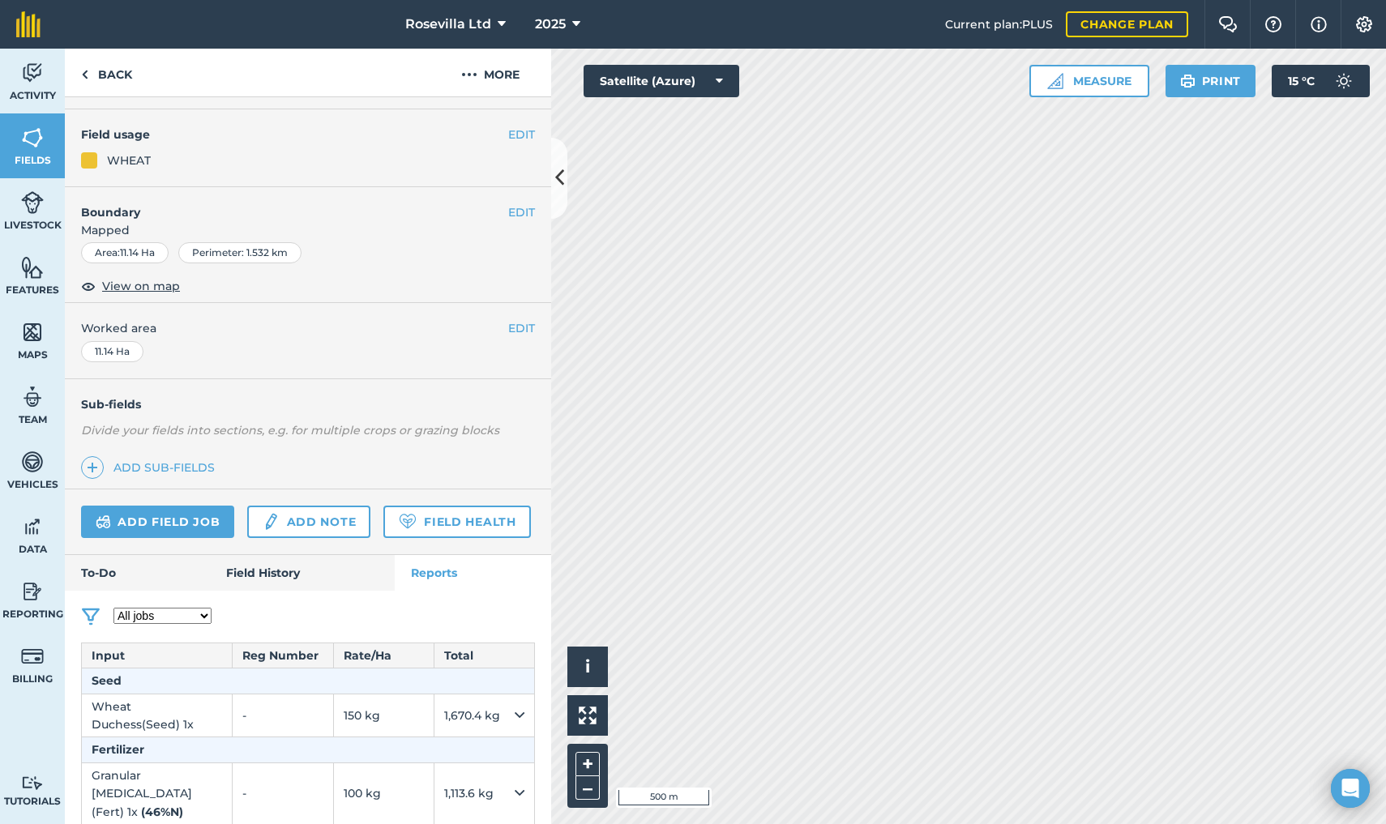
scroll to position [135, 0]
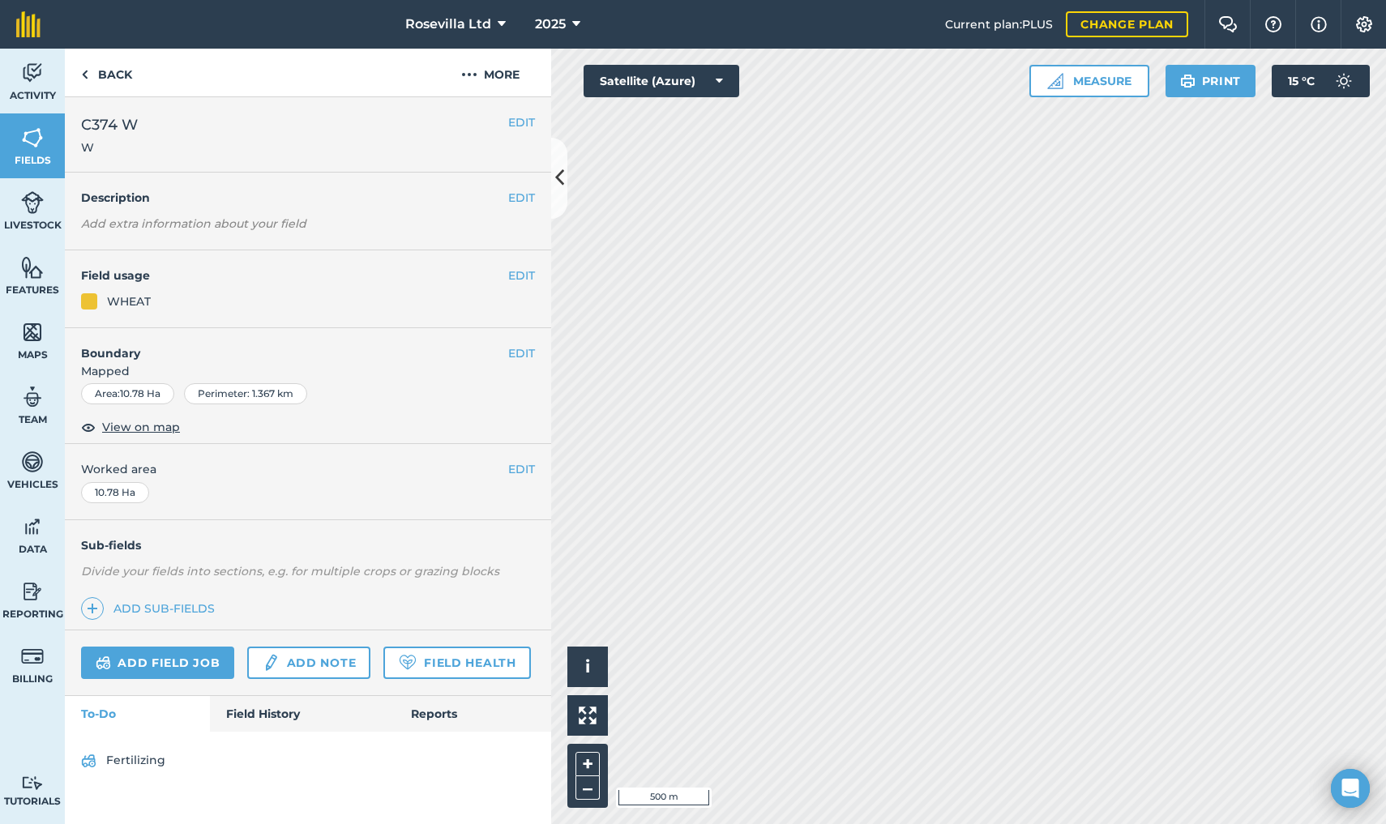
click at [454, 702] on link "Reports" at bounding box center [473, 714] width 156 height 36
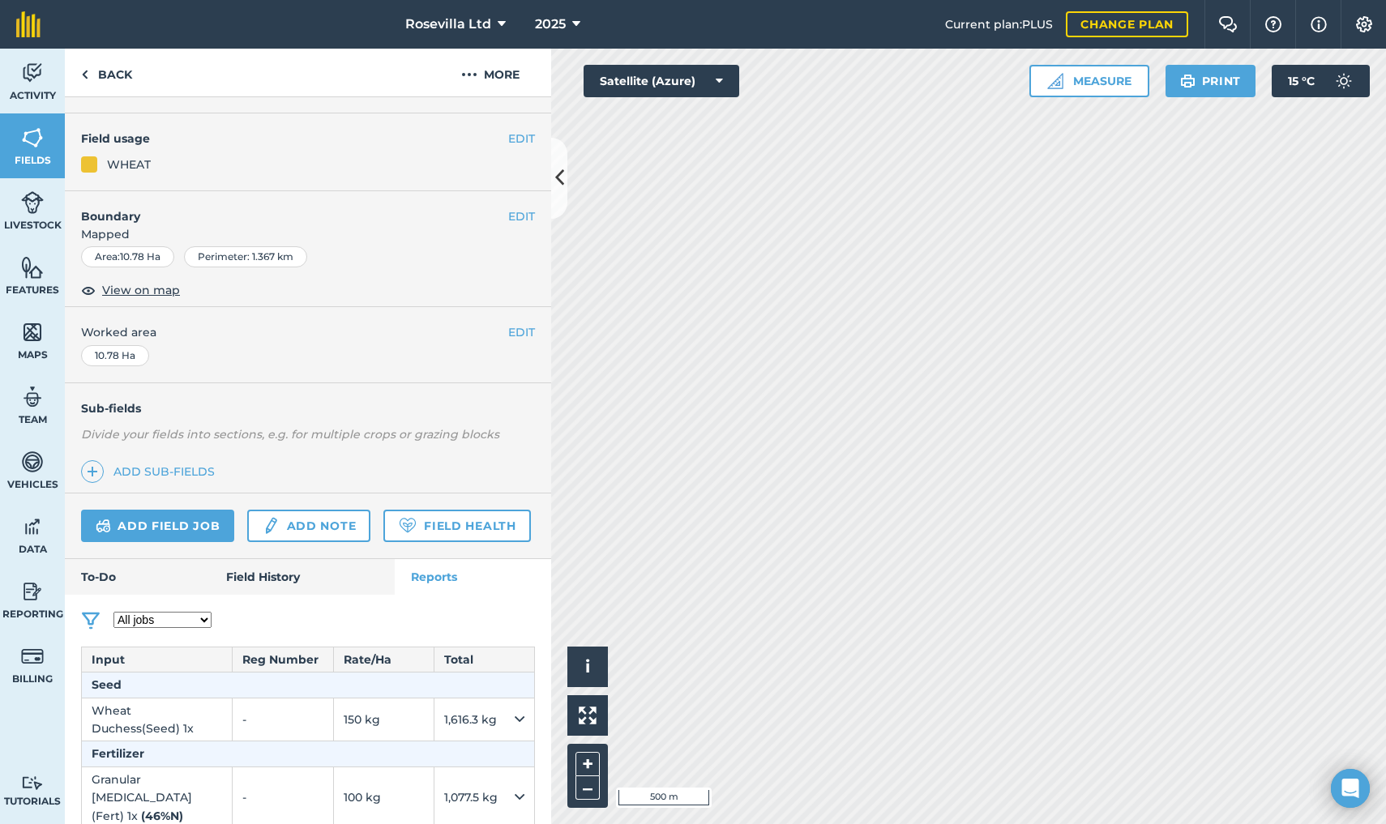
scroll to position [135, 0]
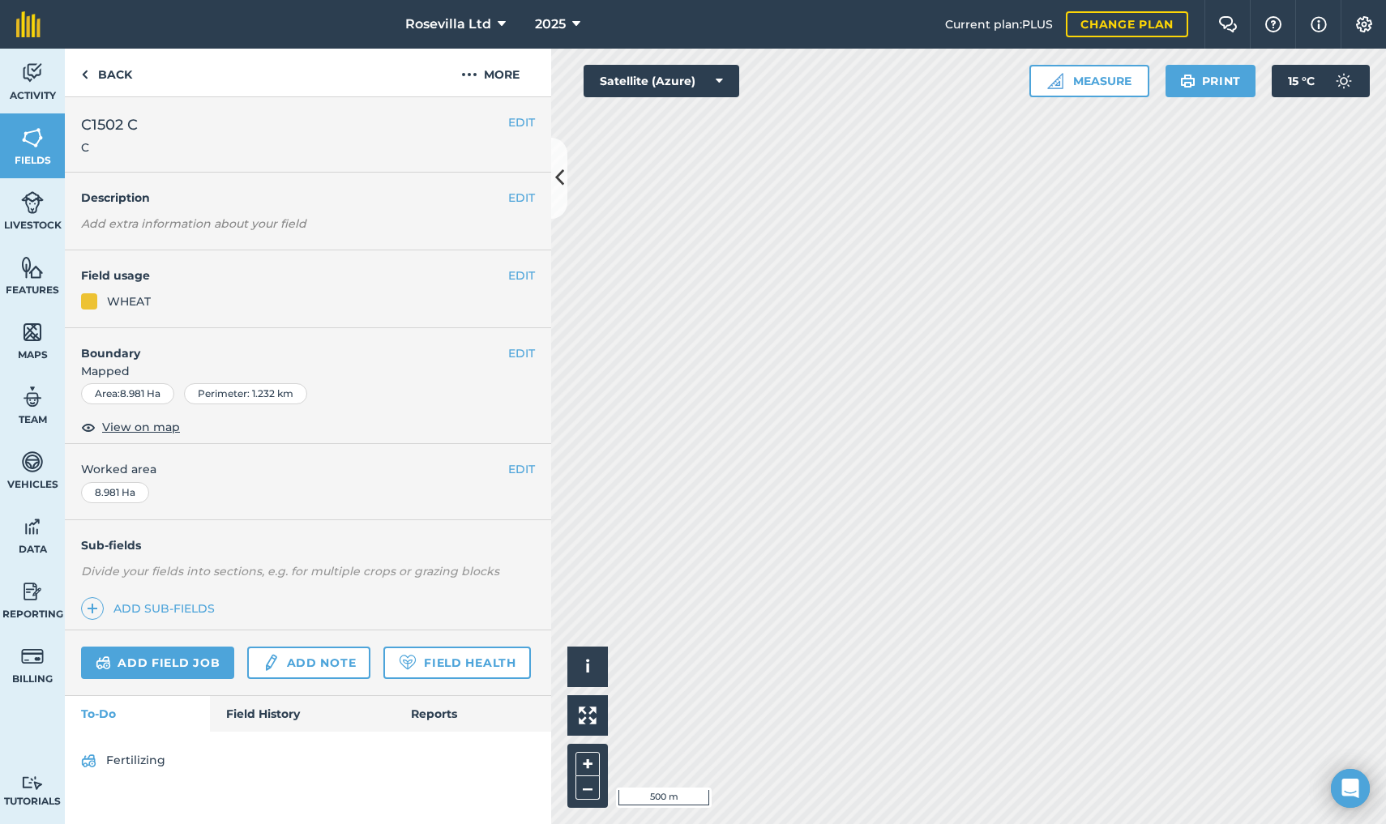
click at [439, 705] on link "Reports" at bounding box center [473, 714] width 156 height 36
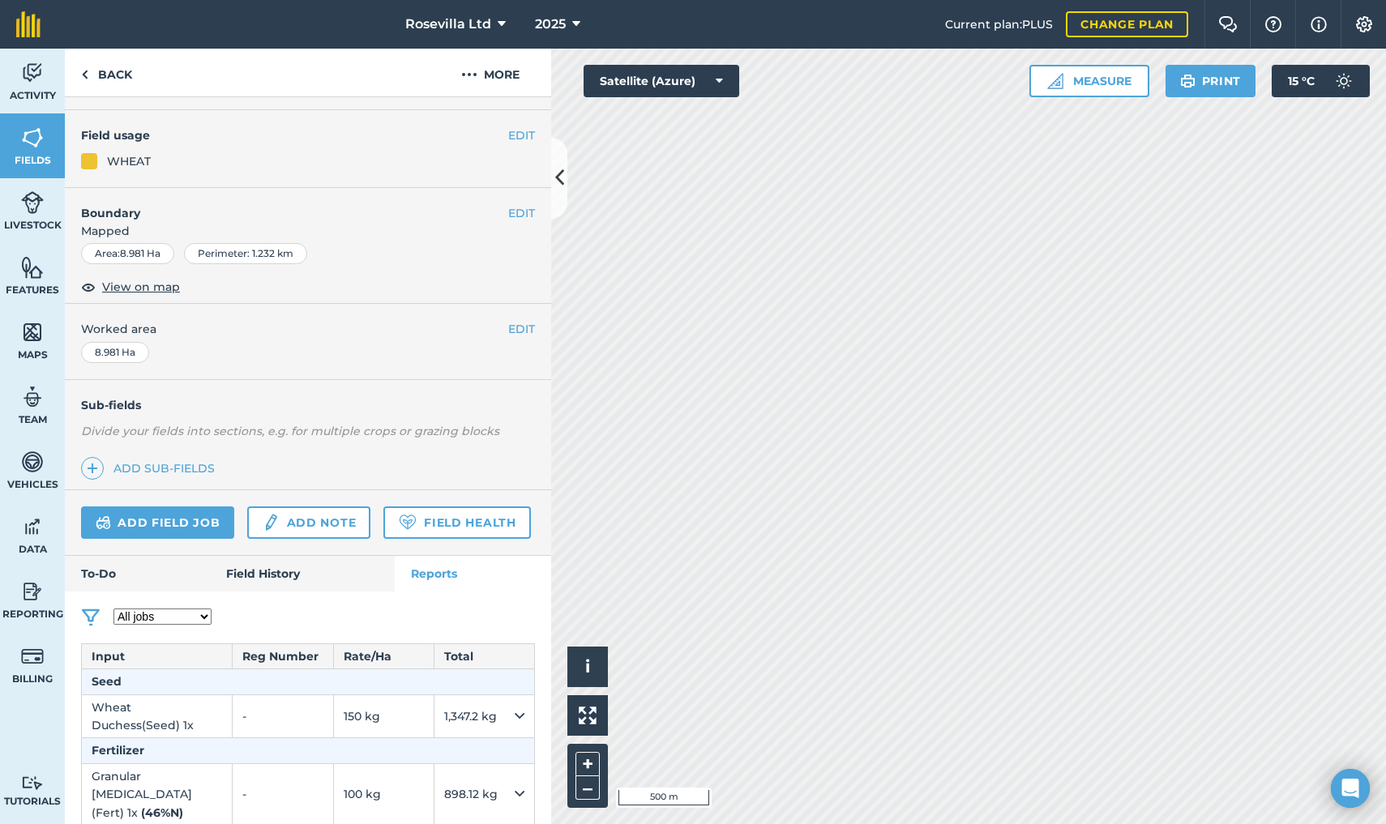
scroll to position [135, 0]
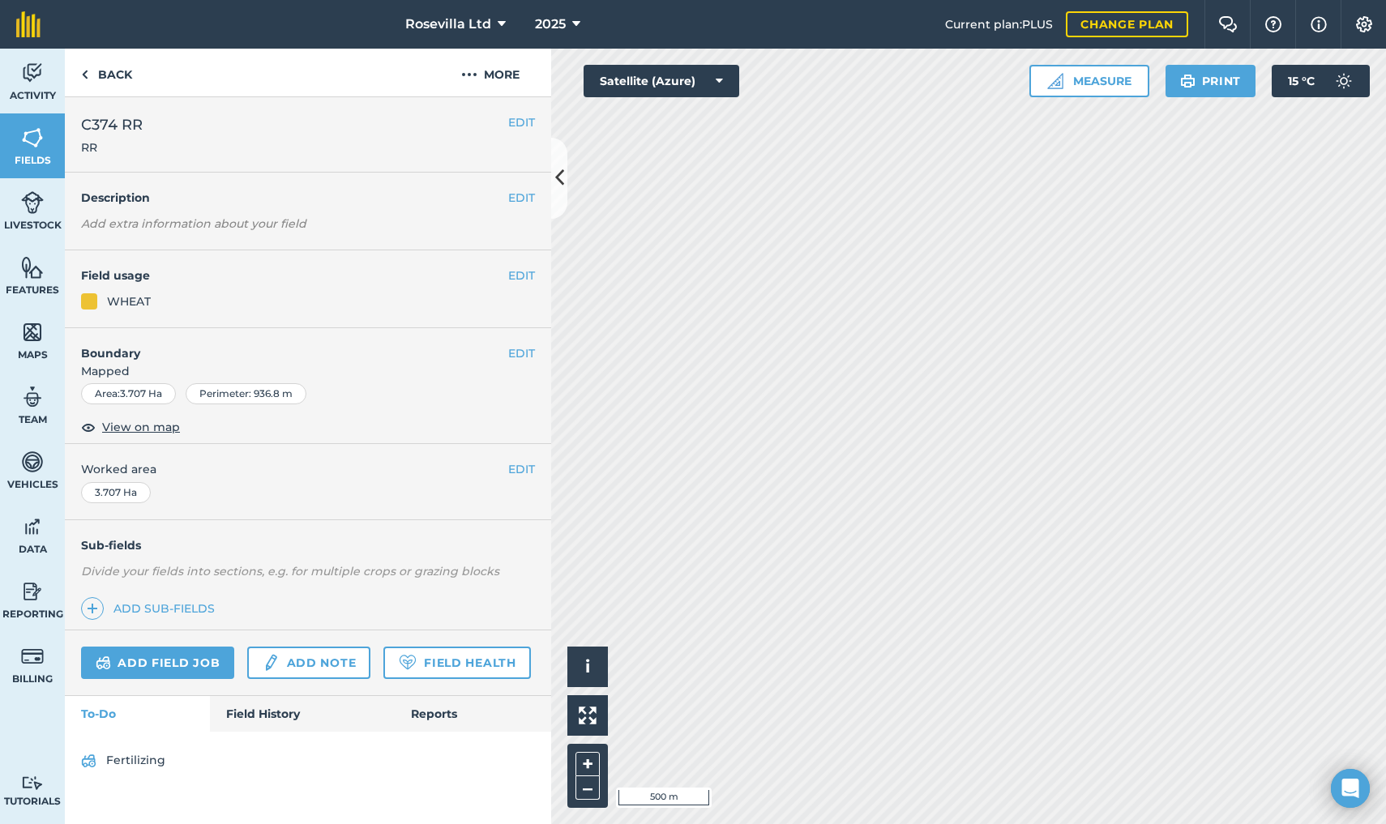
click at [457, 707] on link "Reports" at bounding box center [473, 714] width 156 height 36
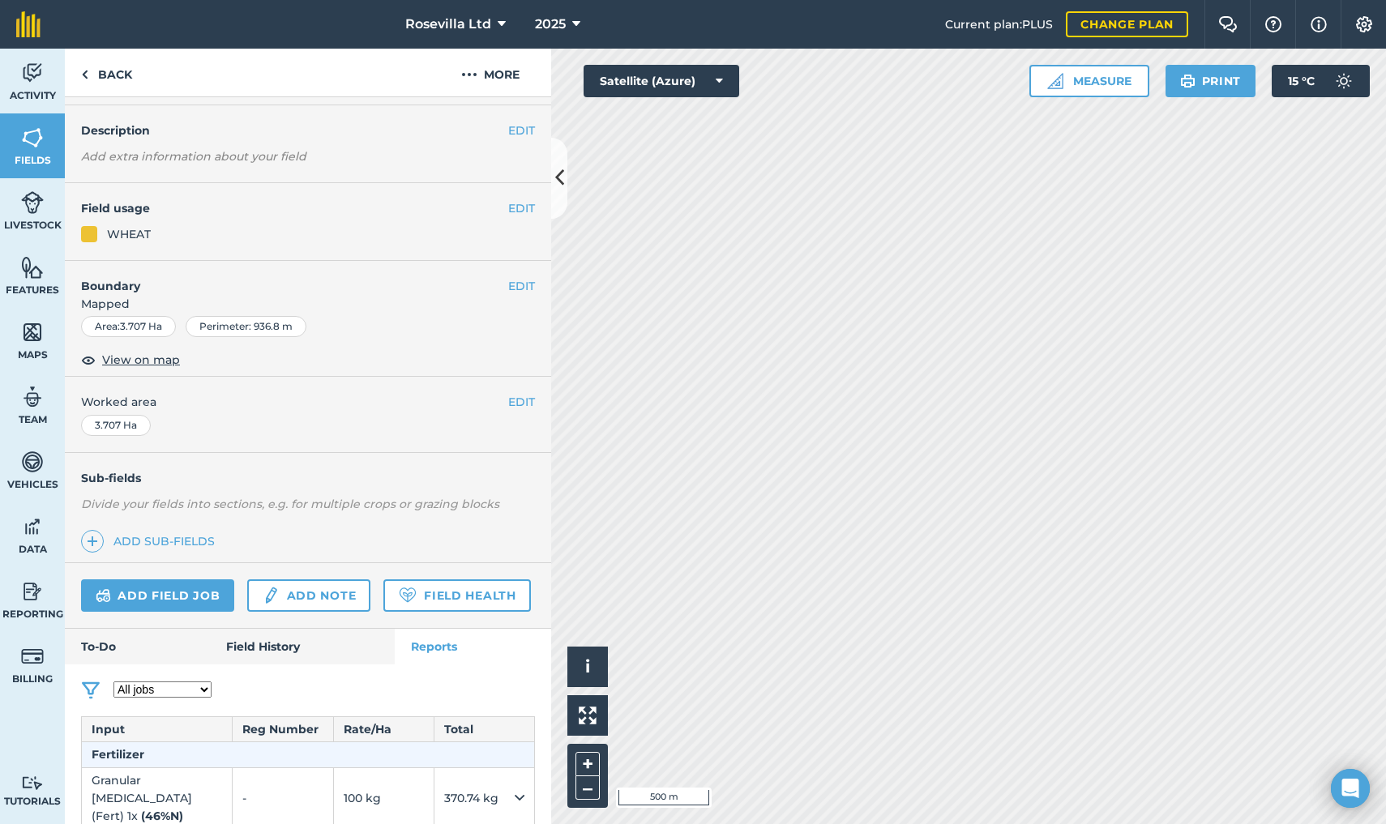
scroll to position [66, 0]
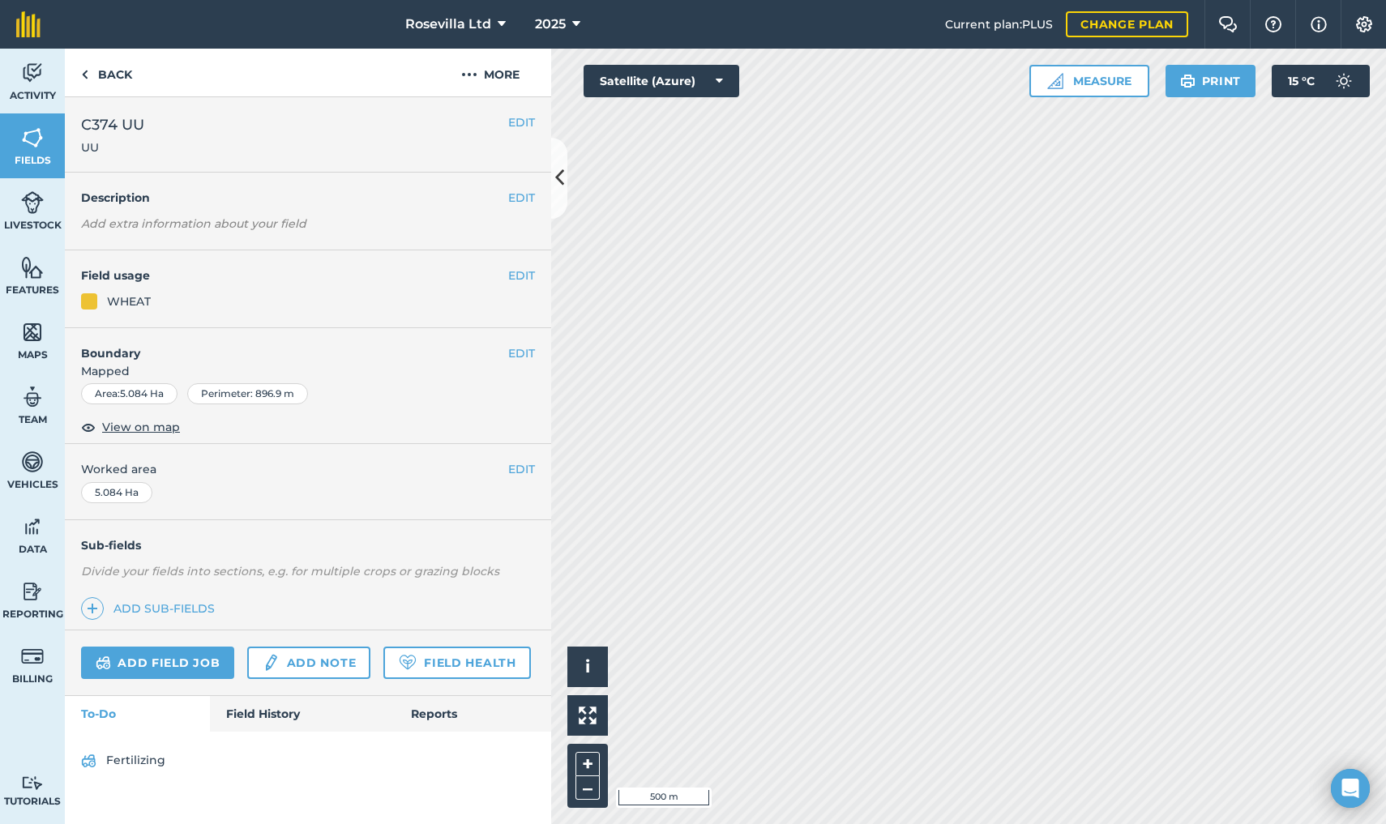
click at [436, 716] on link "Reports" at bounding box center [473, 714] width 156 height 36
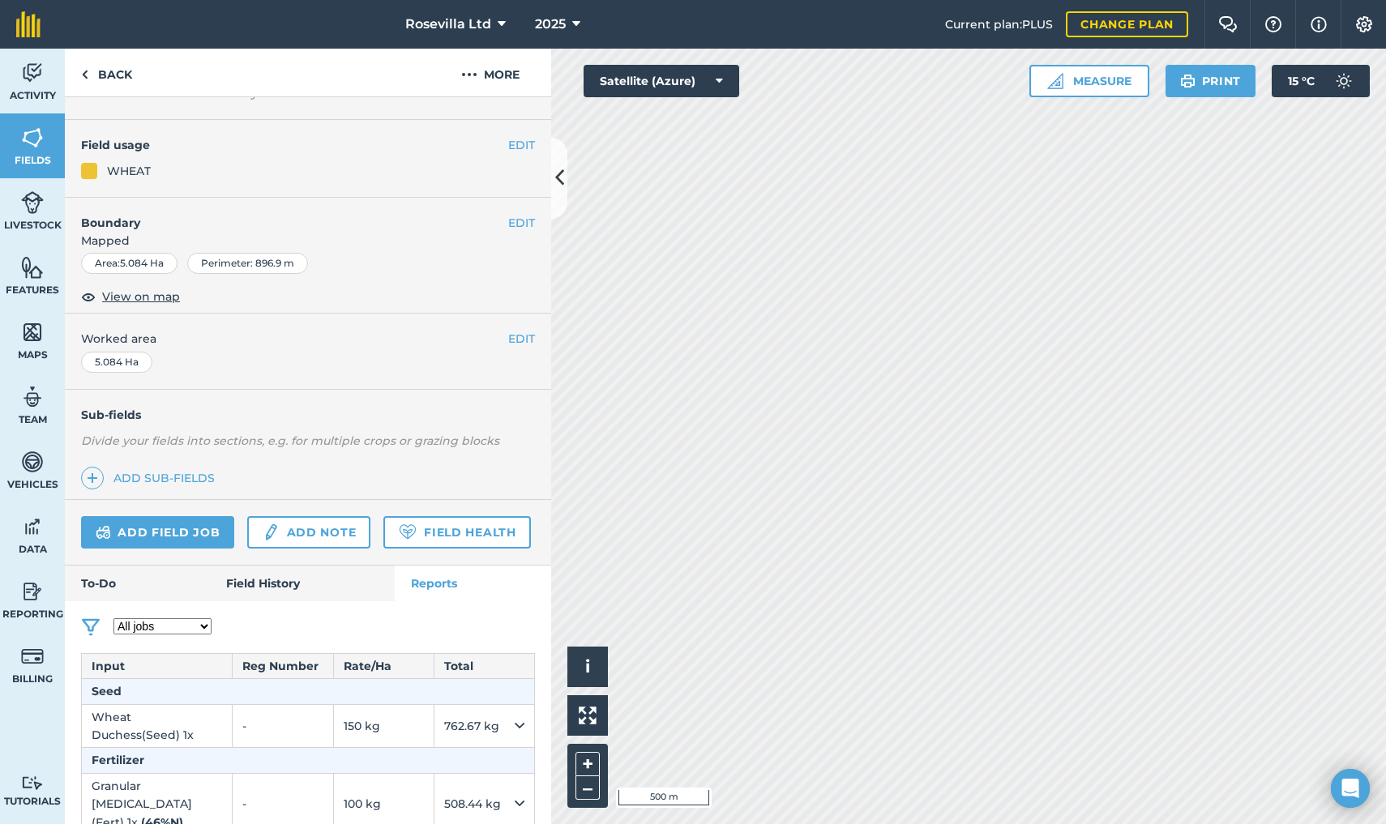
scroll to position [131, 0]
click at [126, 714] on td "Wheat Duchess ( Seed ) 1 x" at bounding box center [157, 725] width 151 height 44
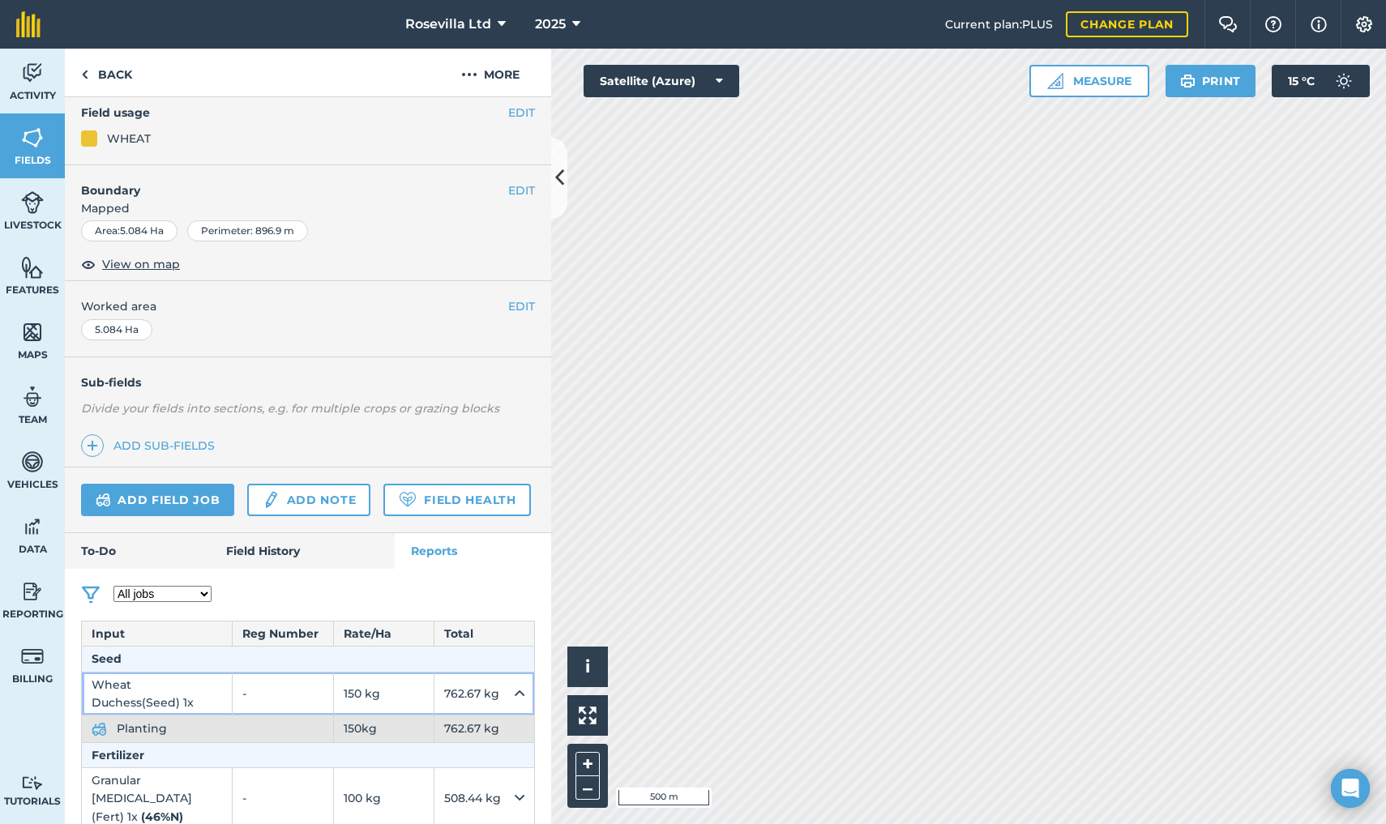
scroll to position [162, 0]
click at [455, 687] on td "762.67 kg" at bounding box center [484, 695] width 100 height 44
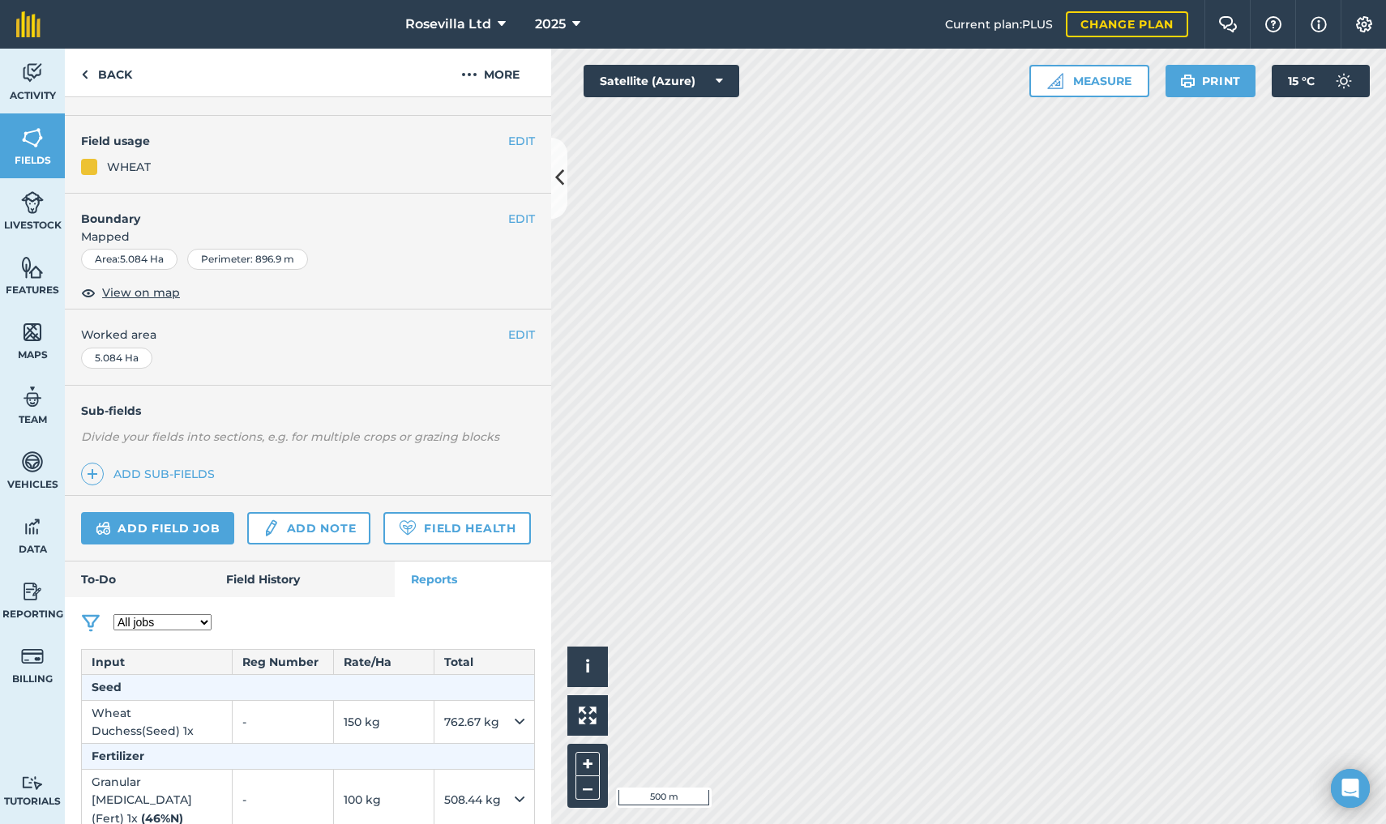
click at [122, 660] on th "Input" at bounding box center [157, 661] width 151 height 25
click at [254, 568] on link "Field History" at bounding box center [302, 580] width 184 height 36
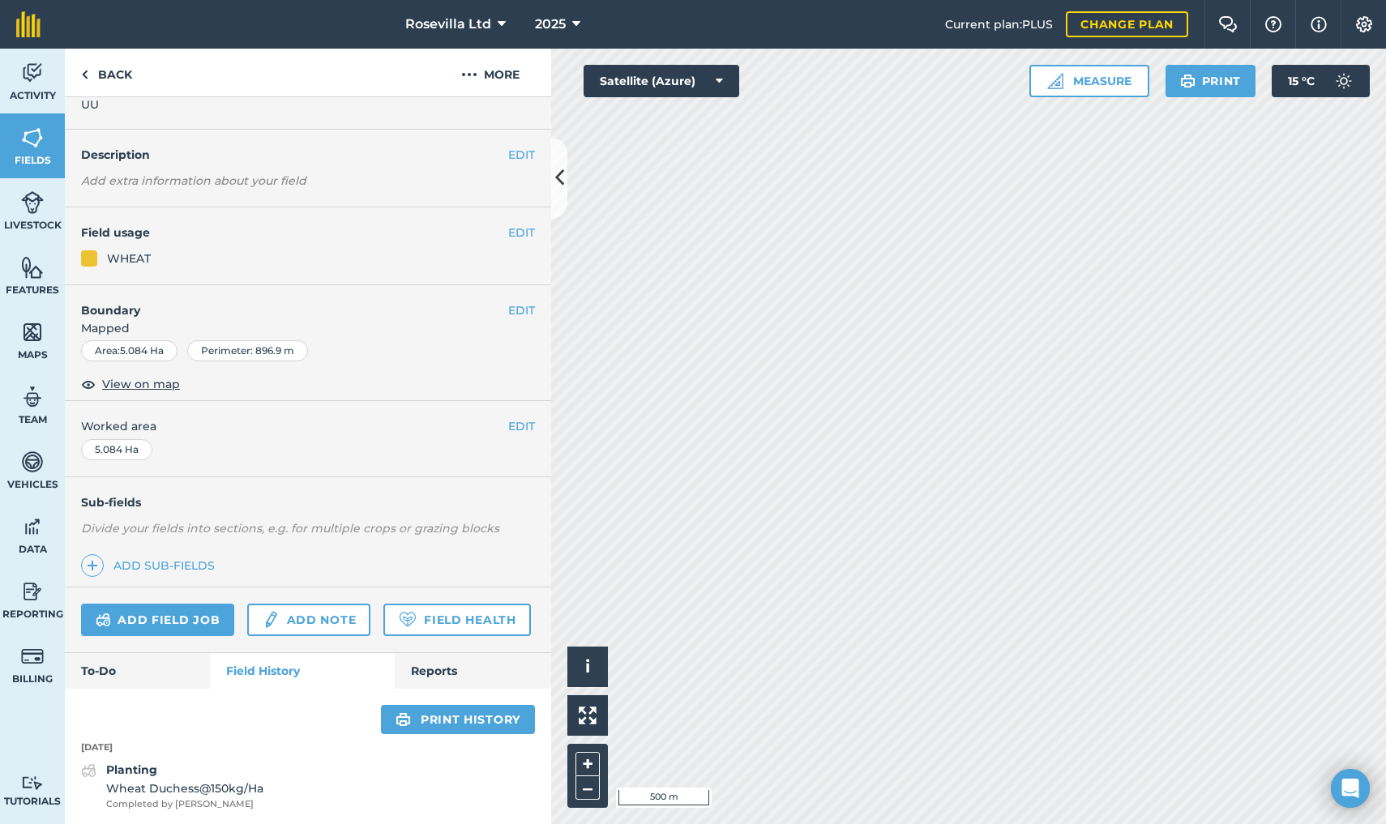
scroll to position [42, 0]
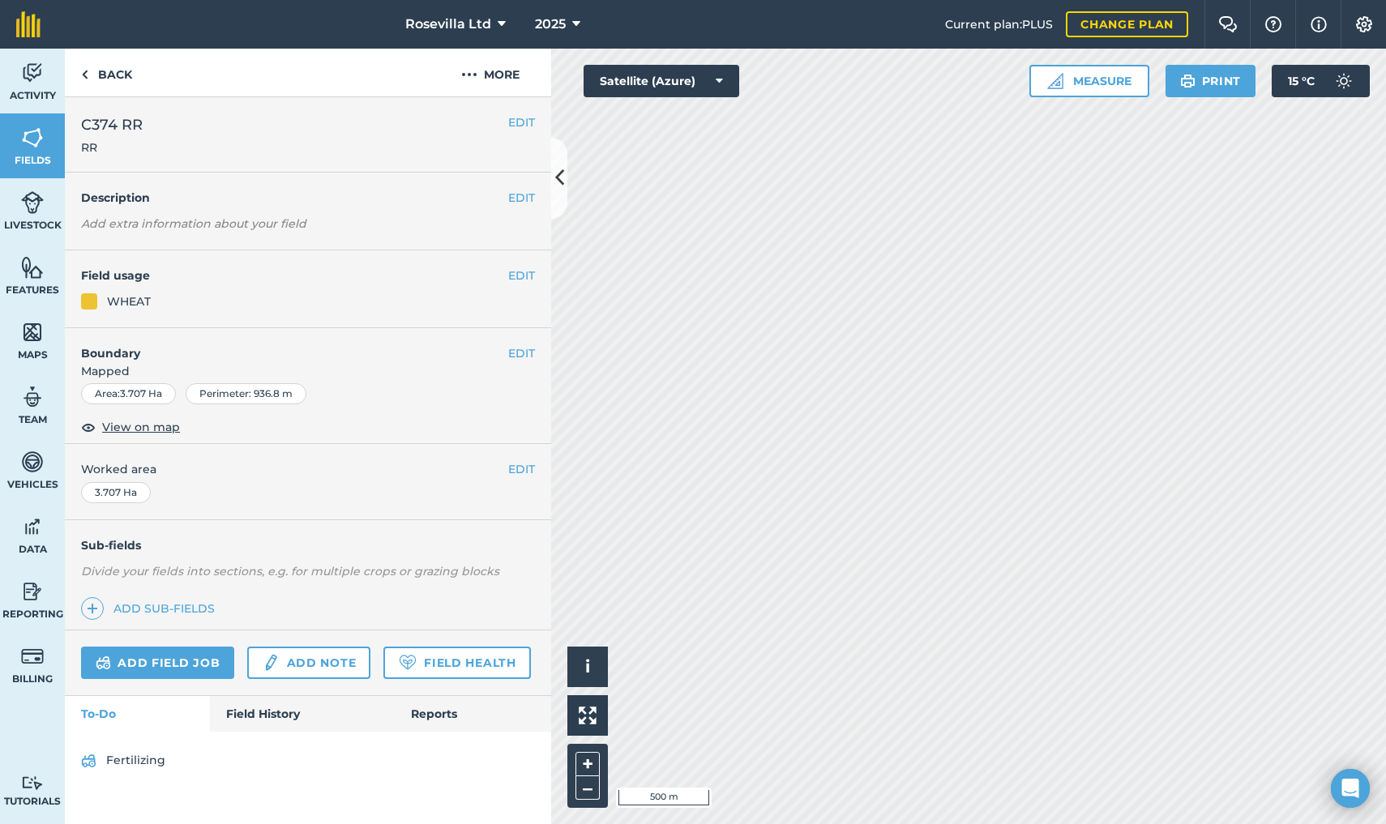
click at [189, 652] on link "Add field job" at bounding box center [157, 663] width 153 height 32
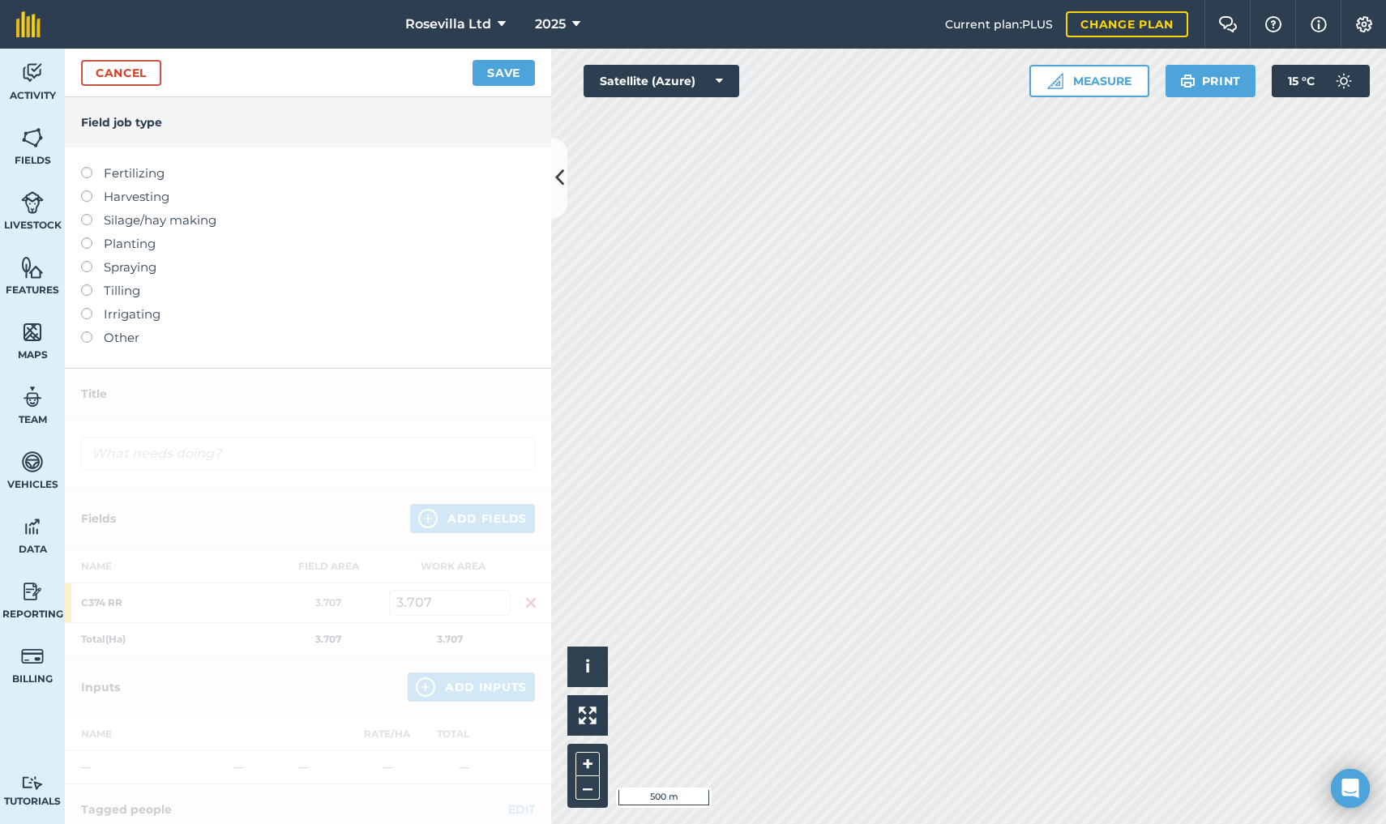
click at [86, 237] on label at bounding box center [92, 237] width 23 height 0
type input "Planting"
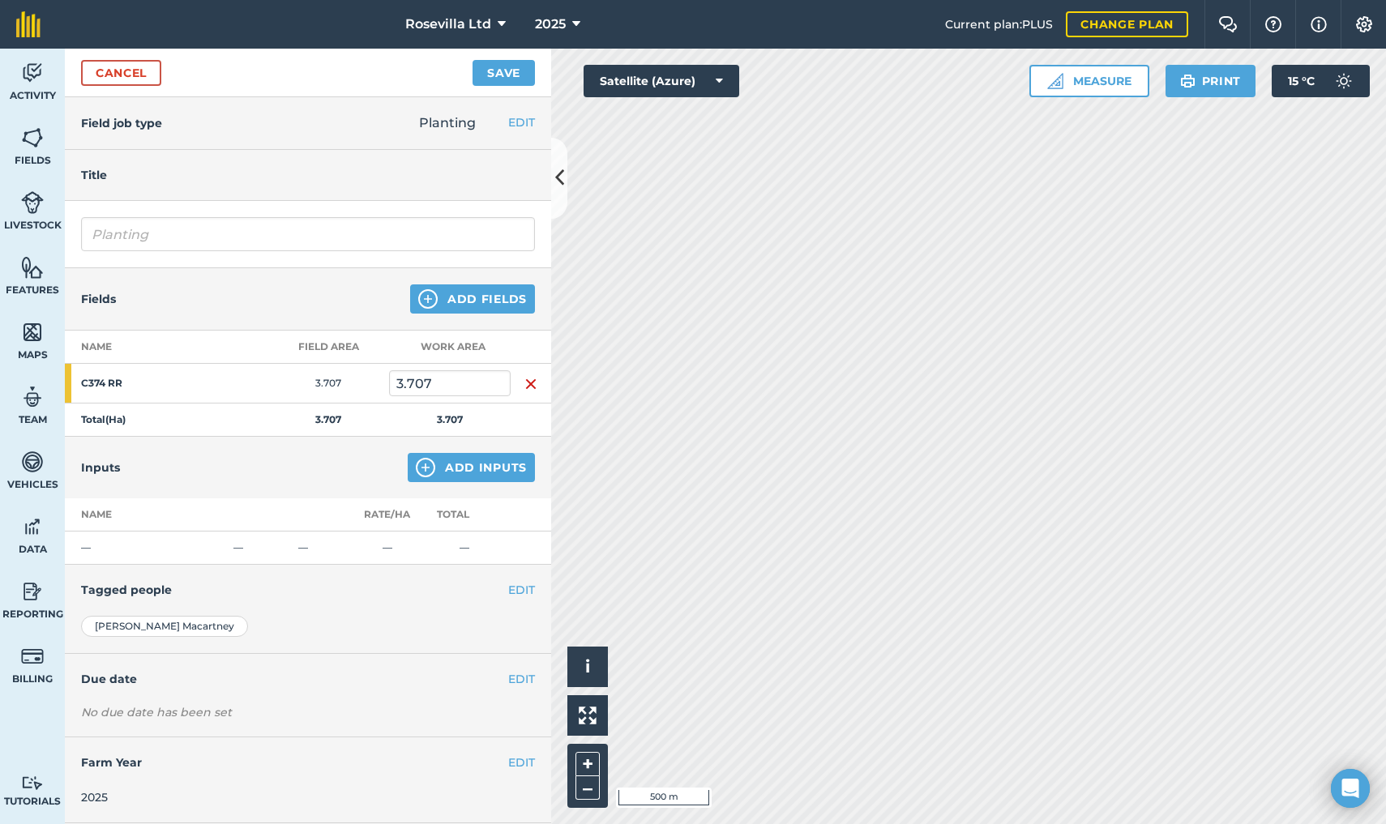
click at [473, 463] on button "Add Inputs" at bounding box center [471, 467] width 127 height 29
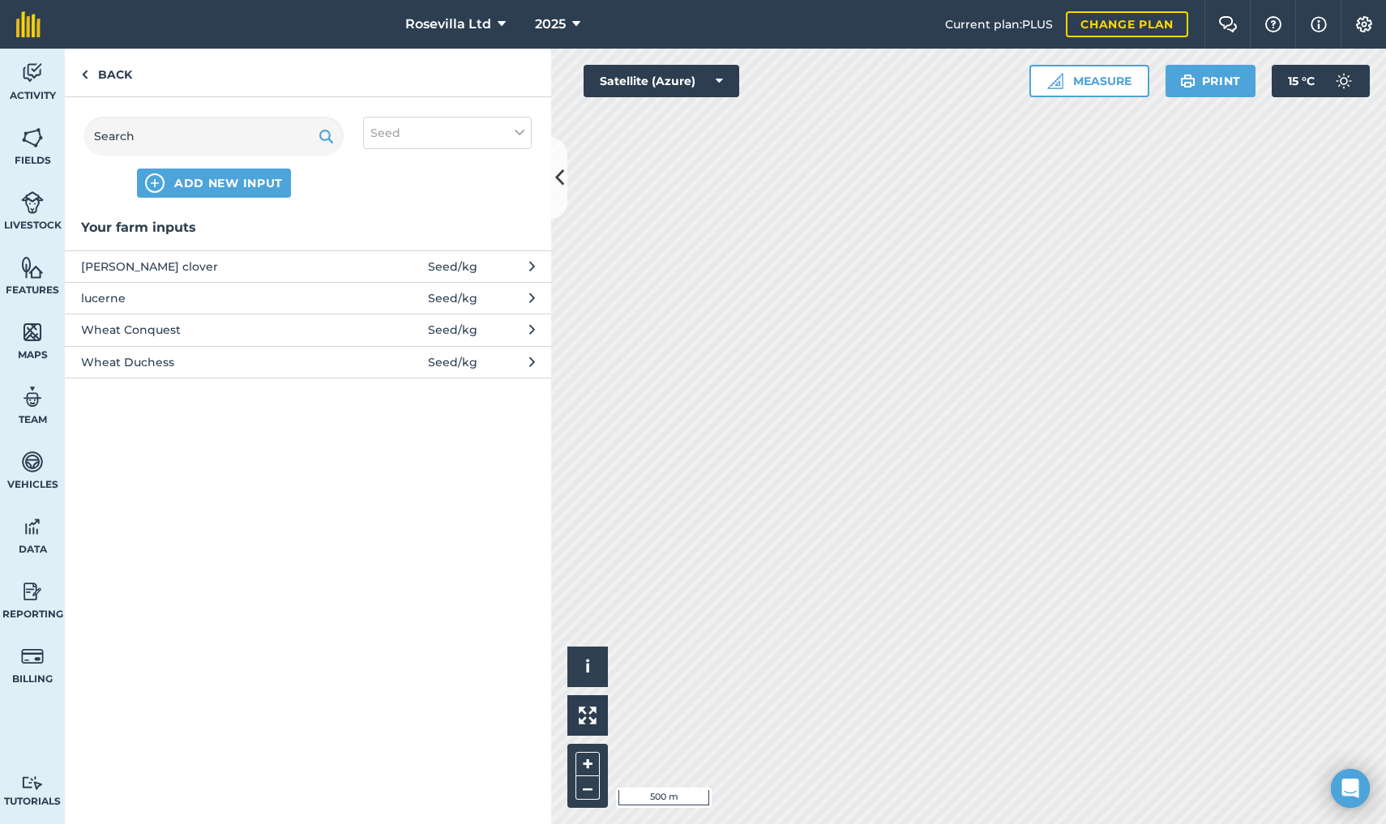
click at [122, 360] on span "Wheat Duchess" at bounding box center [213, 362] width 265 height 18
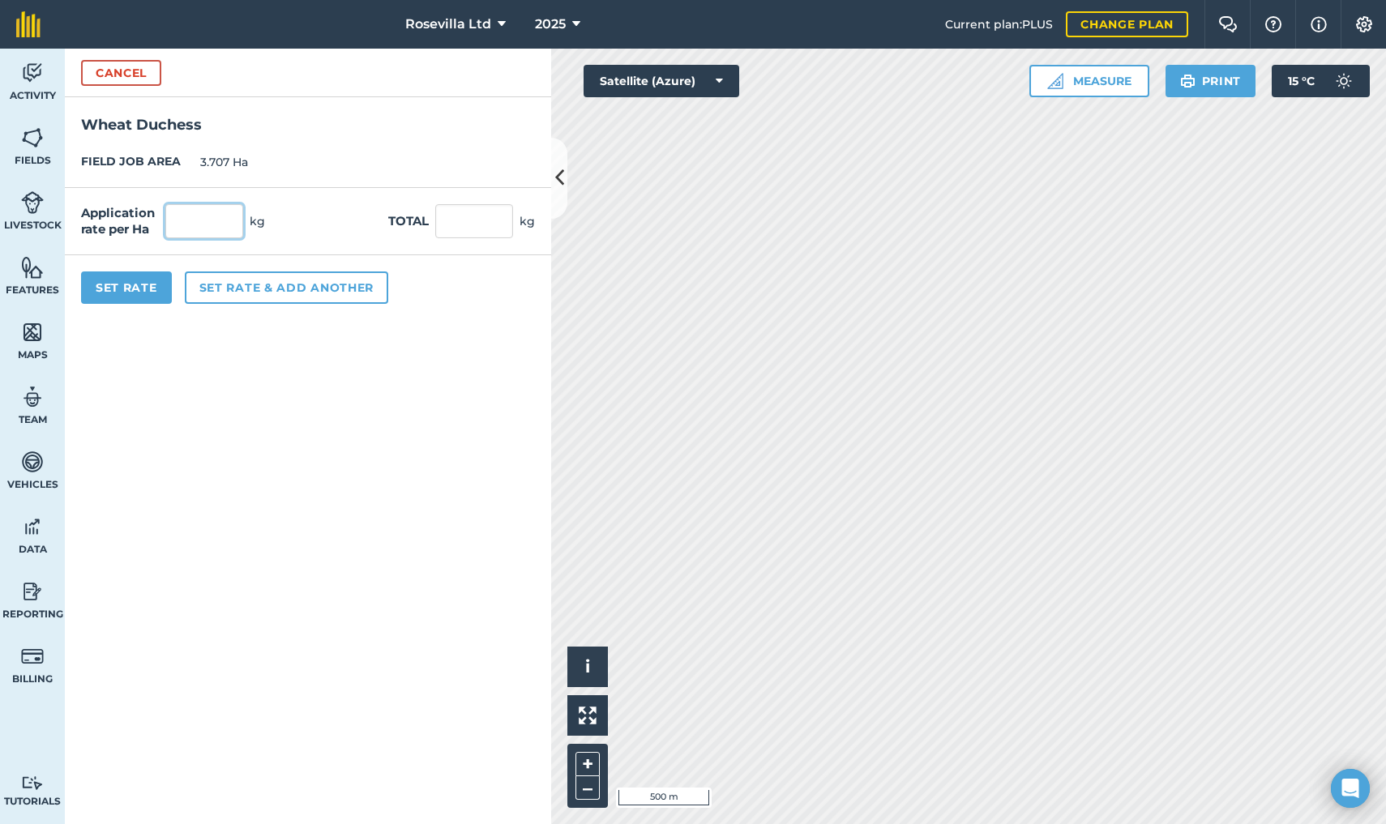
click at [199, 220] on input "text" at bounding box center [204, 221] width 78 height 34
type input "150"
type input "556.05"
click at [147, 282] on button "Set Rate" at bounding box center [126, 287] width 91 height 32
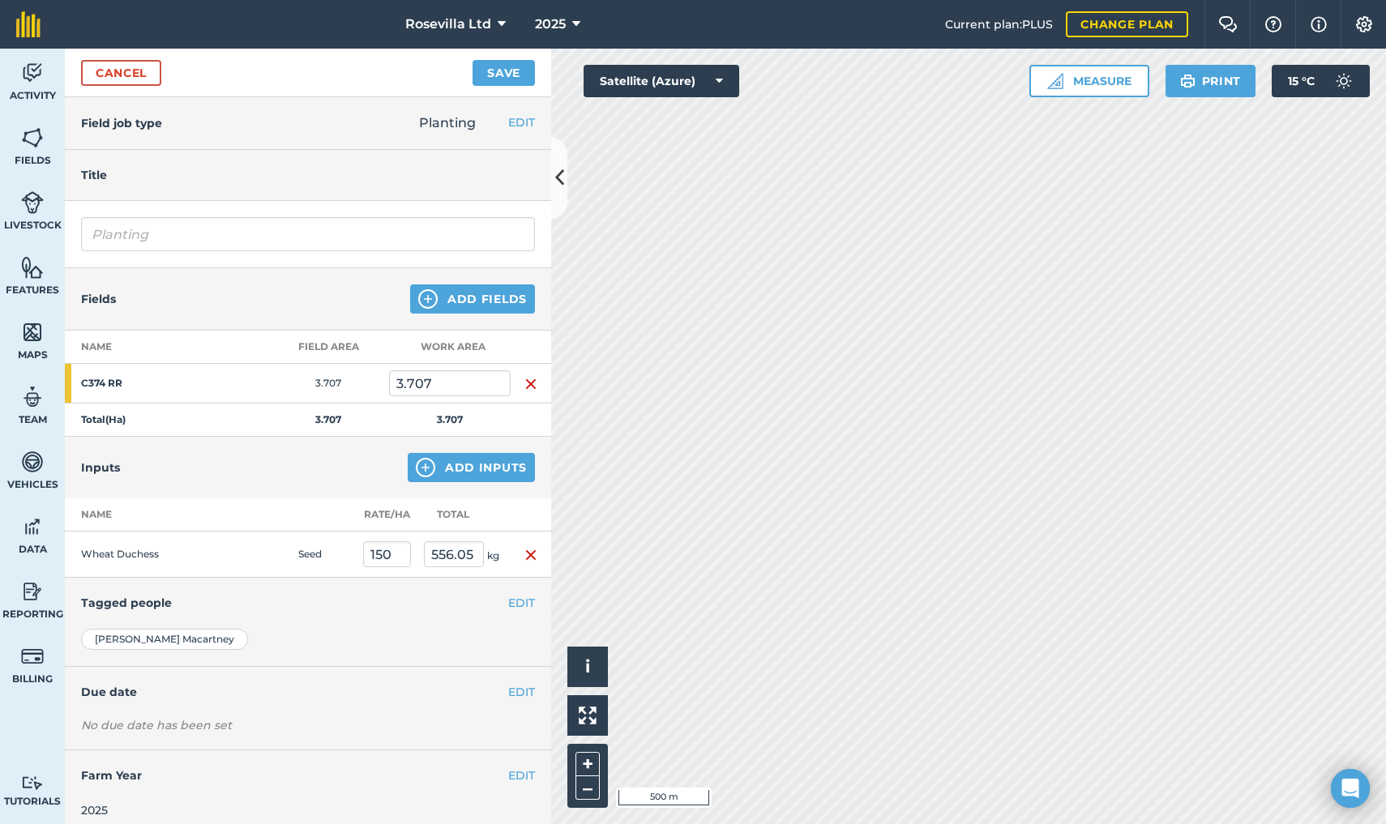
click at [498, 70] on button "Save" at bounding box center [503, 73] width 62 height 26
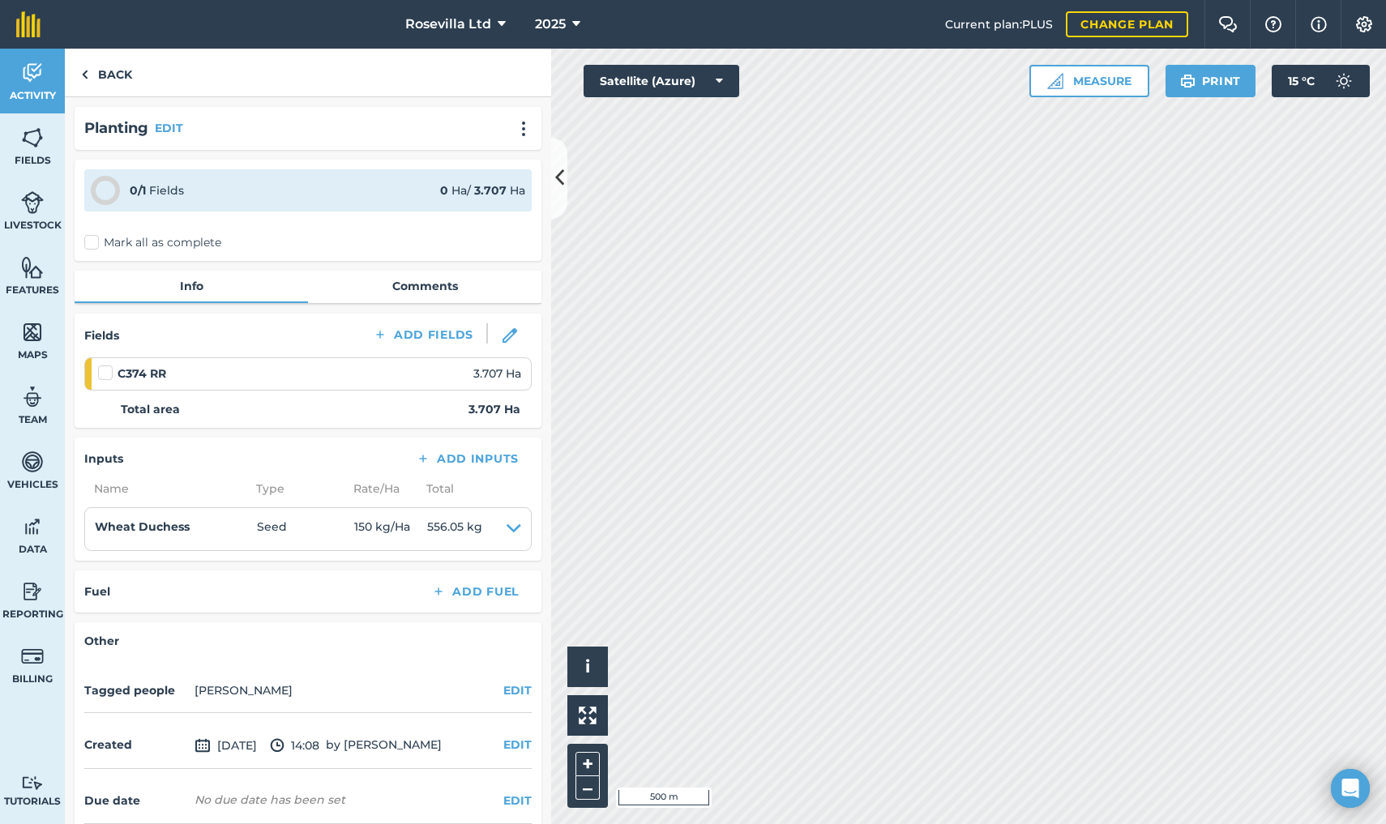
click at [89, 241] on label "Mark all as complete" at bounding box center [152, 242] width 137 height 17
click at [89, 241] on input "Mark all as complete" at bounding box center [89, 239] width 11 height 11
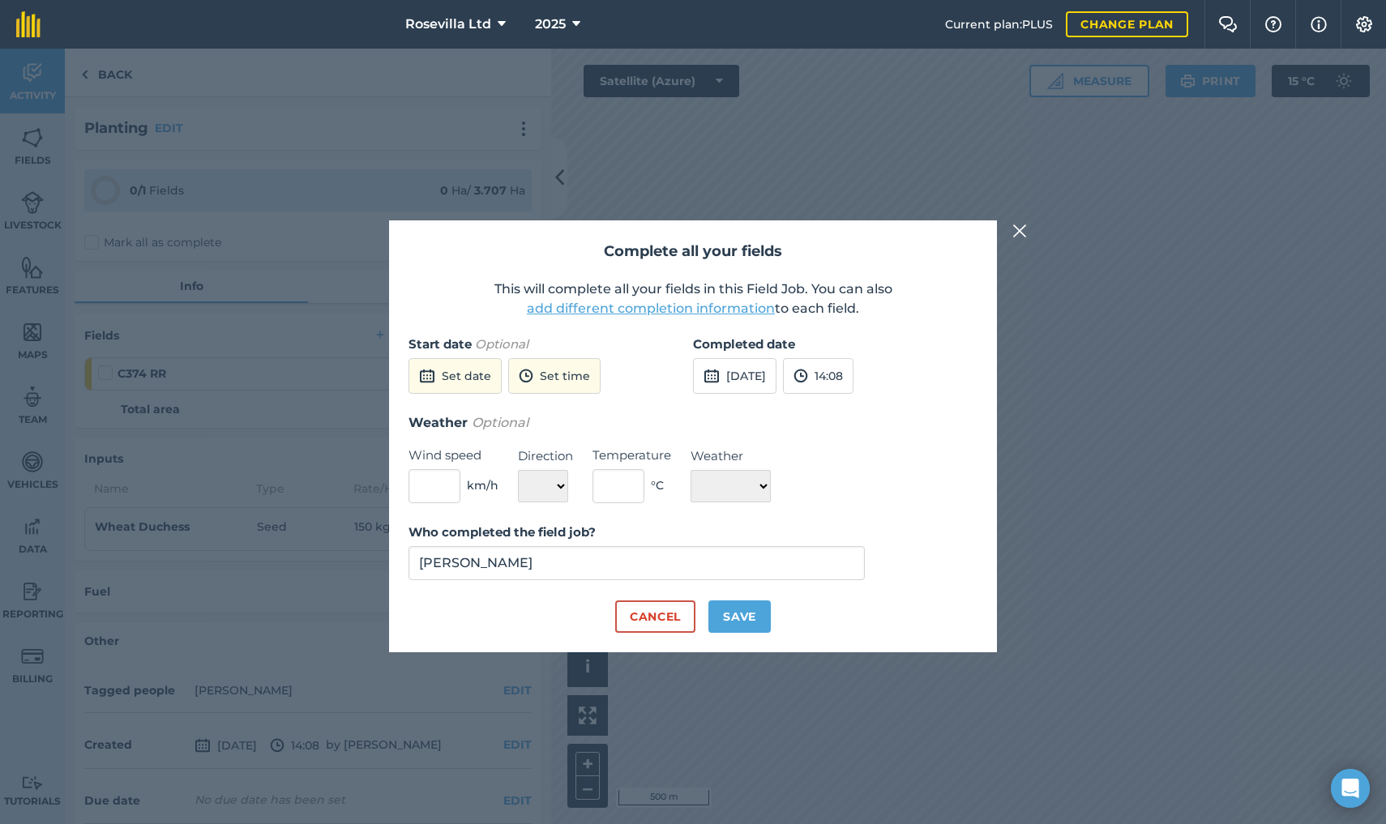
click at [770, 370] on button "26th Sep 2025" at bounding box center [734, 376] width 83 height 36
click at [790, 485] on abbr "10" at bounding box center [789, 490] width 11 height 11
click at [738, 614] on button "Save" at bounding box center [739, 616] width 62 height 32
checkbox input "true"
